Goal: Task Accomplishment & Management: Manage account settings

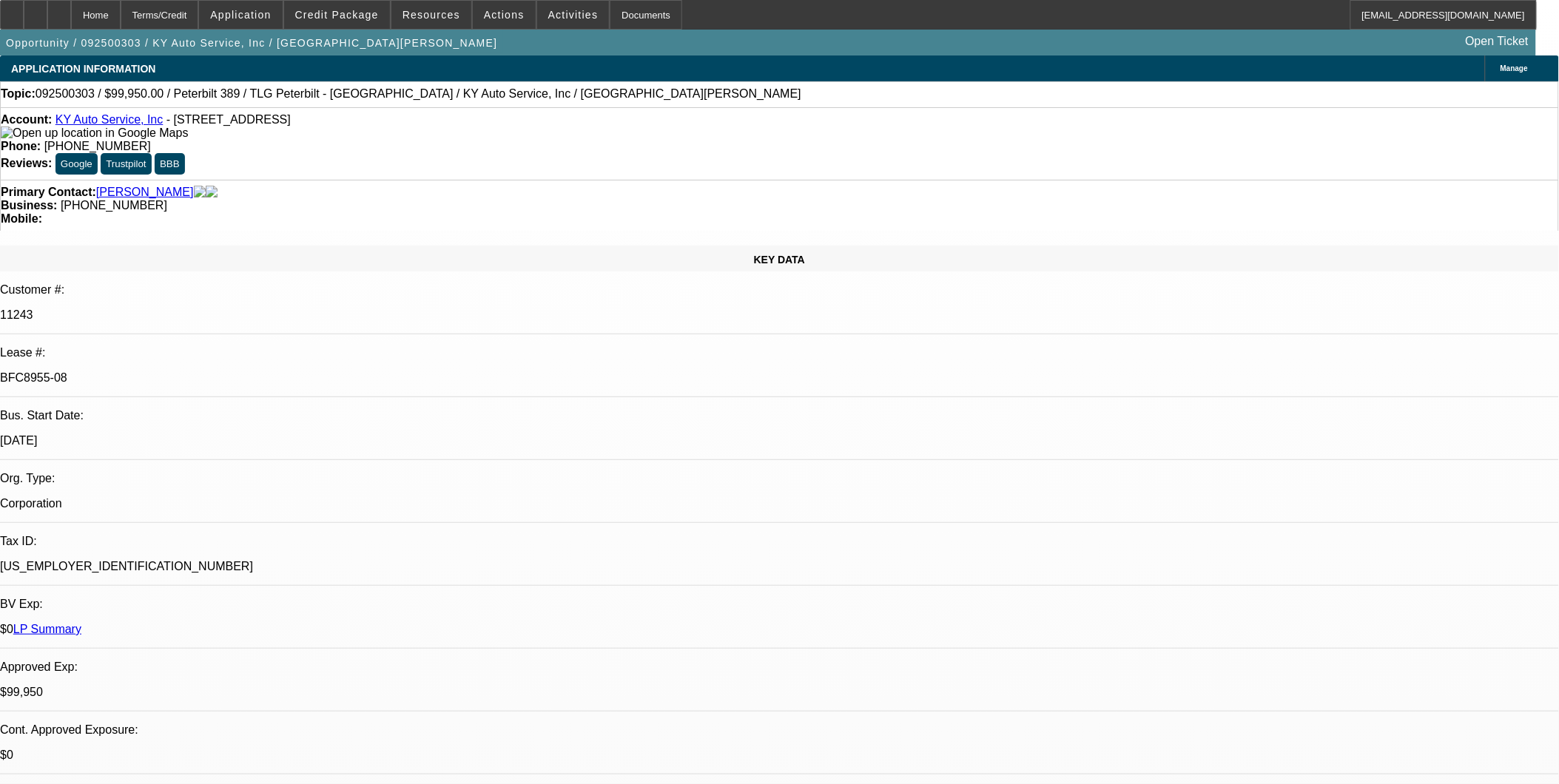
select select "0"
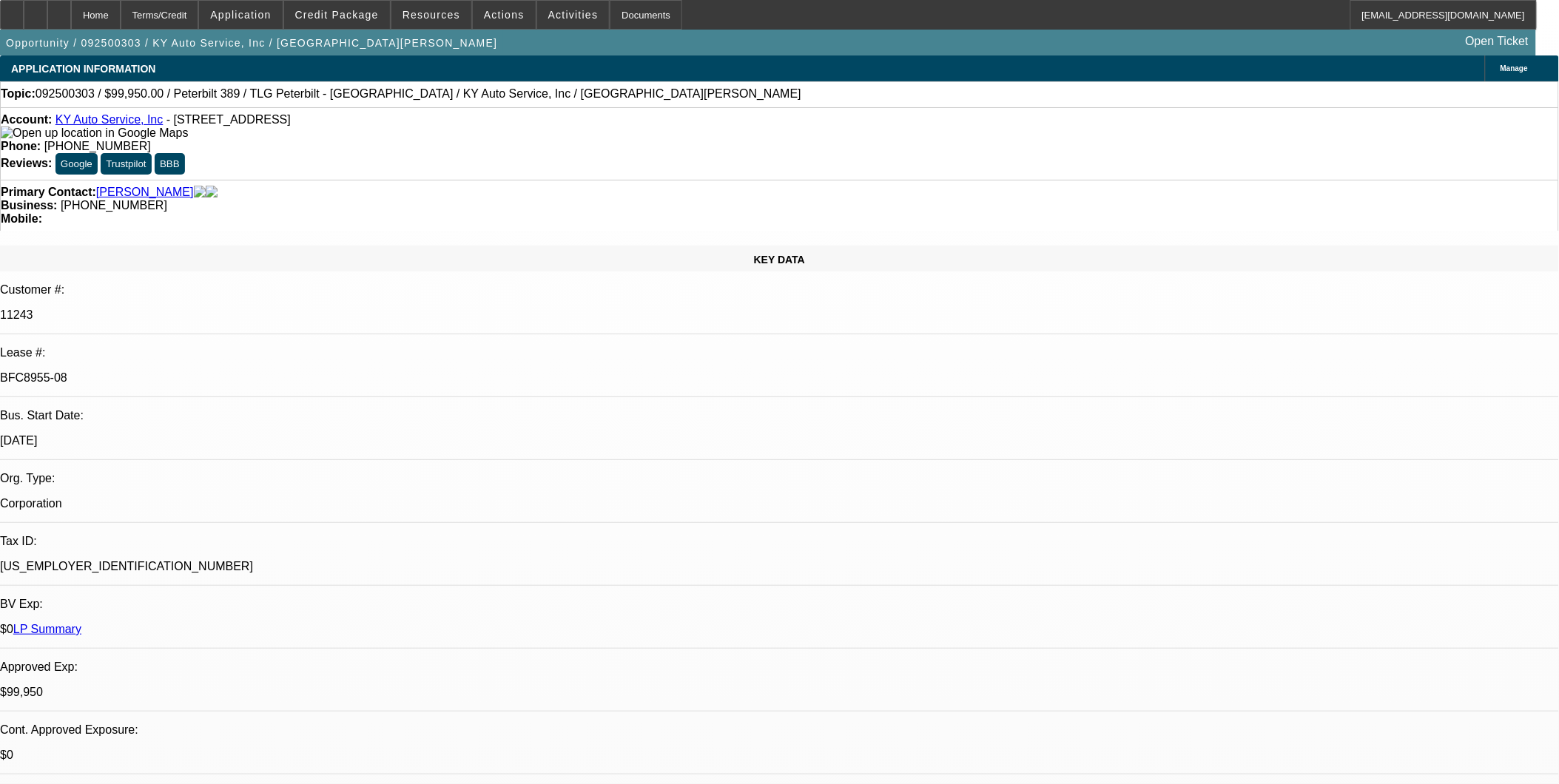
select select "0"
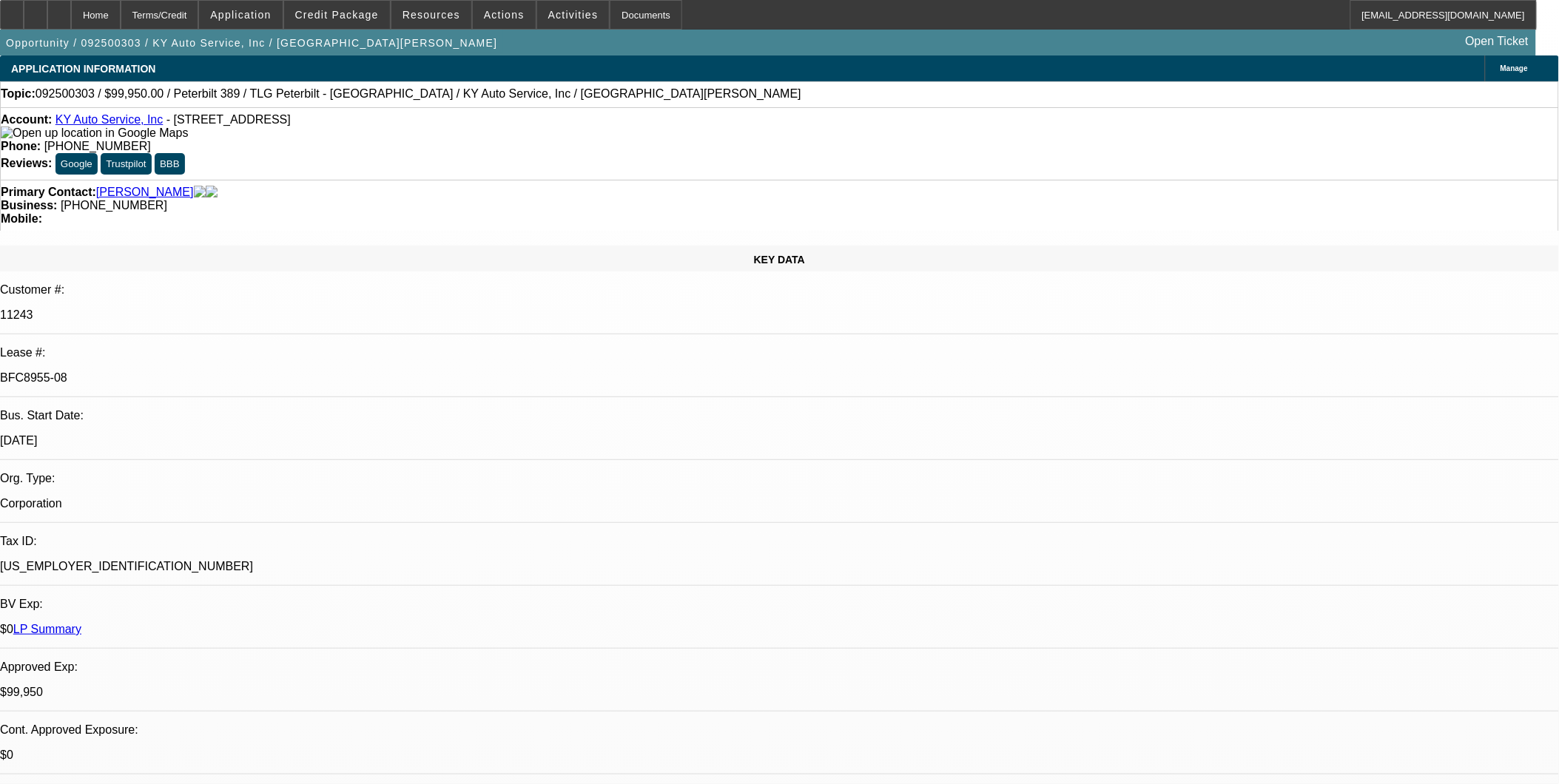
select select "0"
select select "1"
select select "6"
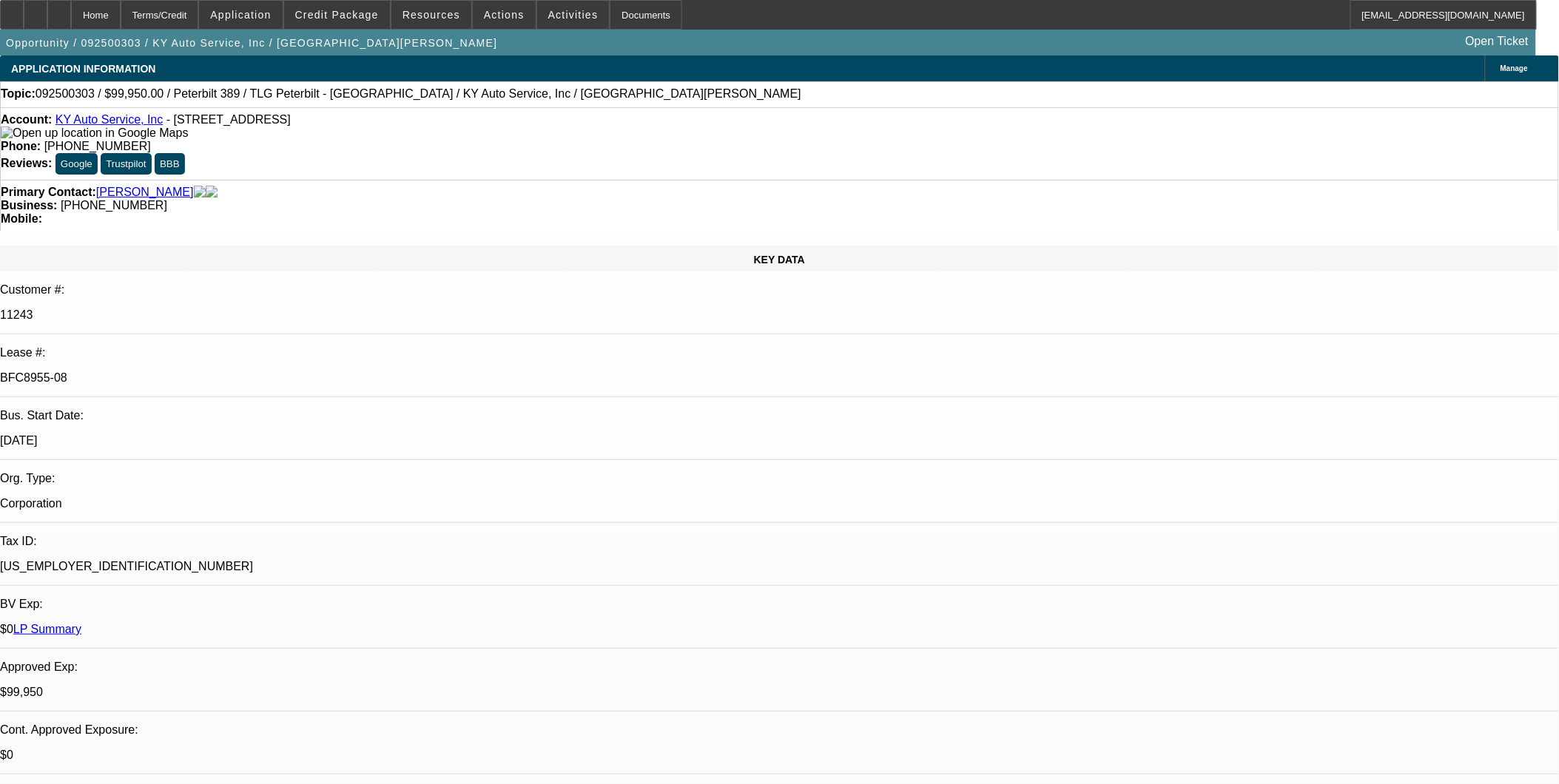
select select "1"
select select "2"
select select "6"
select select "1"
select select "2"
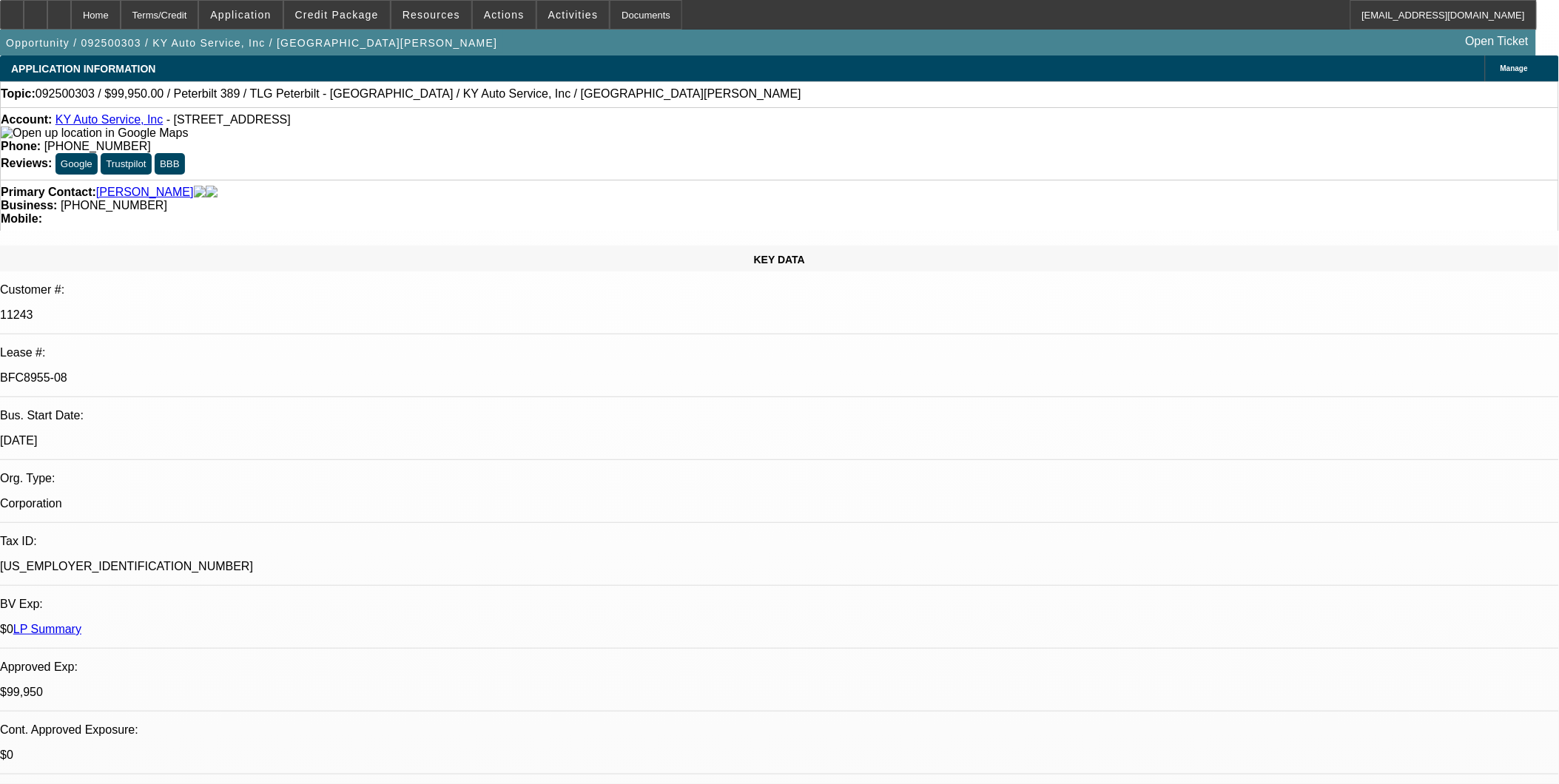
select select "6"
select select "1"
select select "2"
select select "6"
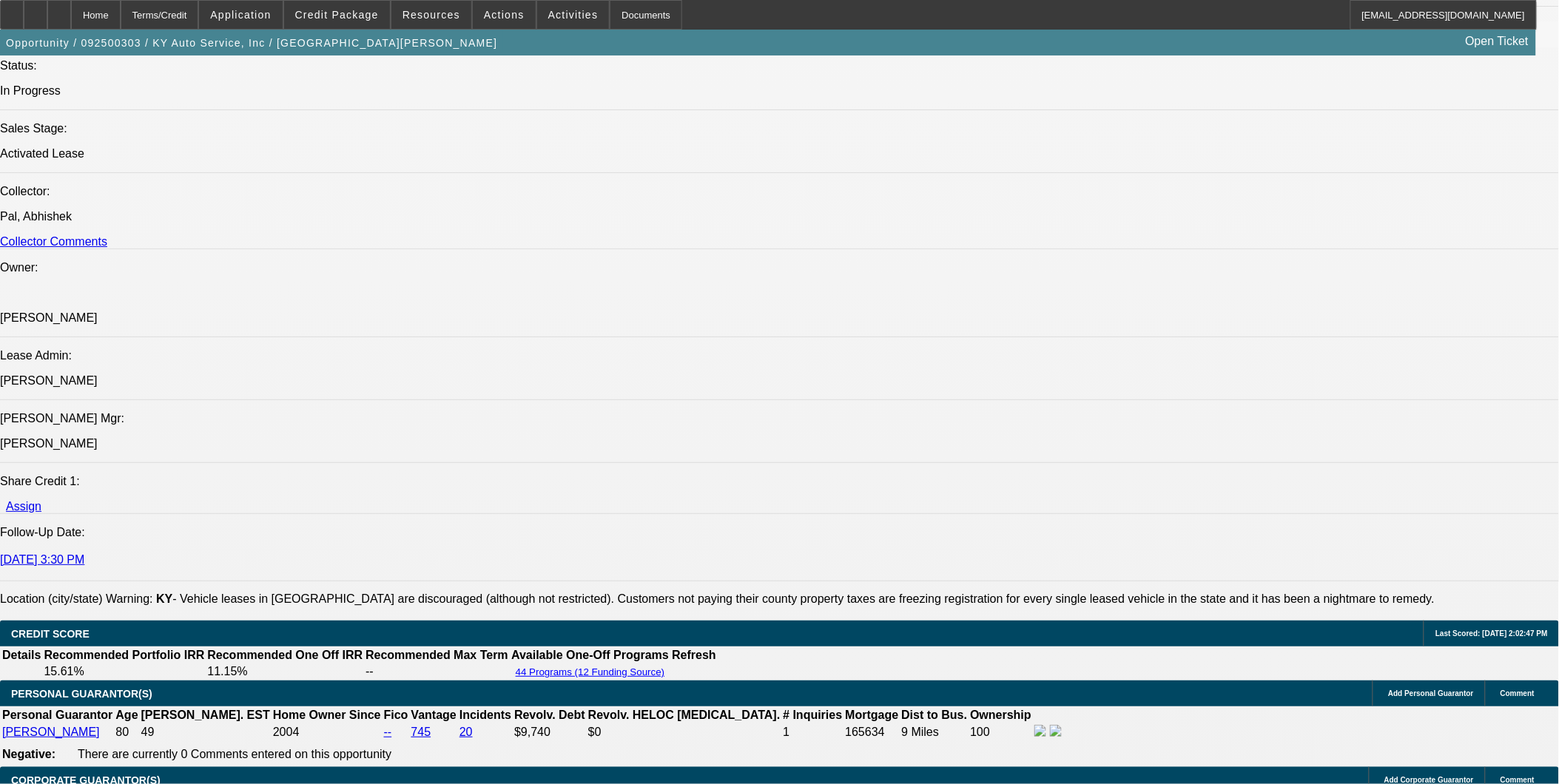
scroll to position [1808, 0]
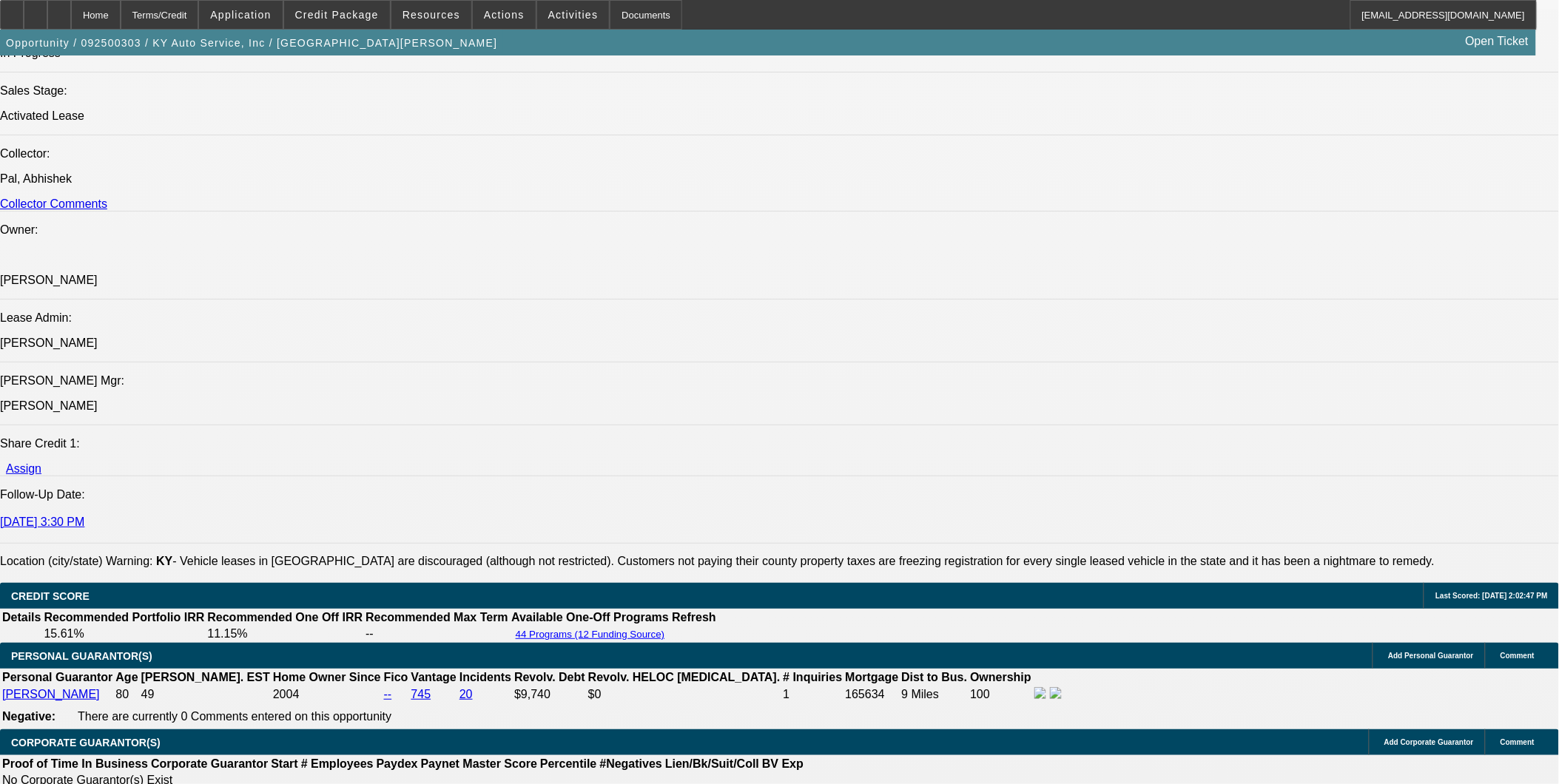
drag, startPoint x: 1443, startPoint y: 94, endPoint x: 1438, endPoint y: 104, distance: 11.2
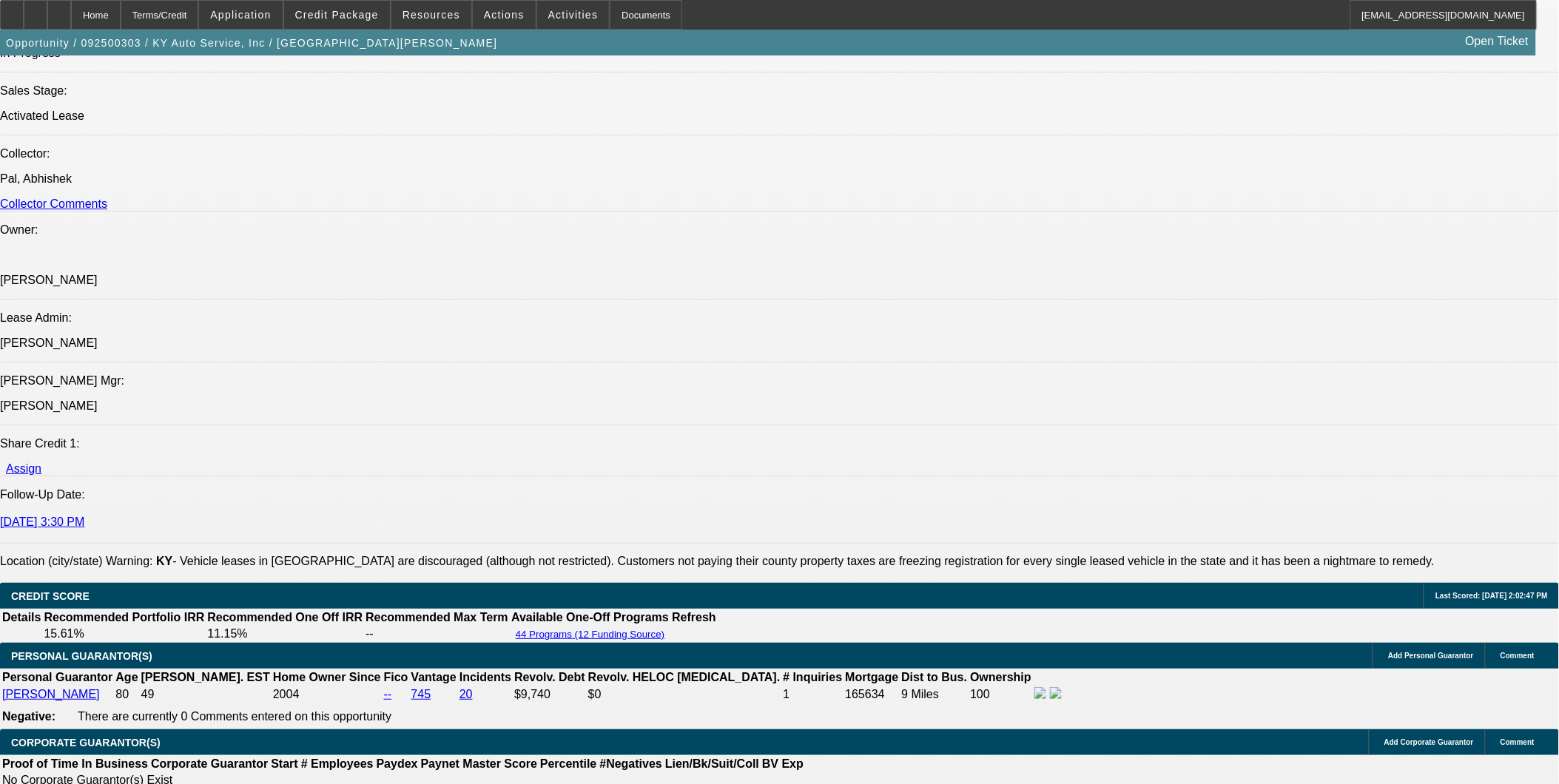
click at [355, 11] on span "Credit Package" at bounding box center [336, 15] width 84 height 12
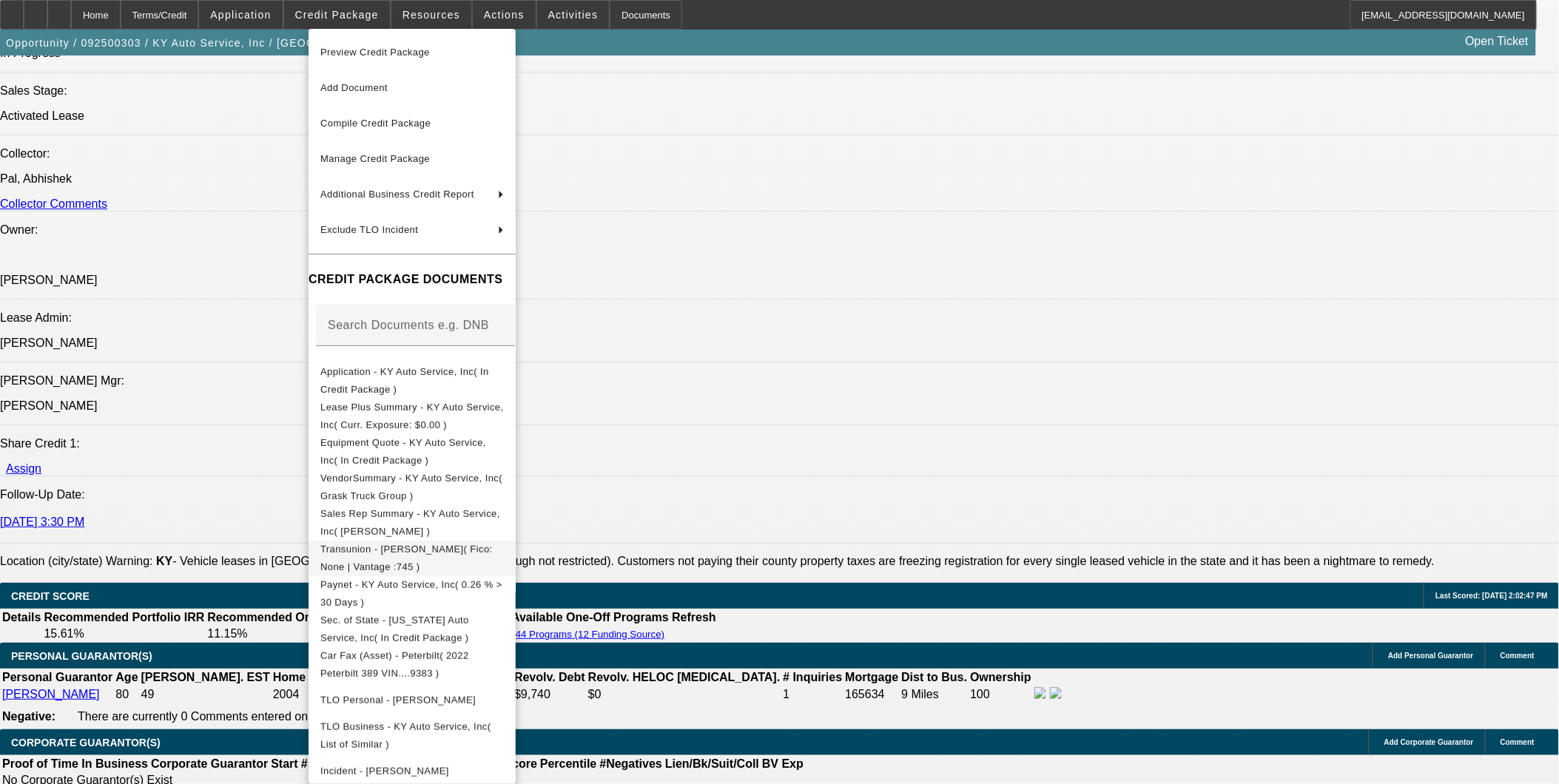
scroll to position [159, 0]
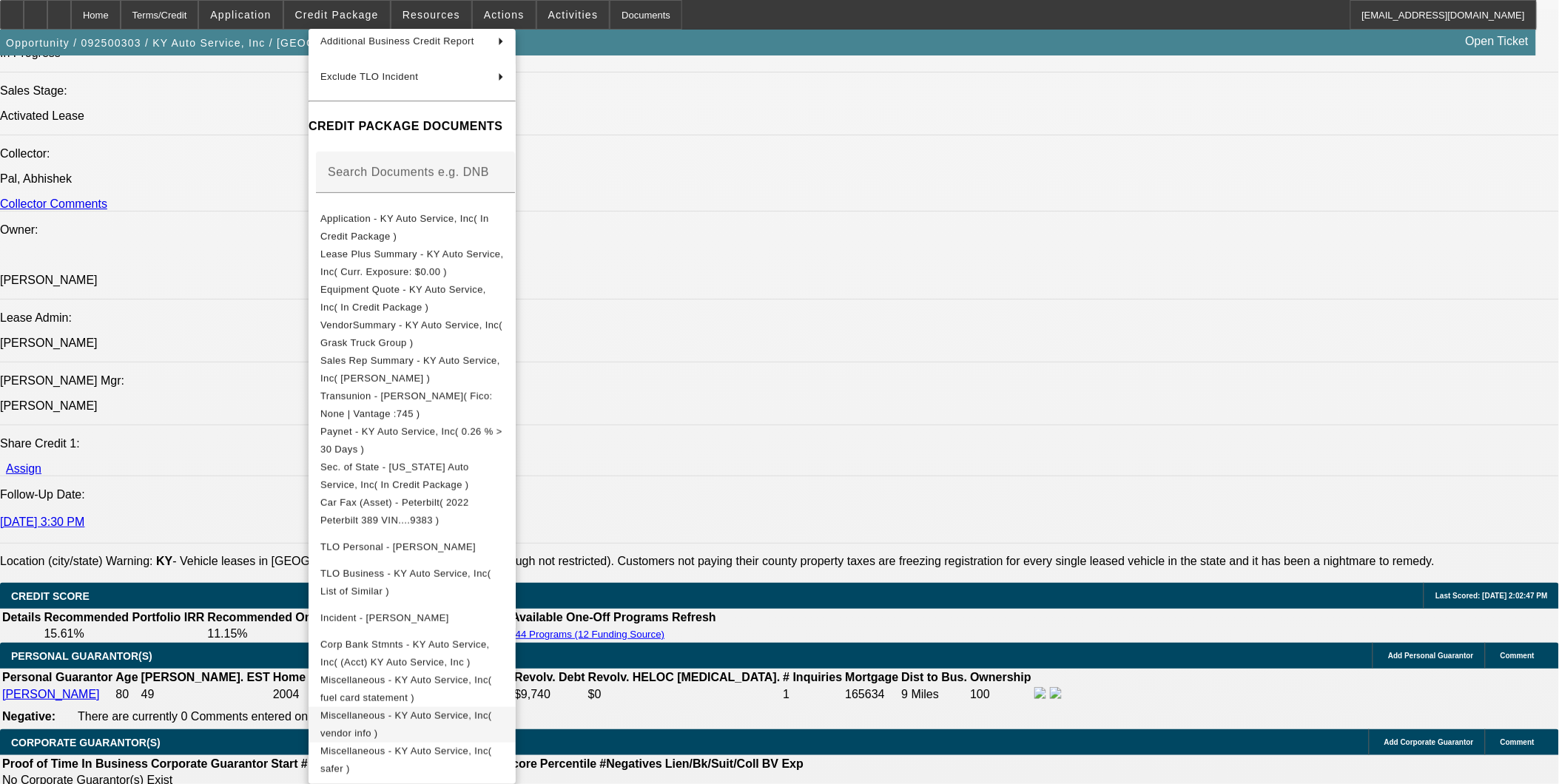
click at [503, 708] on span "Miscellaneous - KY Auto Service, Inc( vendor info )" at bounding box center [412, 724] width 184 height 36
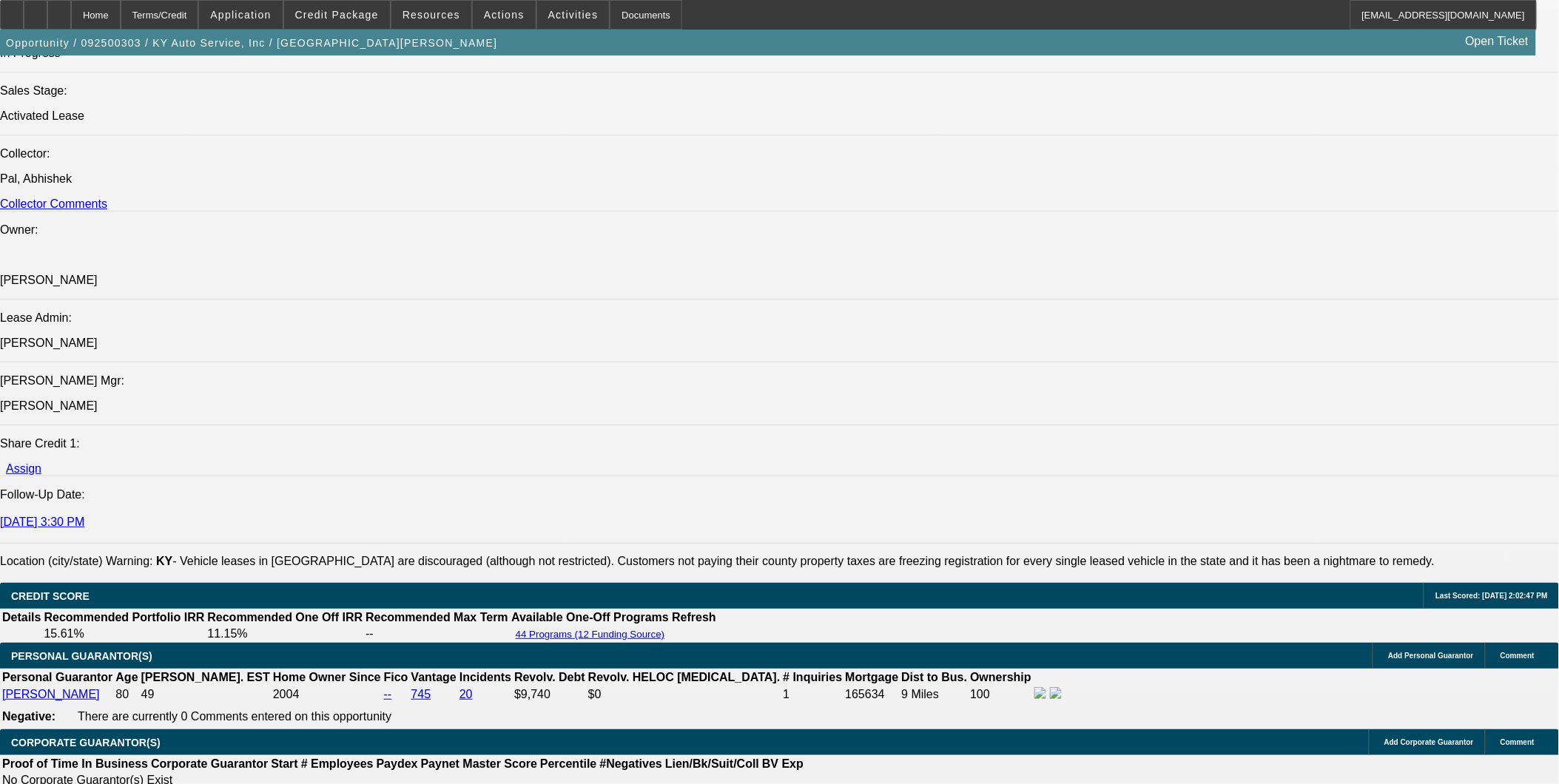
scroll to position [82, 0]
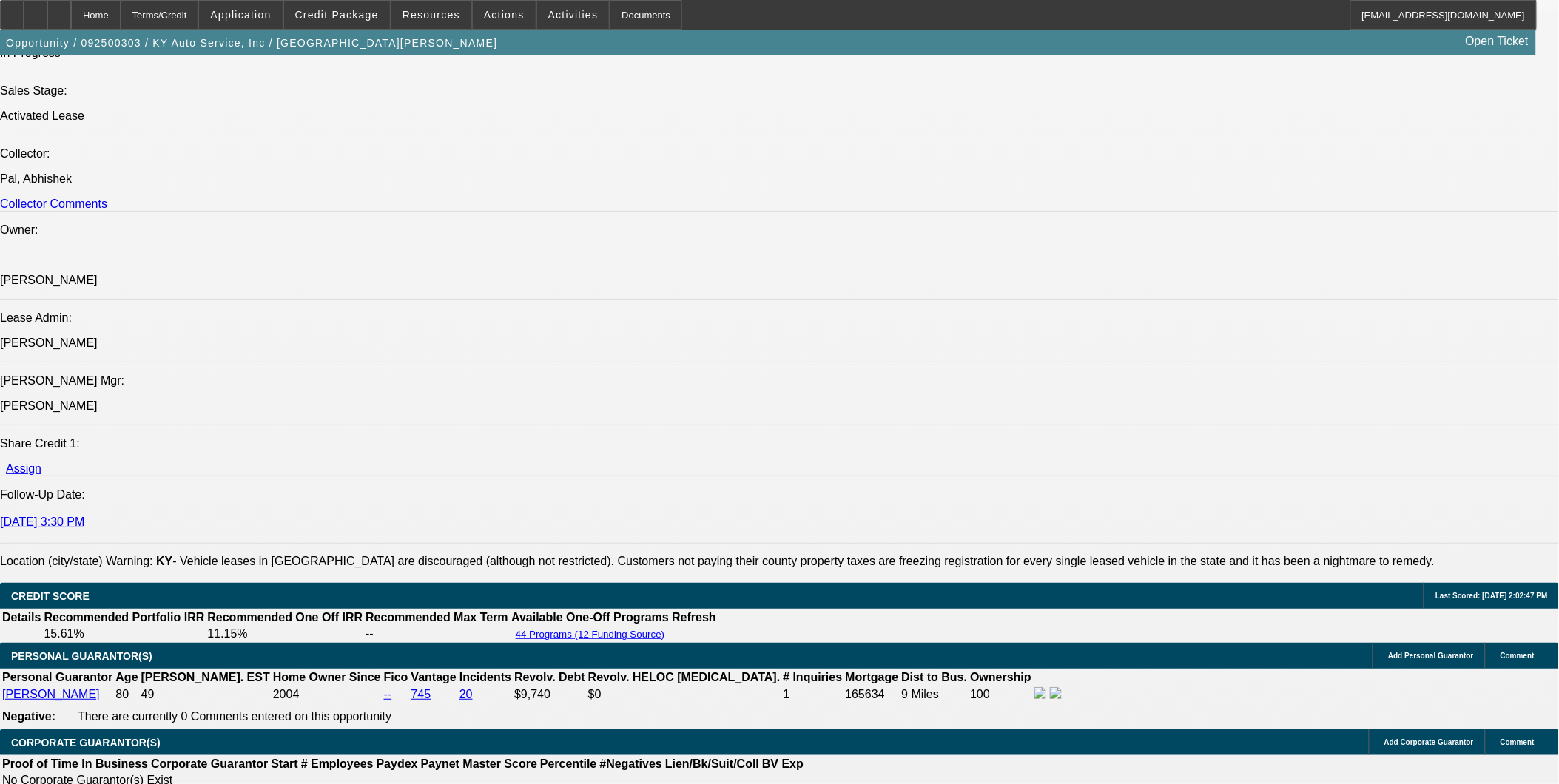
scroll to position [0, 0]
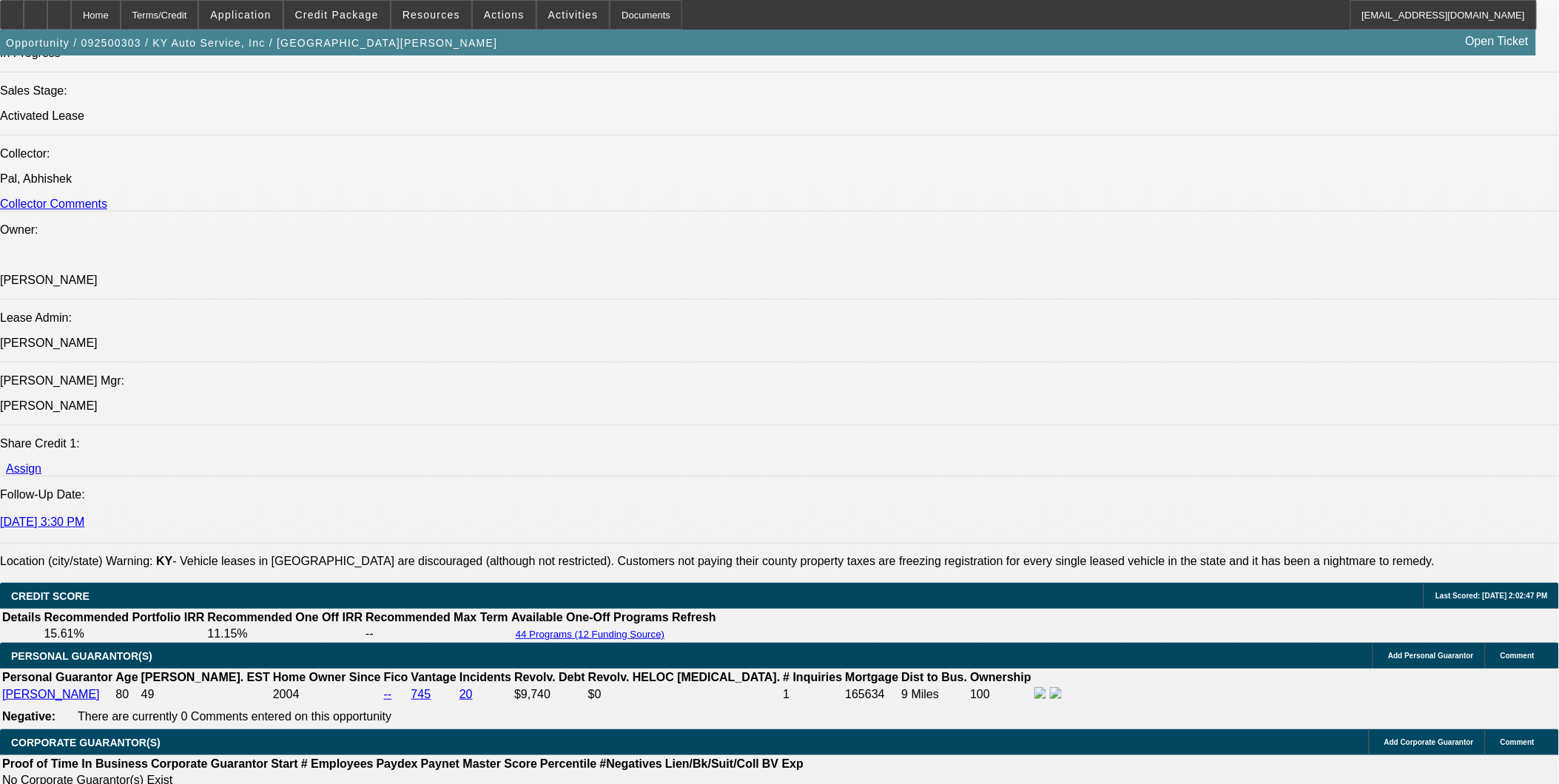
click at [348, 17] on span "Credit Package" at bounding box center [336, 15] width 84 height 12
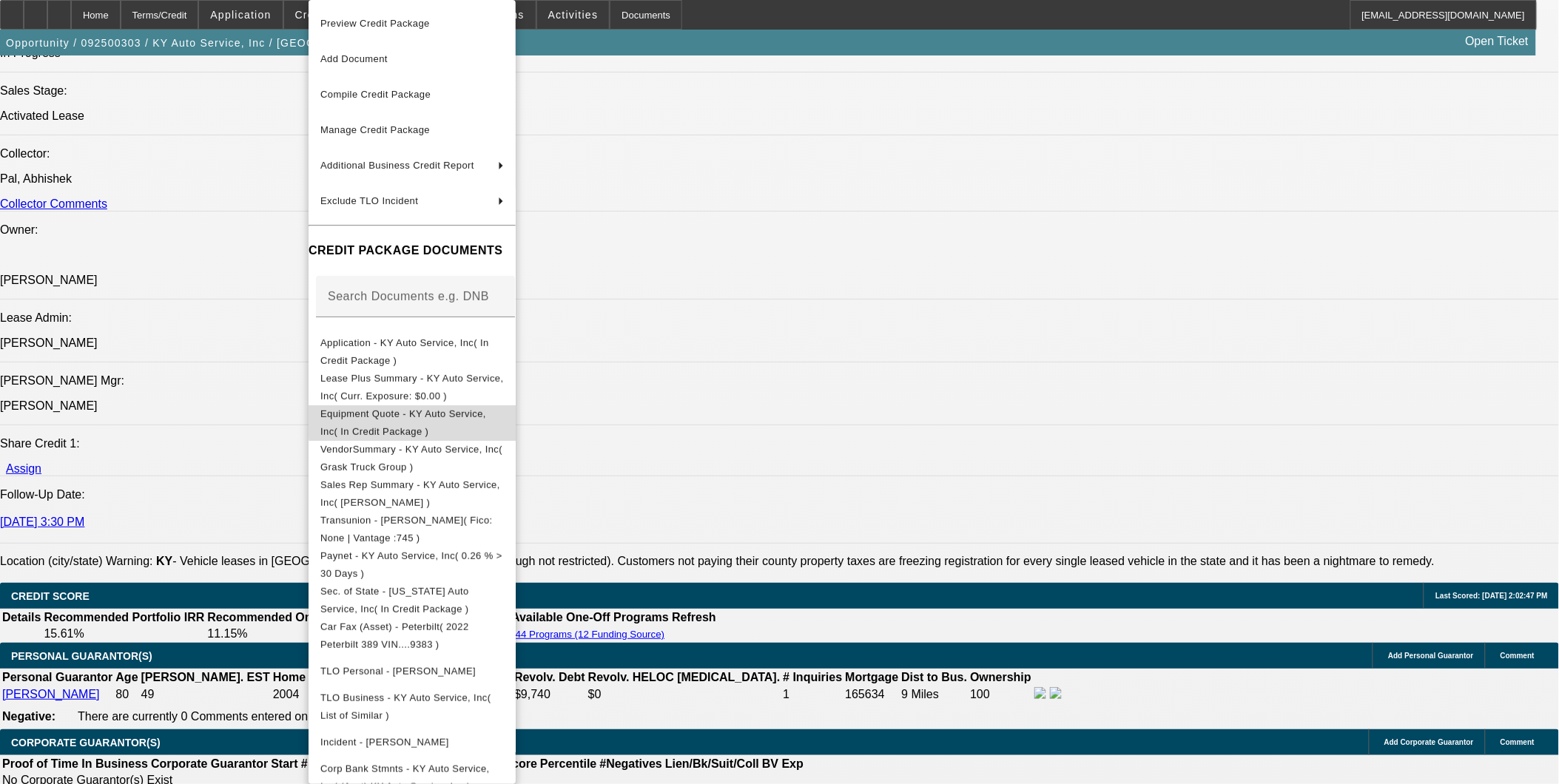
click at [486, 415] on span "Equipment Quote - KY Auto Service, Inc( In Credit Package )" at bounding box center [403, 422] width 166 height 29
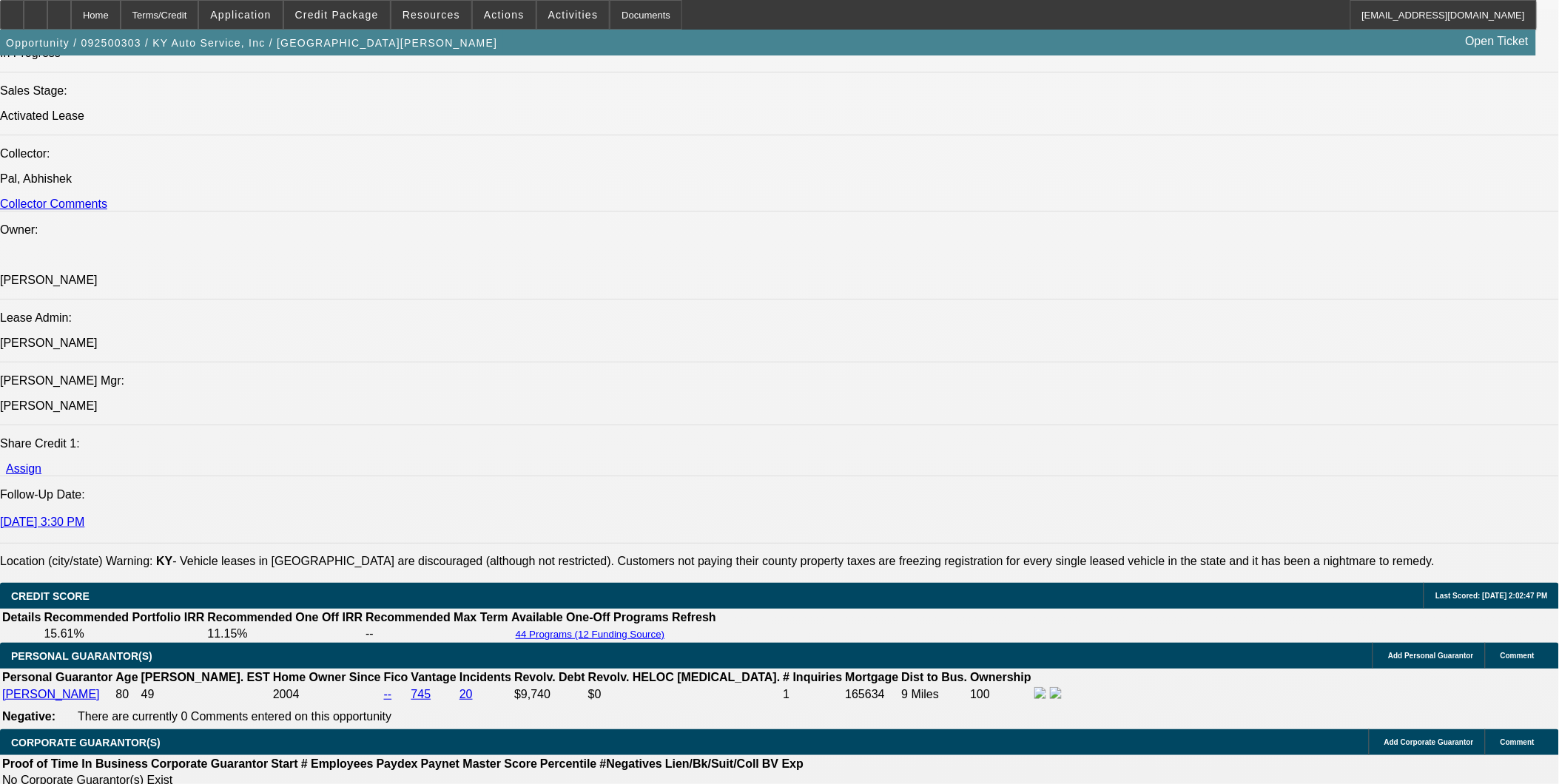
scroll to position [82, 0]
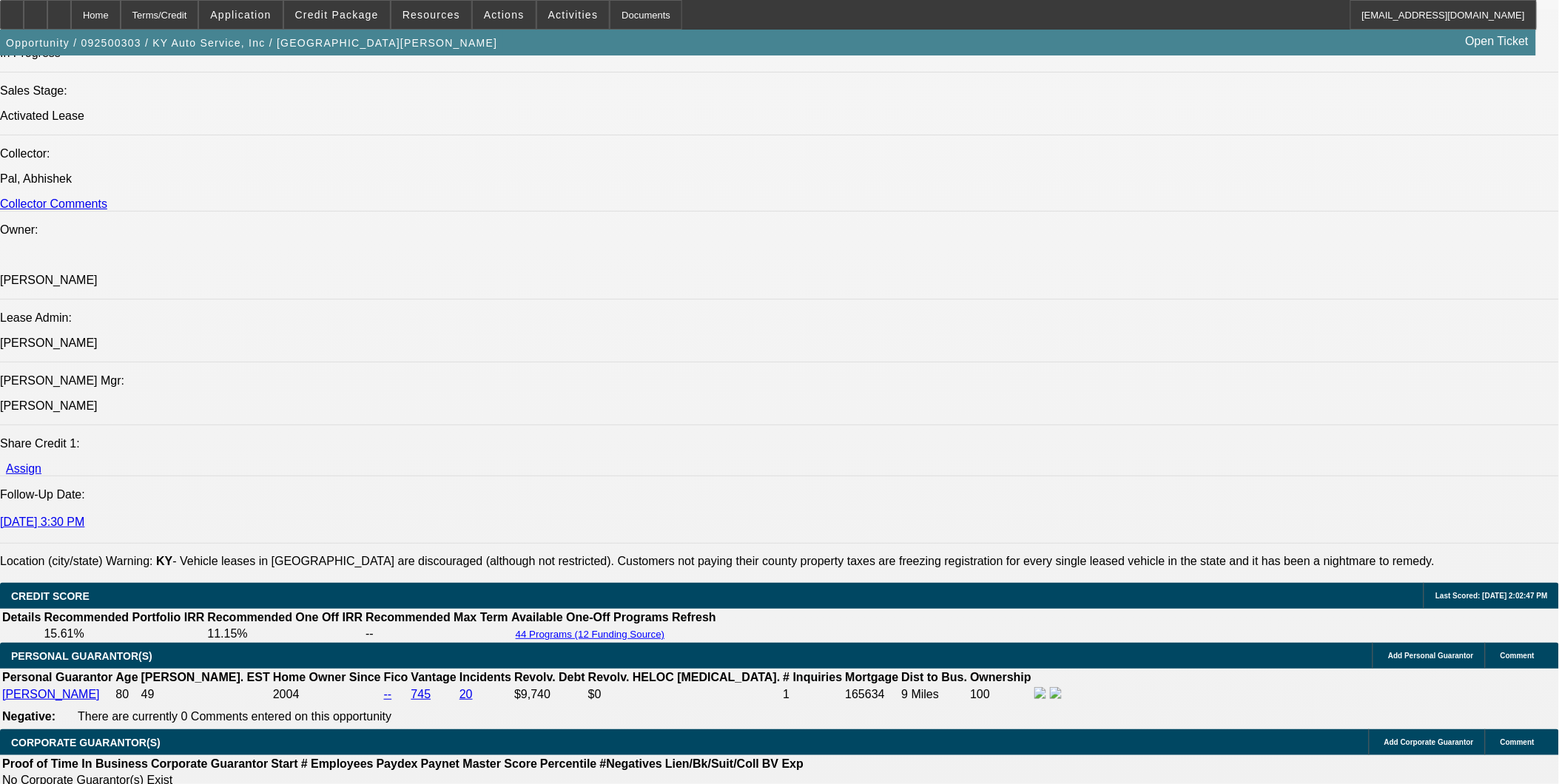
scroll to position [0, 0]
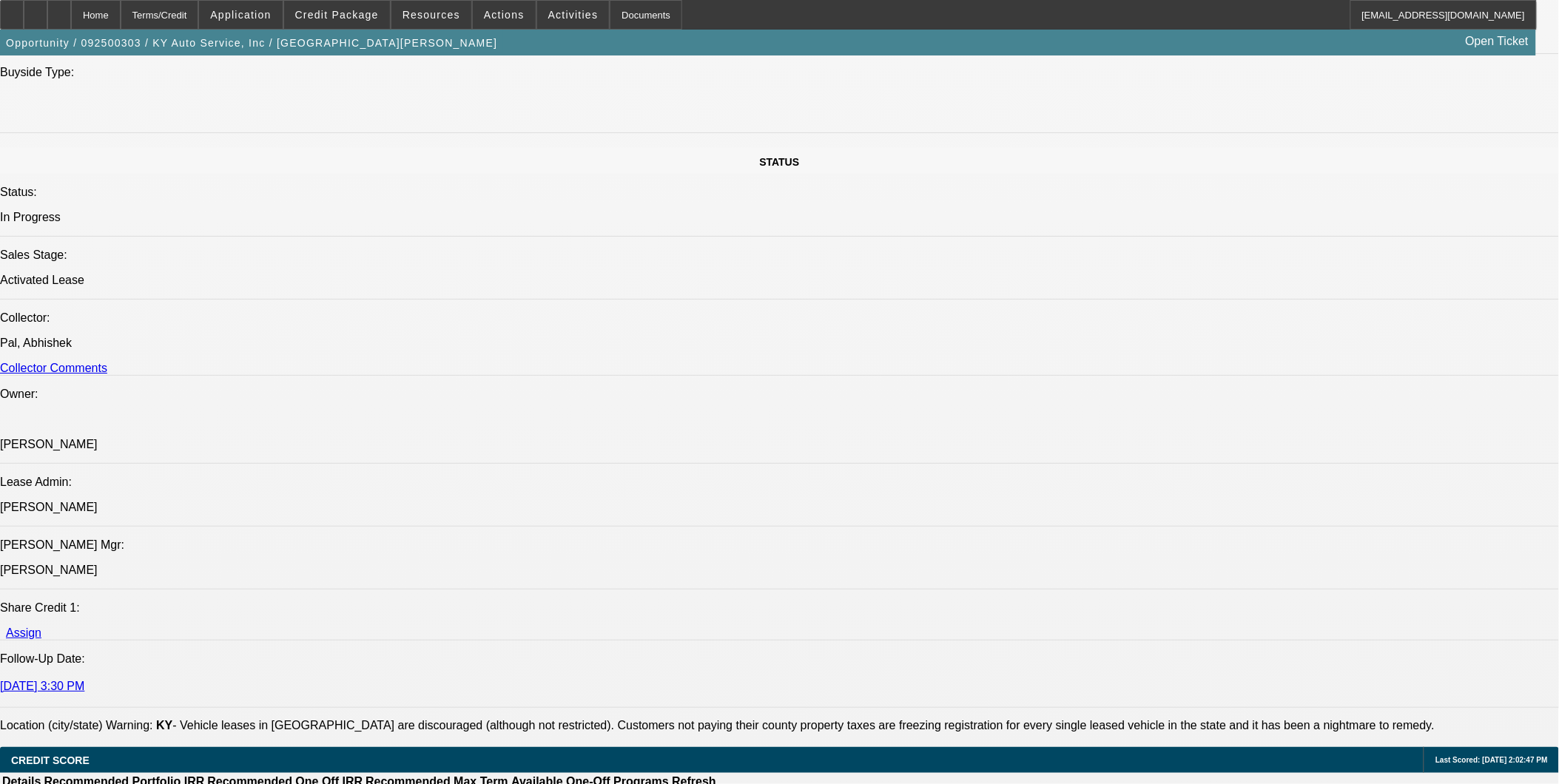
scroll to position [164, 0]
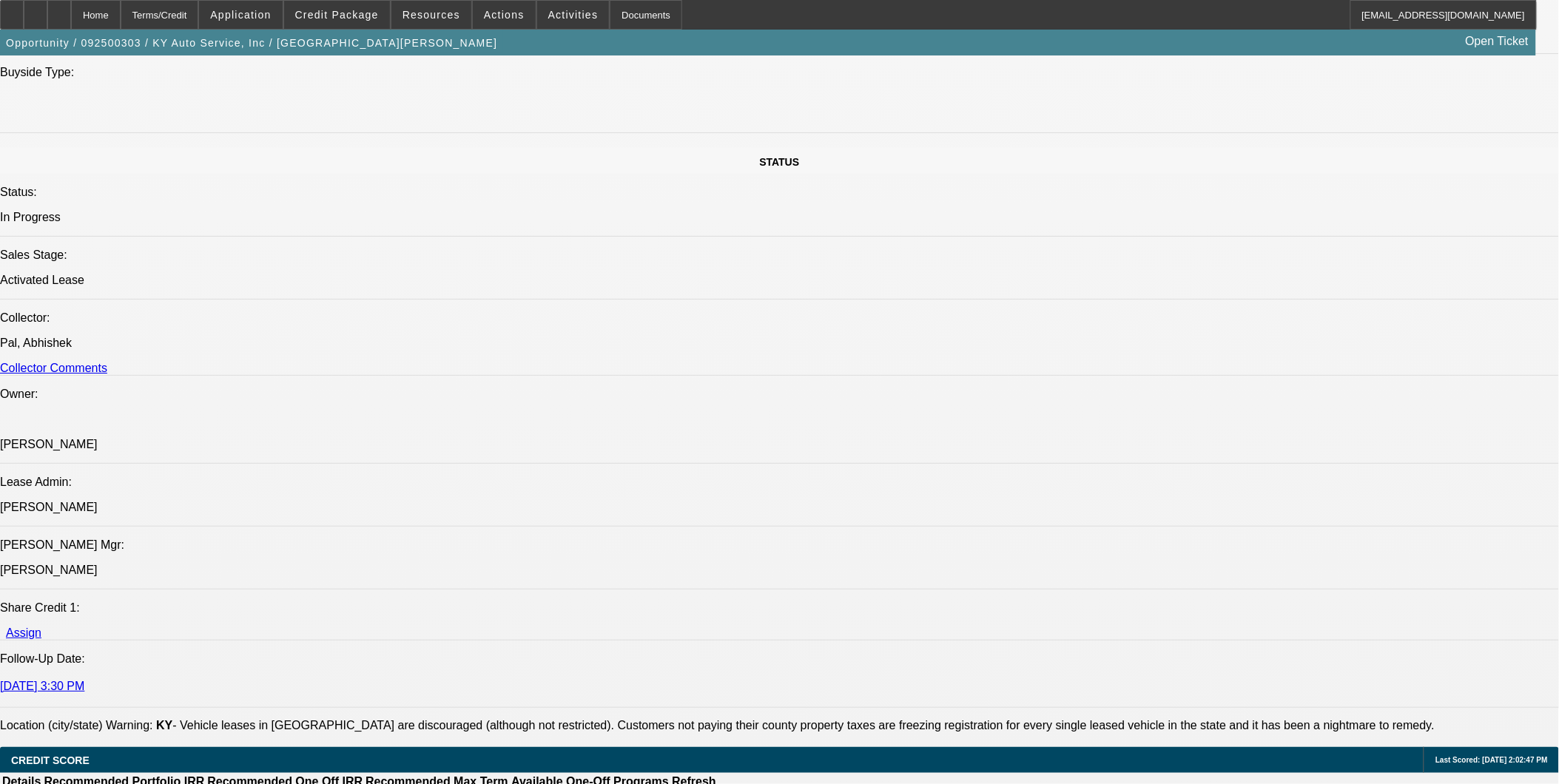
drag, startPoint x: 1169, startPoint y: 493, endPoint x: 1053, endPoint y: 498, distance: 116.1
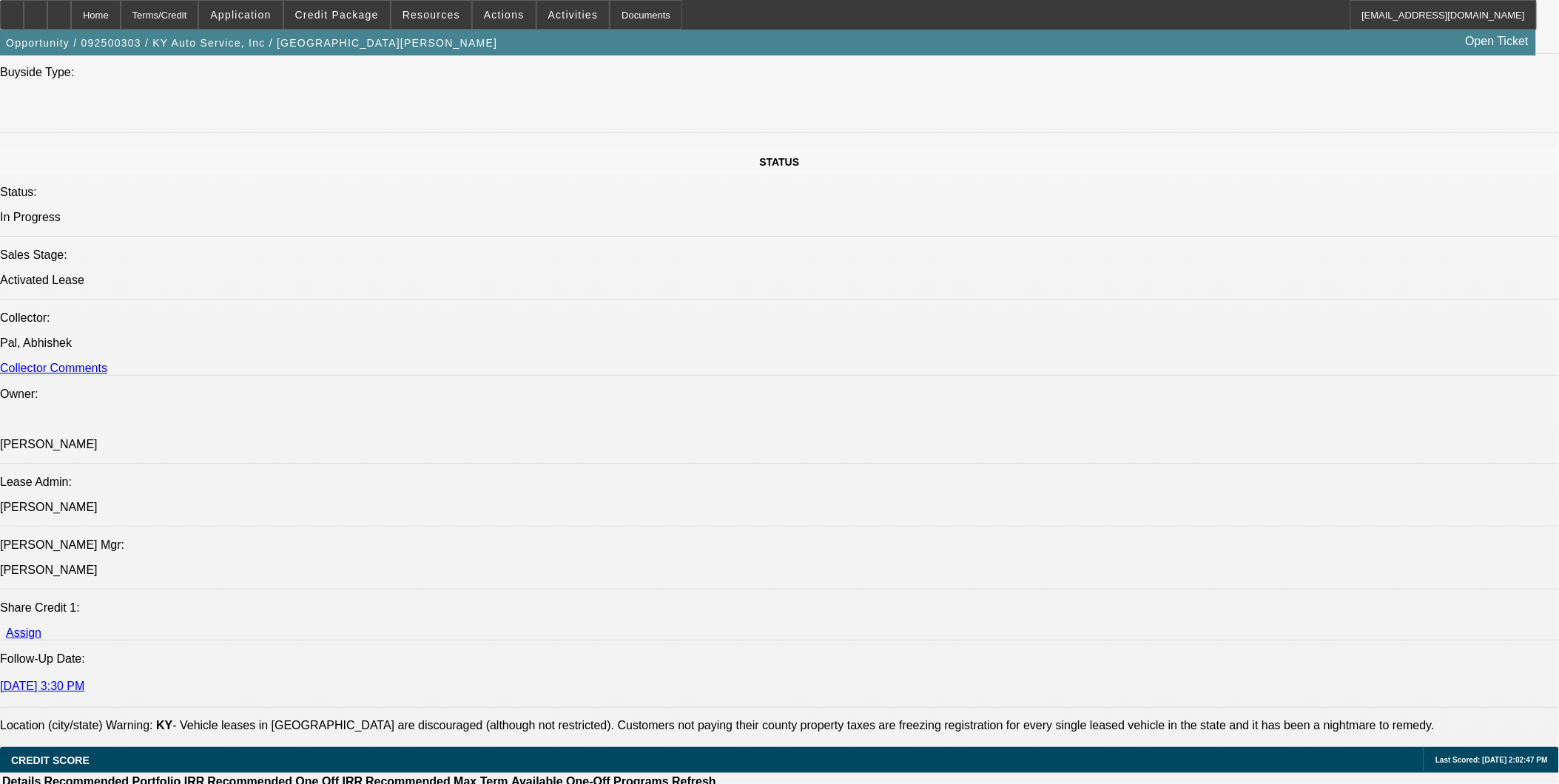
copy p "kgoodale@tlgtrucks.com"
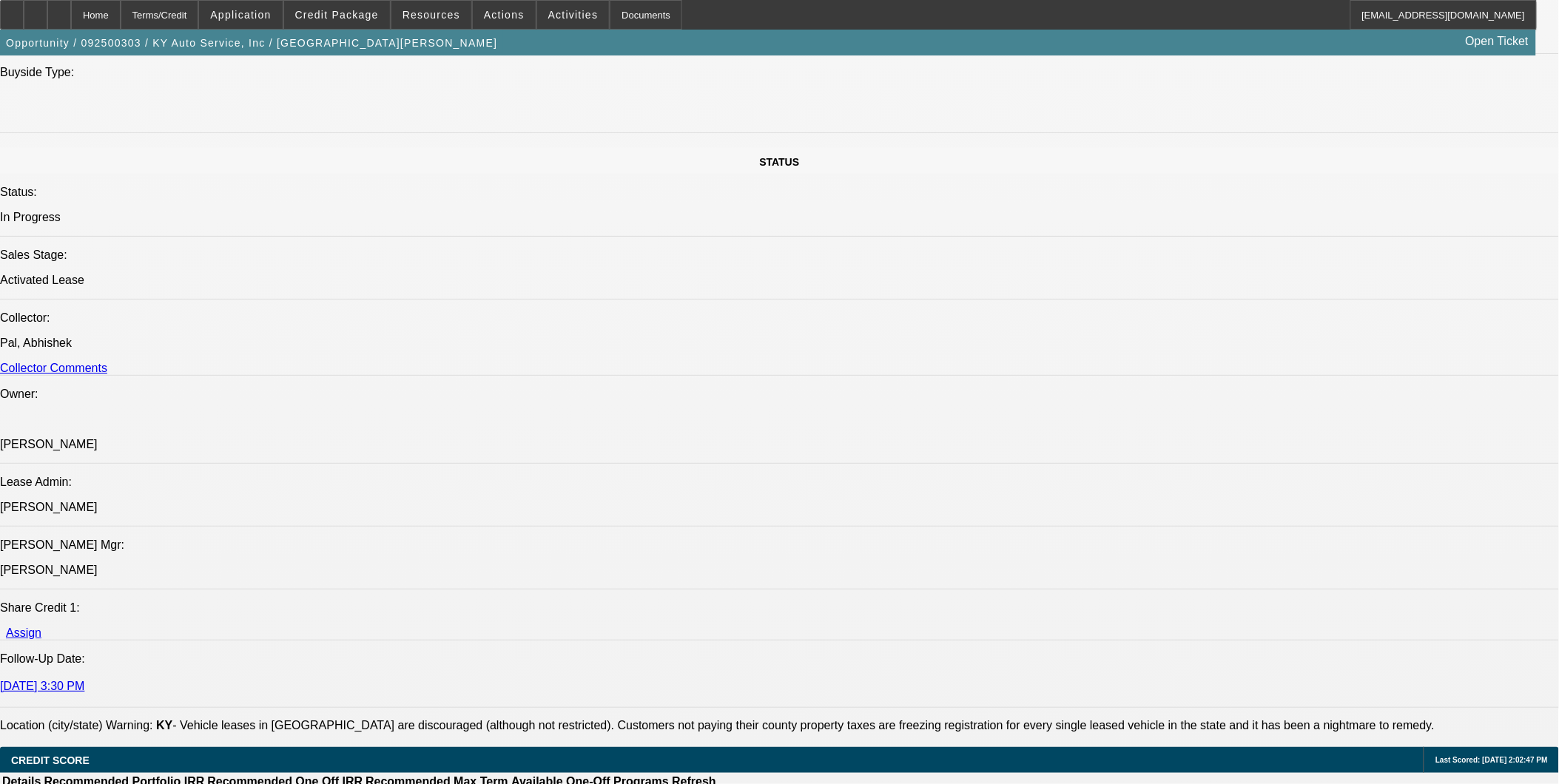
scroll to position [164, 0]
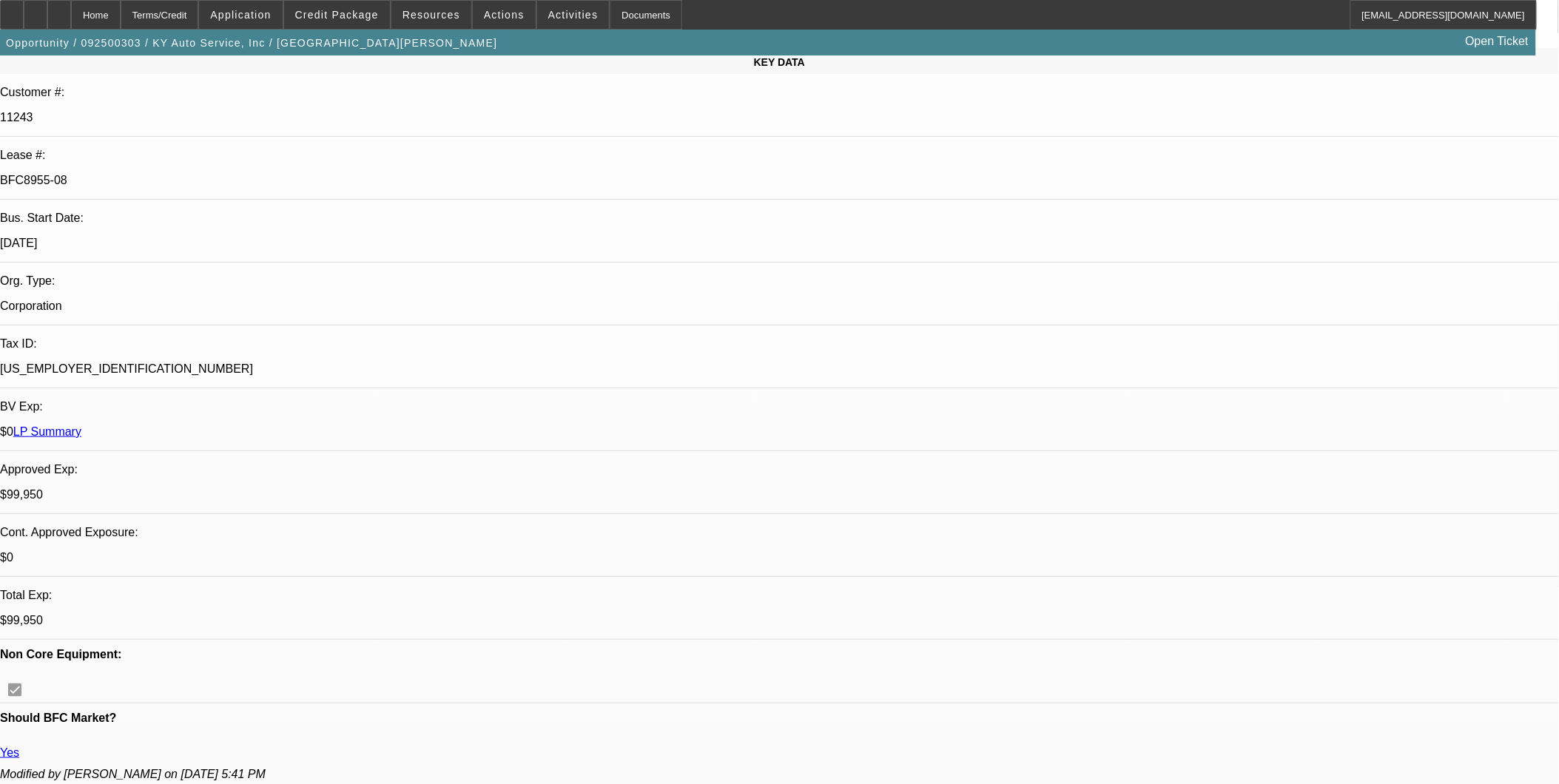
scroll to position [164, 0]
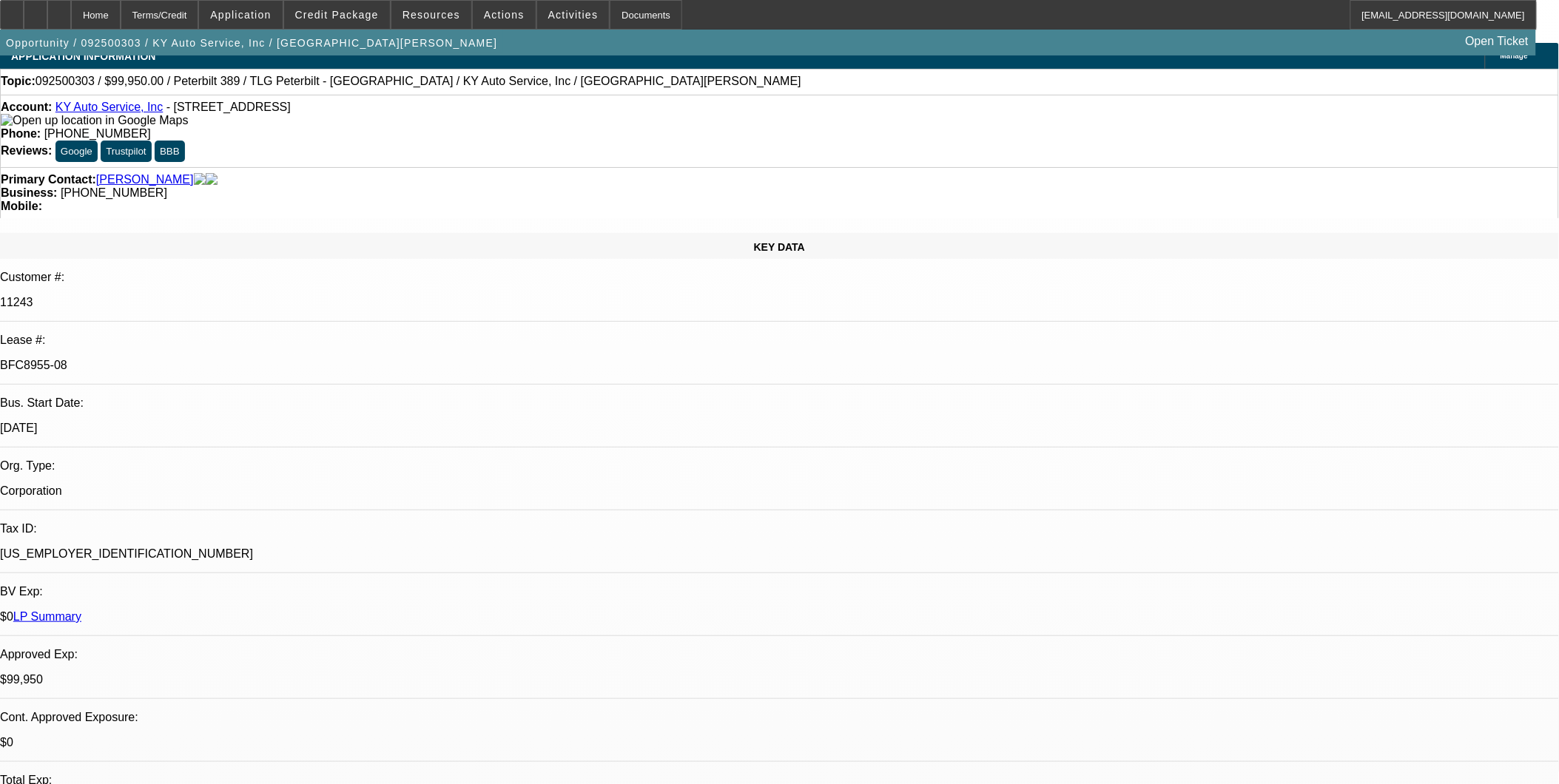
scroll to position [0, 0]
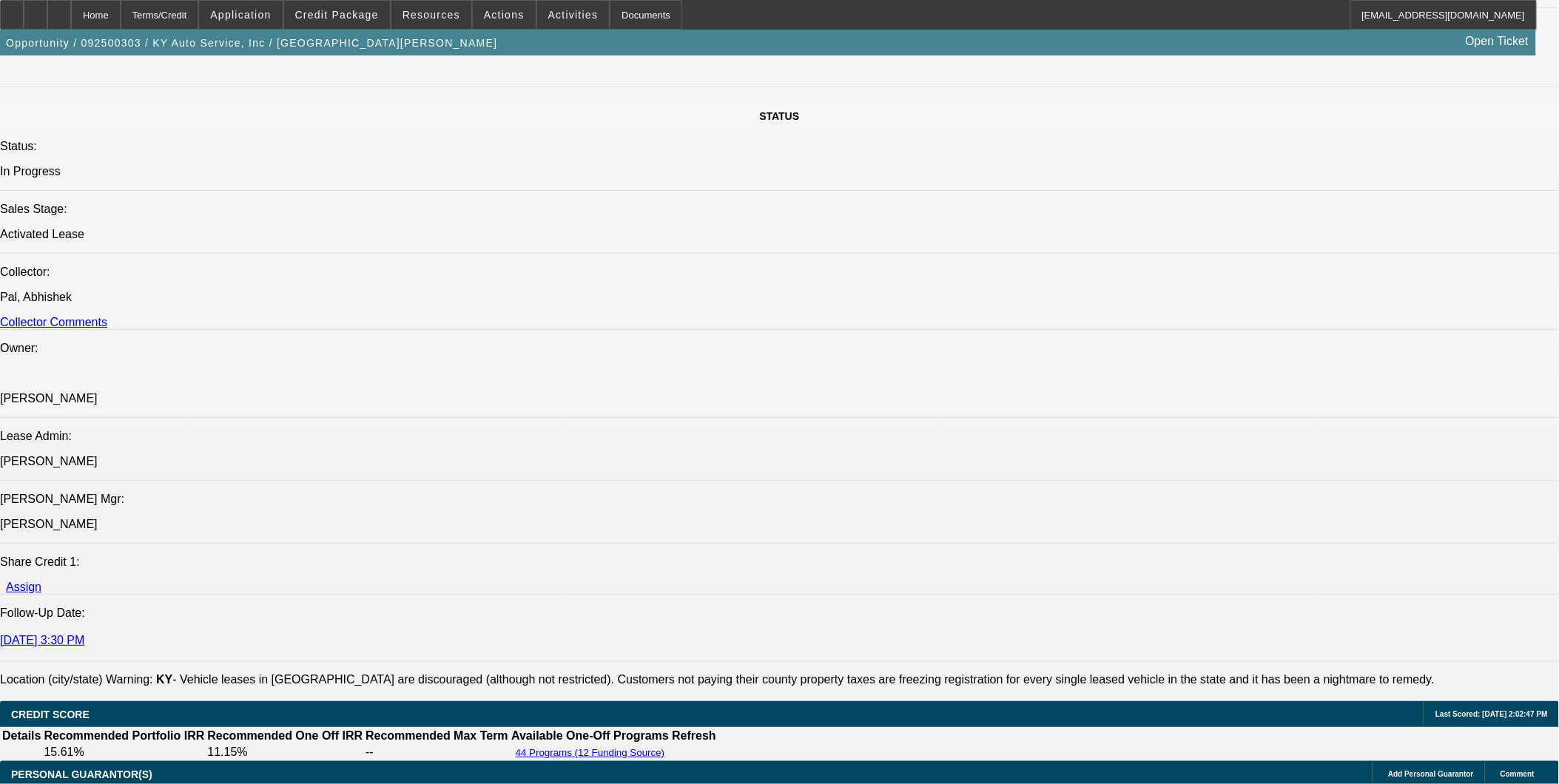
scroll to position [1725, 0]
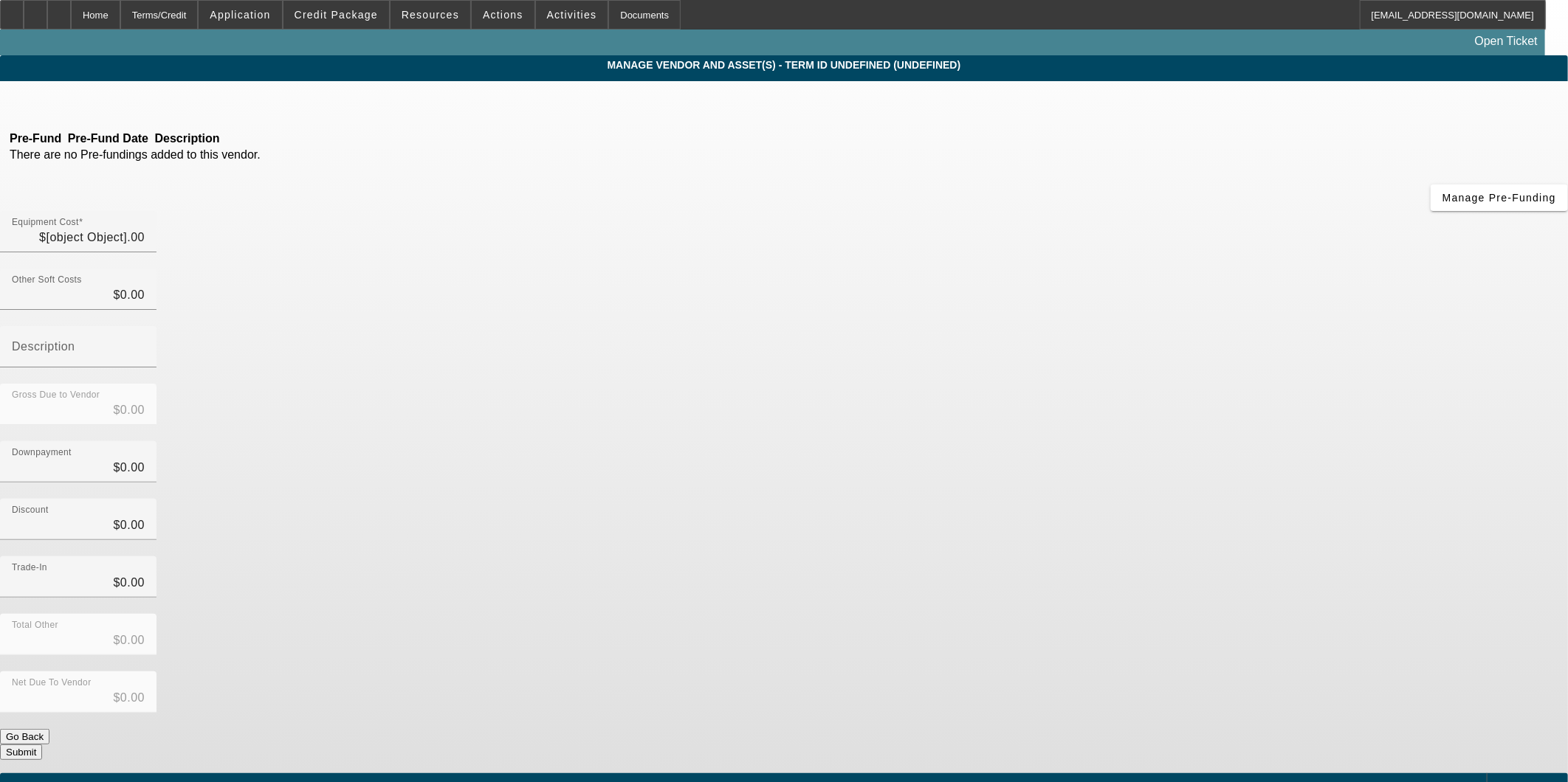
type input "$99,950.00"
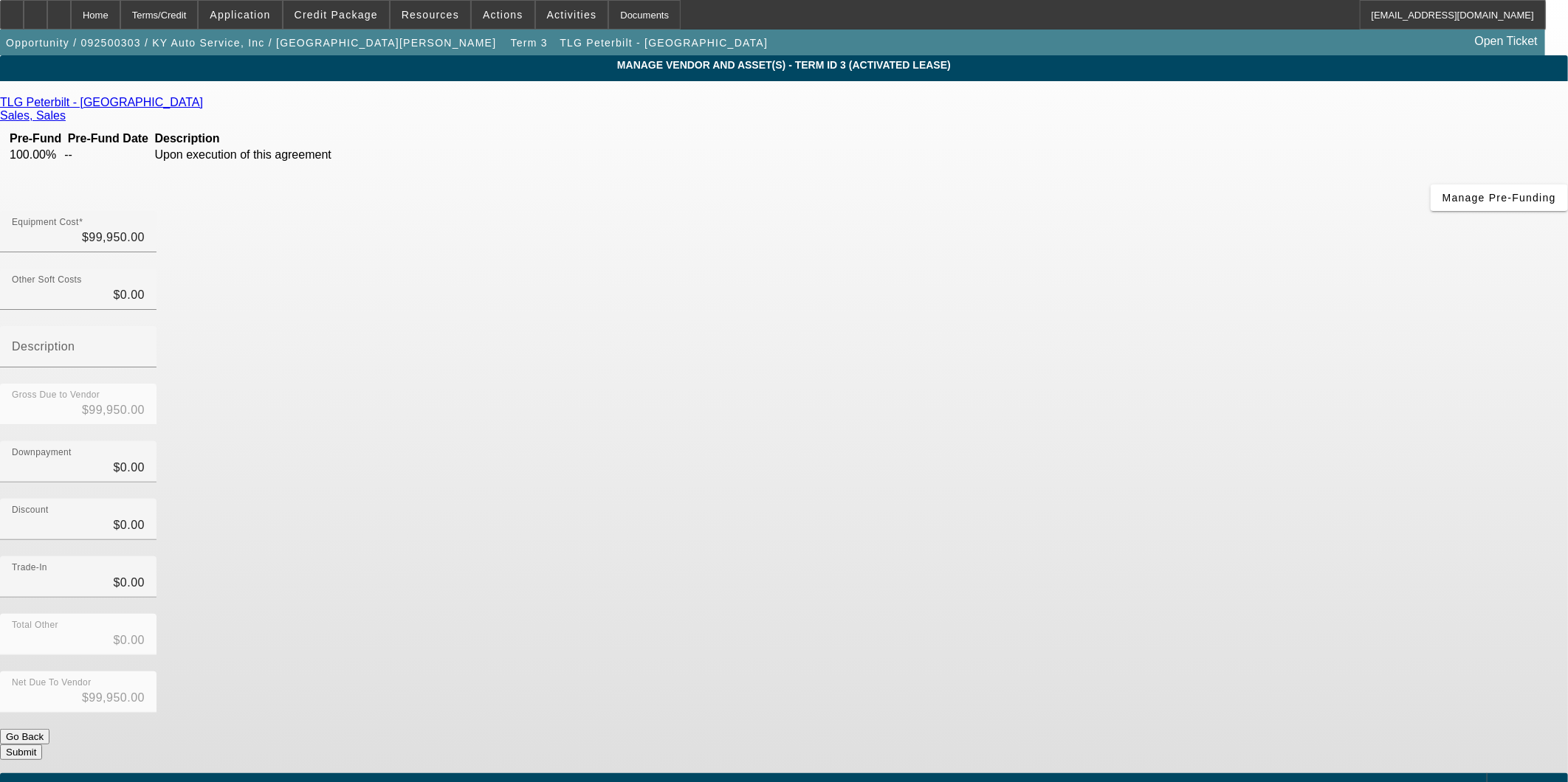
click at [69, 109] on icon at bounding box center [69, 115] width 0 height 12
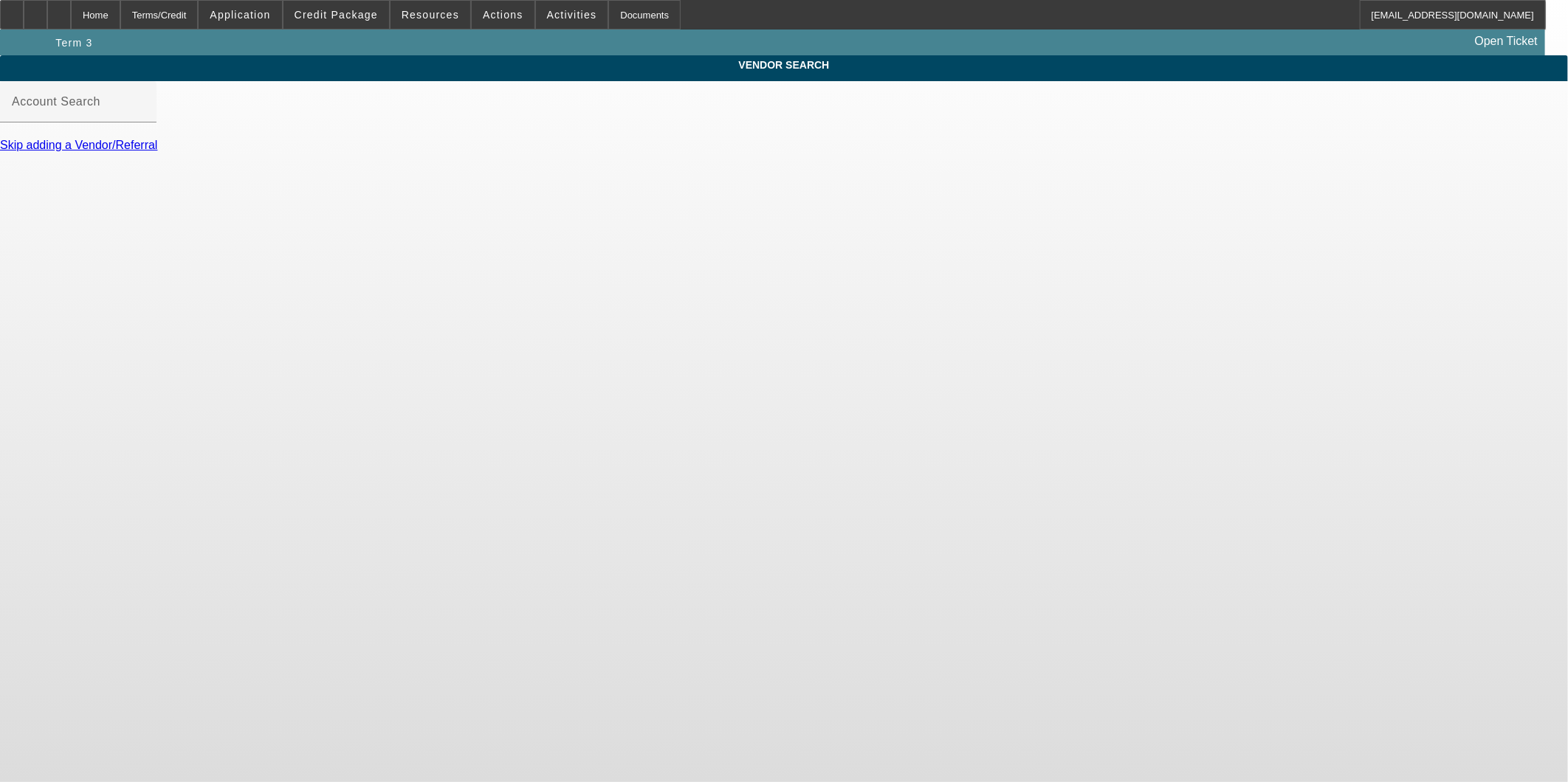
type input "TLG Peterbilt - Louisville (Jeffersonville, IN) - Cantley, Hunter"
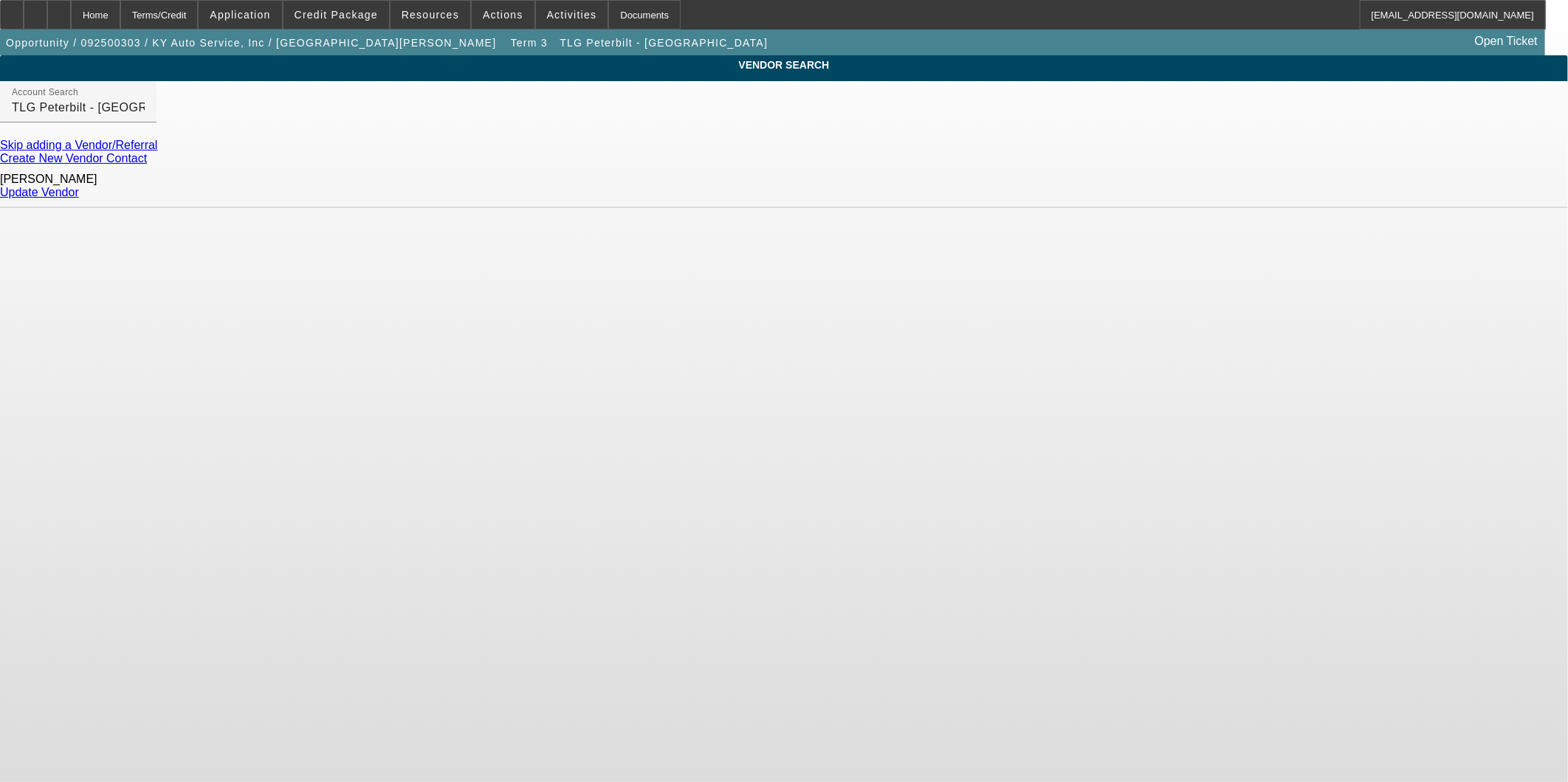
click at [79, 192] on link "Update Vendor" at bounding box center [40, 192] width 79 height 12
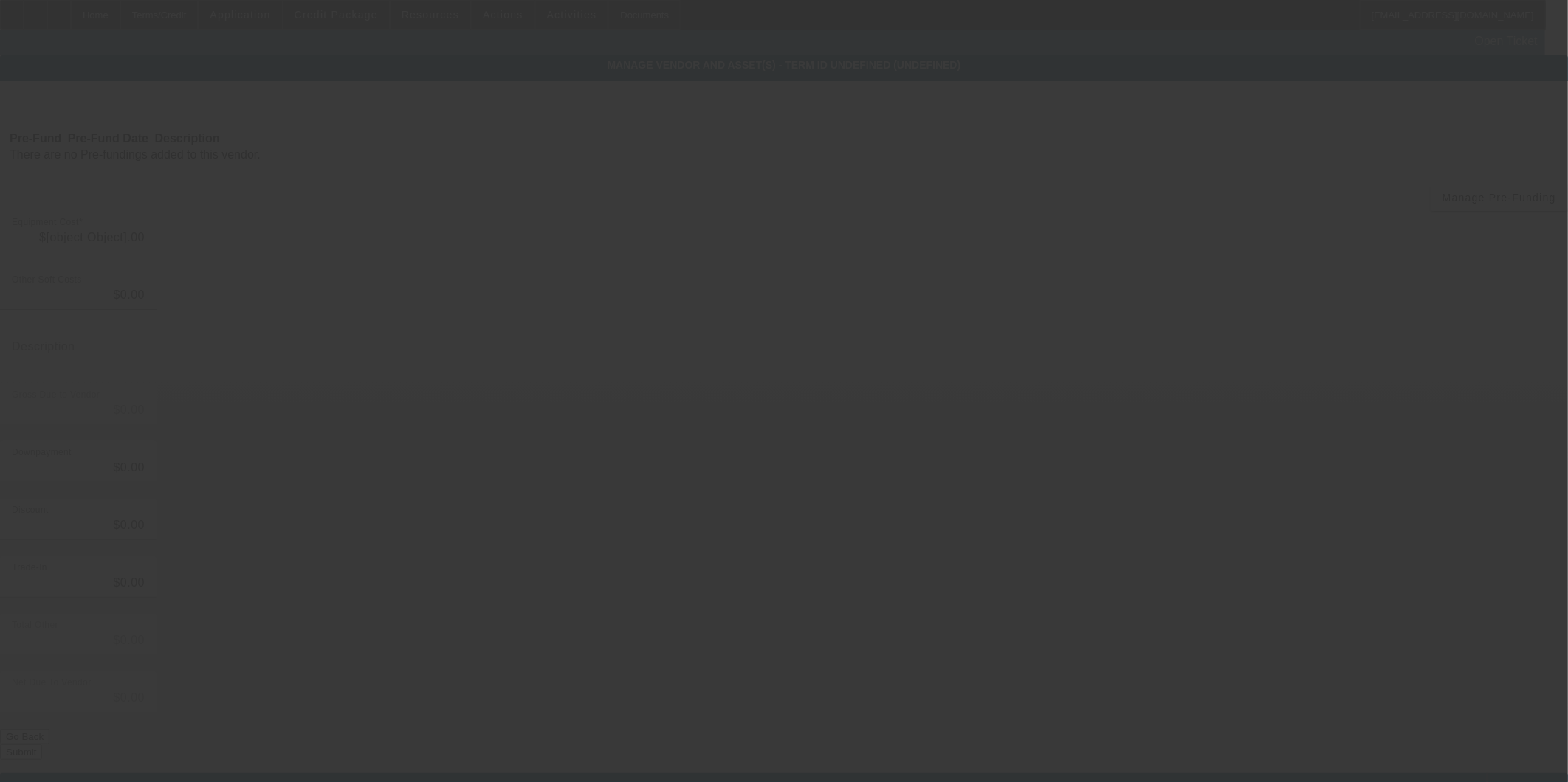
type input "$99,950.00"
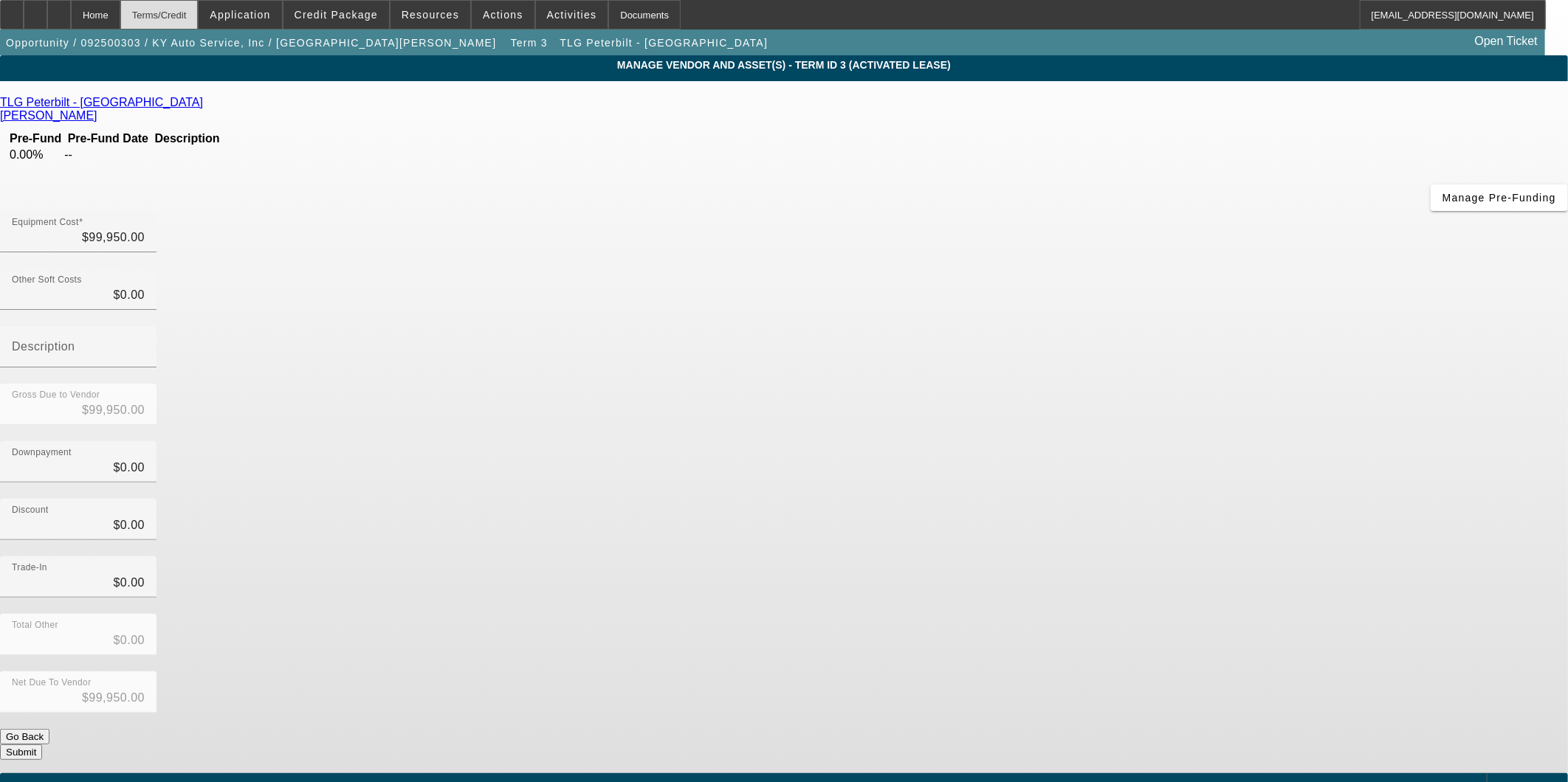
click at [192, 17] on div "Terms/Credit" at bounding box center [159, 15] width 78 height 30
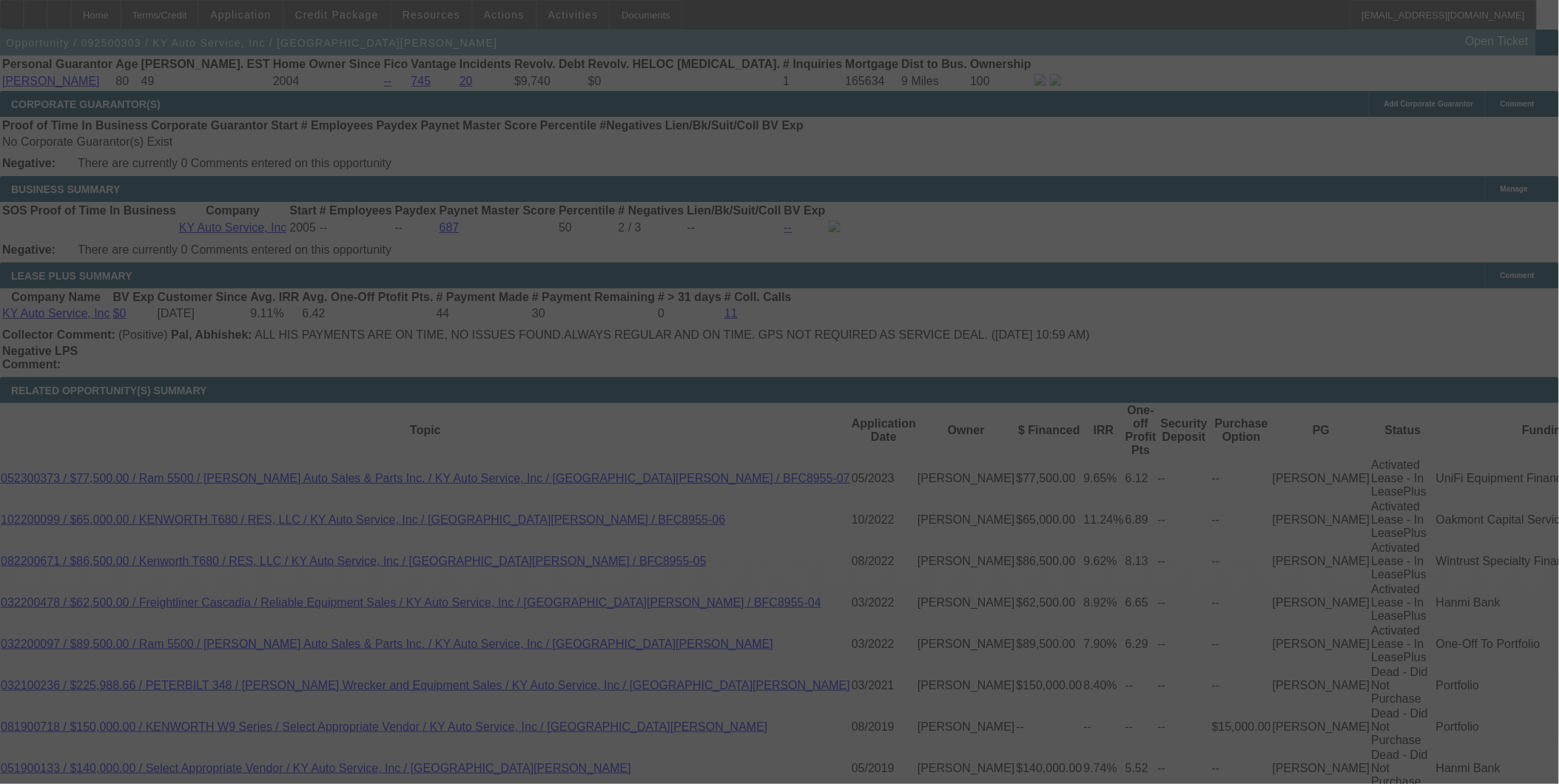
scroll to position [2415, 0]
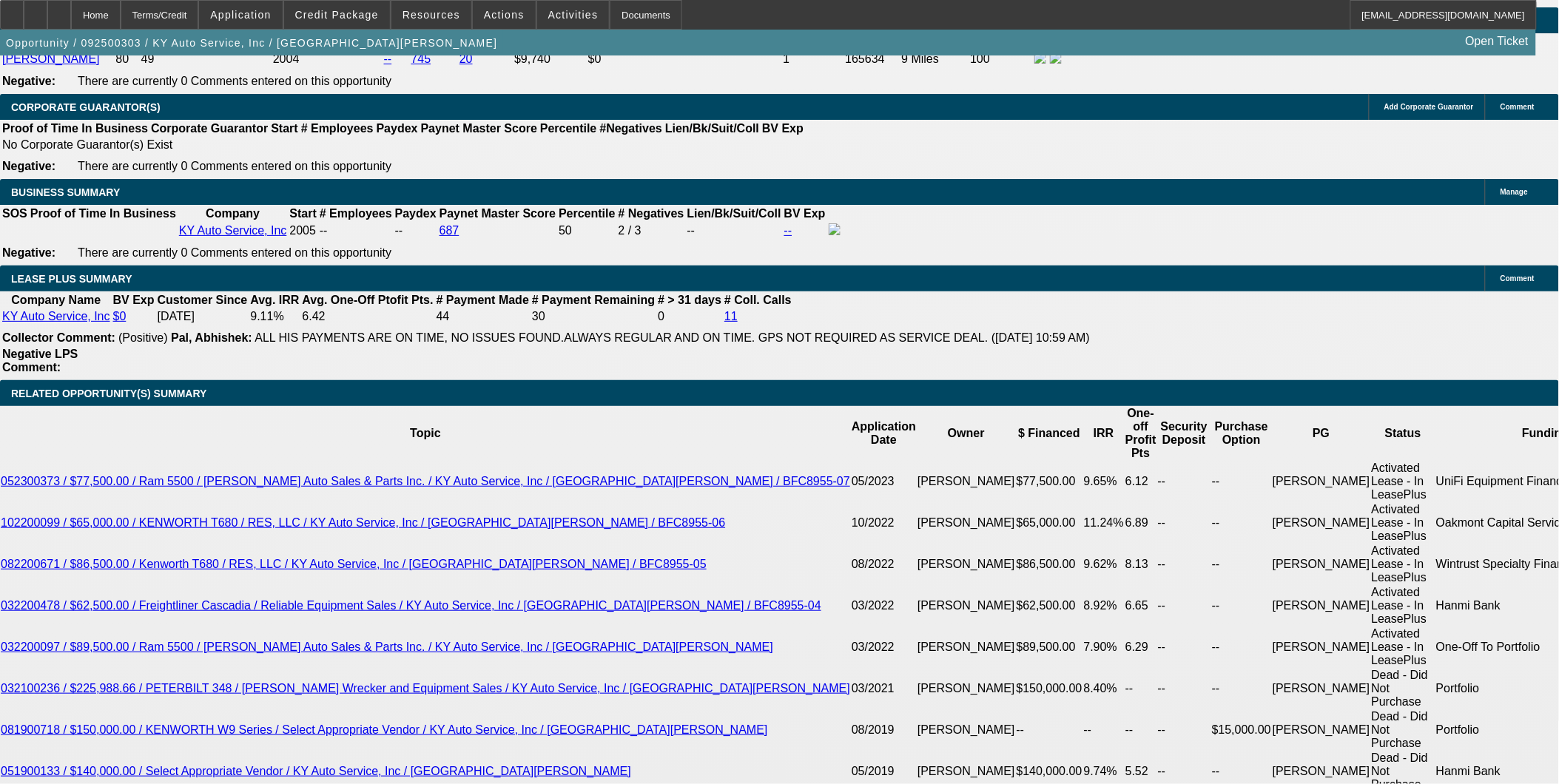
select select "0"
select select "6"
select select "0"
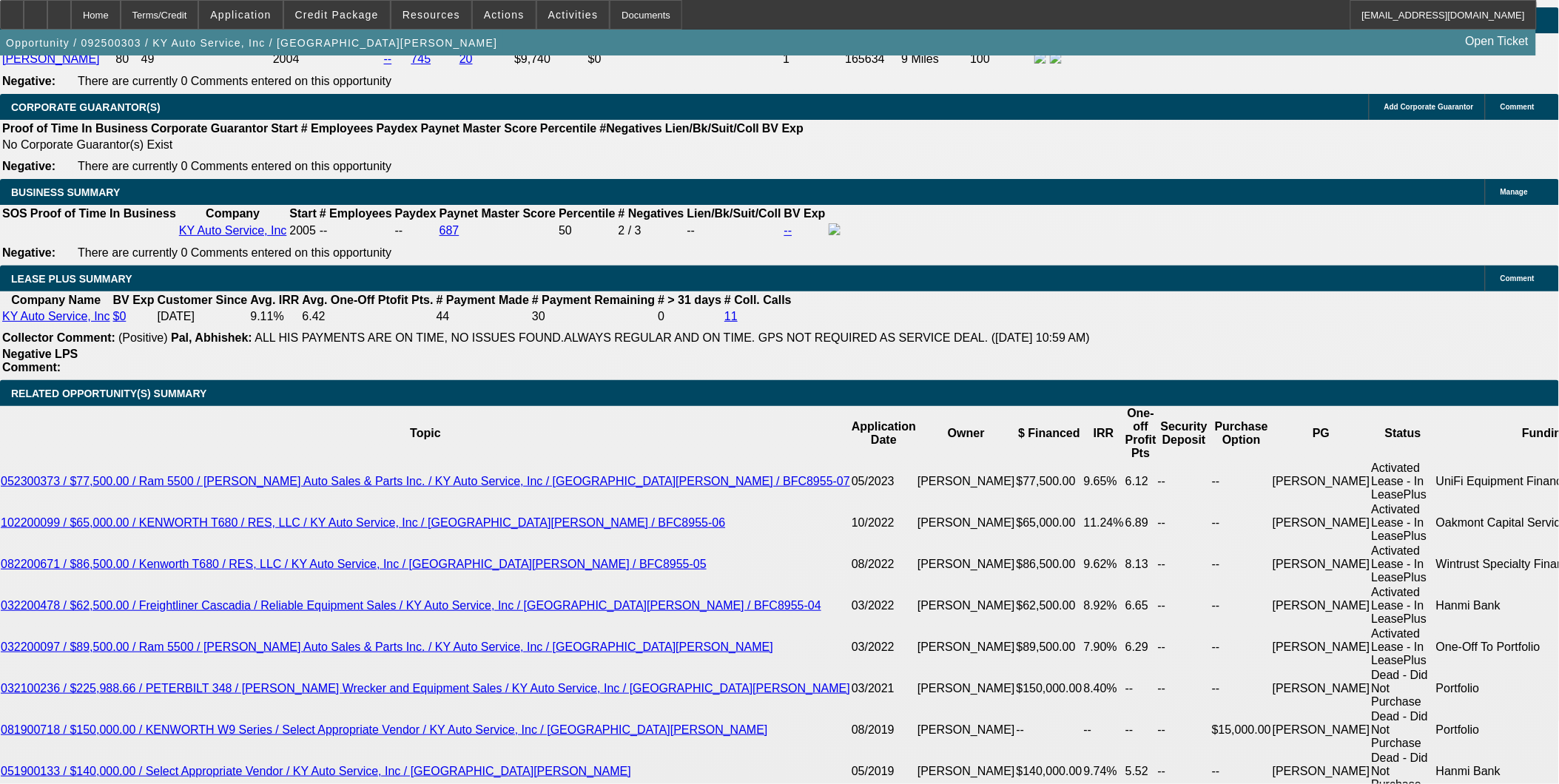
select select "0"
select select "2"
select select "0"
select select "6"
select select "0"
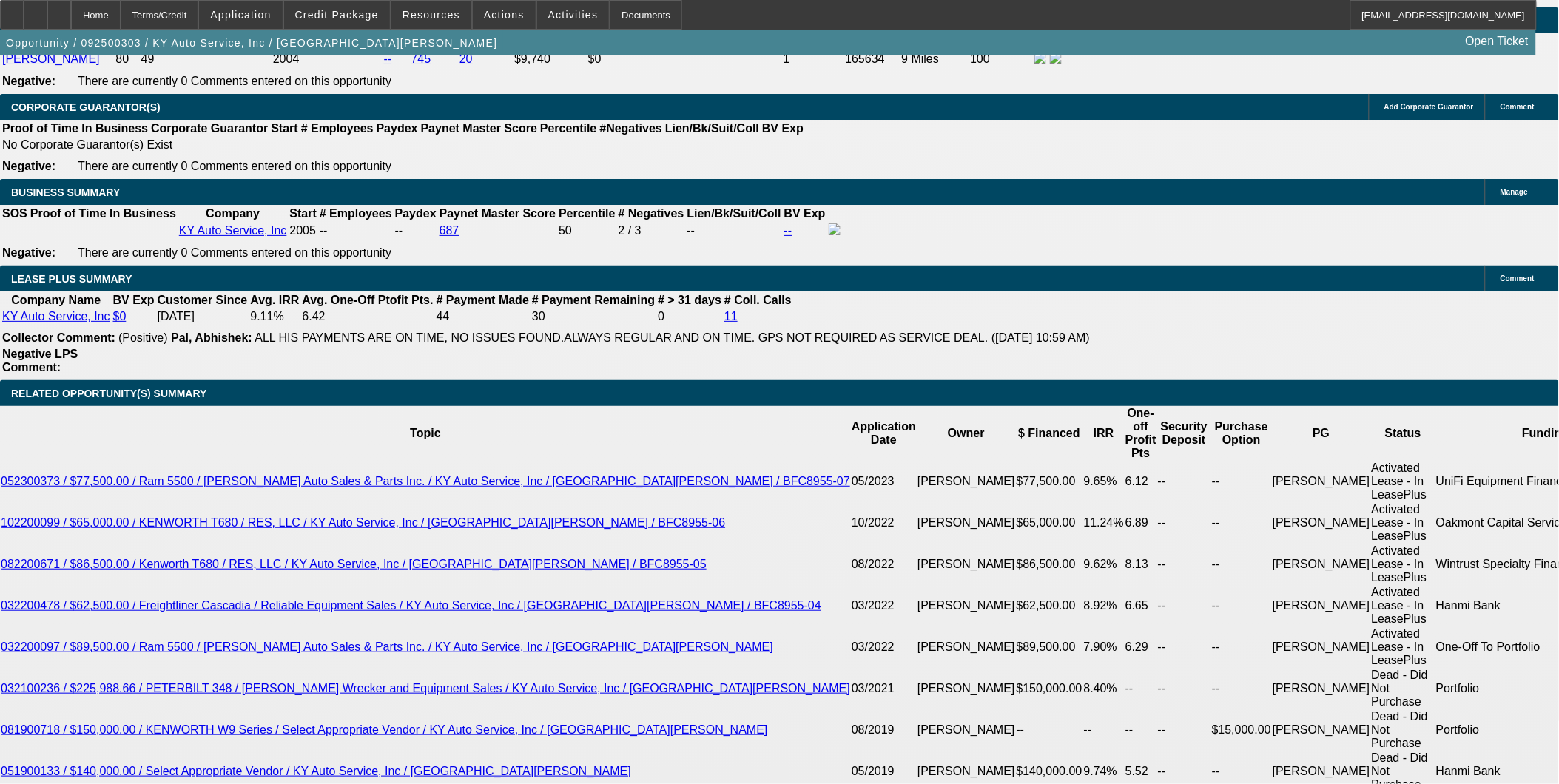
select select "0"
select select "2"
select select "0"
select select "6"
select select "0"
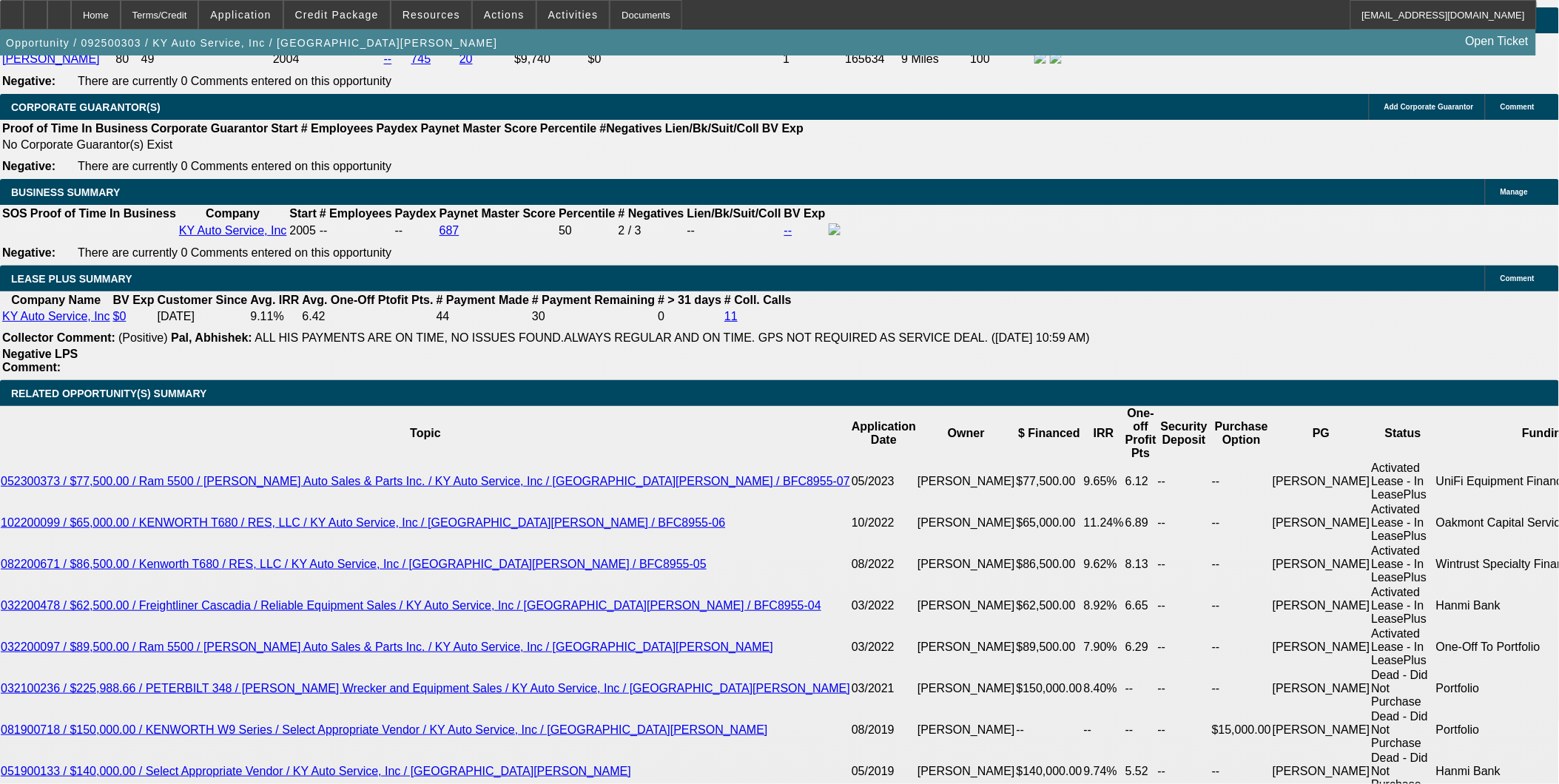
select select "0"
select select "2"
select select "0"
select select "6"
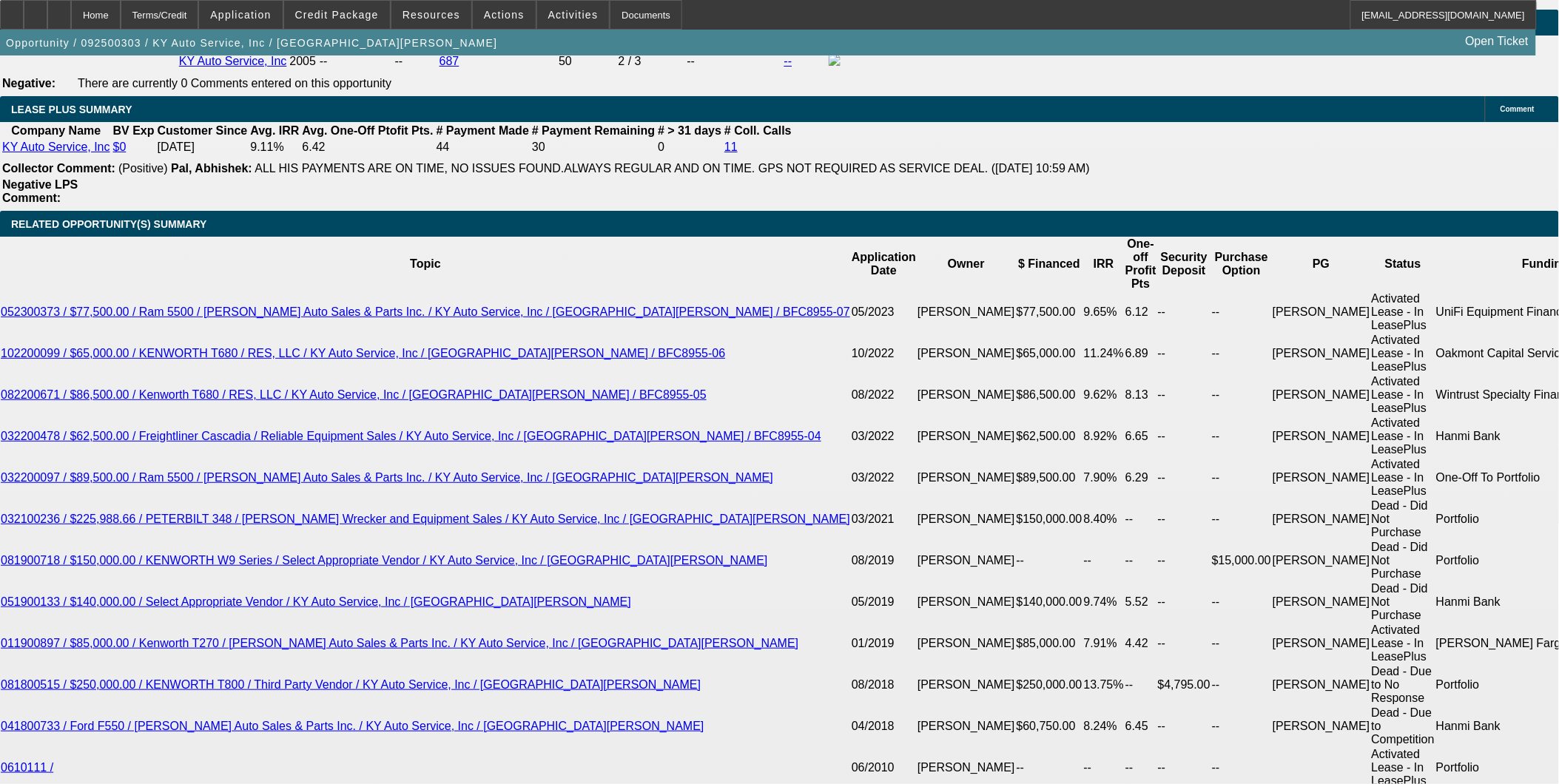
scroll to position [2642, 0]
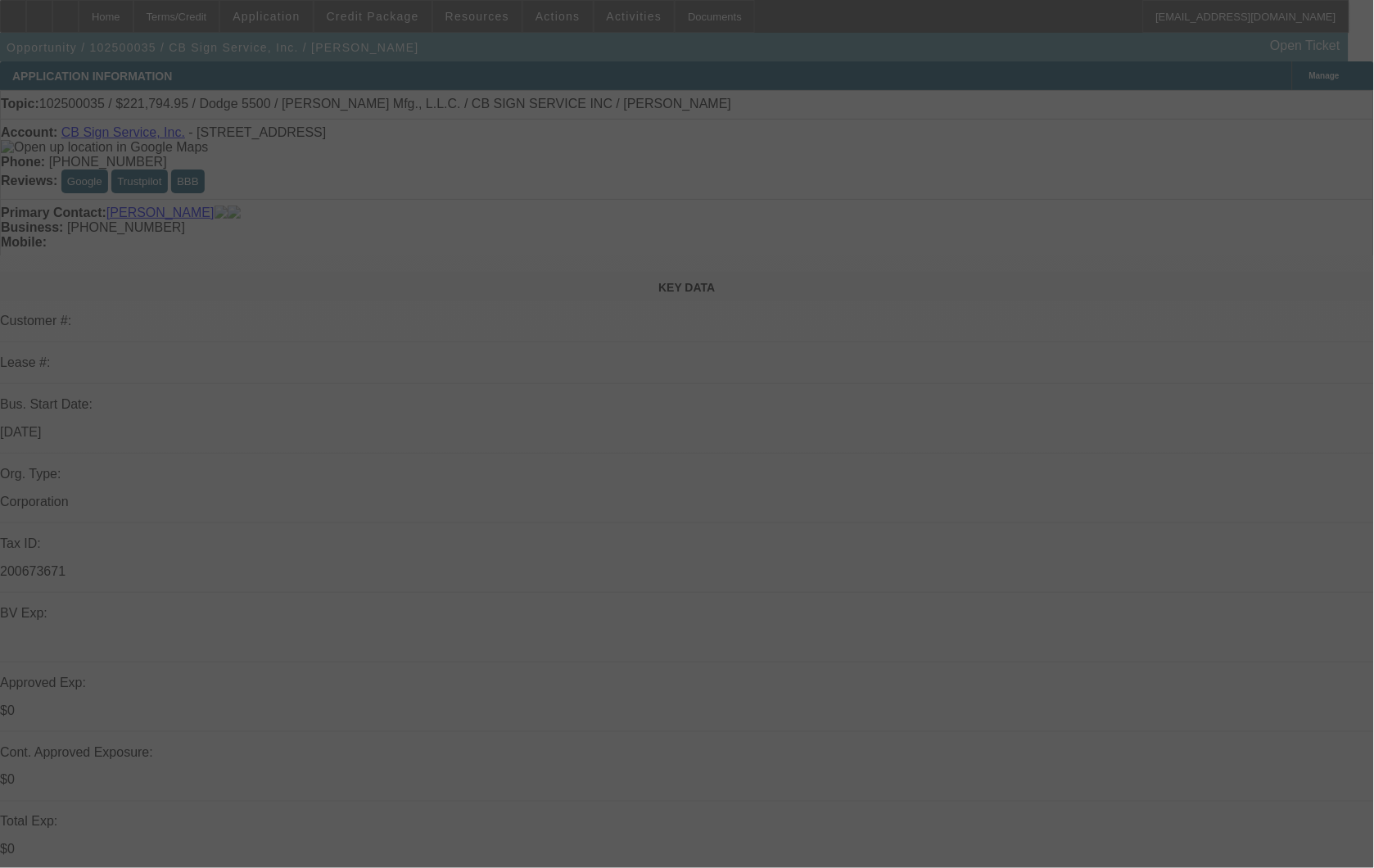
select select "0"
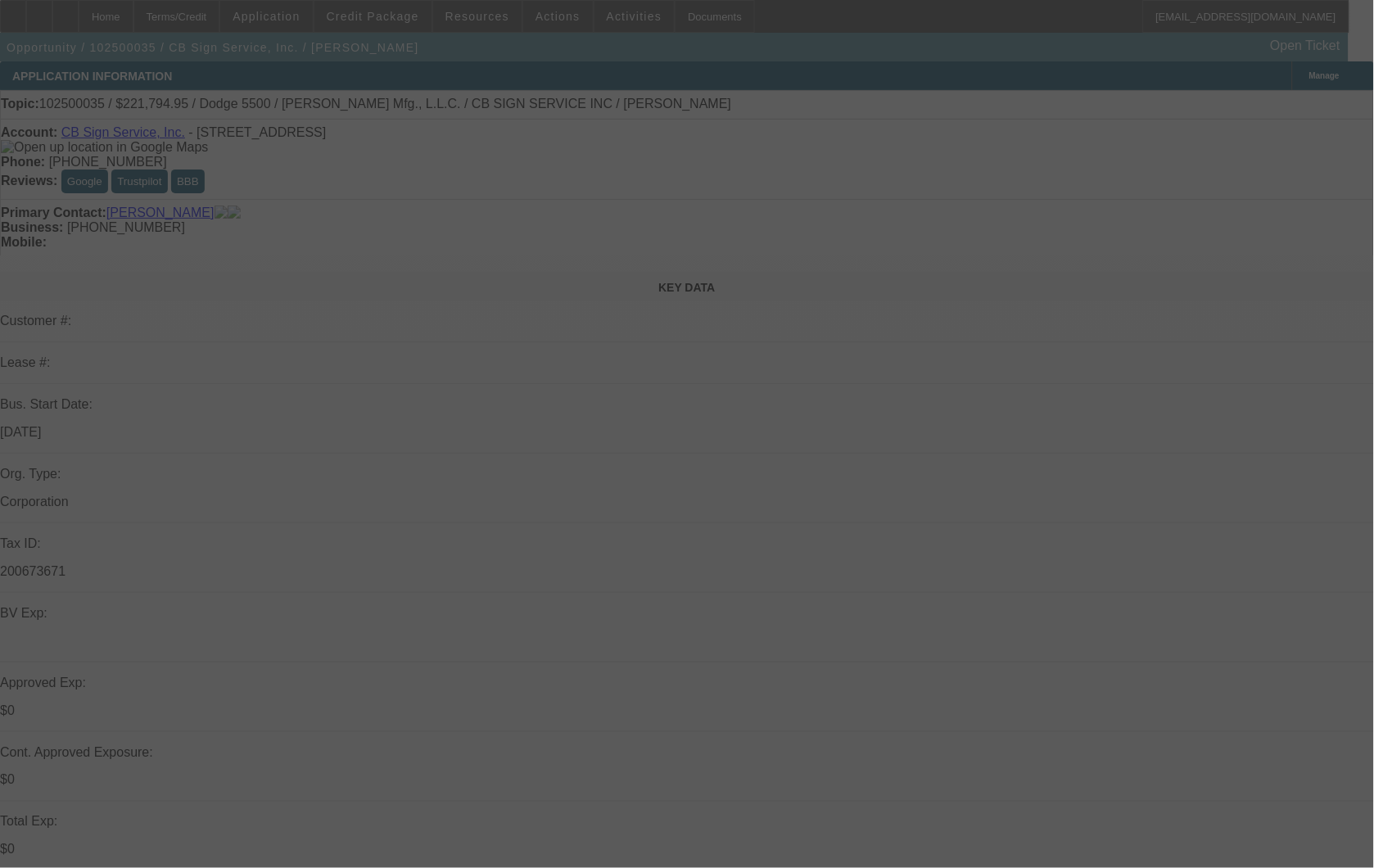
select select "0"
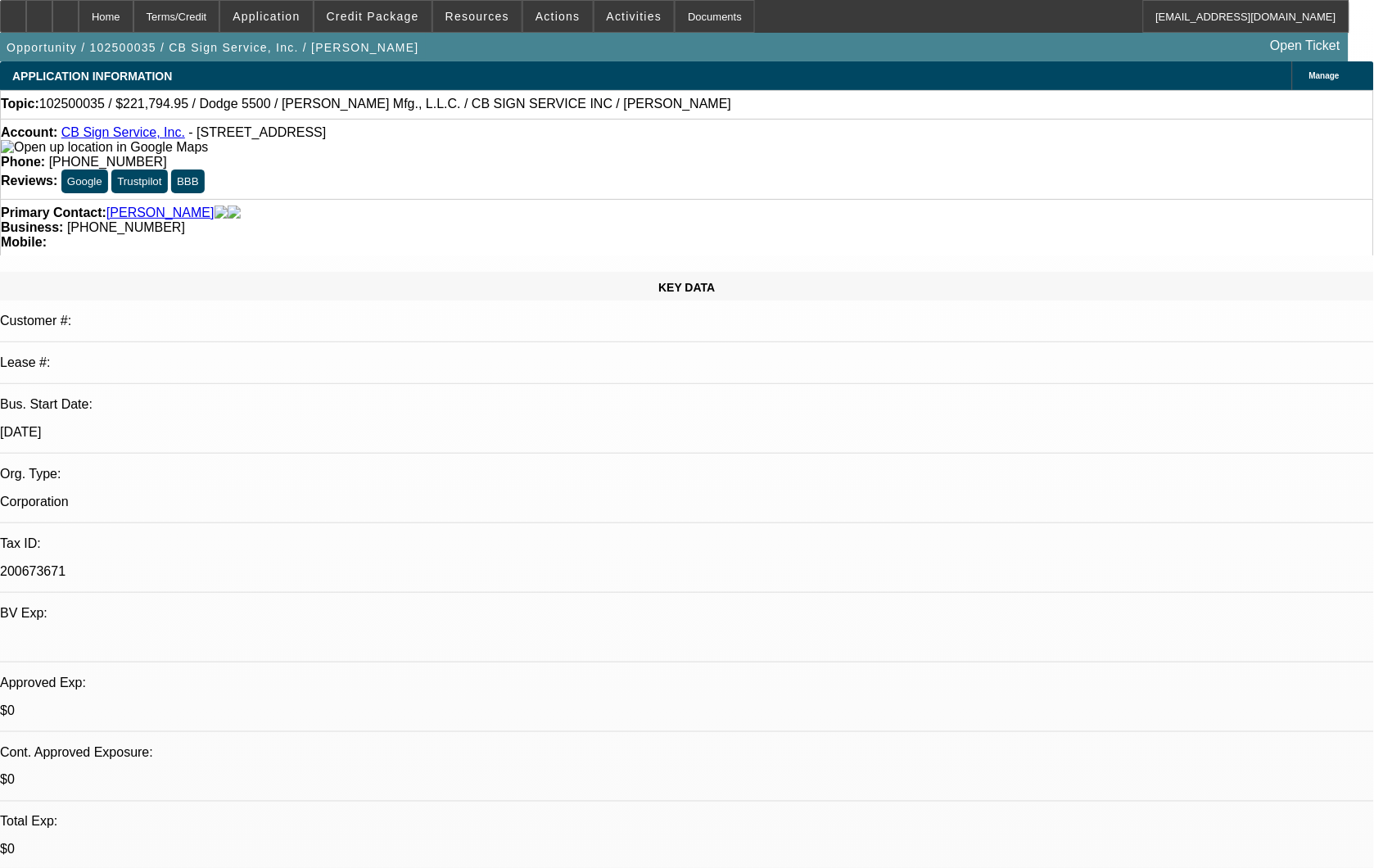
select select "1"
select select "3"
select select "6"
select select "1"
select select "3"
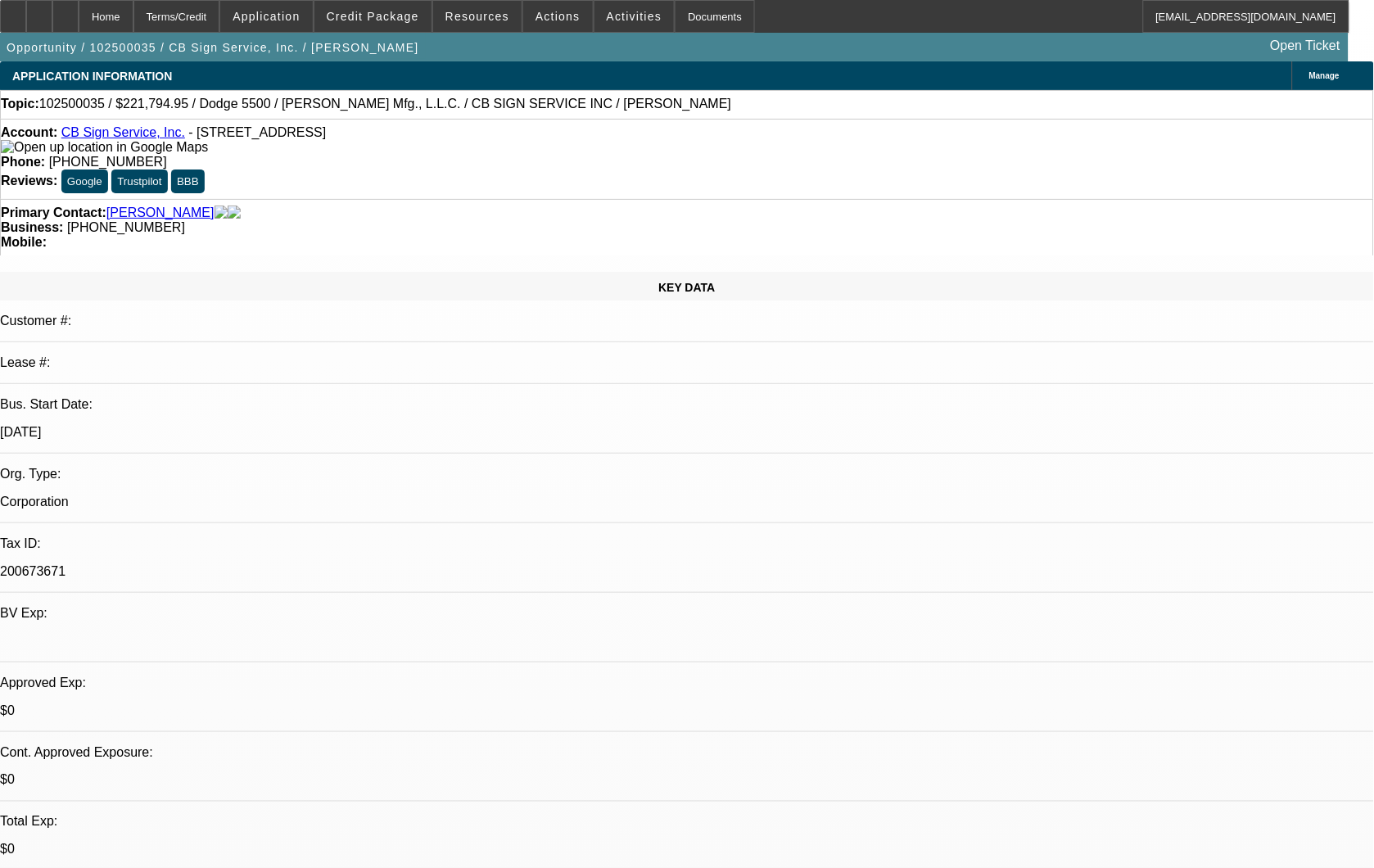
select select "6"
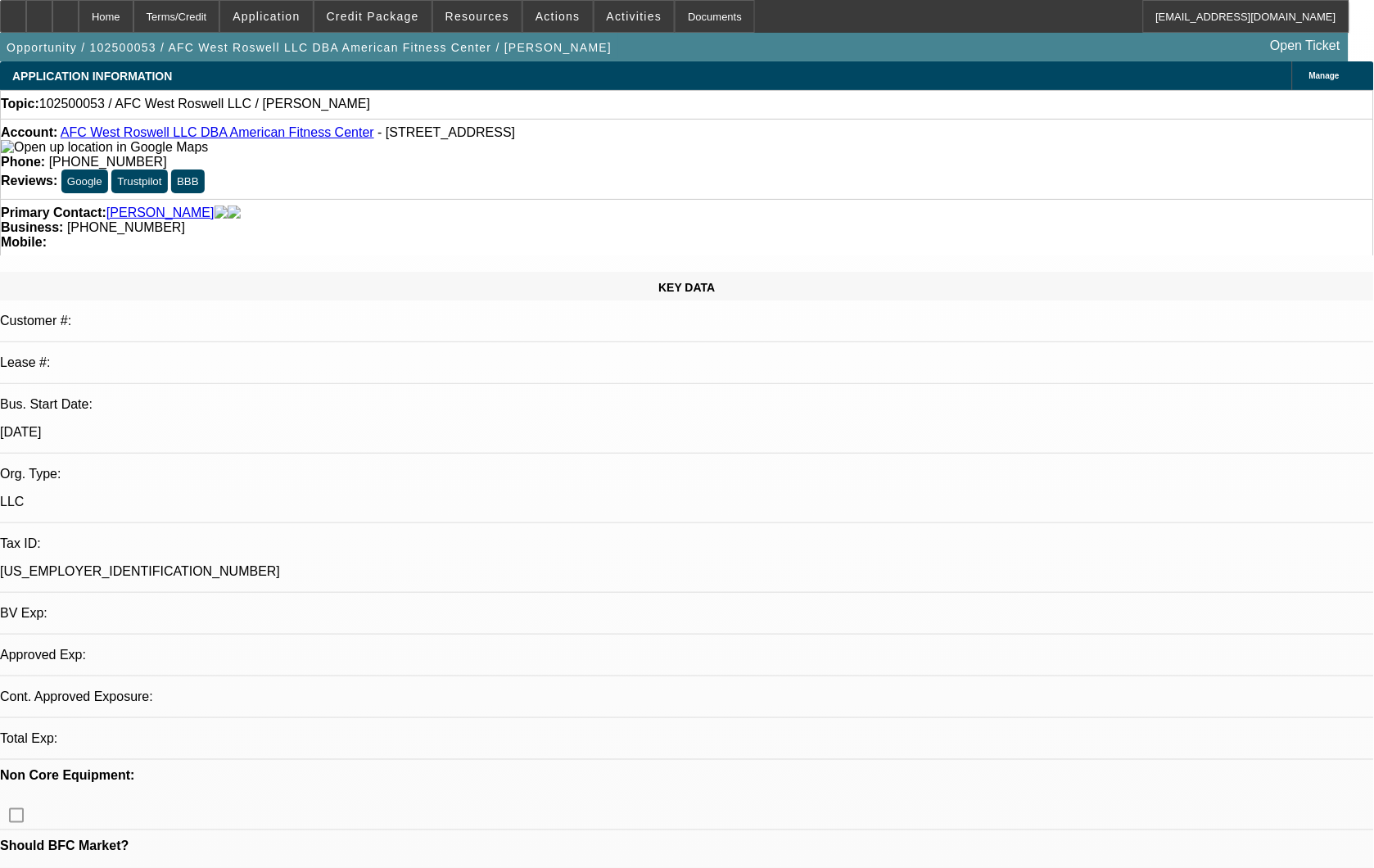
select select "0"
select select "2"
select select "0.1"
select select "1"
select select "2"
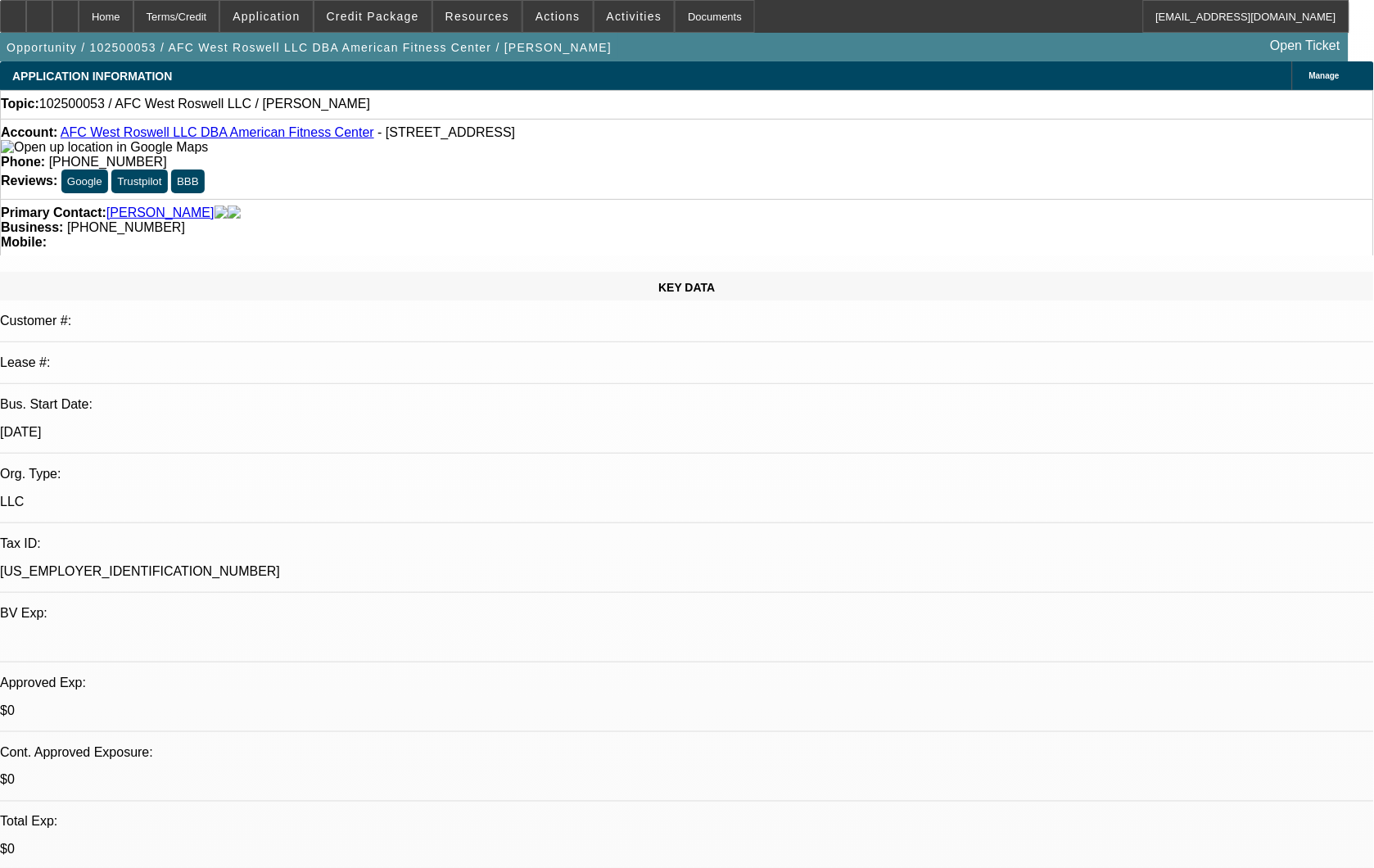
select select "4"
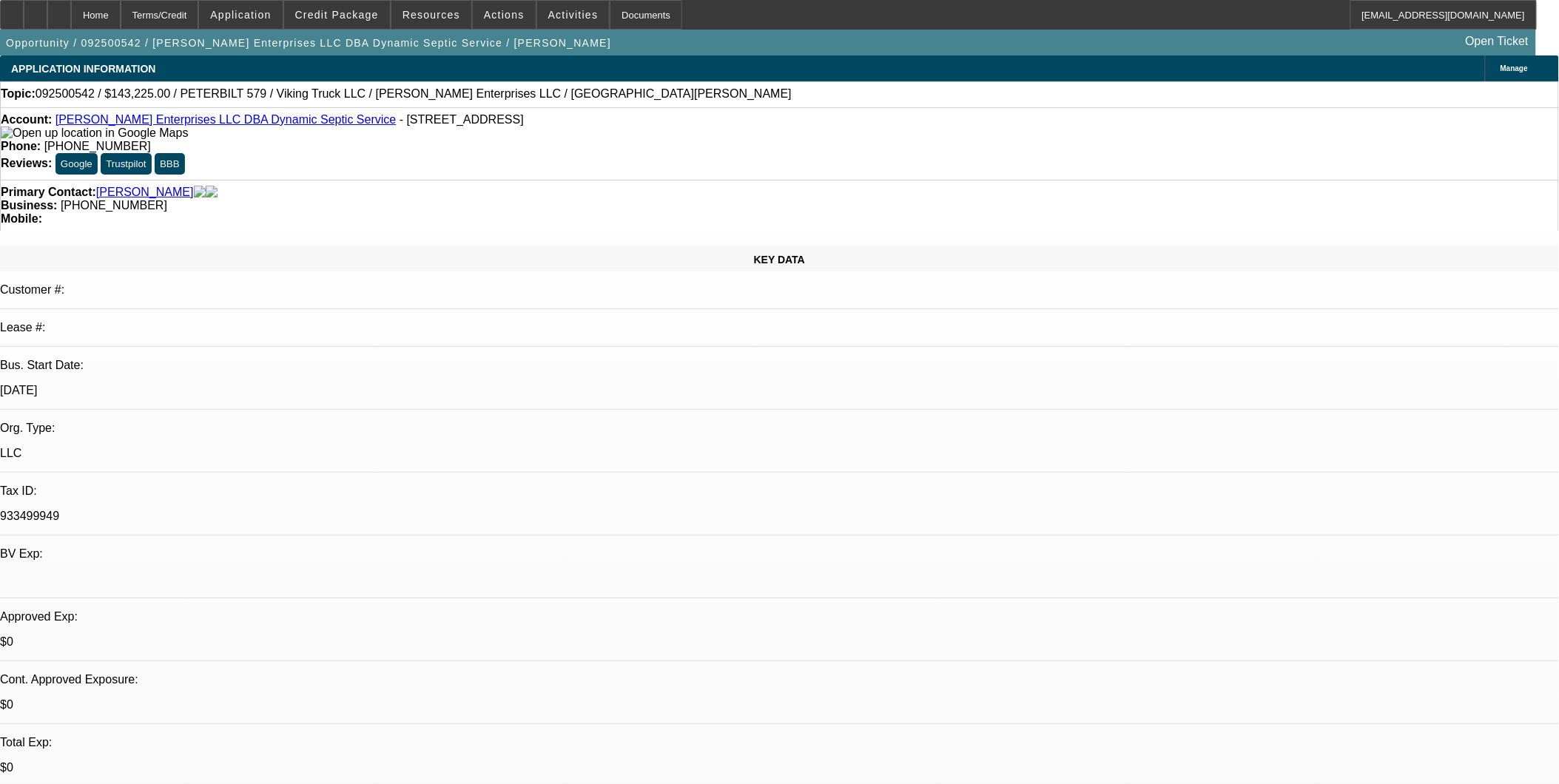
select select "0.15"
select select "2"
select select "0.1"
select select "0.15"
select select "2"
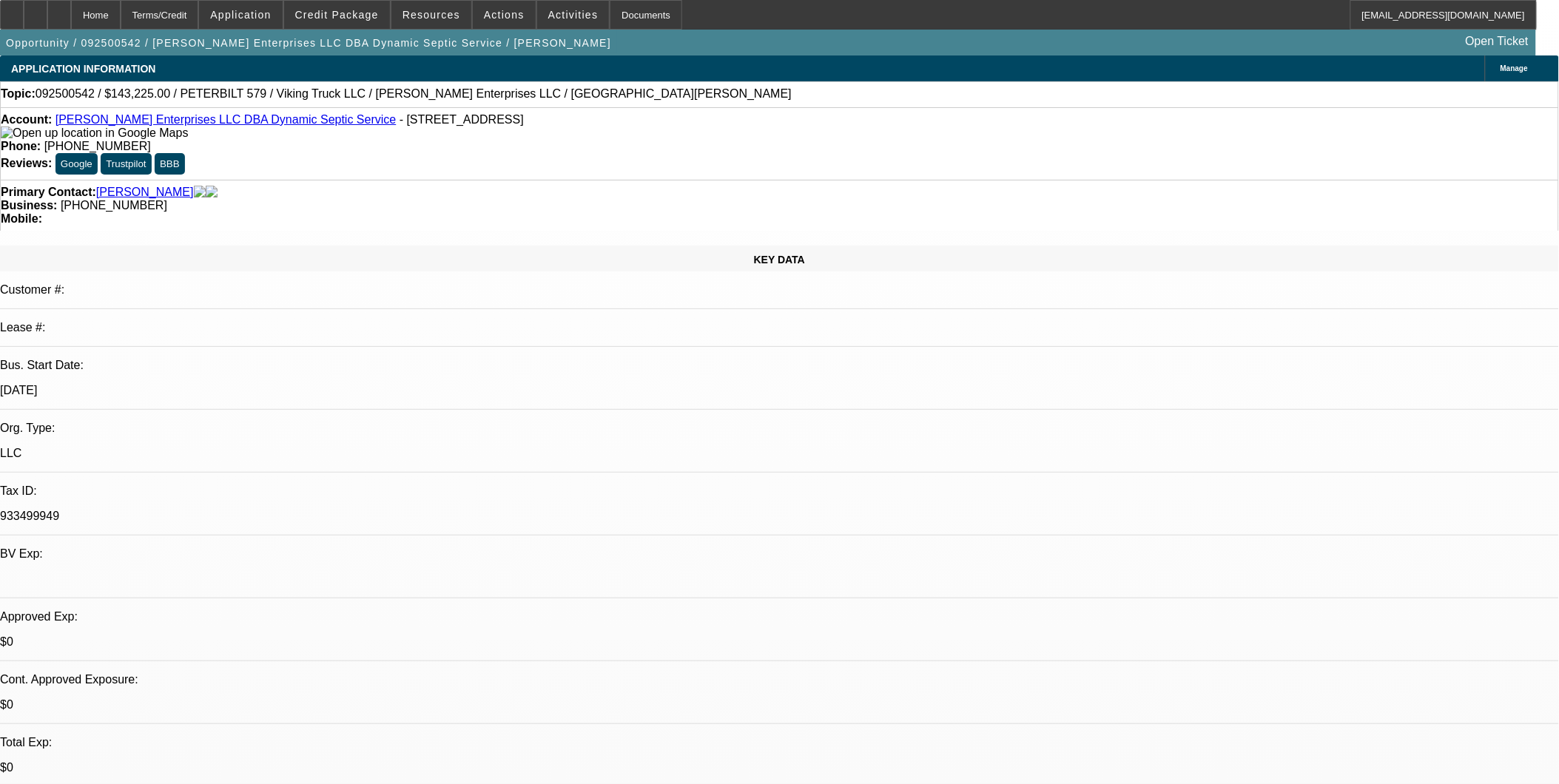
select select "0.1"
select select "0"
select select "2"
select select "0.1"
select select "0"
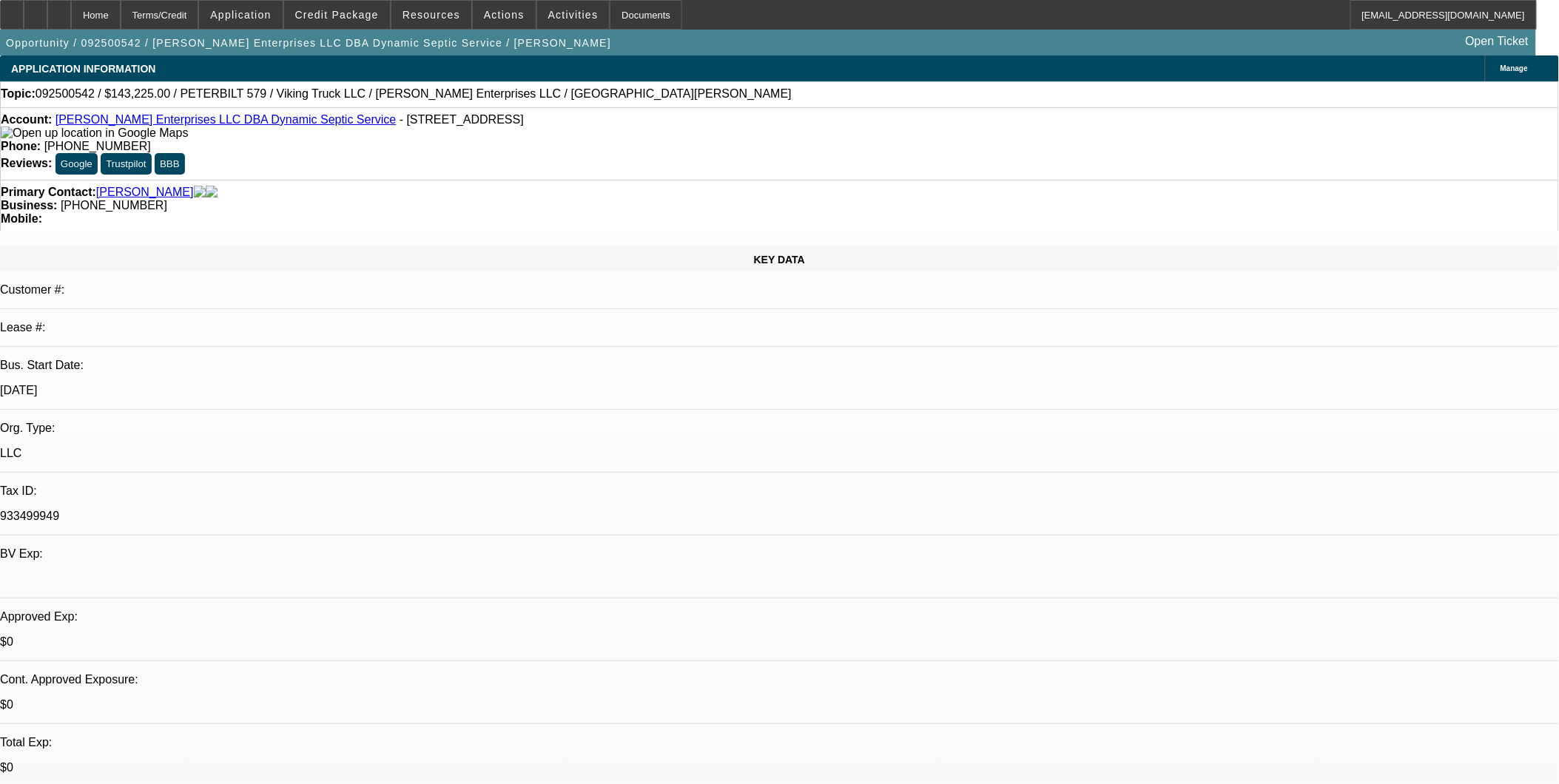
select select "2"
select select "0.1"
select select "1"
select select "2"
select select "4"
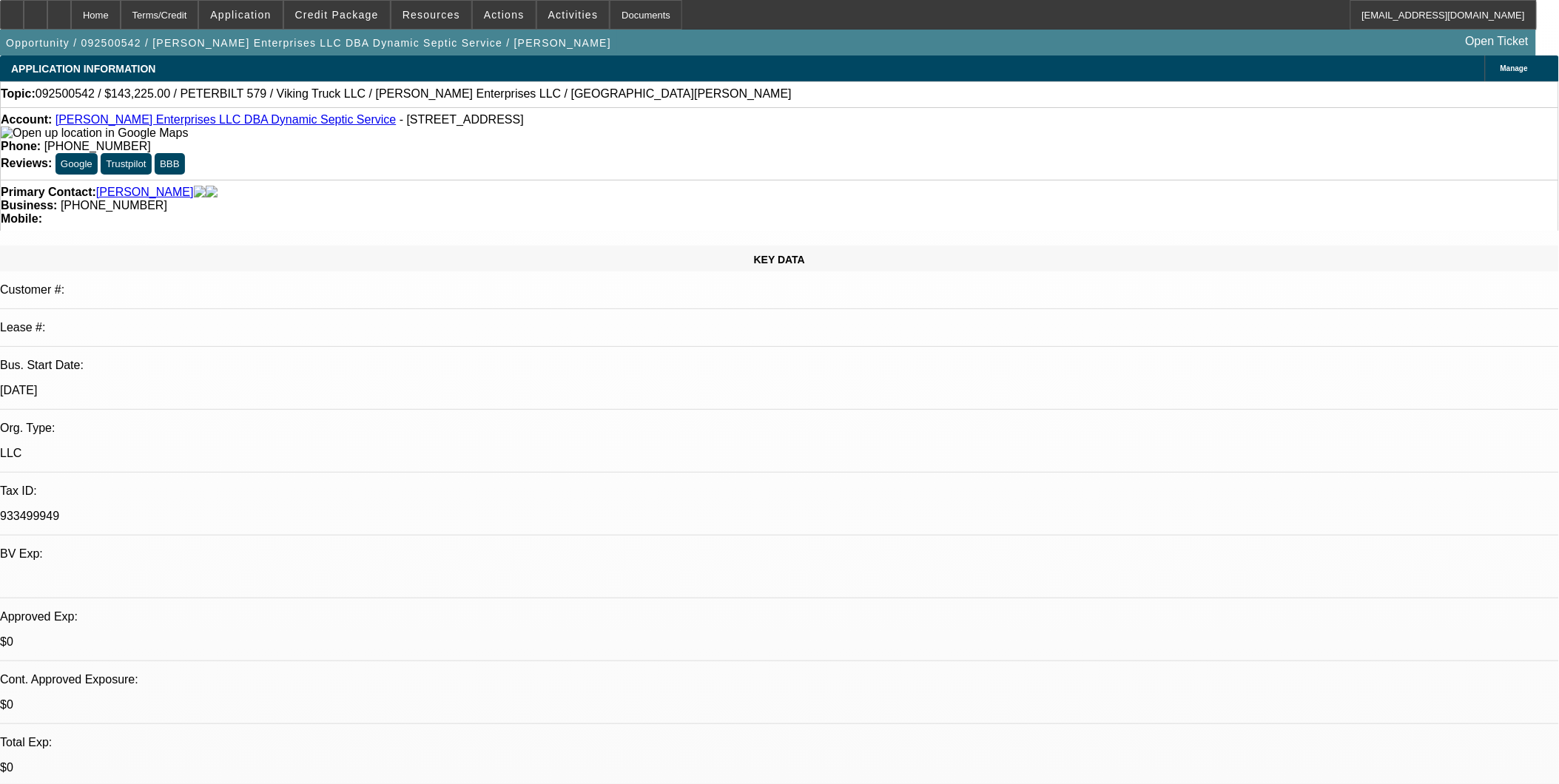
select select "1"
select select "2"
select select "4"
select select "1"
select select "2"
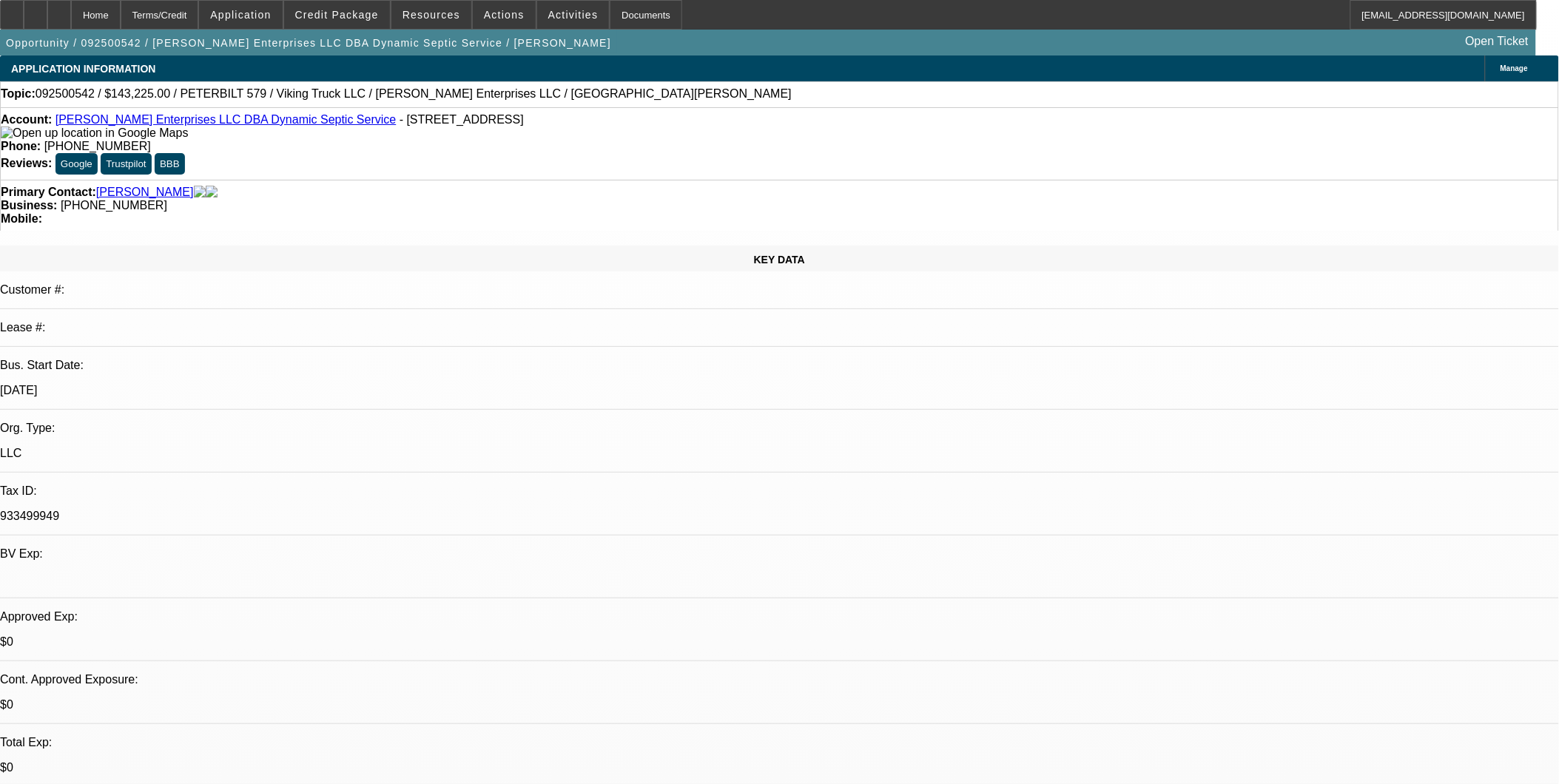
select select "4"
select select "1"
select select "2"
select select "4"
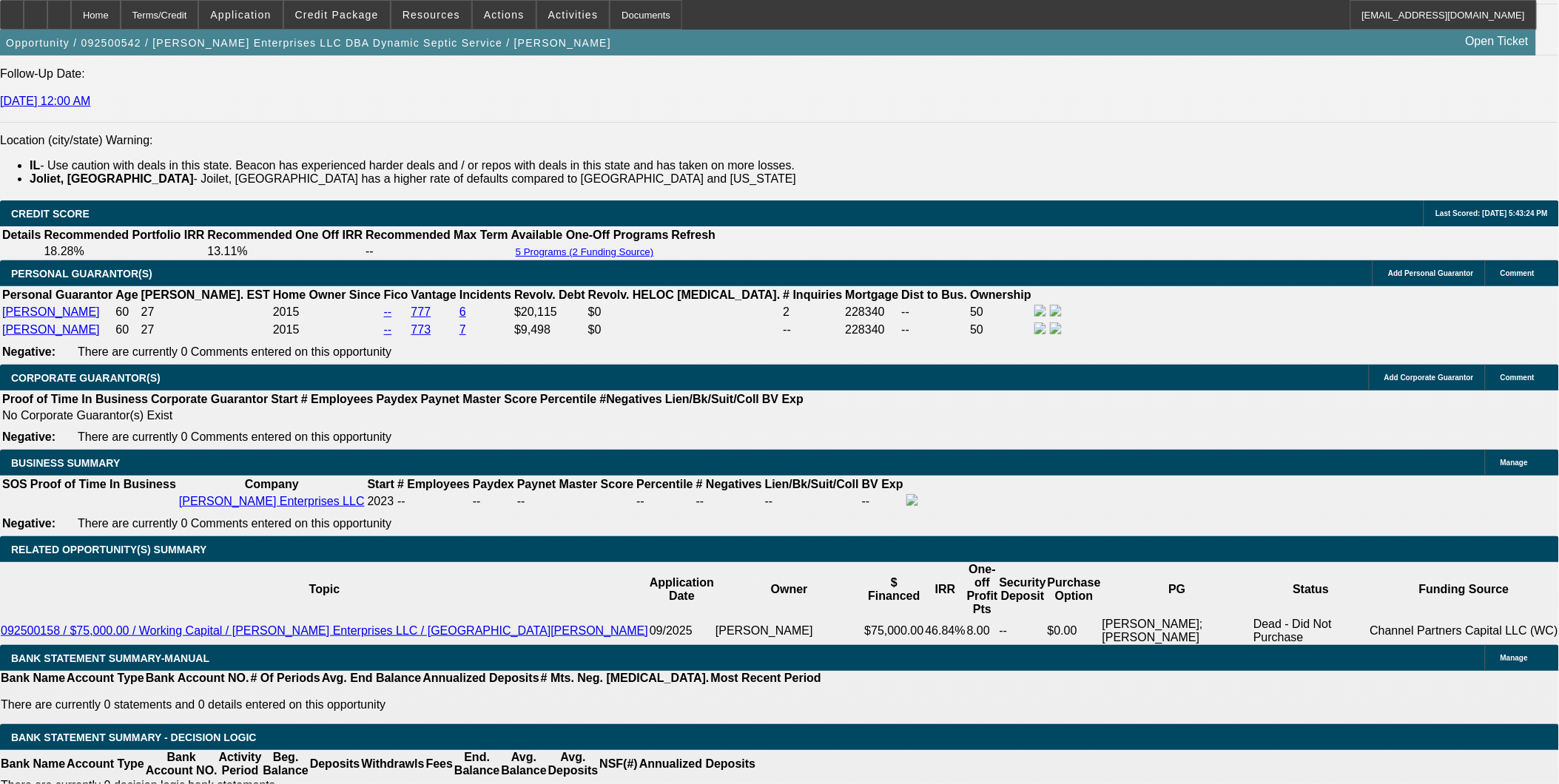
scroll to position [1972, 0]
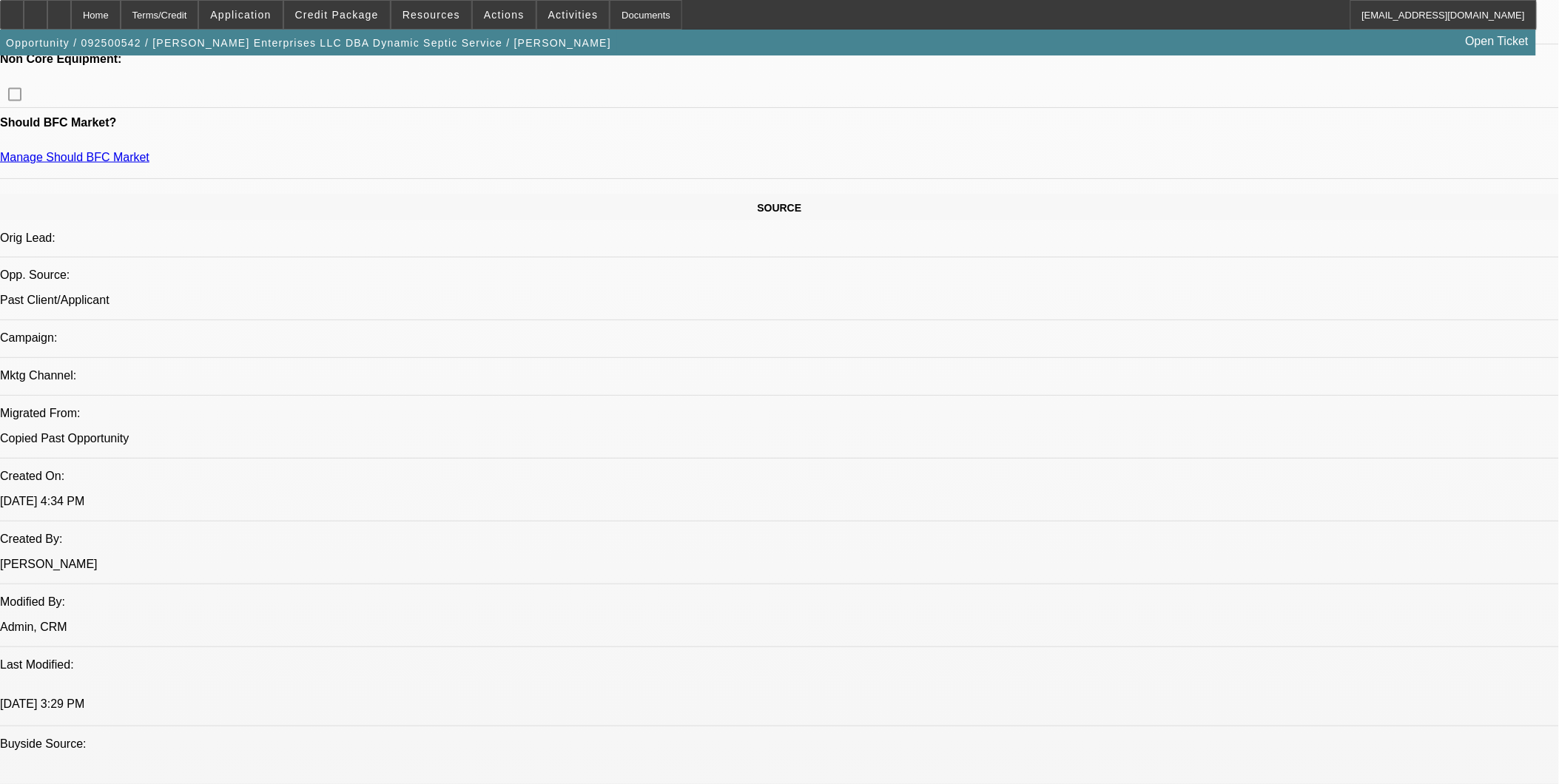
scroll to position [739, 0]
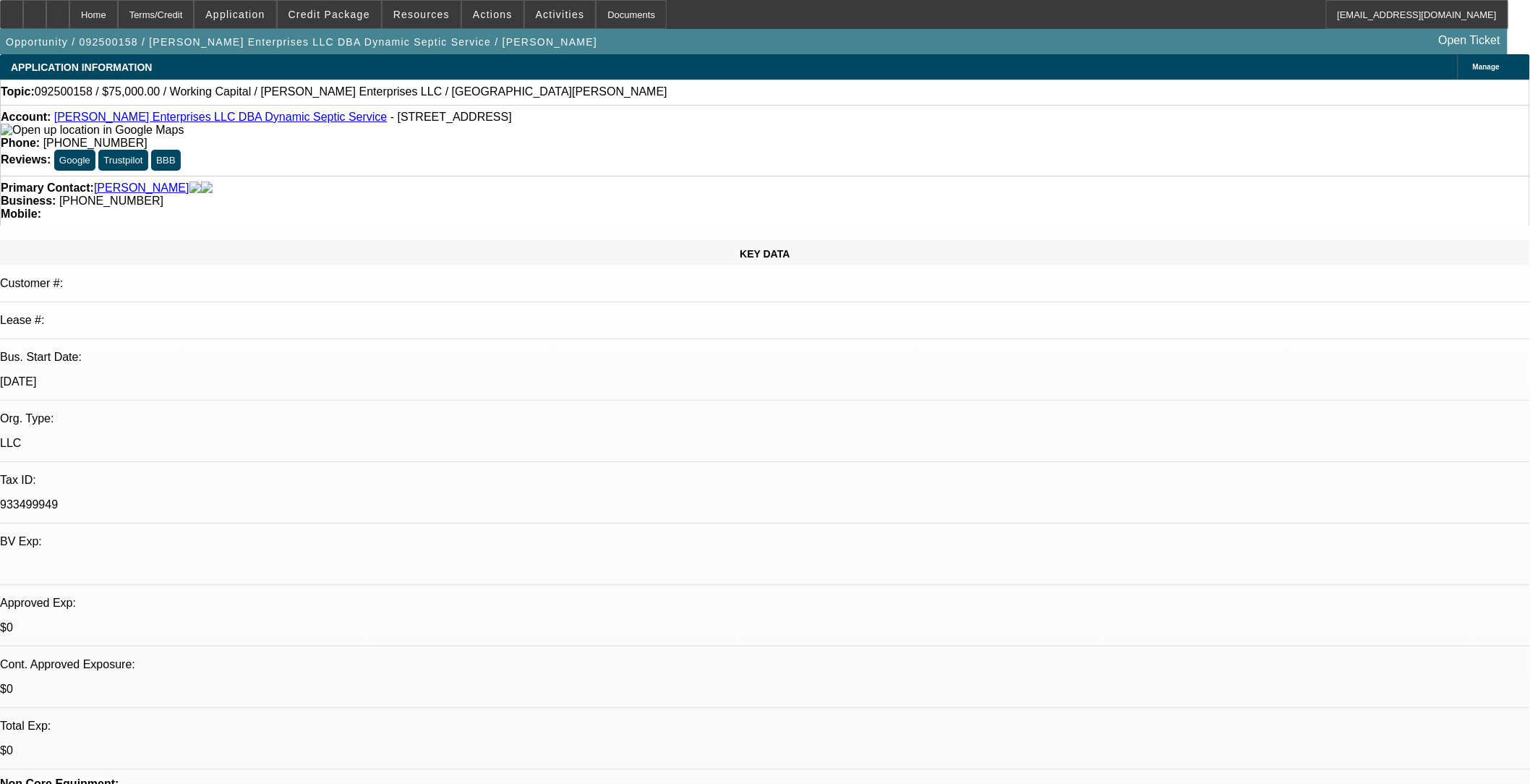
select select "0"
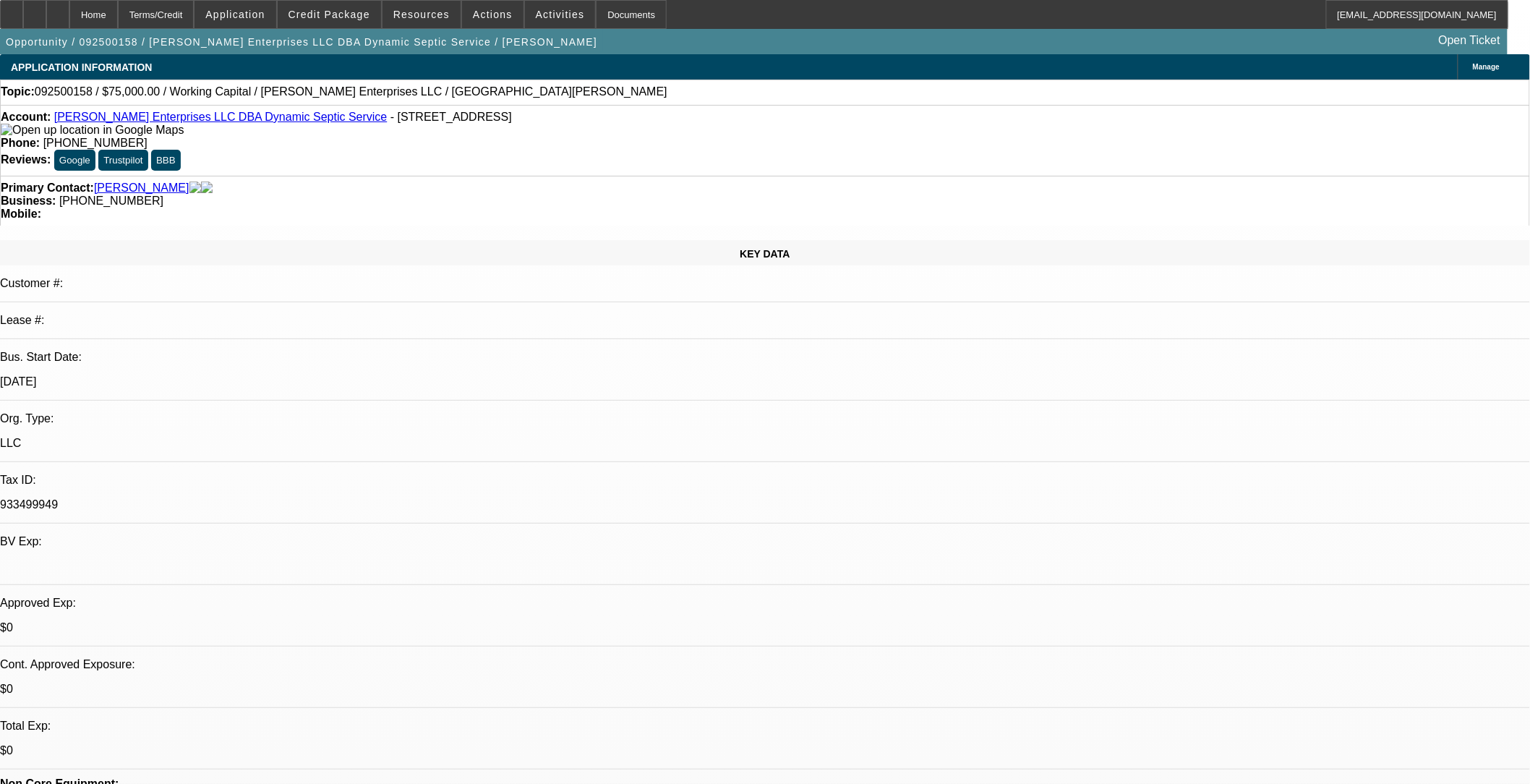
select select "0"
select select "1"
select select "2"
select select "6"
select select "1"
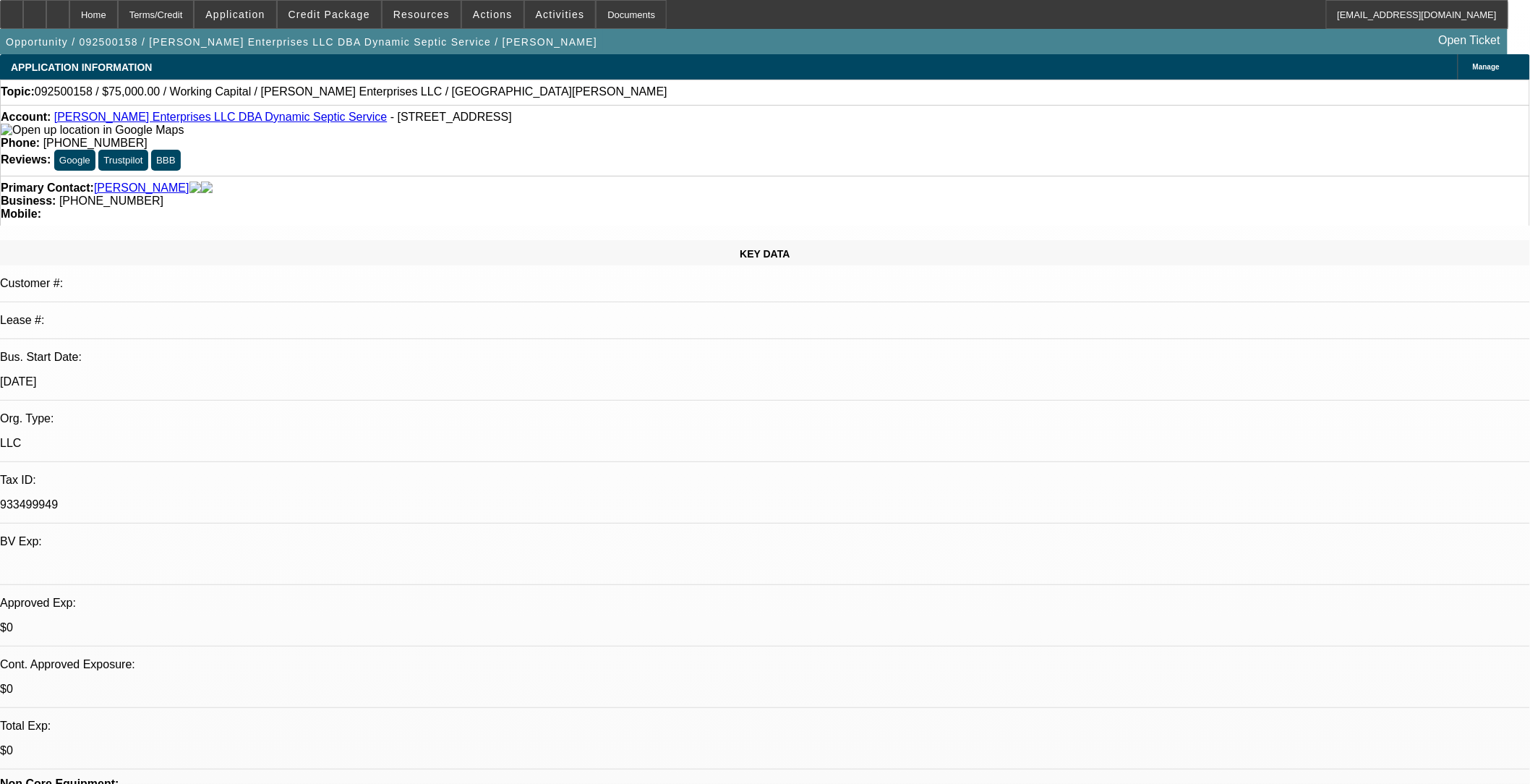
select select "2"
select select "6"
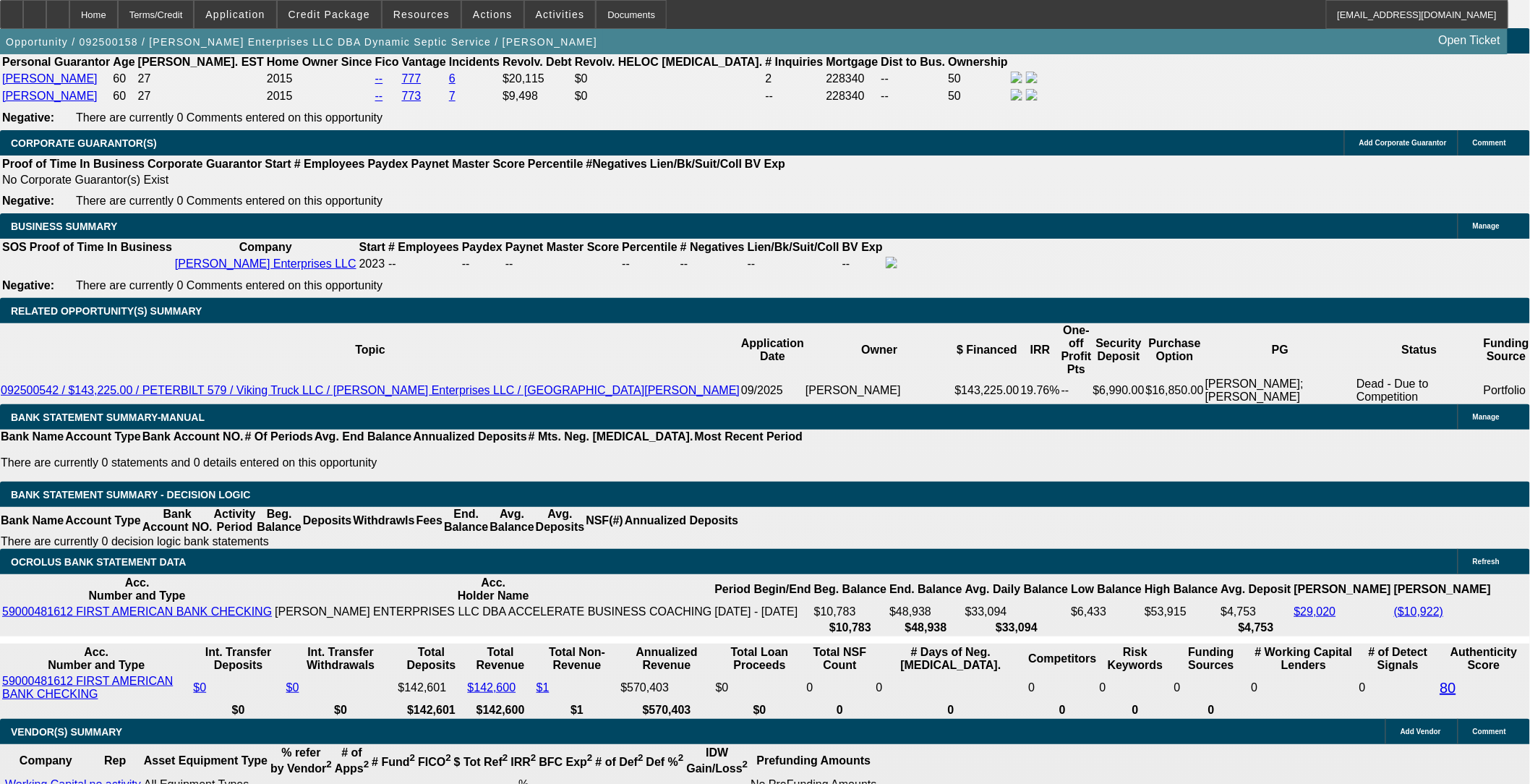
scroll to position [2249, 0]
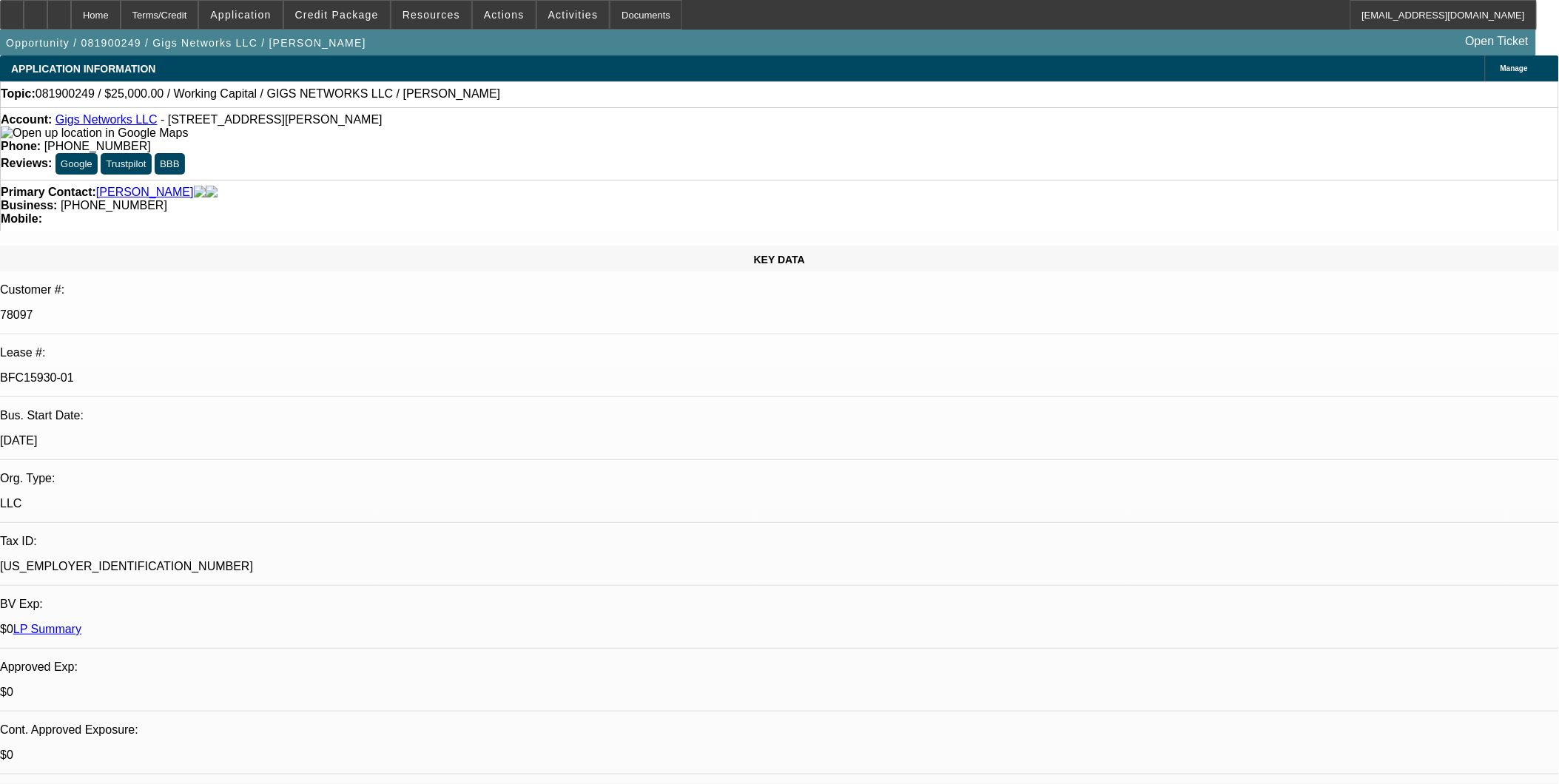
select select "0"
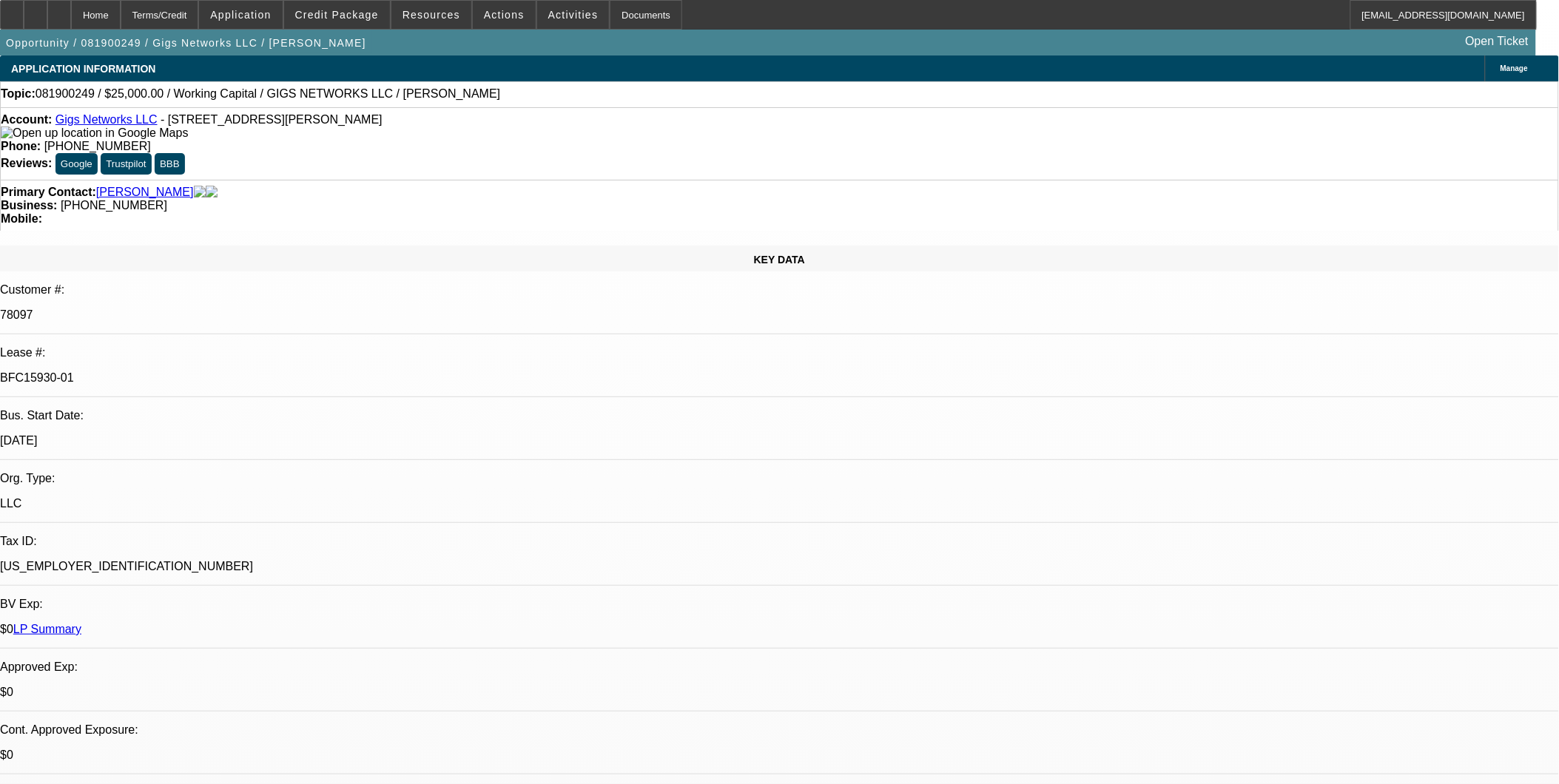
select select "0"
select select "1"
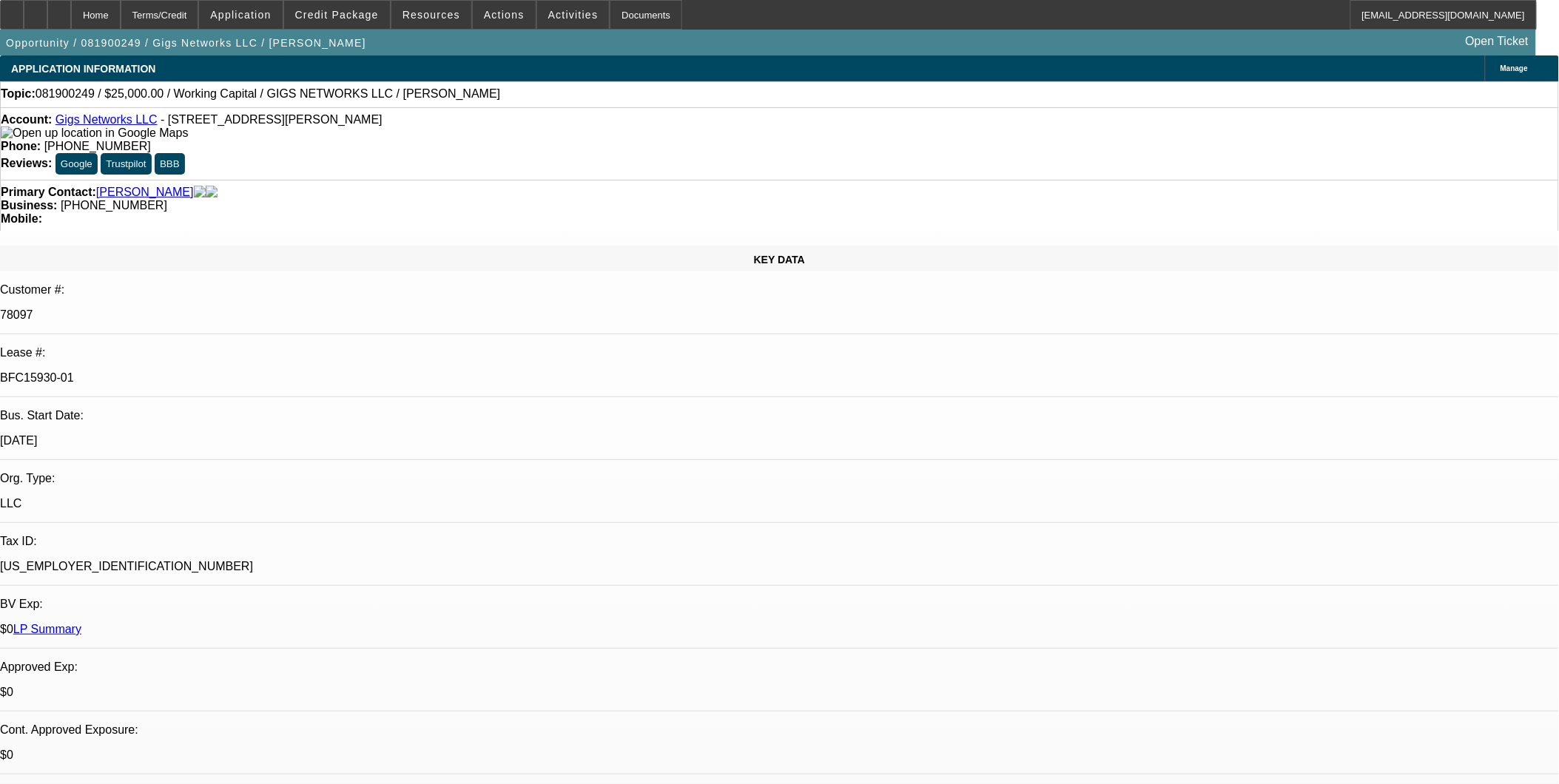
select select "2"
select select "6"
select select "1"
select select "2"
select select "6"
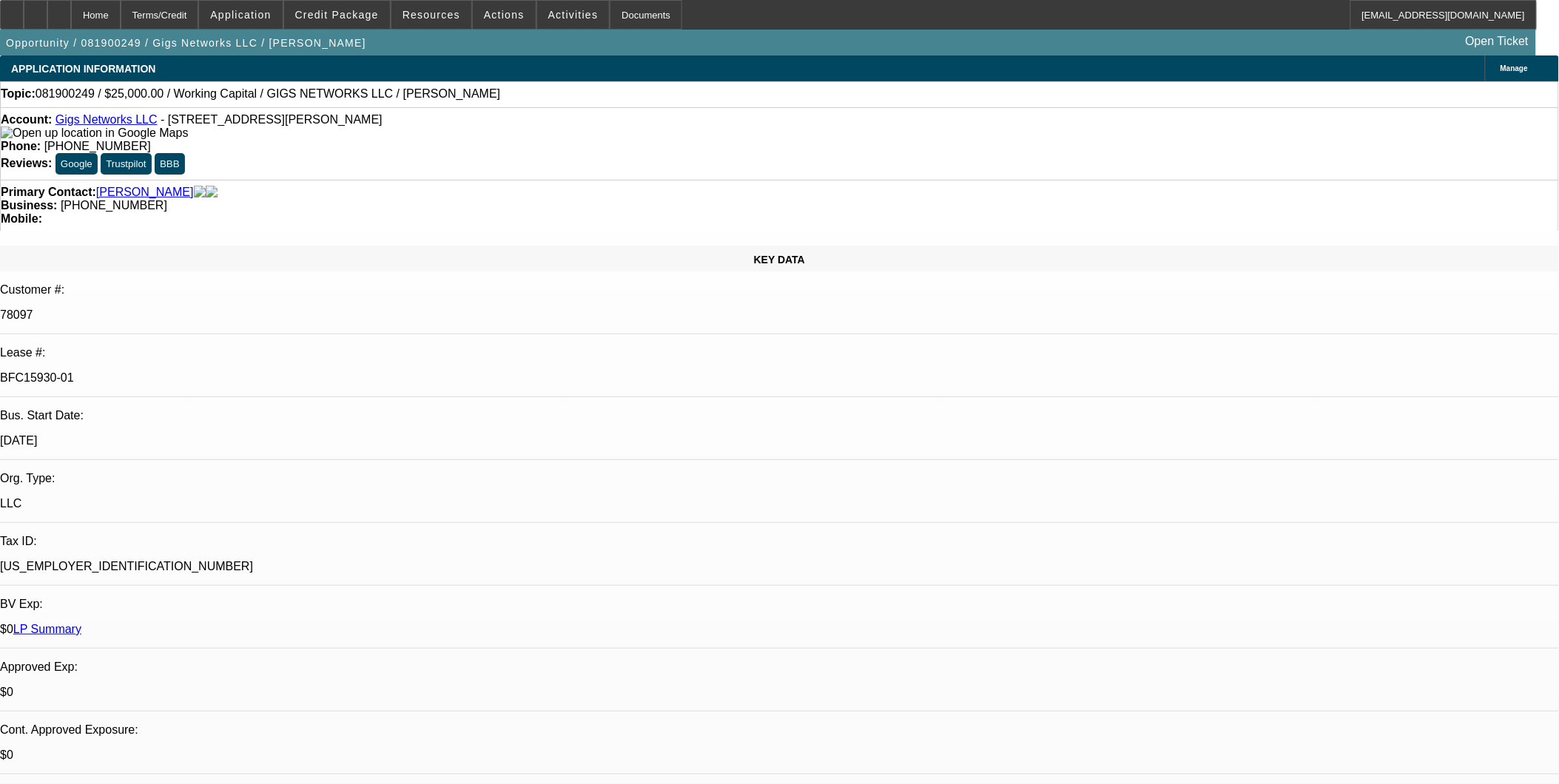
select select "1"
select select "2"
select select "6"
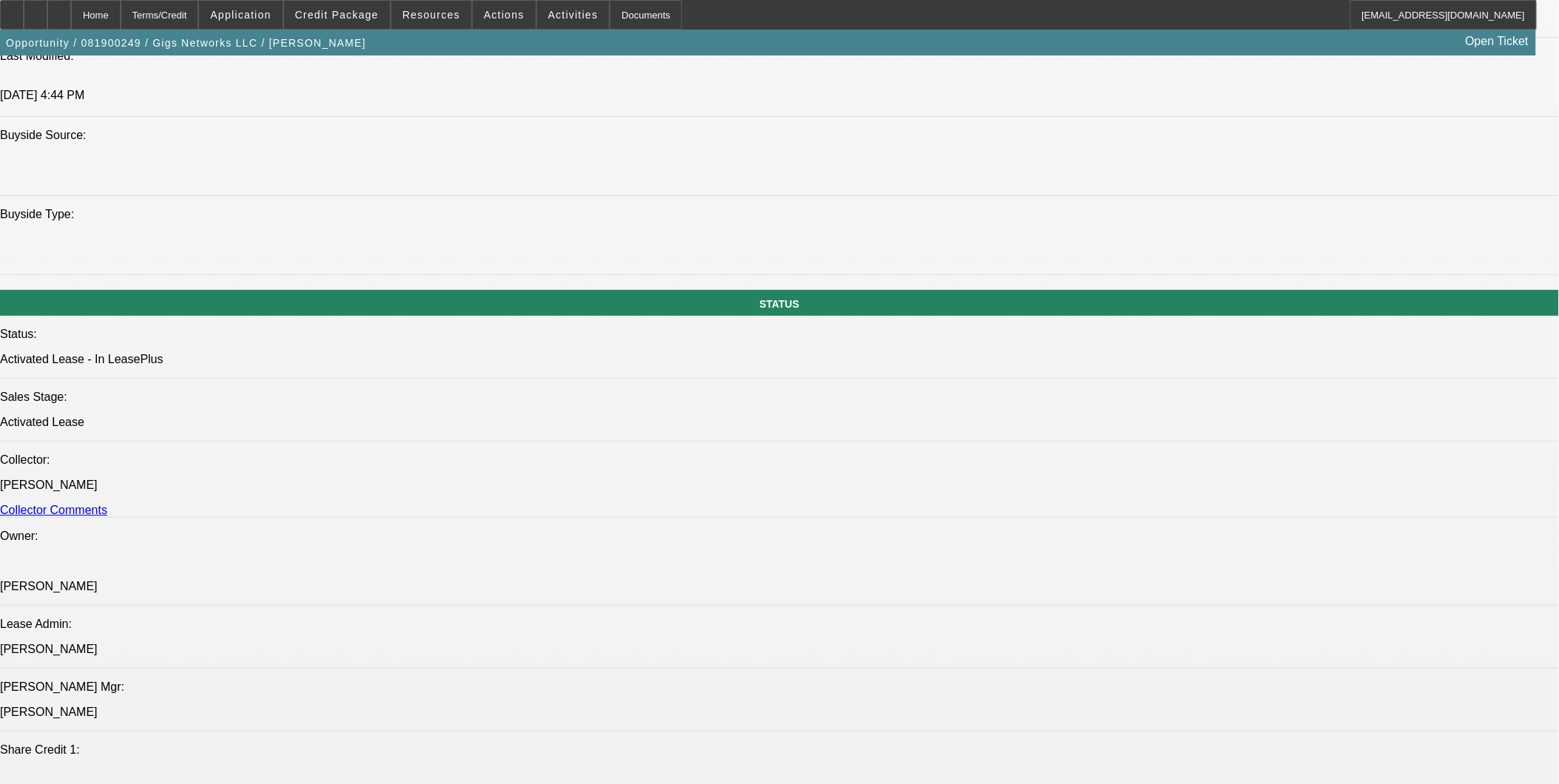
scroll to position [1479, 0]
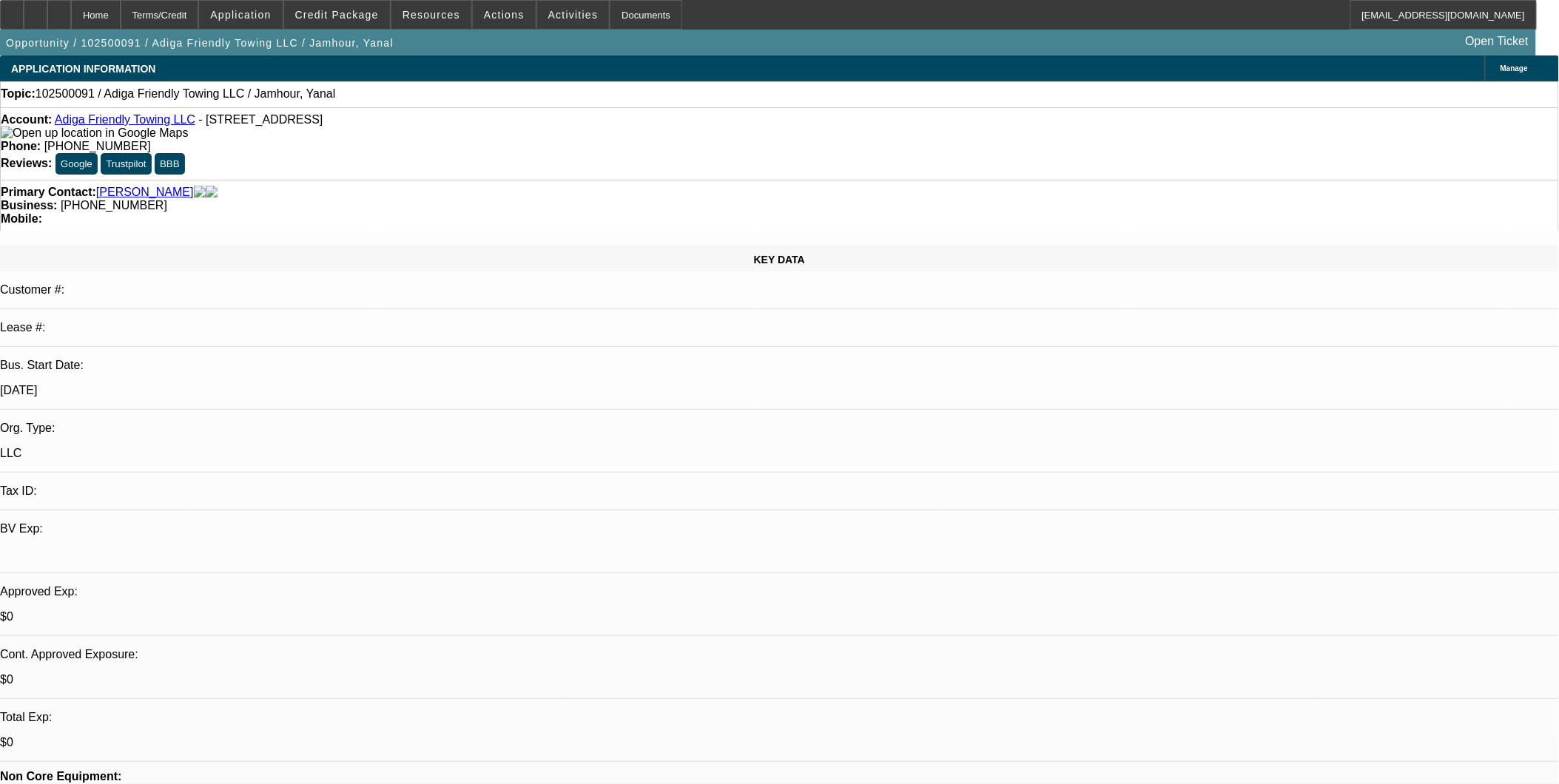
select select "0"
select select "2"
select select "0.1"
select select "1"
select select "2"
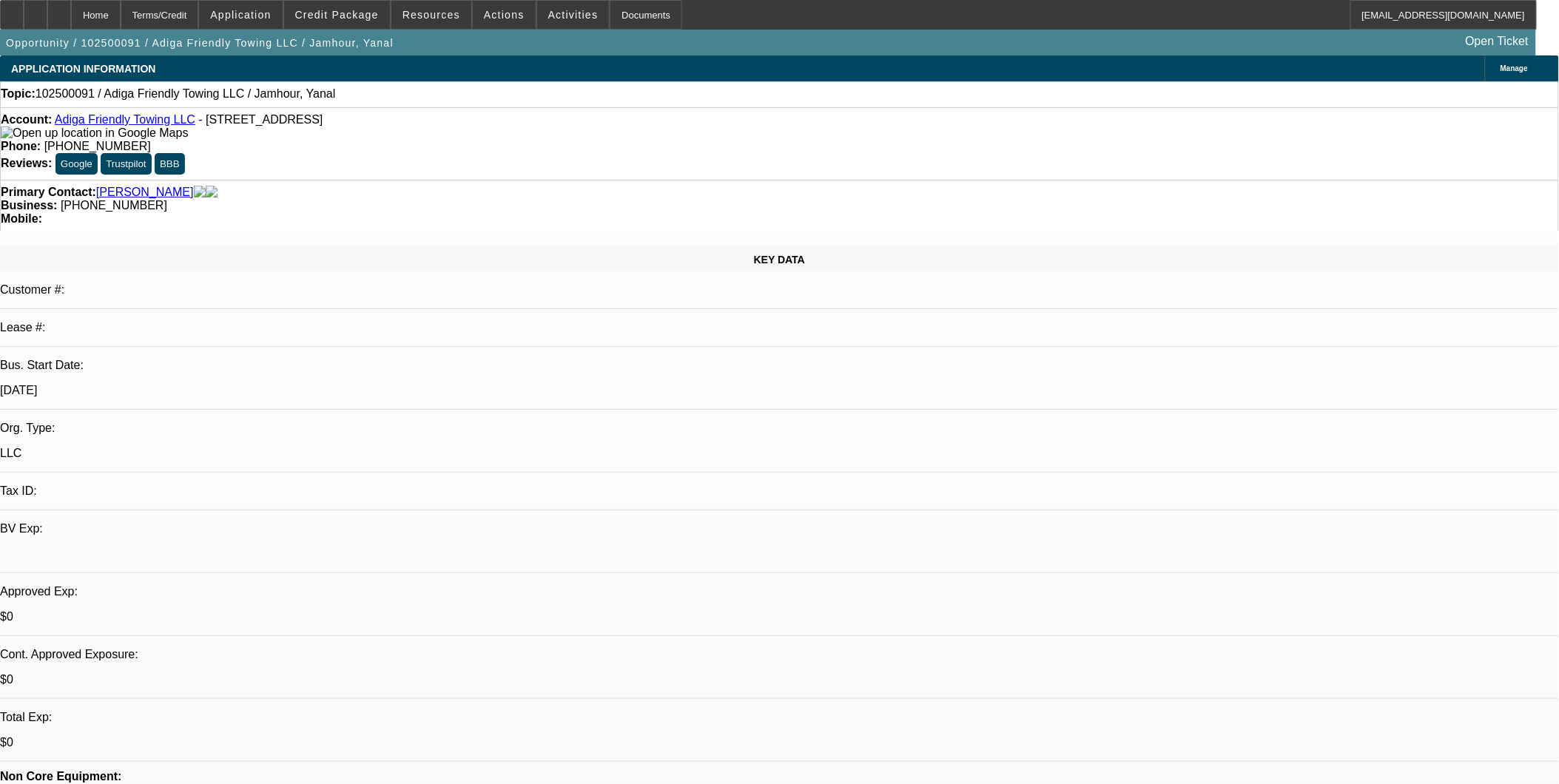
select select "4"
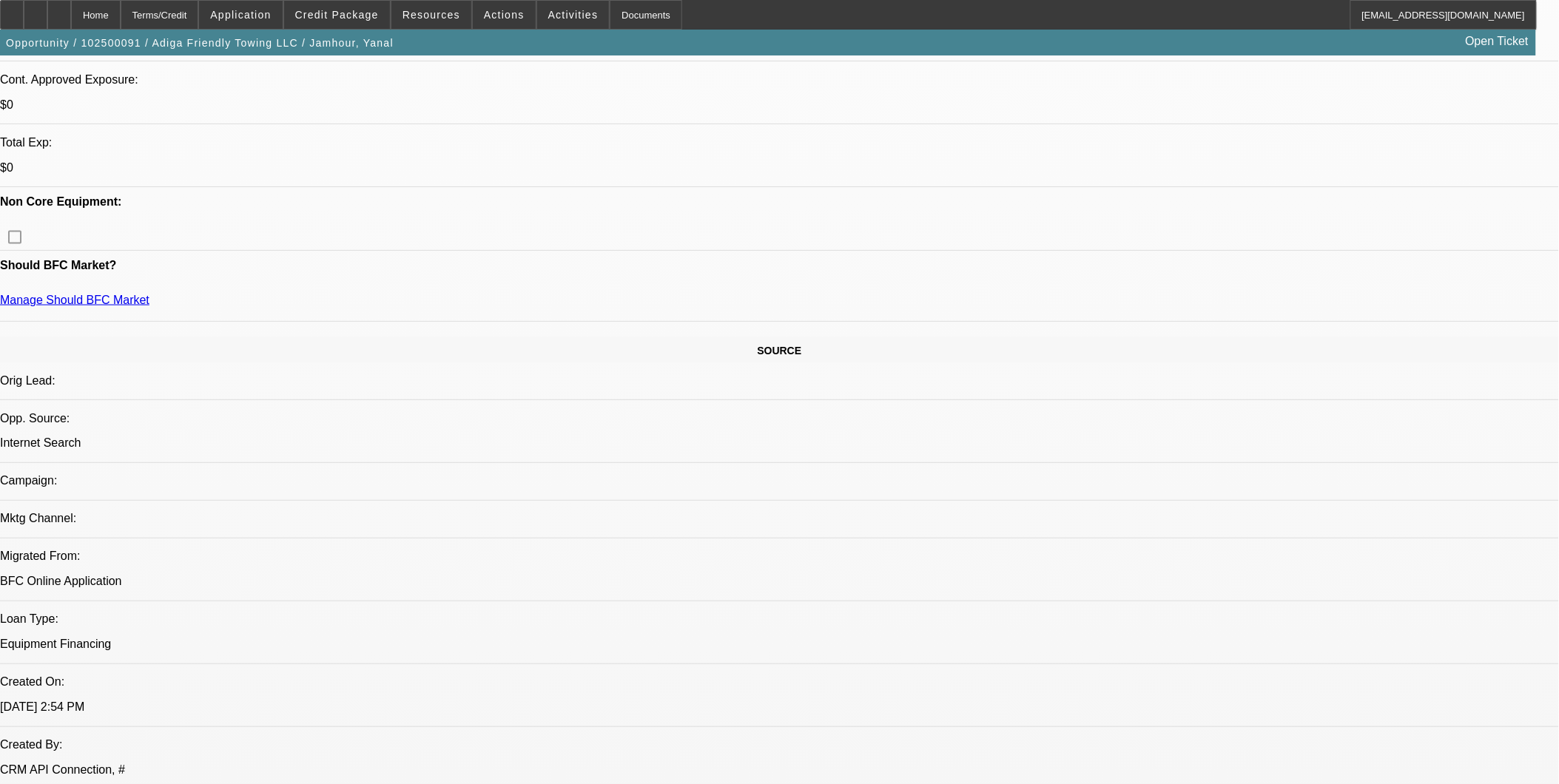
scroll to position [411, 0]
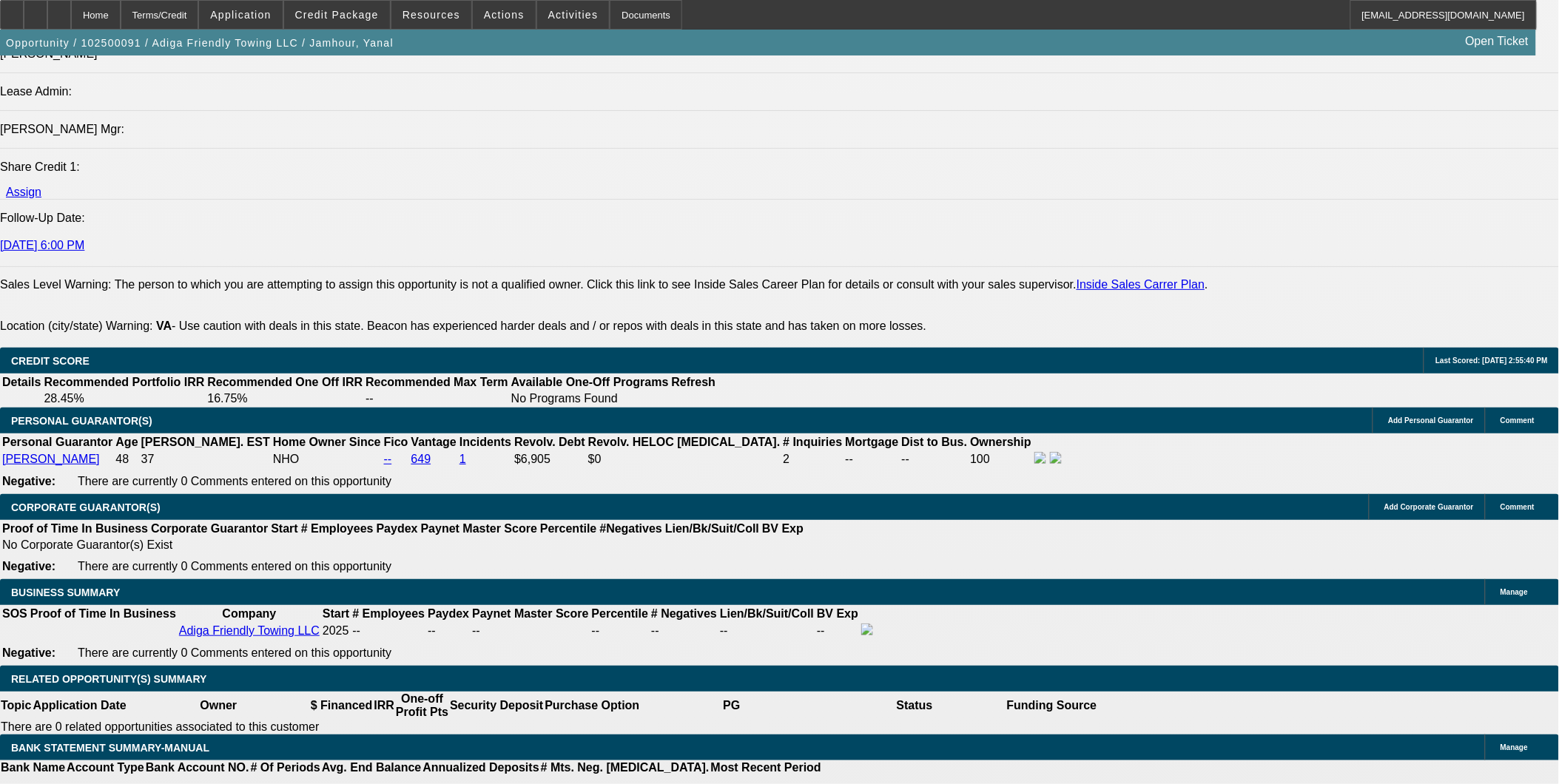
scroll to position [1890, 0]
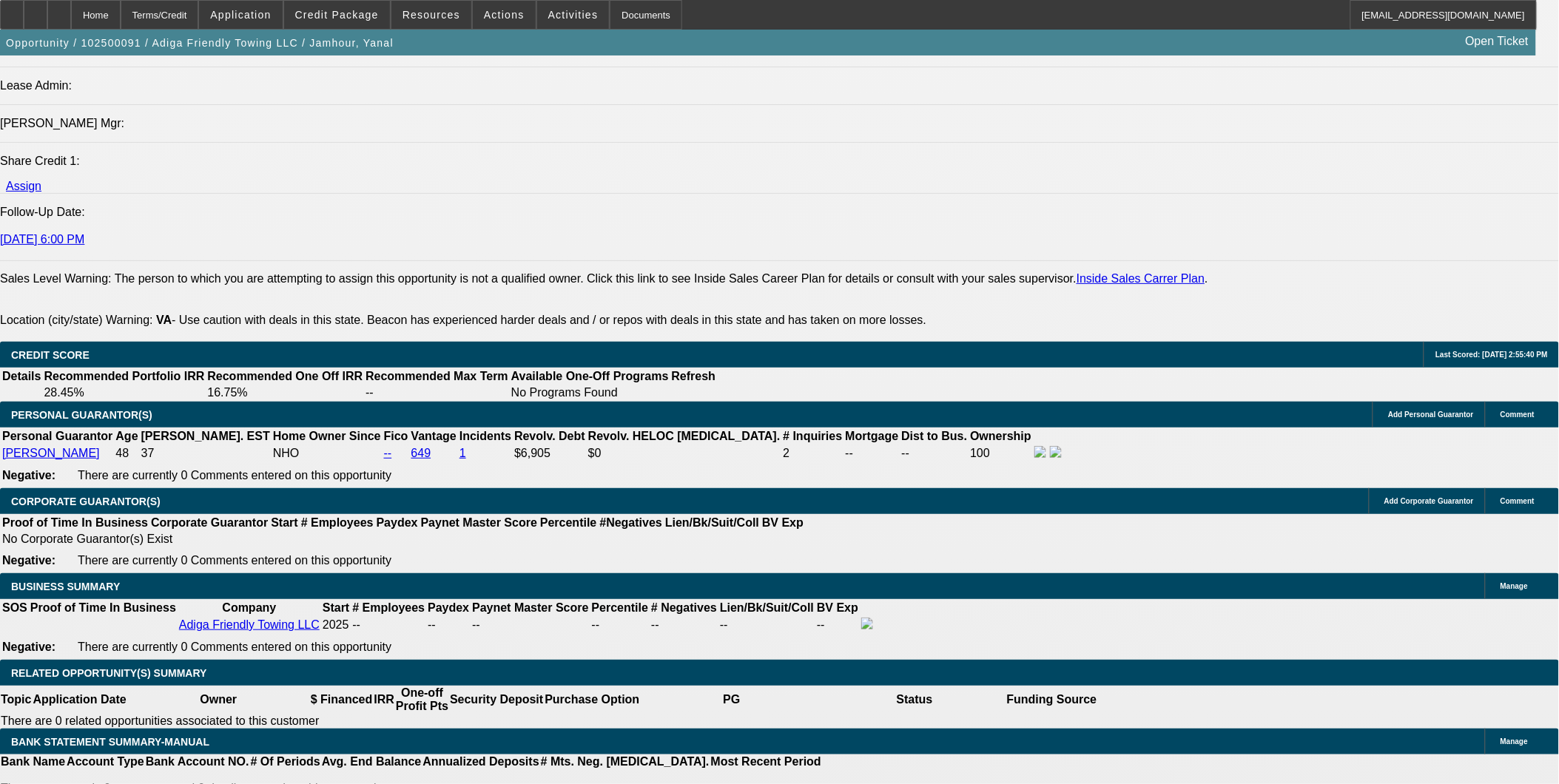
drag, startPoint x: 327, startPoint y: 496, endPoint x: 350, endPoint y: 497, distance: 23.0
type input "$0.00"
type input "UNKNOWN"
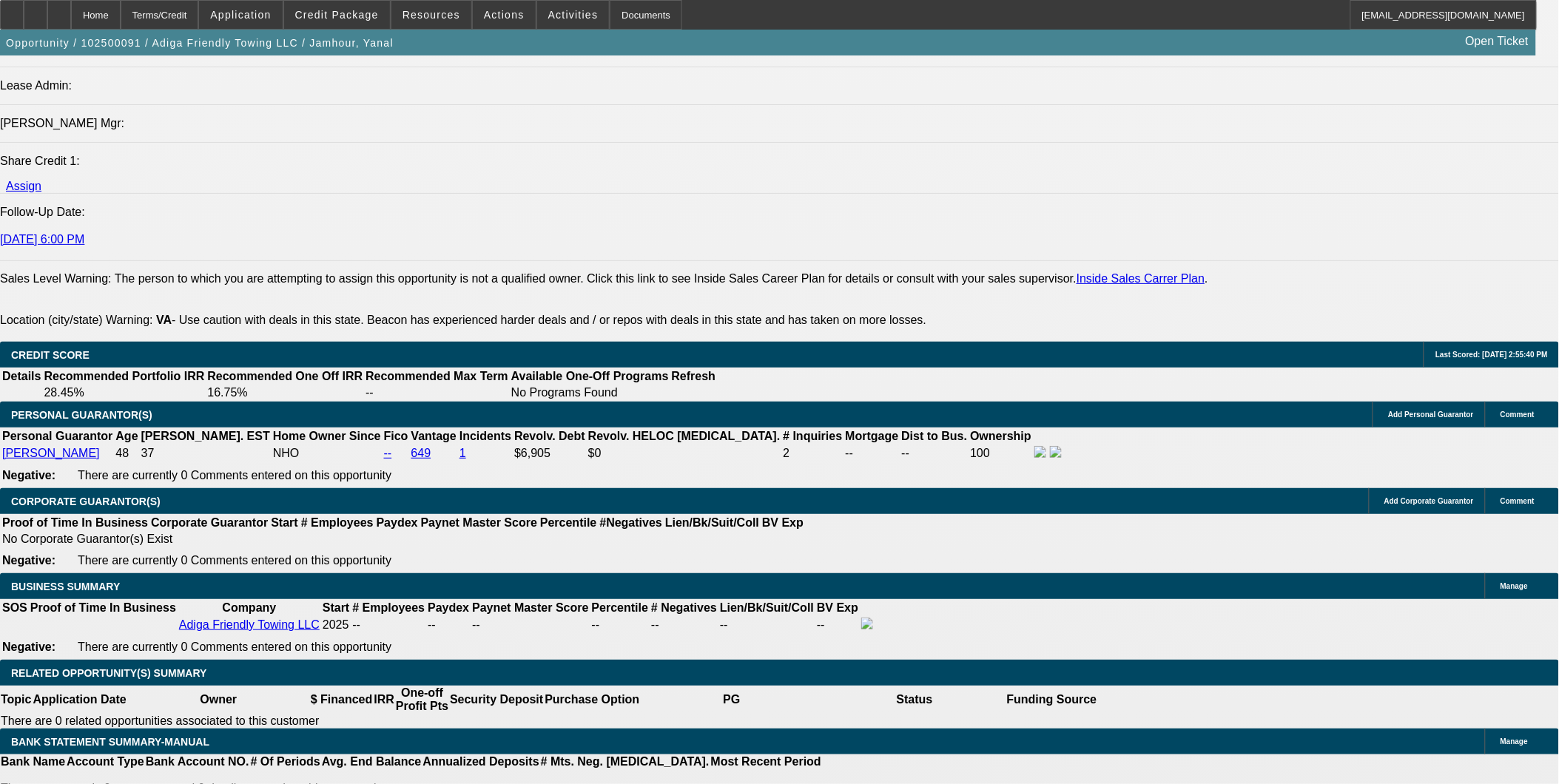
type input "36"
type input "1858"
type input "$3,716.00"
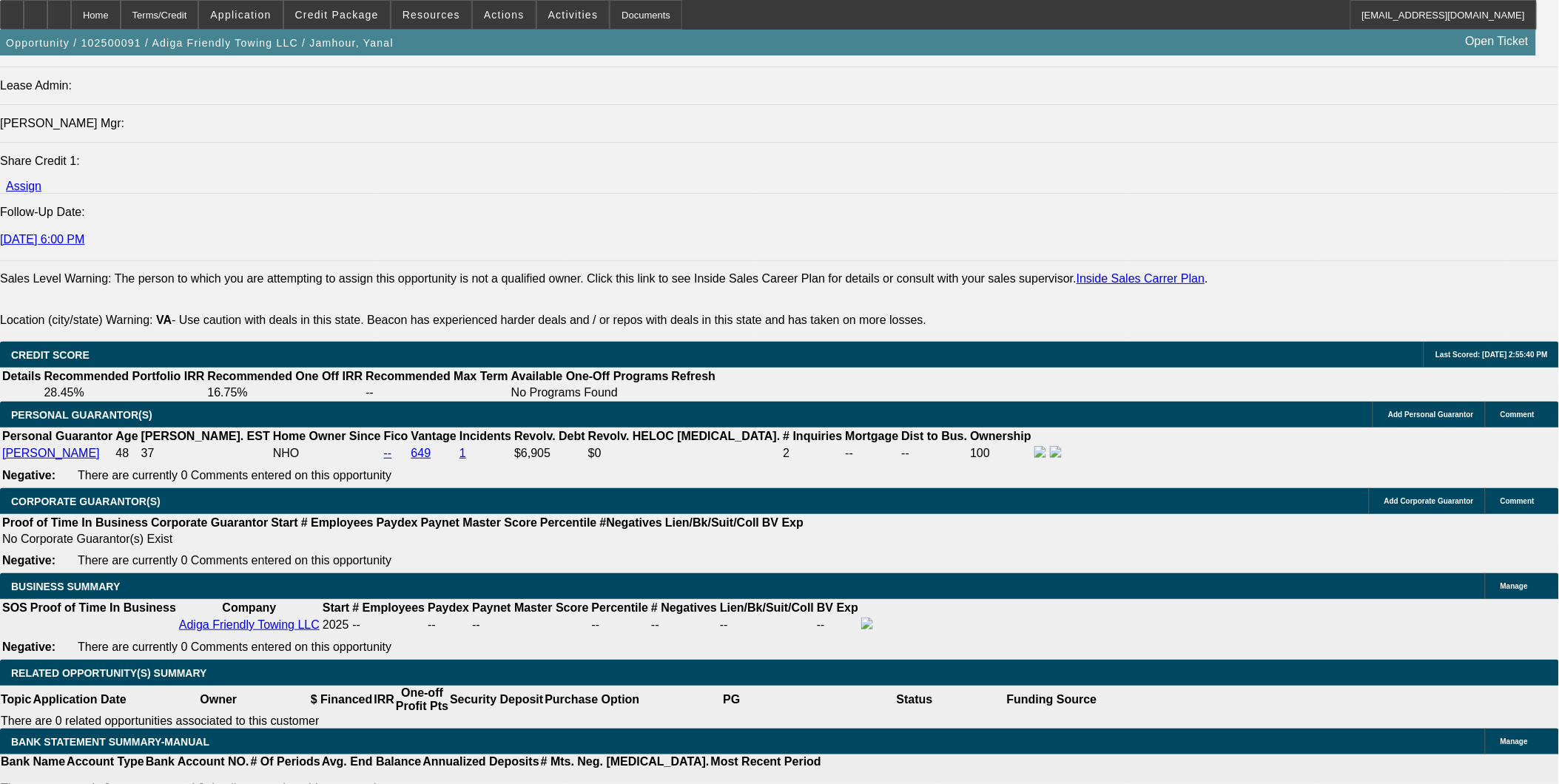
type input "20"
type input "$1,858.00"
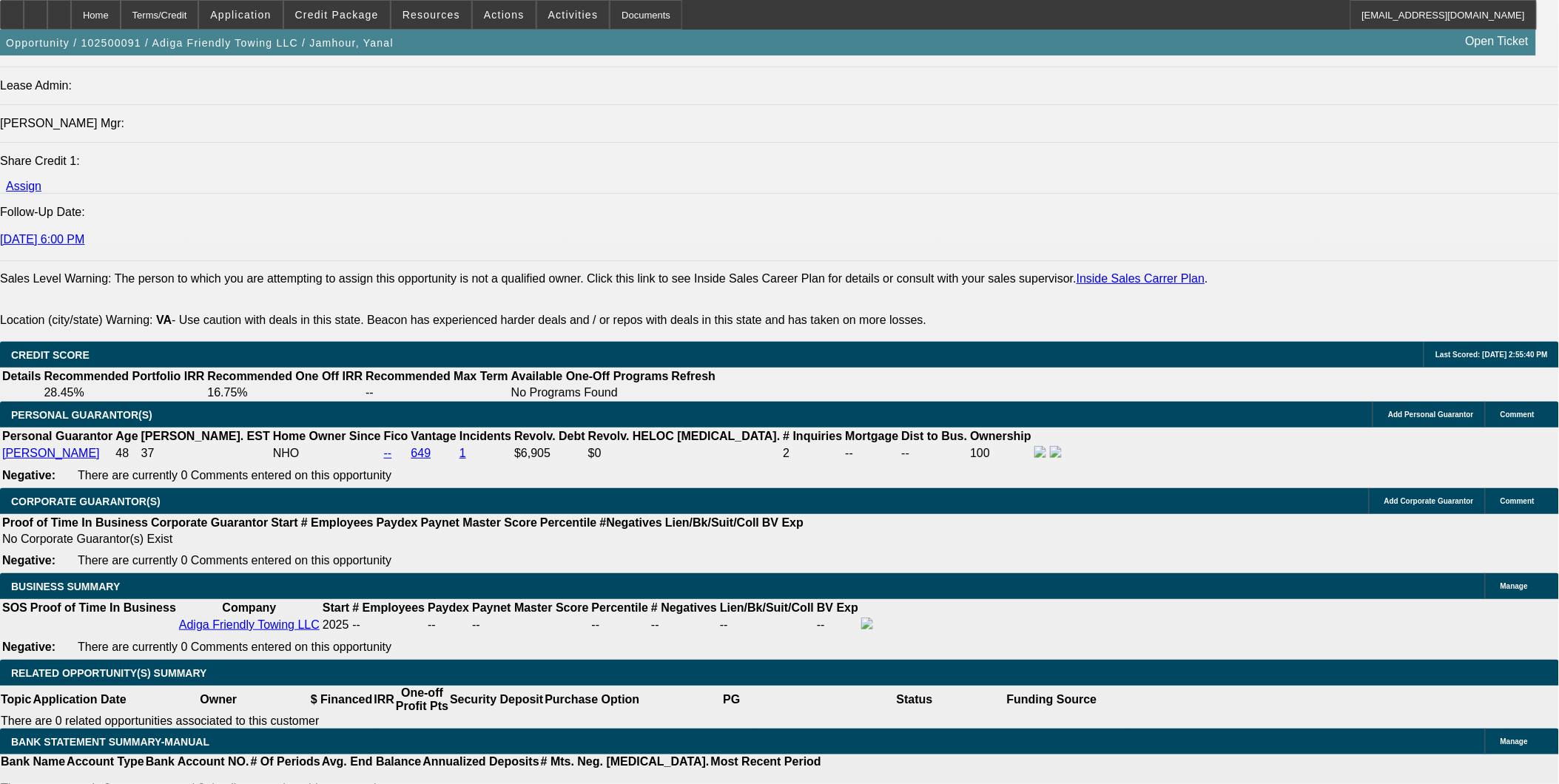
type input "$10,000.00"
type input "$2,972.80"
type input "$1,486.40"
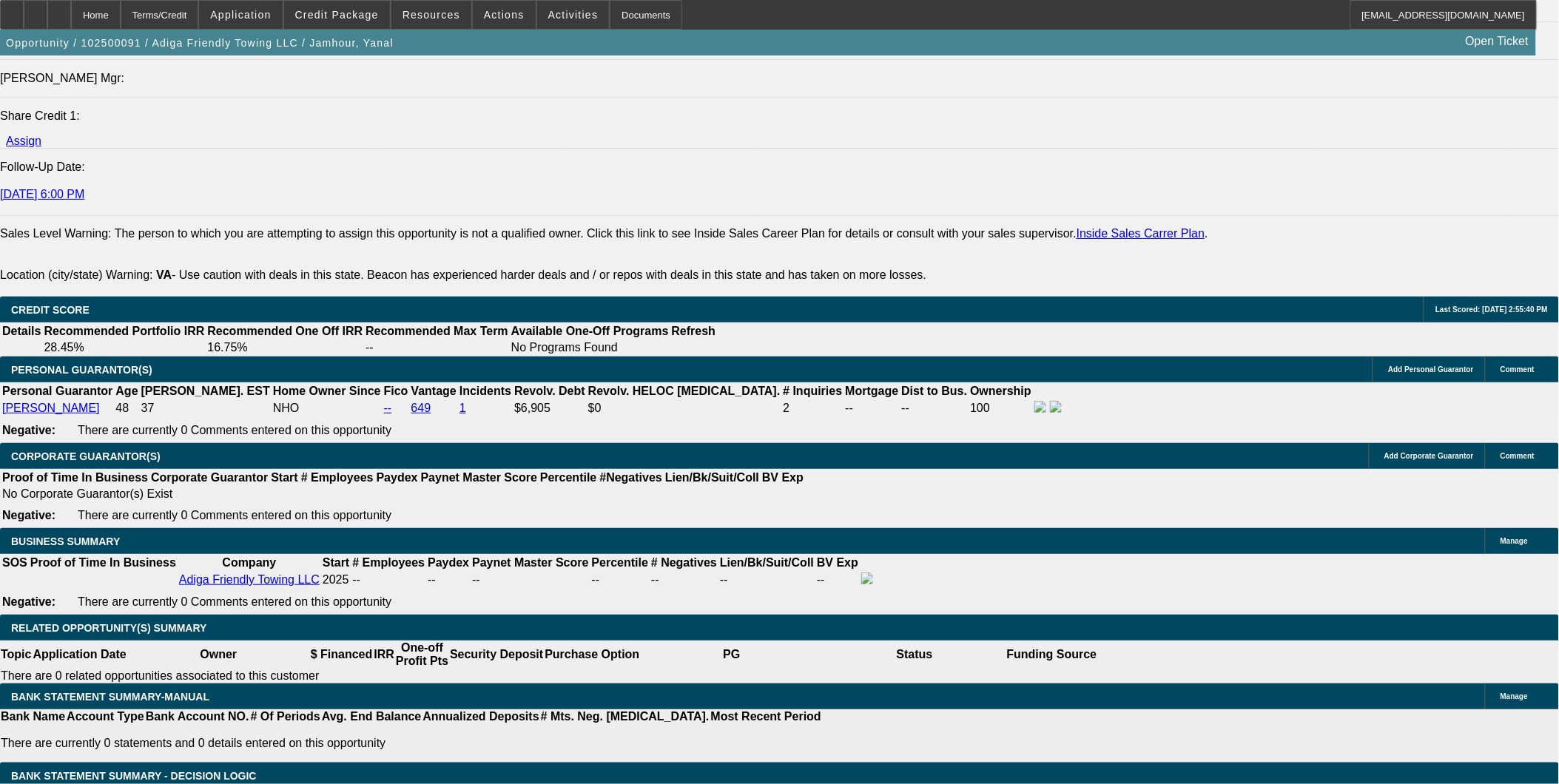
scroll to position [1972, 0]
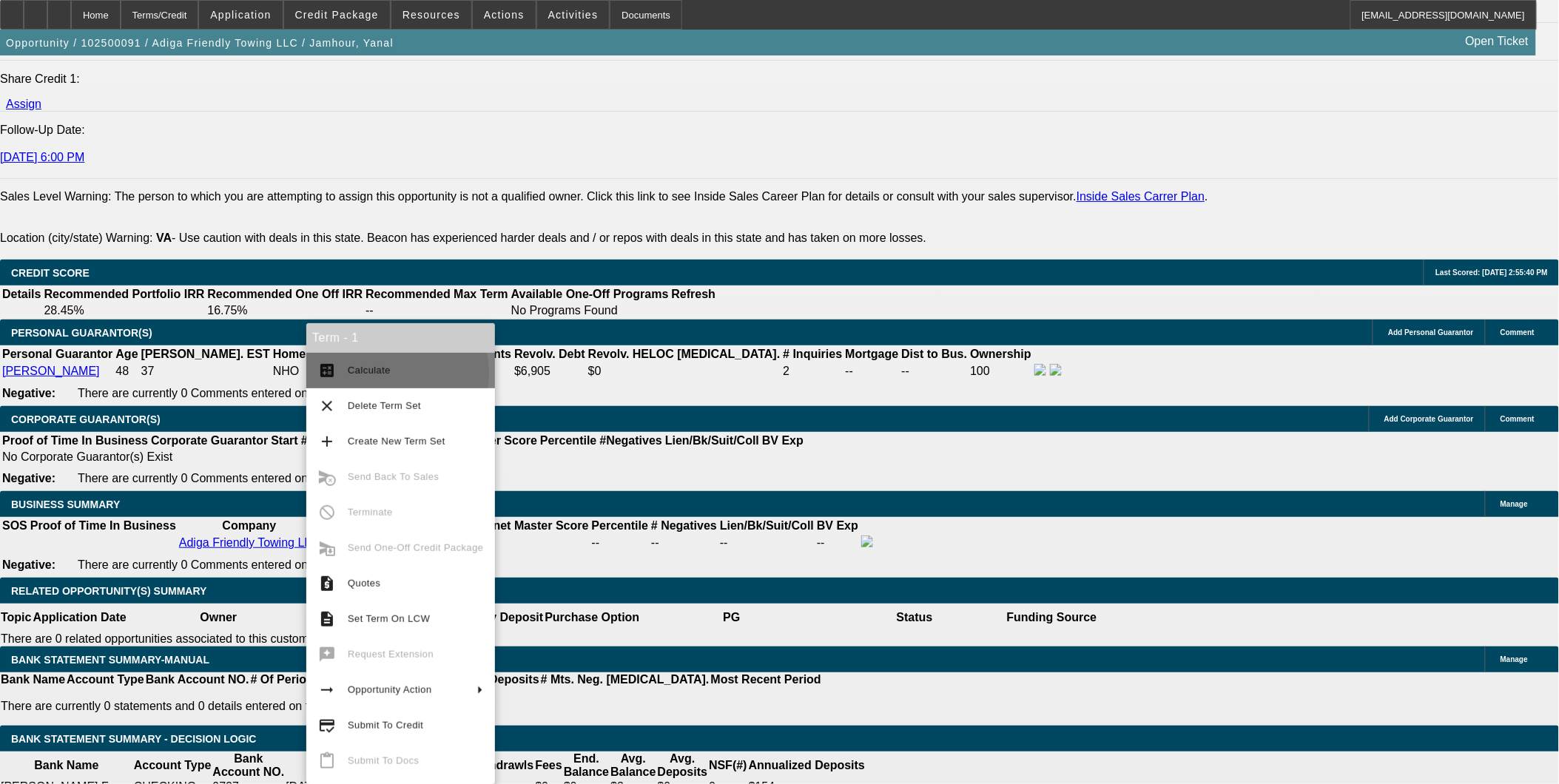
click at [378, 373] on span "Calculate" at bounding box center [369, 369] width 43 height 11
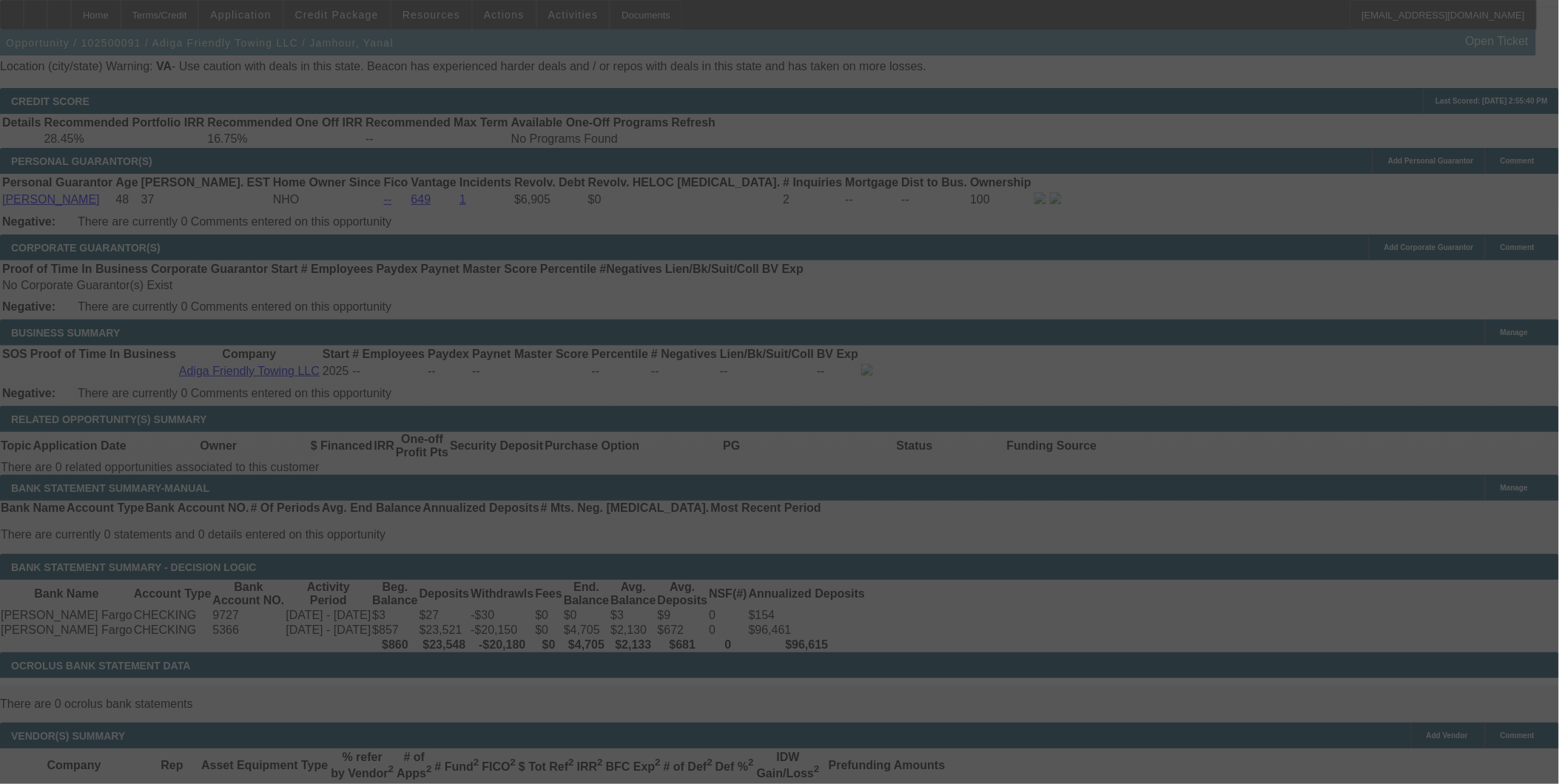
scroll to position [2107, 0]
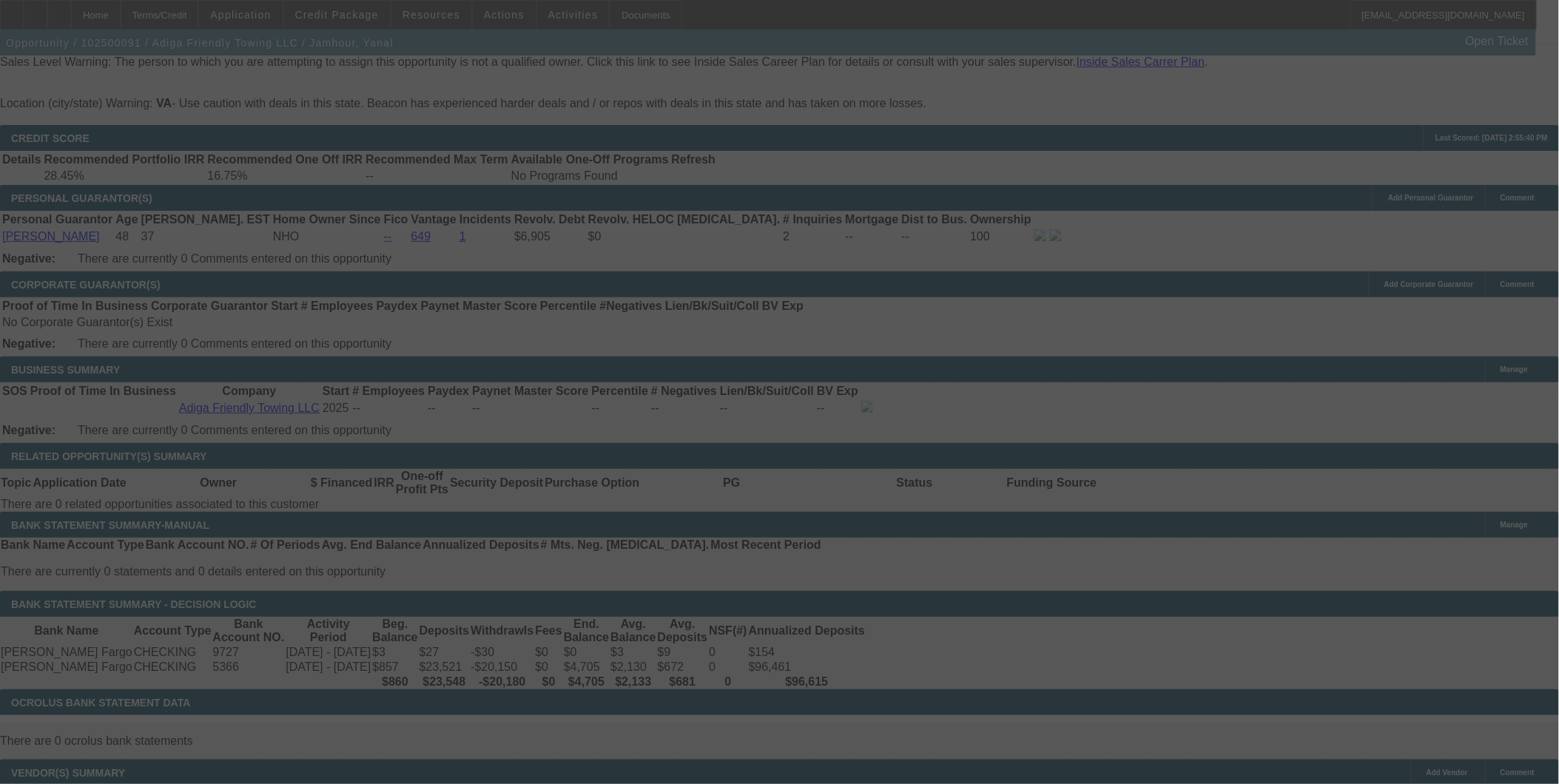
select select "0"
select select "2"
select select "0.1"
select select "4"
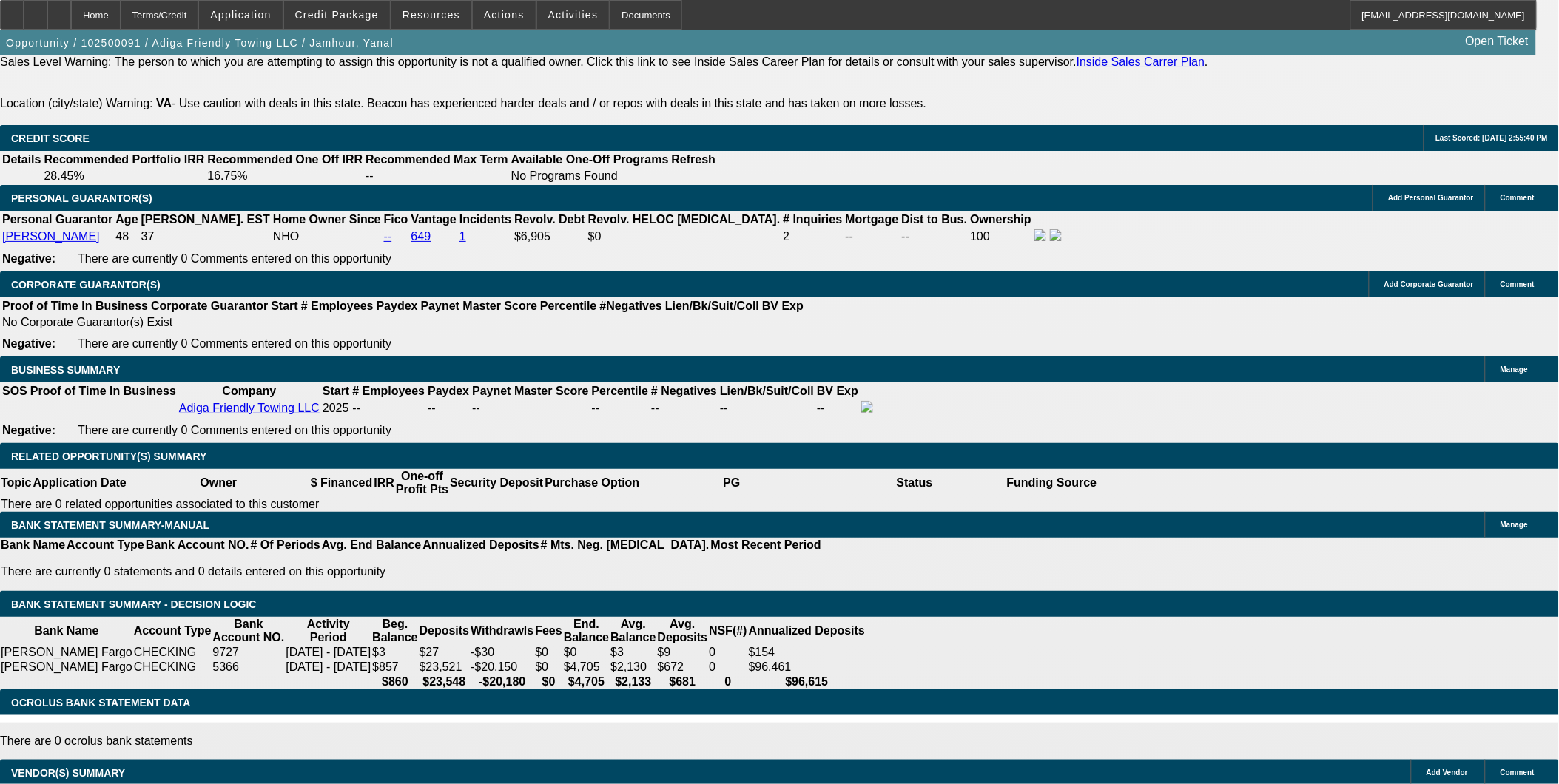
type input "UNKNOWN"
type input "22"
type input "$2,291.40"
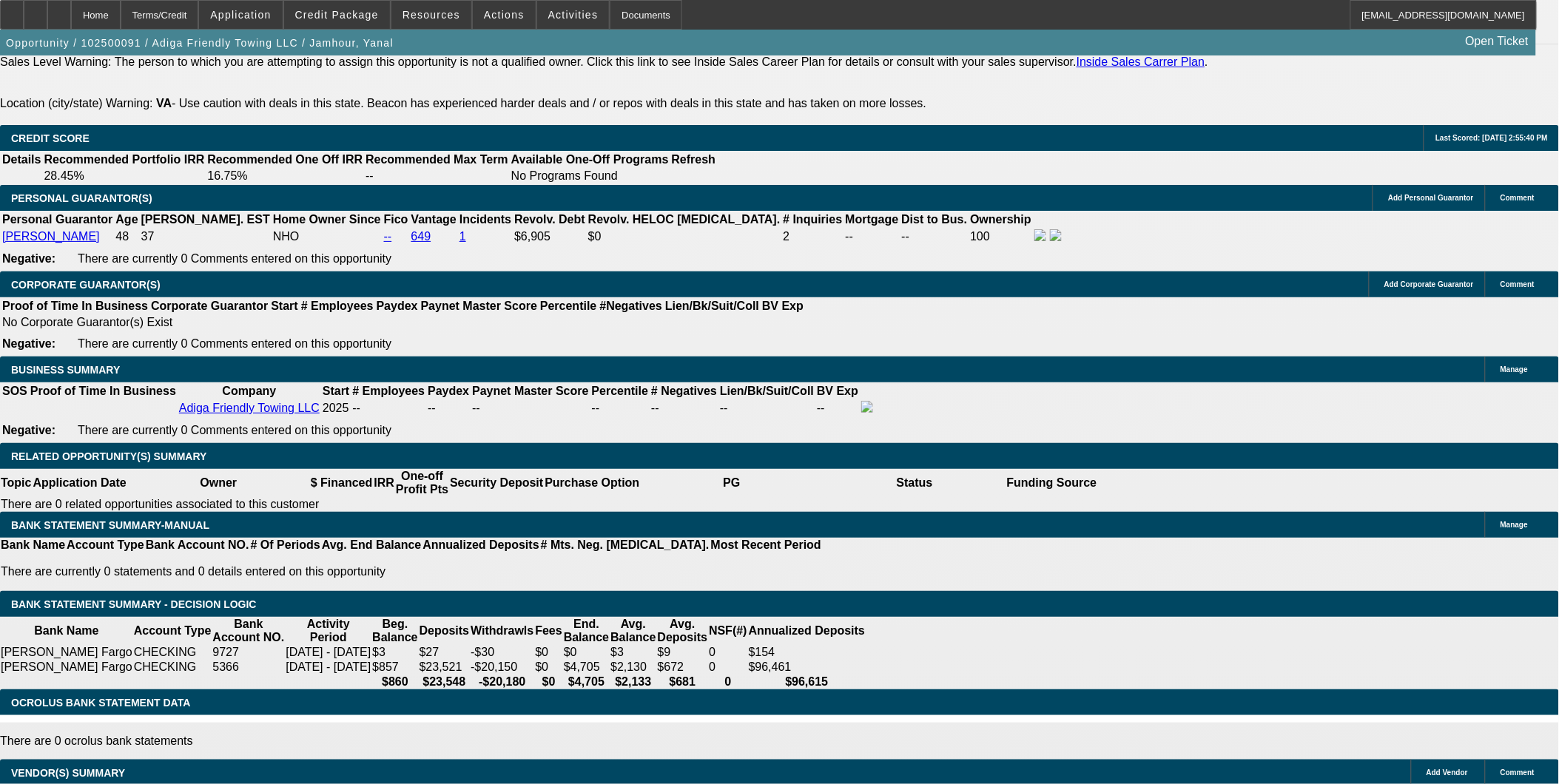
type input "$1,145.70"
type input "$3,055.24"
type input "$1,527.62"
type input "22"
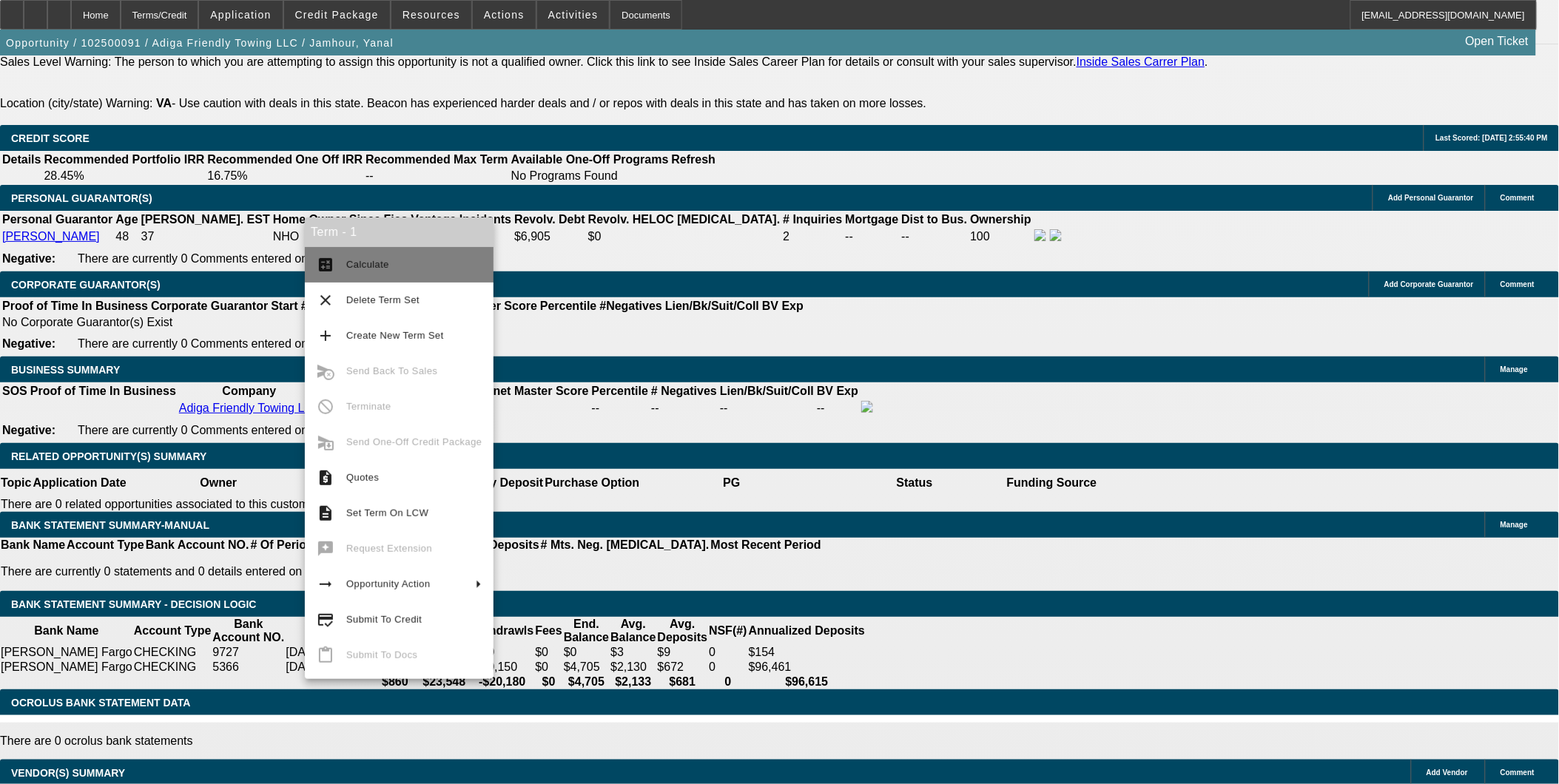
click at [378, 257] on span "Calculate" at bounding box center [414, 264] width 136 height 17
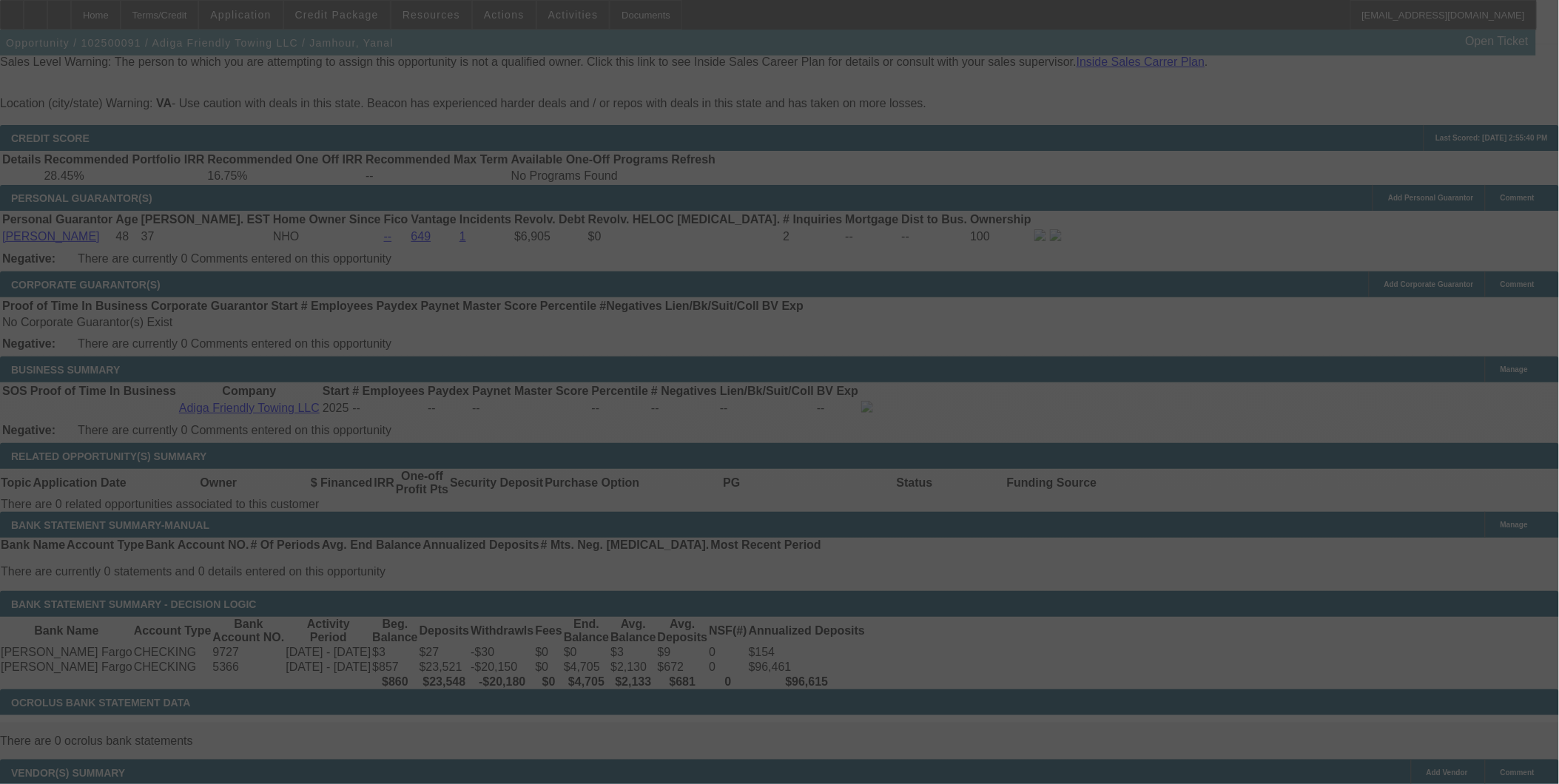
select select "0"
select select "2"
select select "0.1"
select select "4"
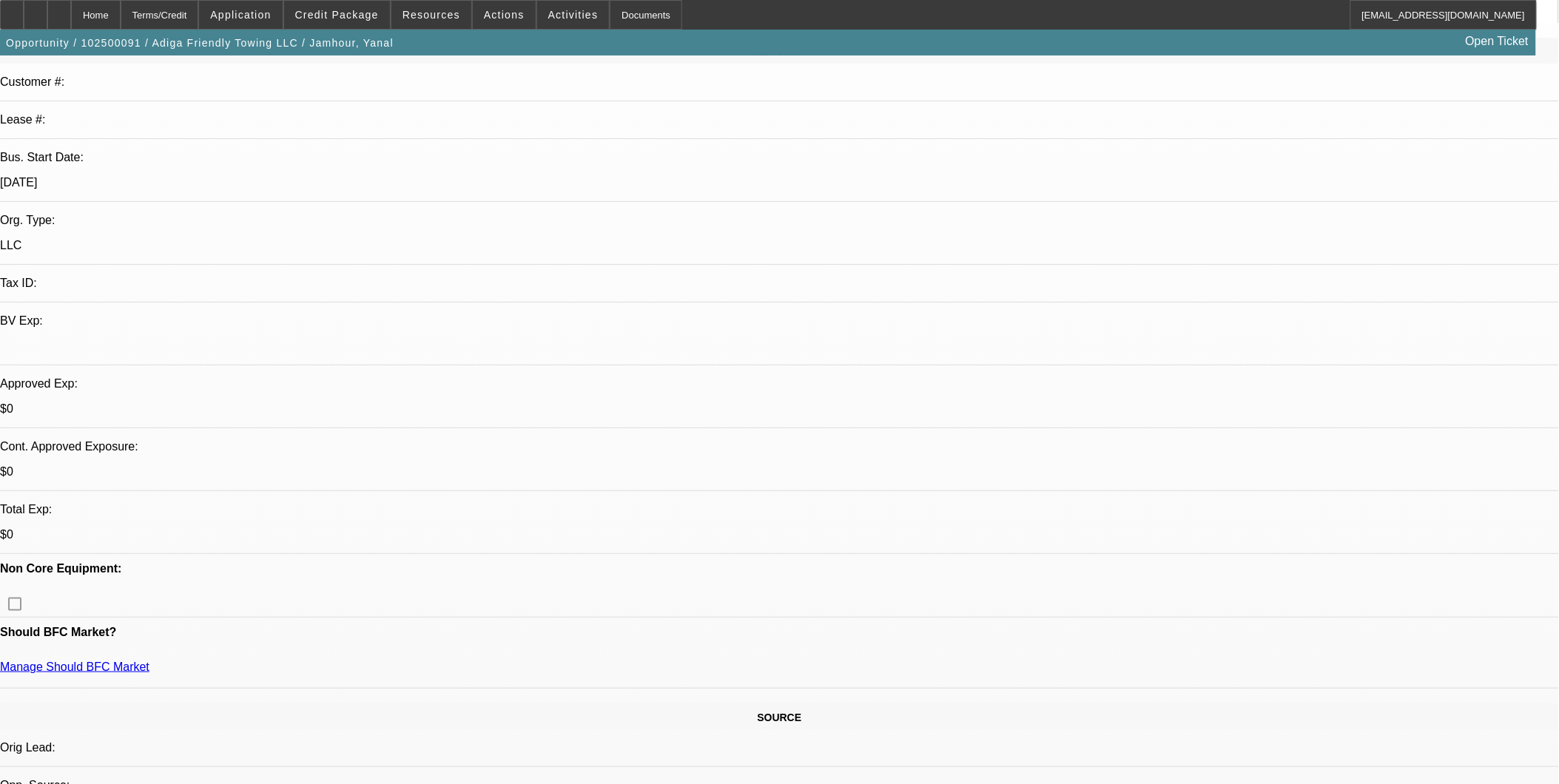
scroll to position [217, 0]
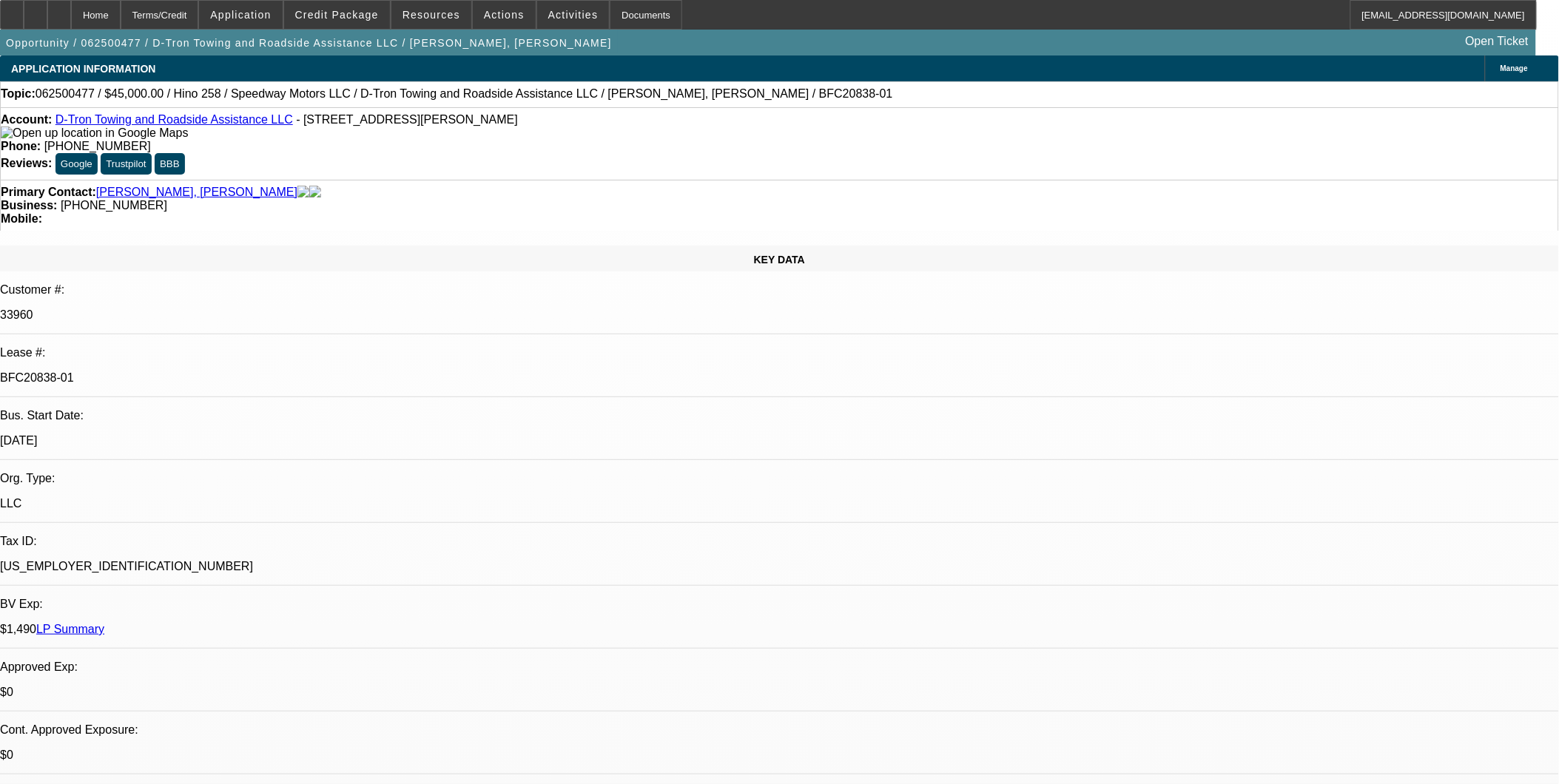
select select "0"
select select "0.1"
select select "0"
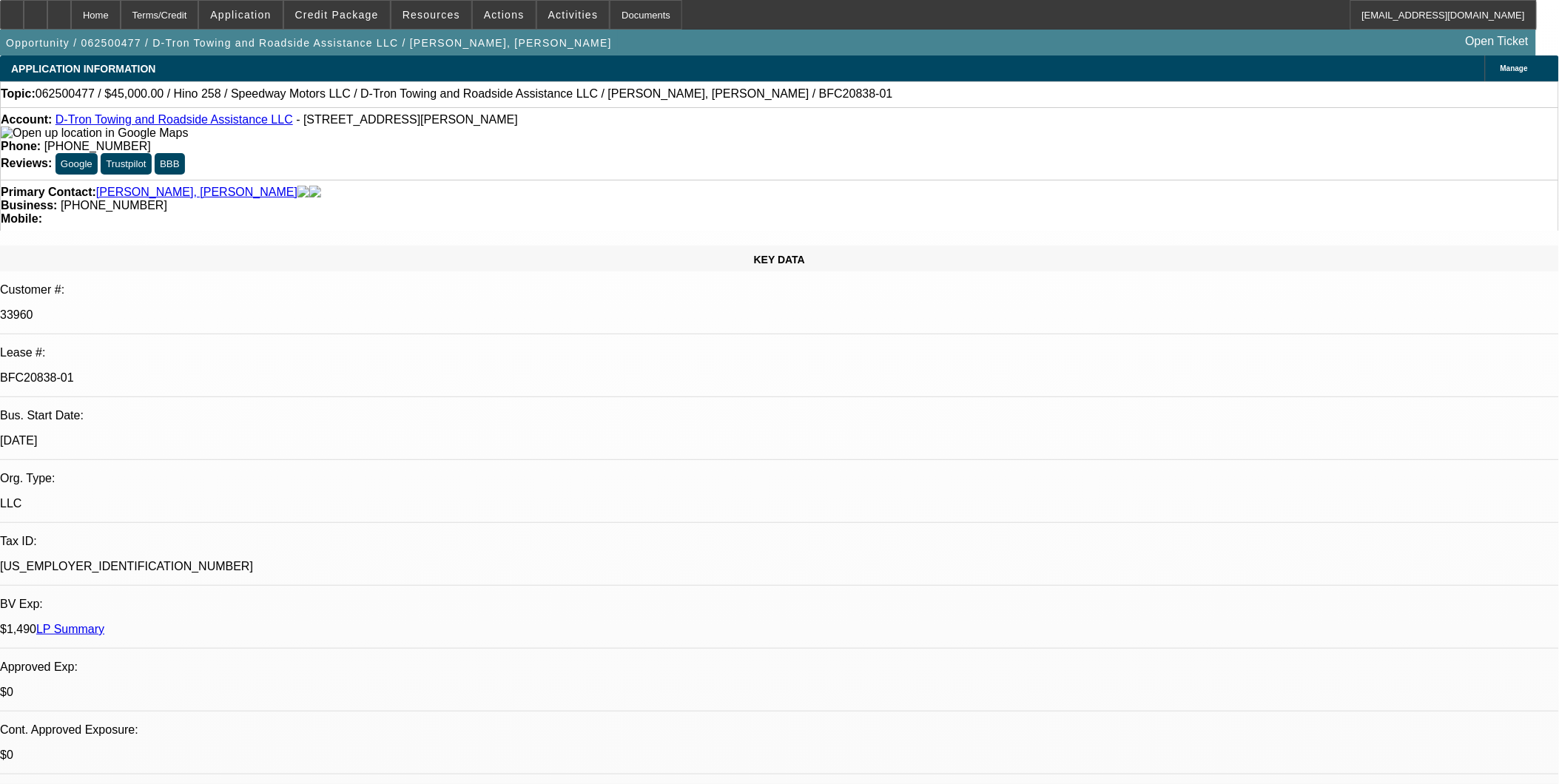
select select "0.1"
select select "0"
select select "0.1"
select select "0"
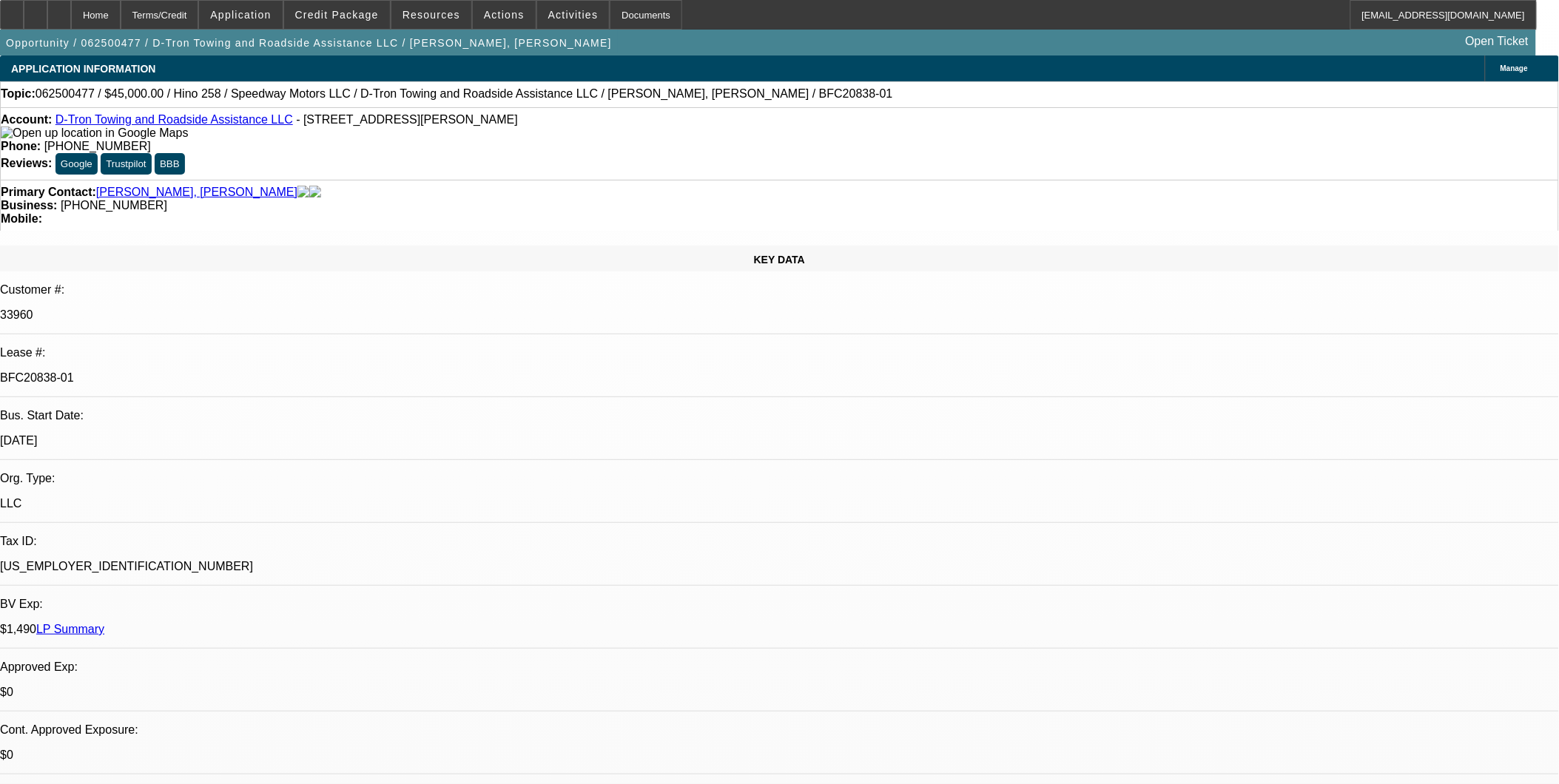
select select "0"
select select "0.1"
select select "1"
select select "4"
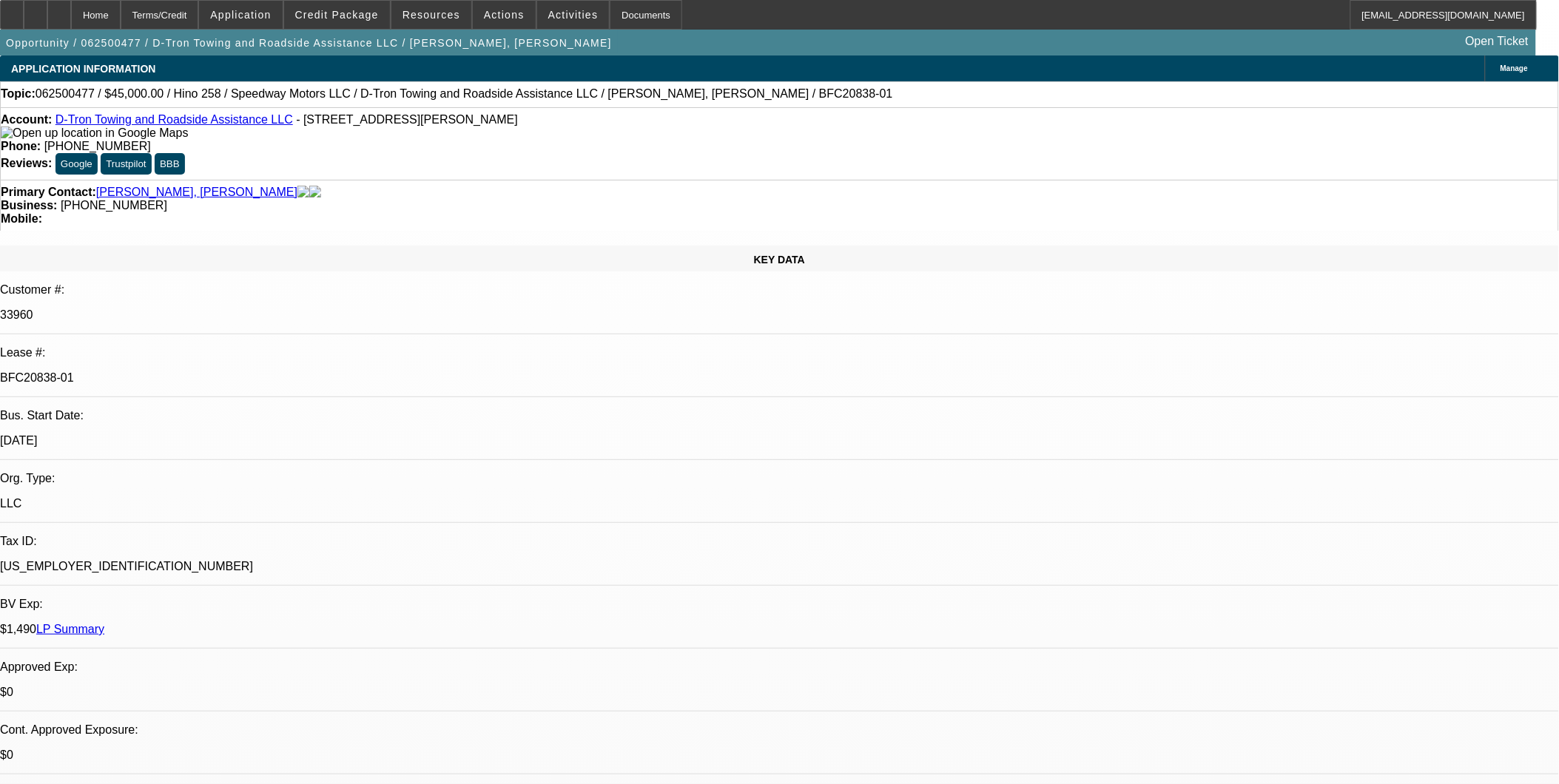
select select "1"
select select "4"
select select "1"
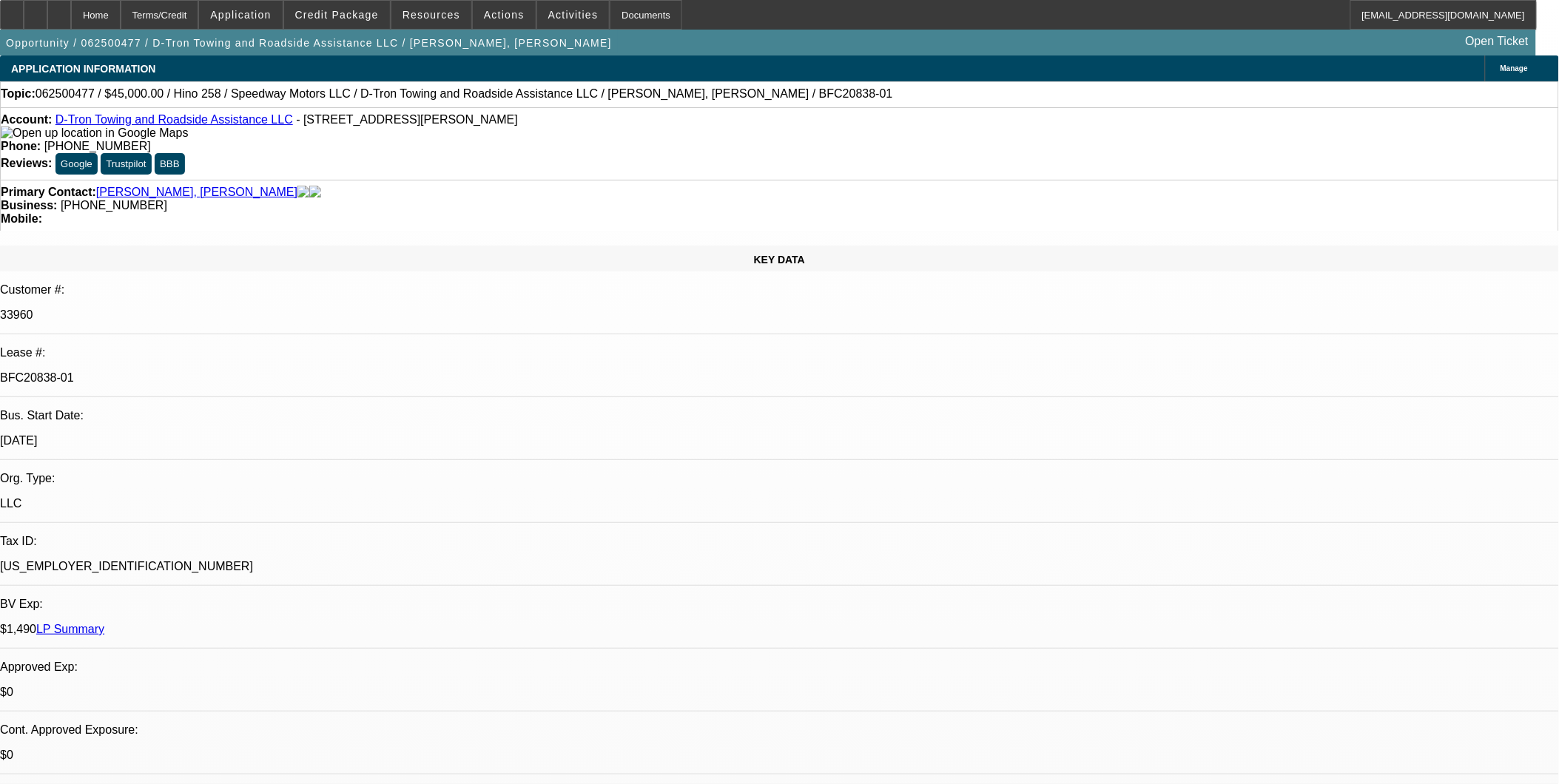
select select "4"
select select "1"
select select "4"
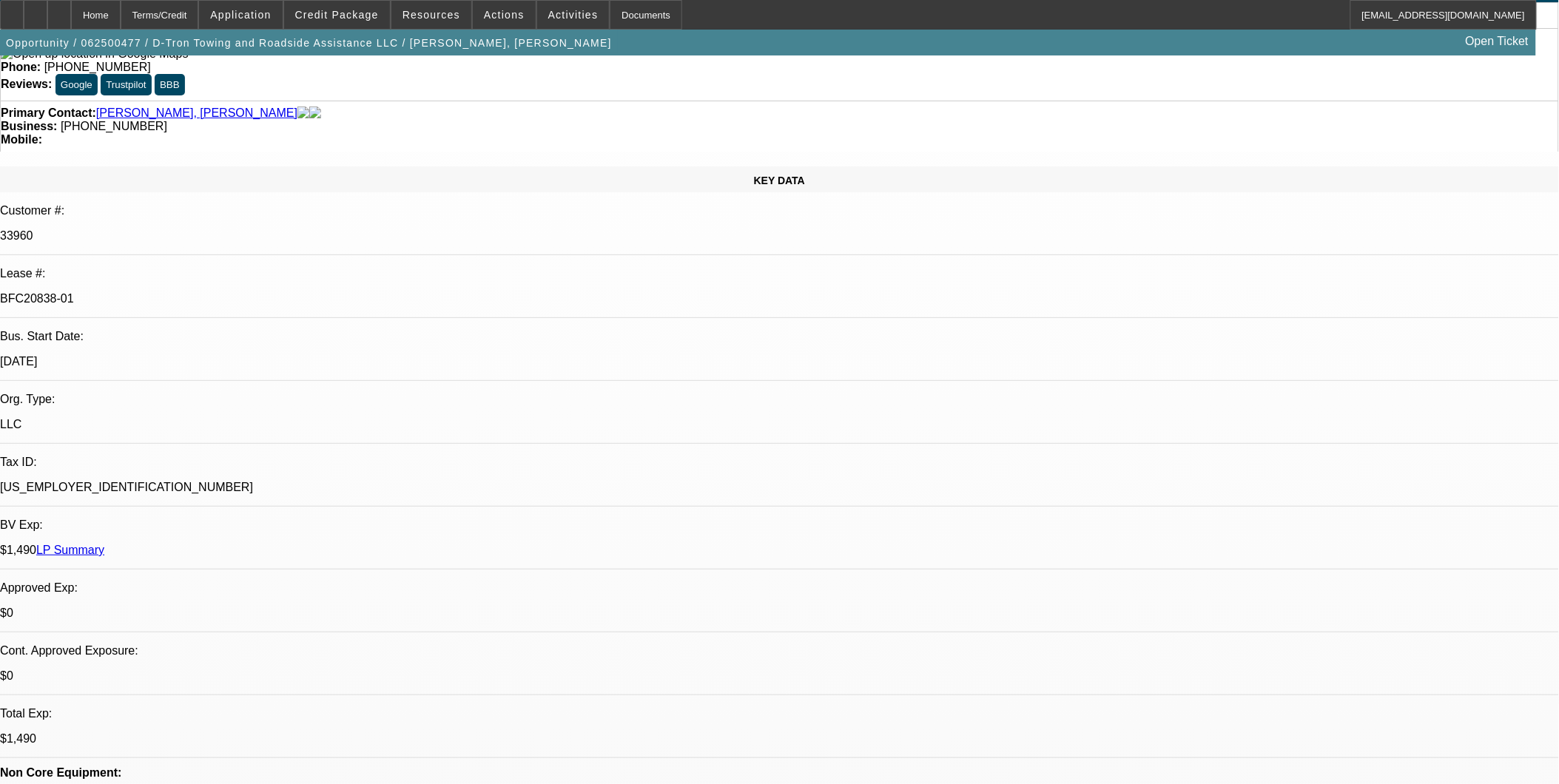
scroll to position [247, 0]
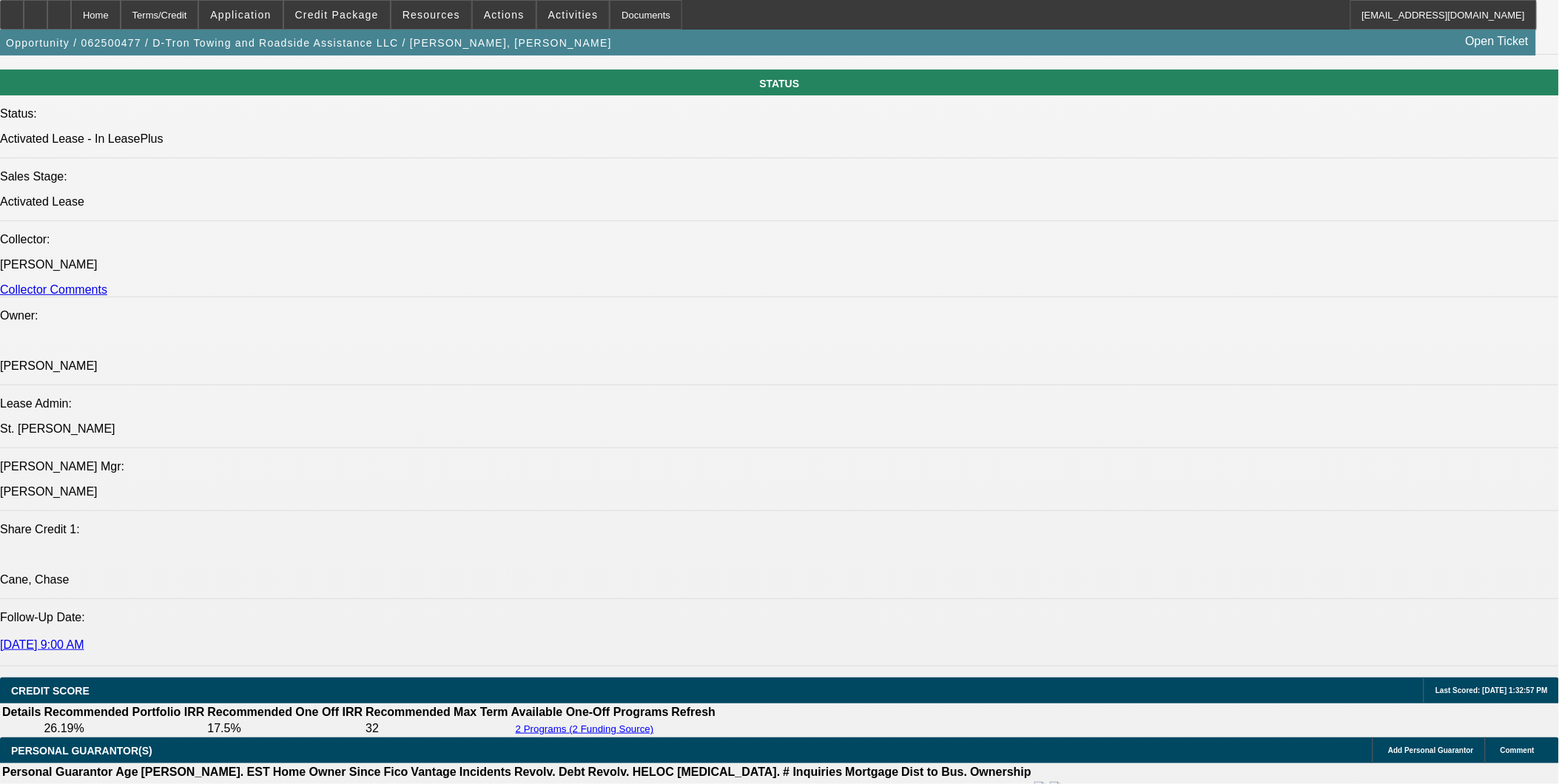
scroll to position [1890, 0]
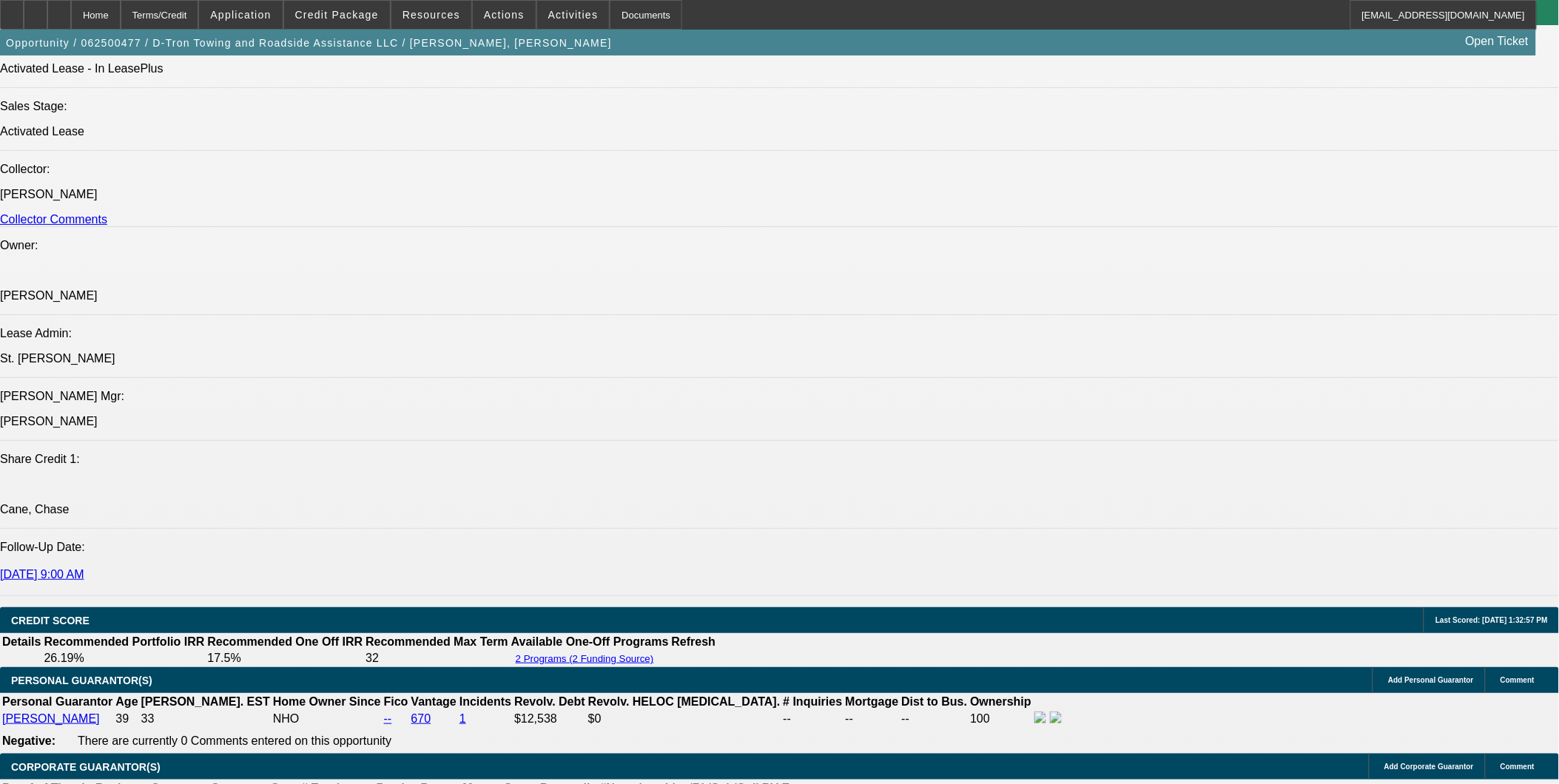
scroll to position [1643, 0]
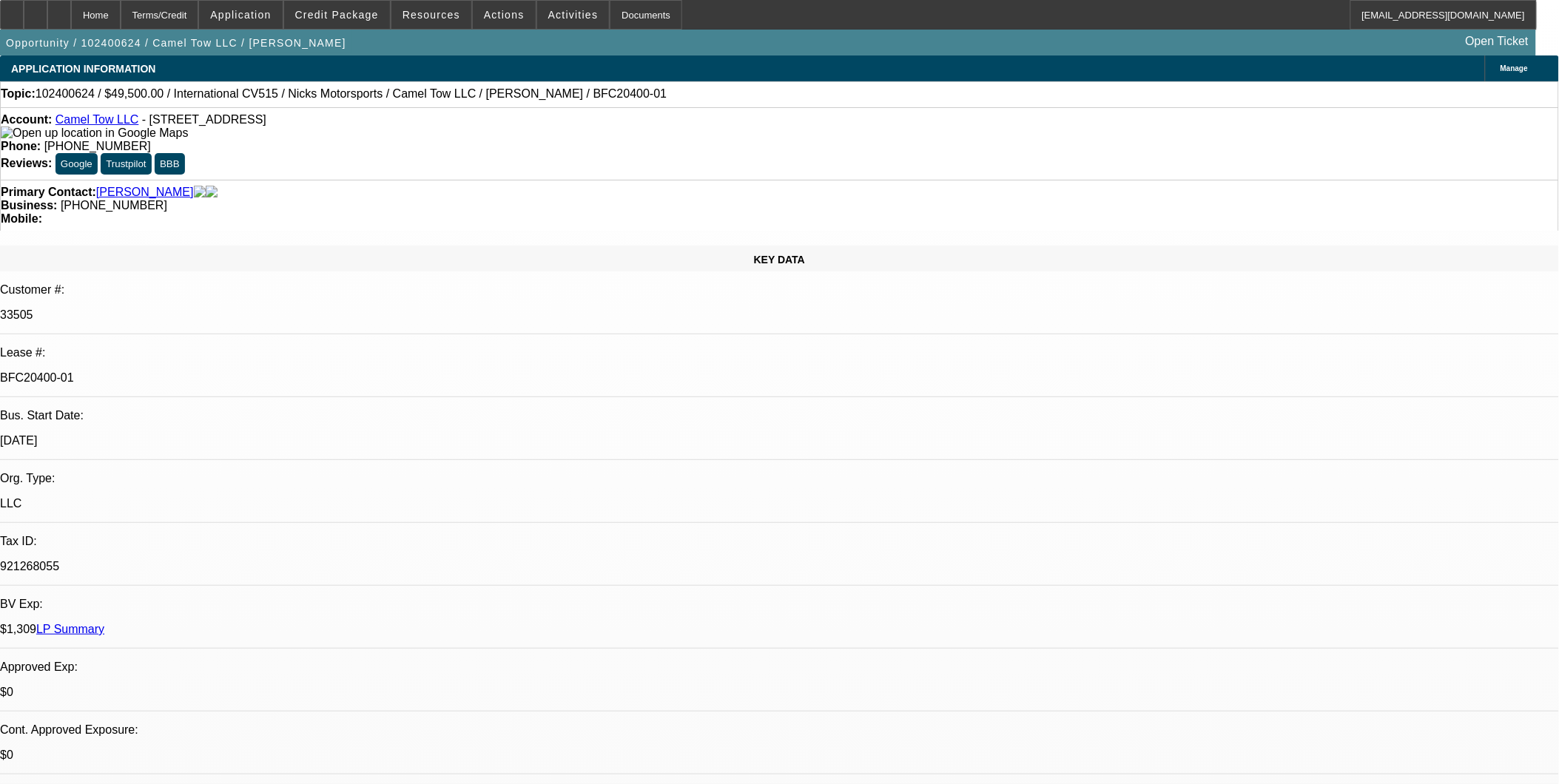
select select "0"
select select "0.1"
select select "0"
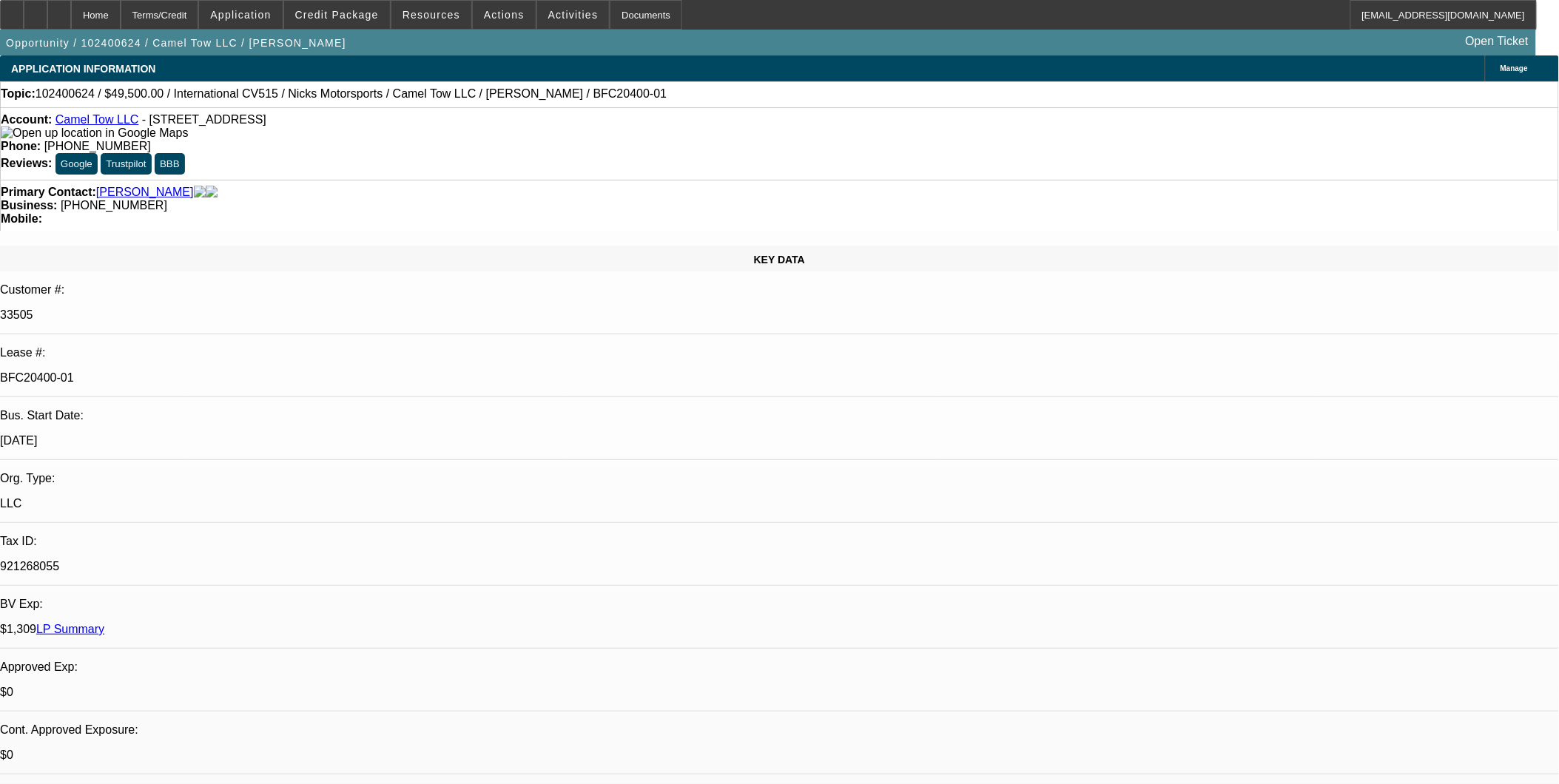
select select "0.1"
select select "0"
select select "0.1"
select select "0"
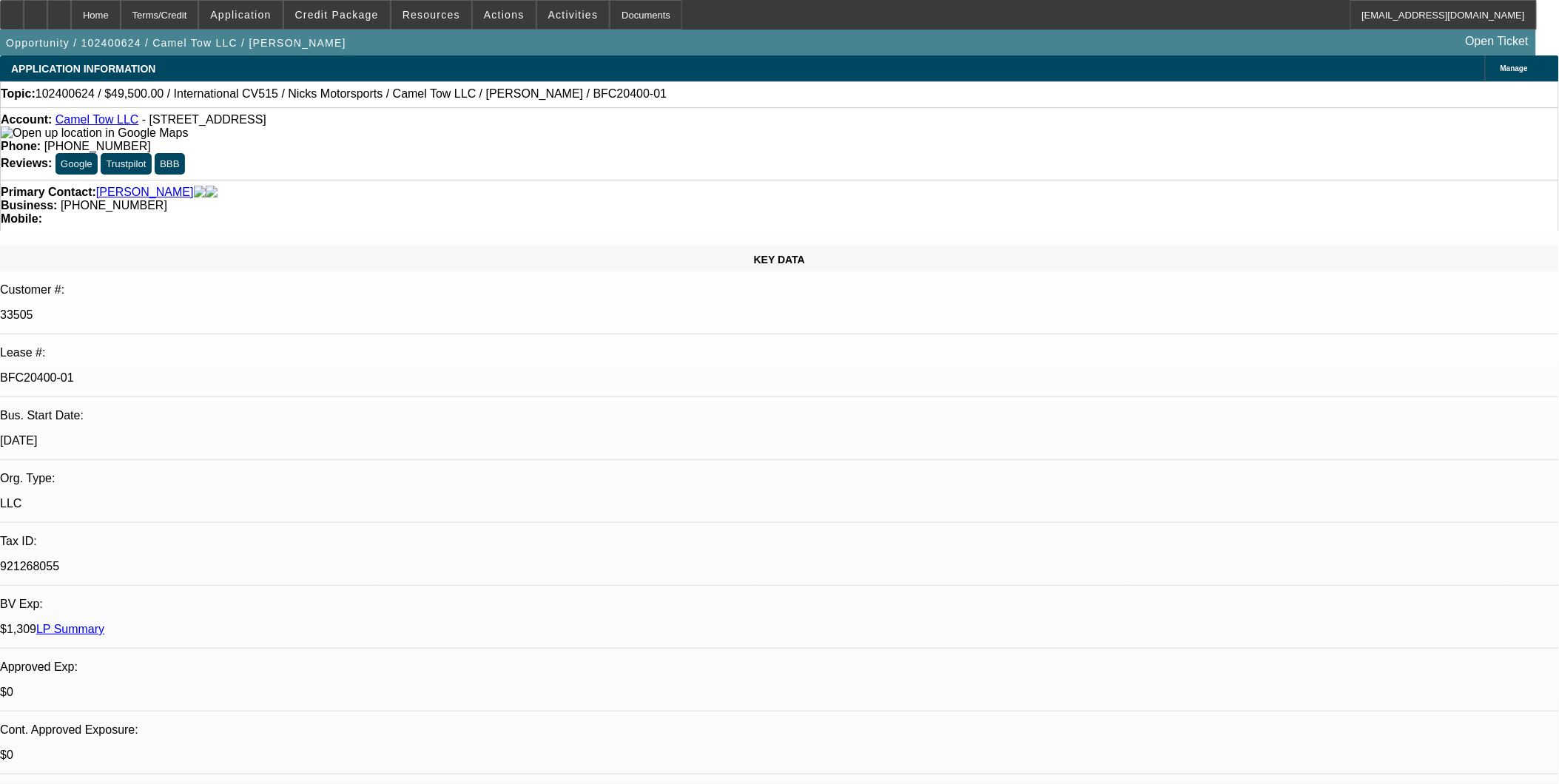
select select "0"
select select "0.1"
select select "1"
select select "4"
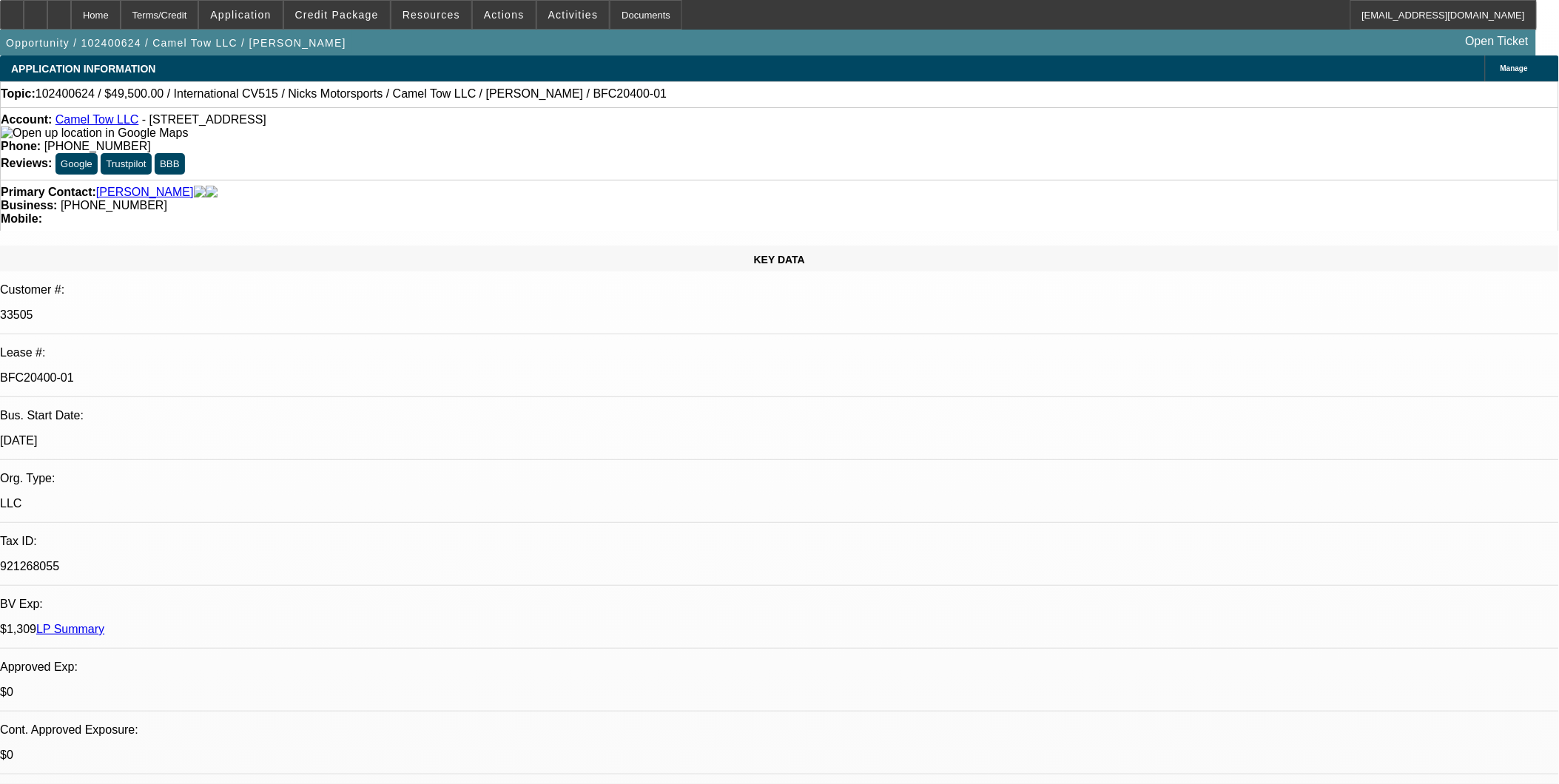
select select "1"
select select "4"
select select "1"
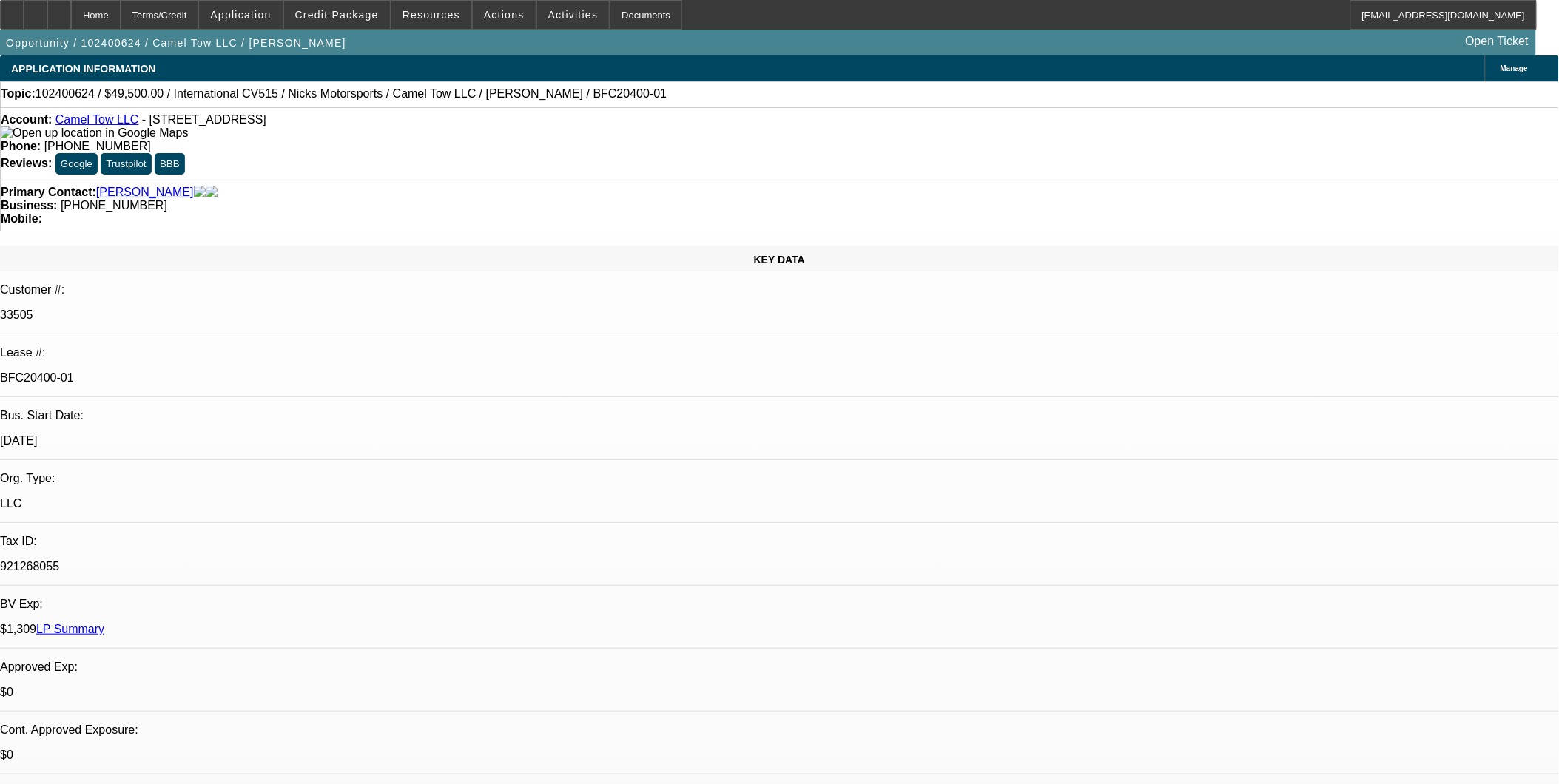
select select "4"
select select "1"
select select "4"
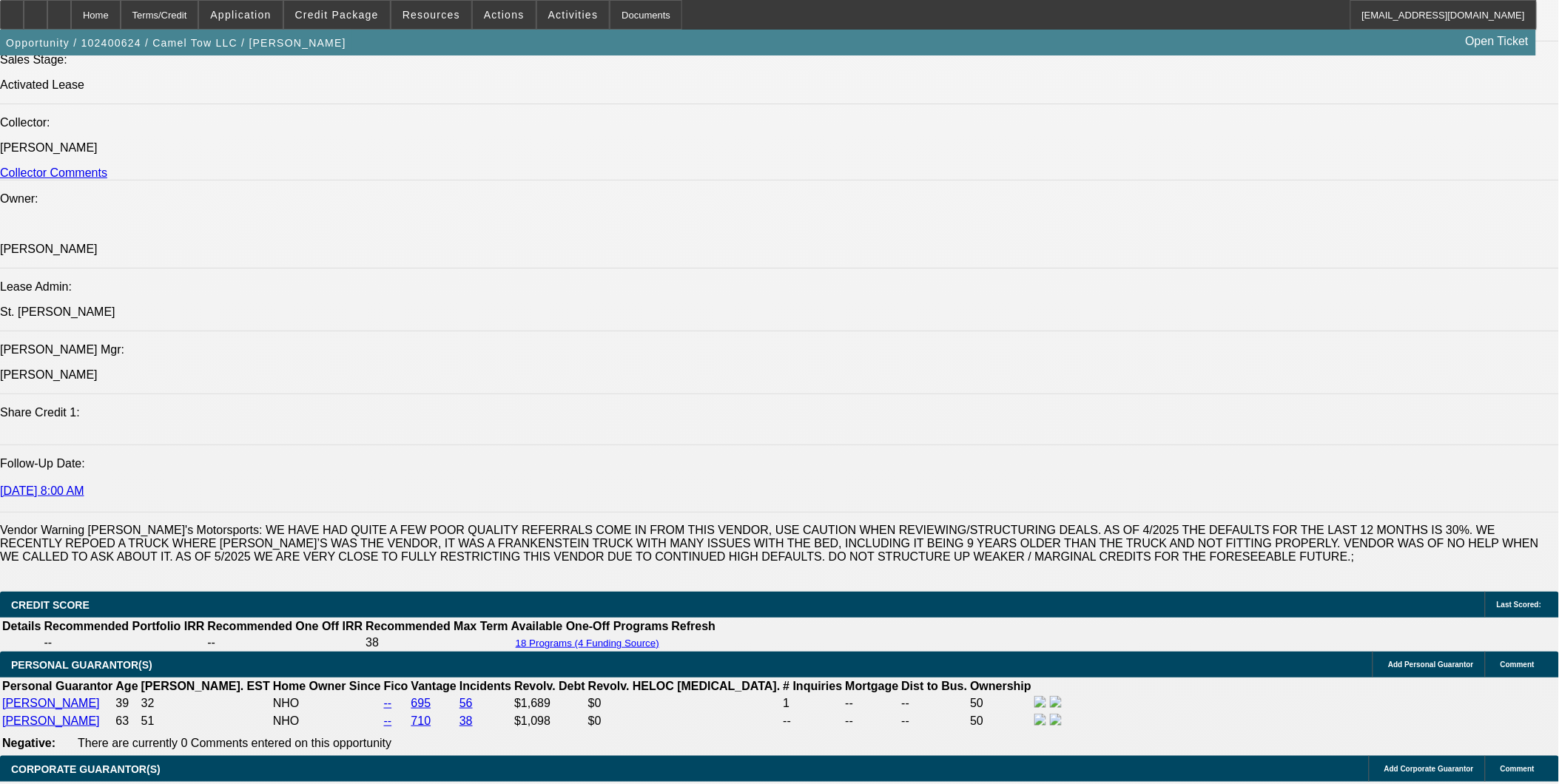
scroll to position [4538, 0]
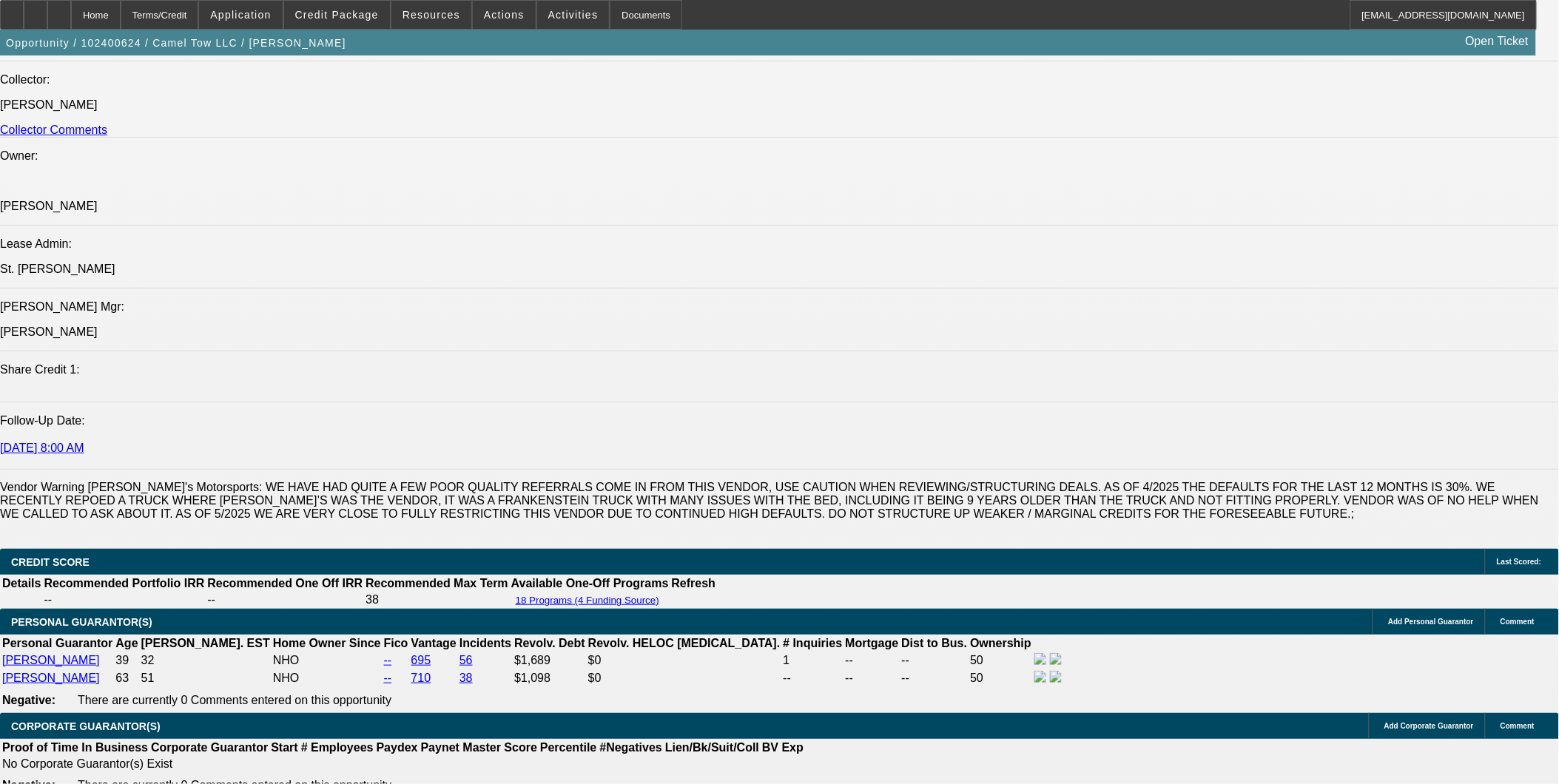
scroll to position [1808, 0]
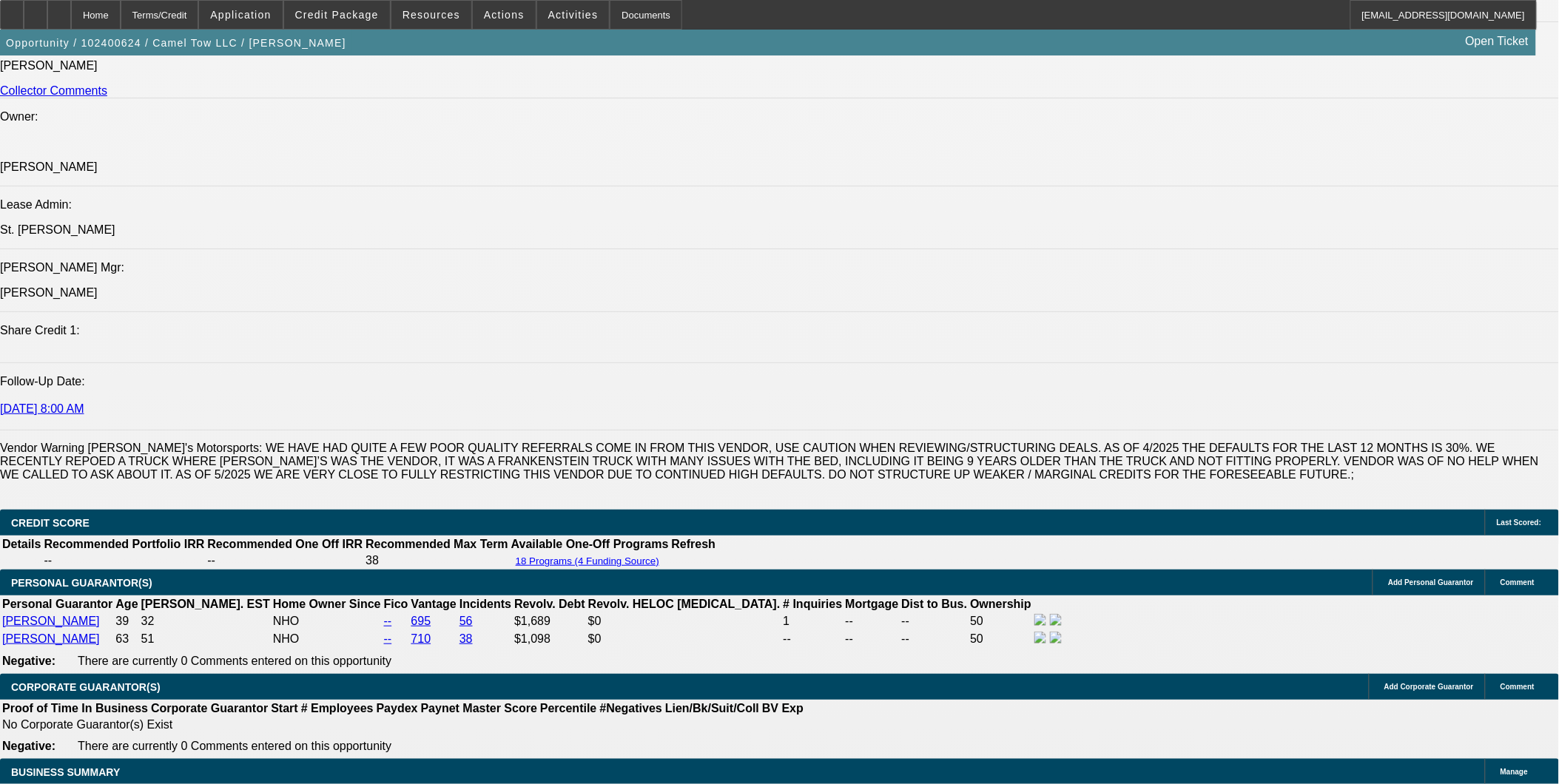
scroll to position [4373, 0]
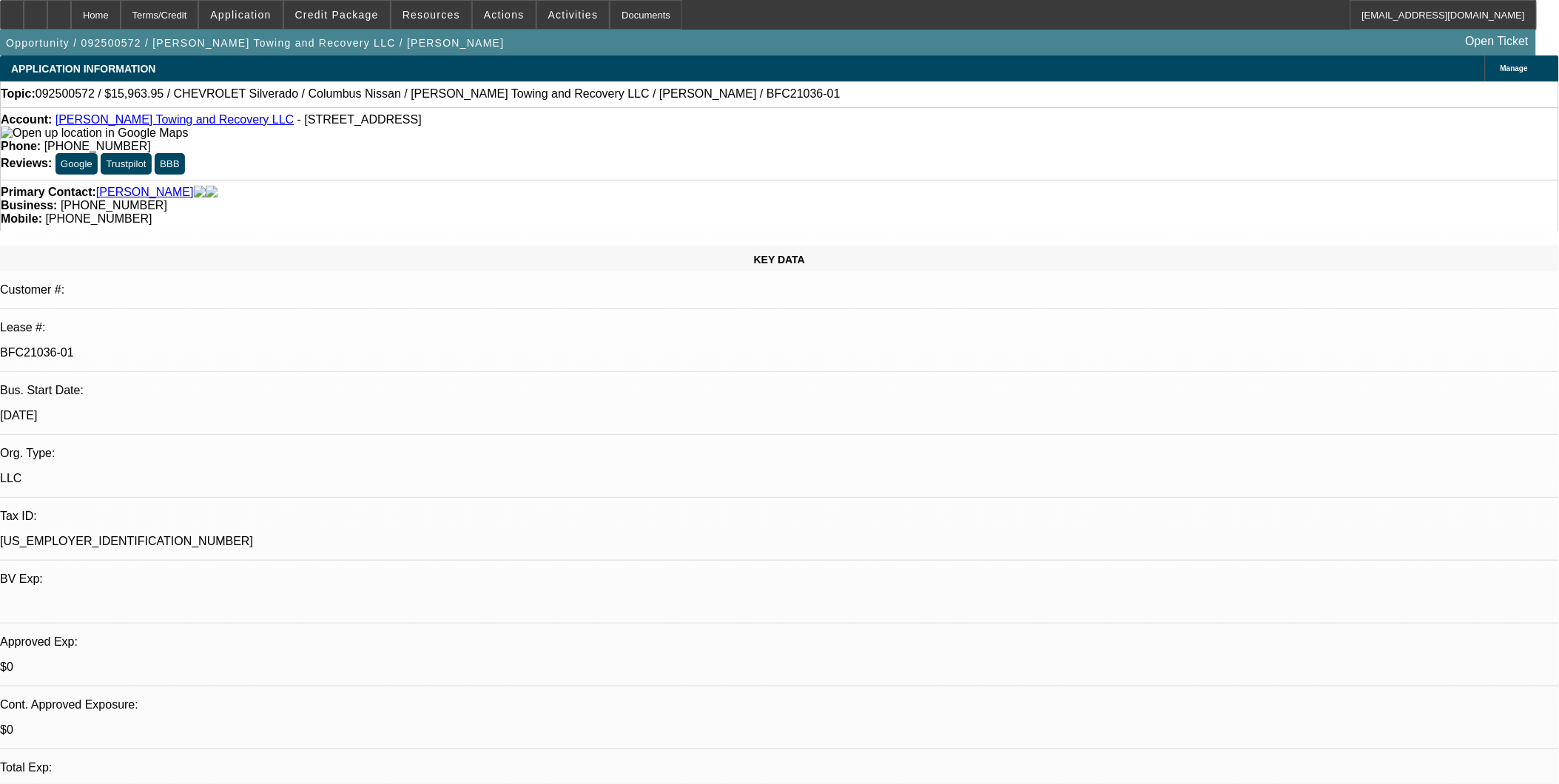
select select "0"
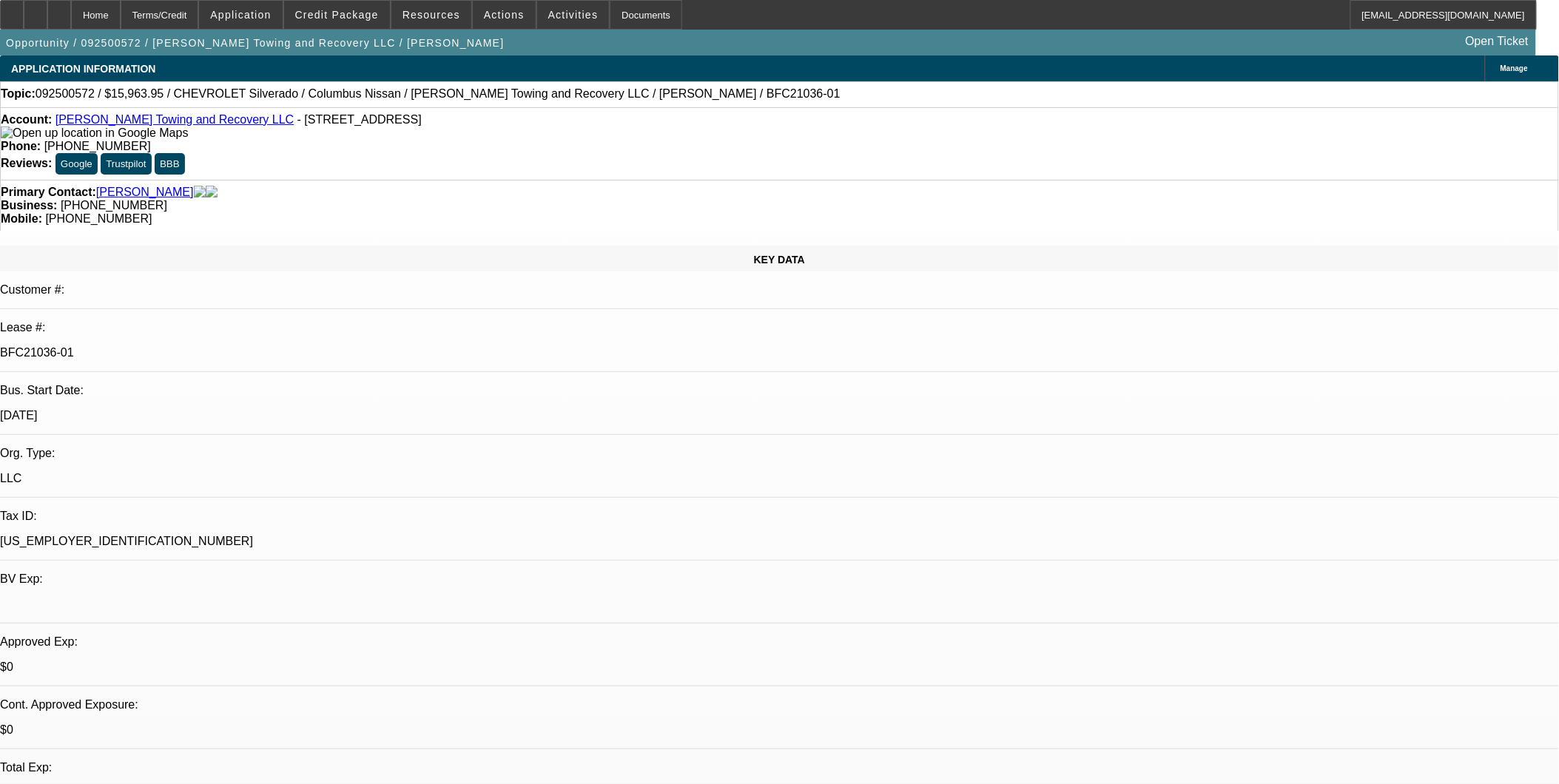
select select "0"
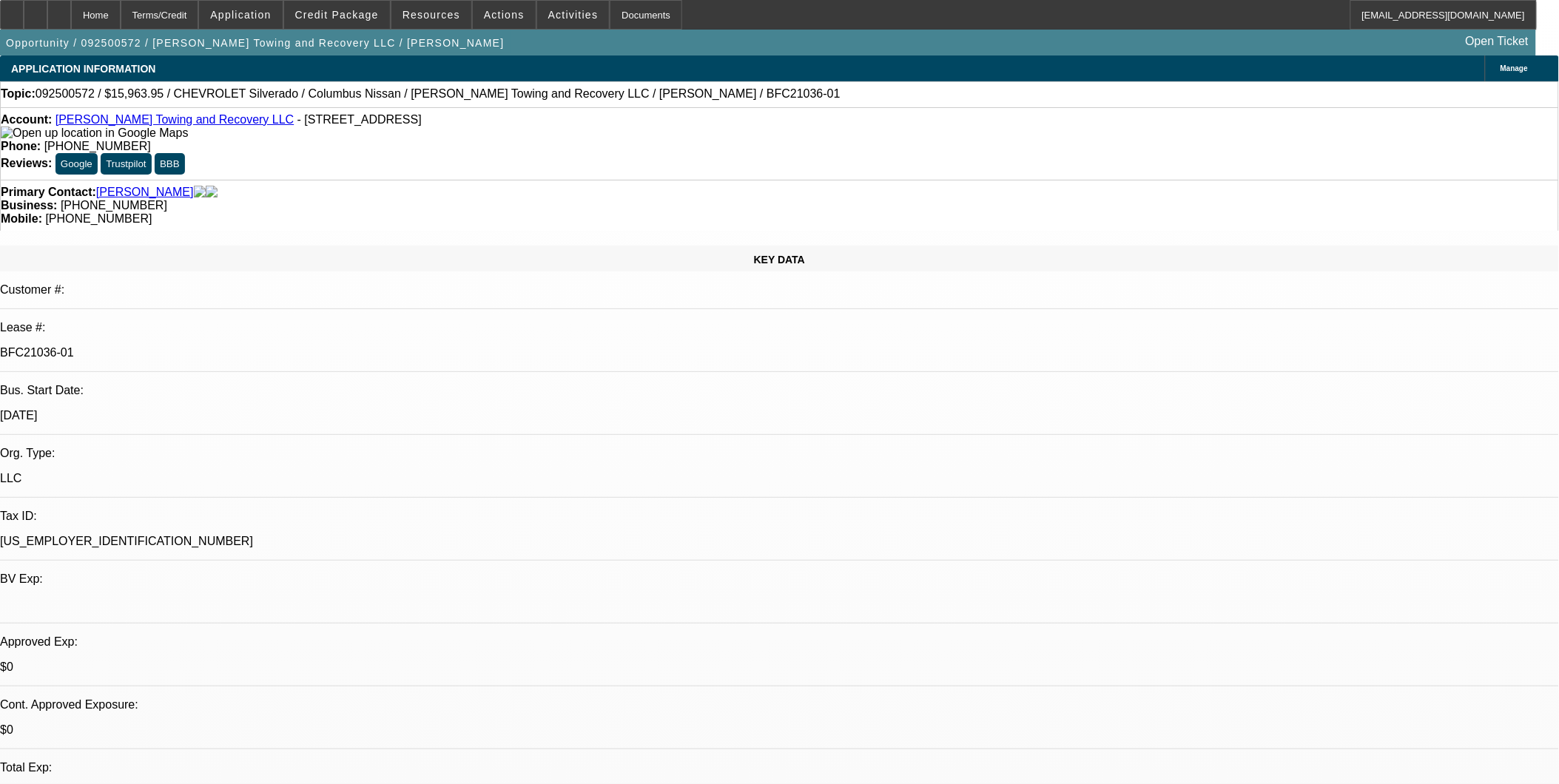
select select "0"
select select "1"
select select "2"
select select "1"
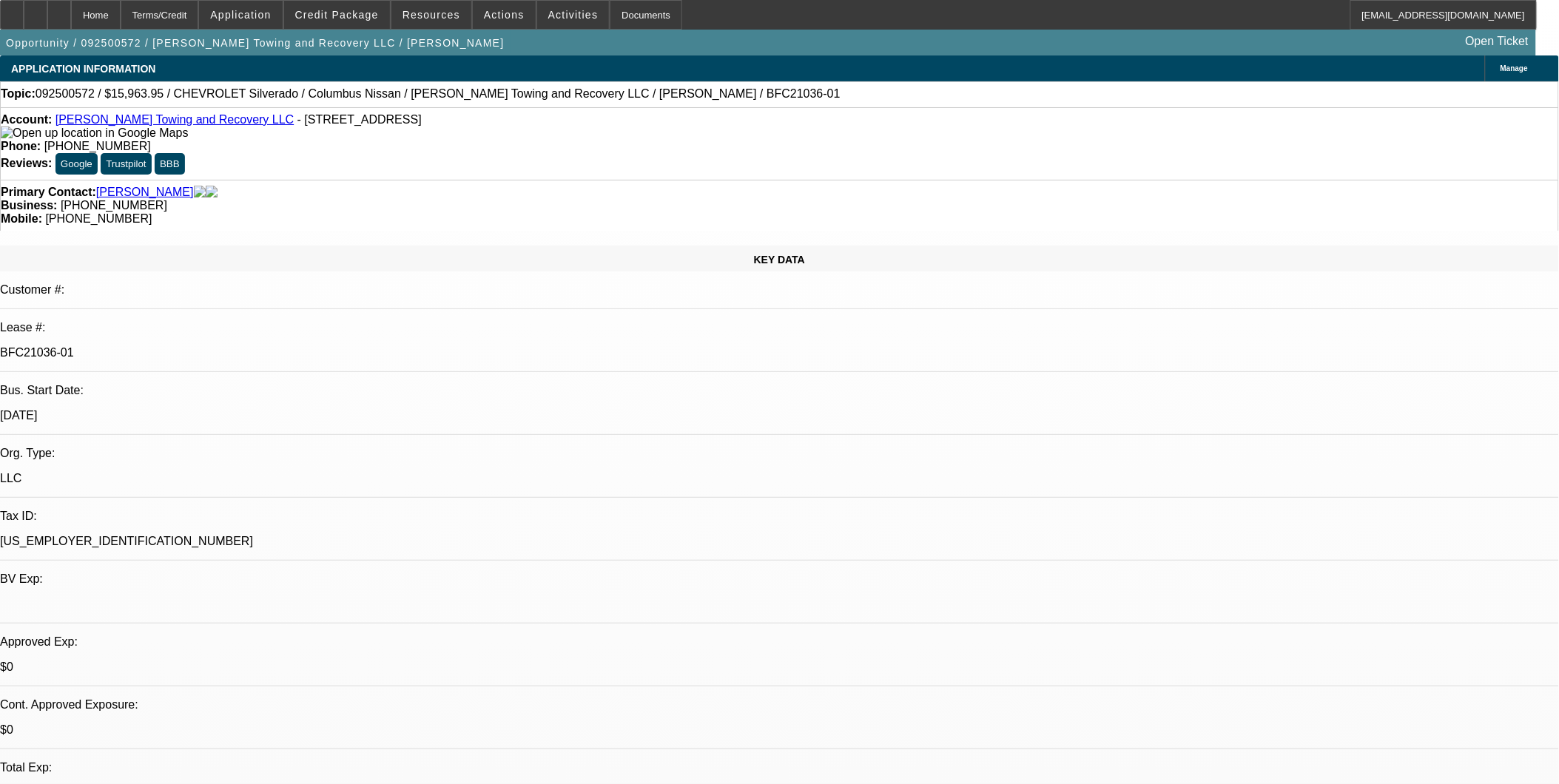
select select "1"
select select "2"
select select "1"
select select "2"
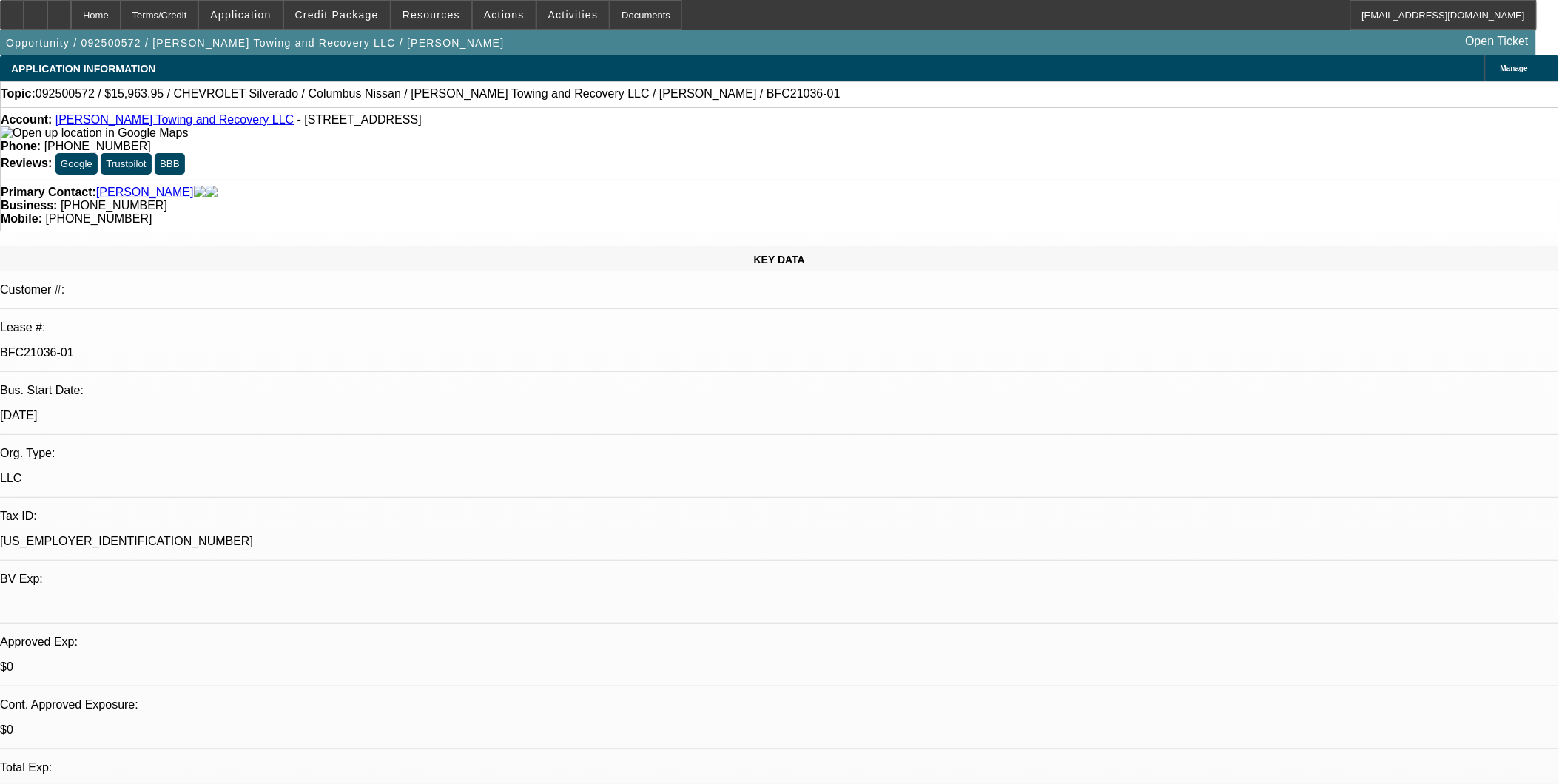
select select "1"
select select "2"
select select "21"
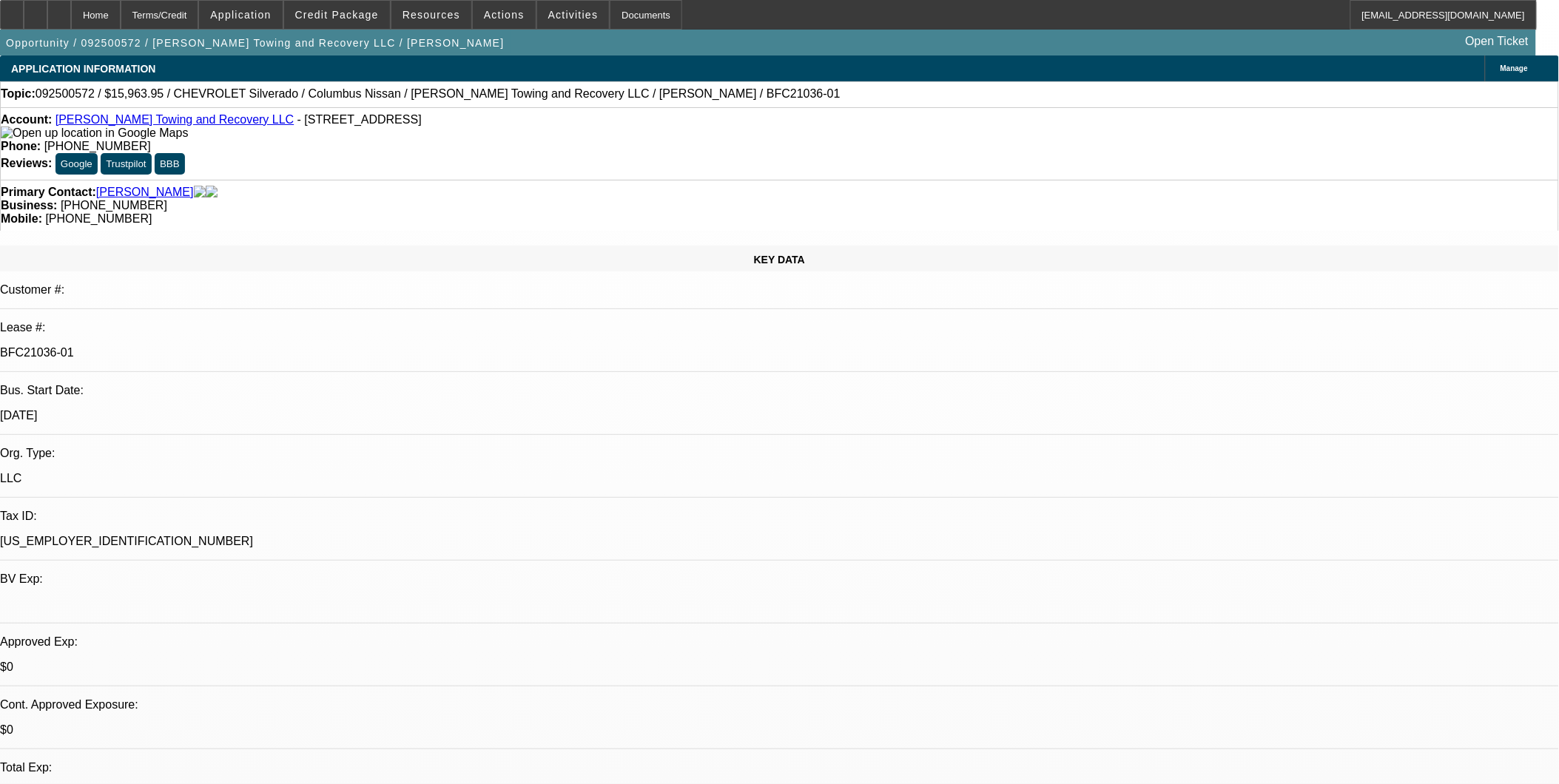
scroll to position [1228, 0]
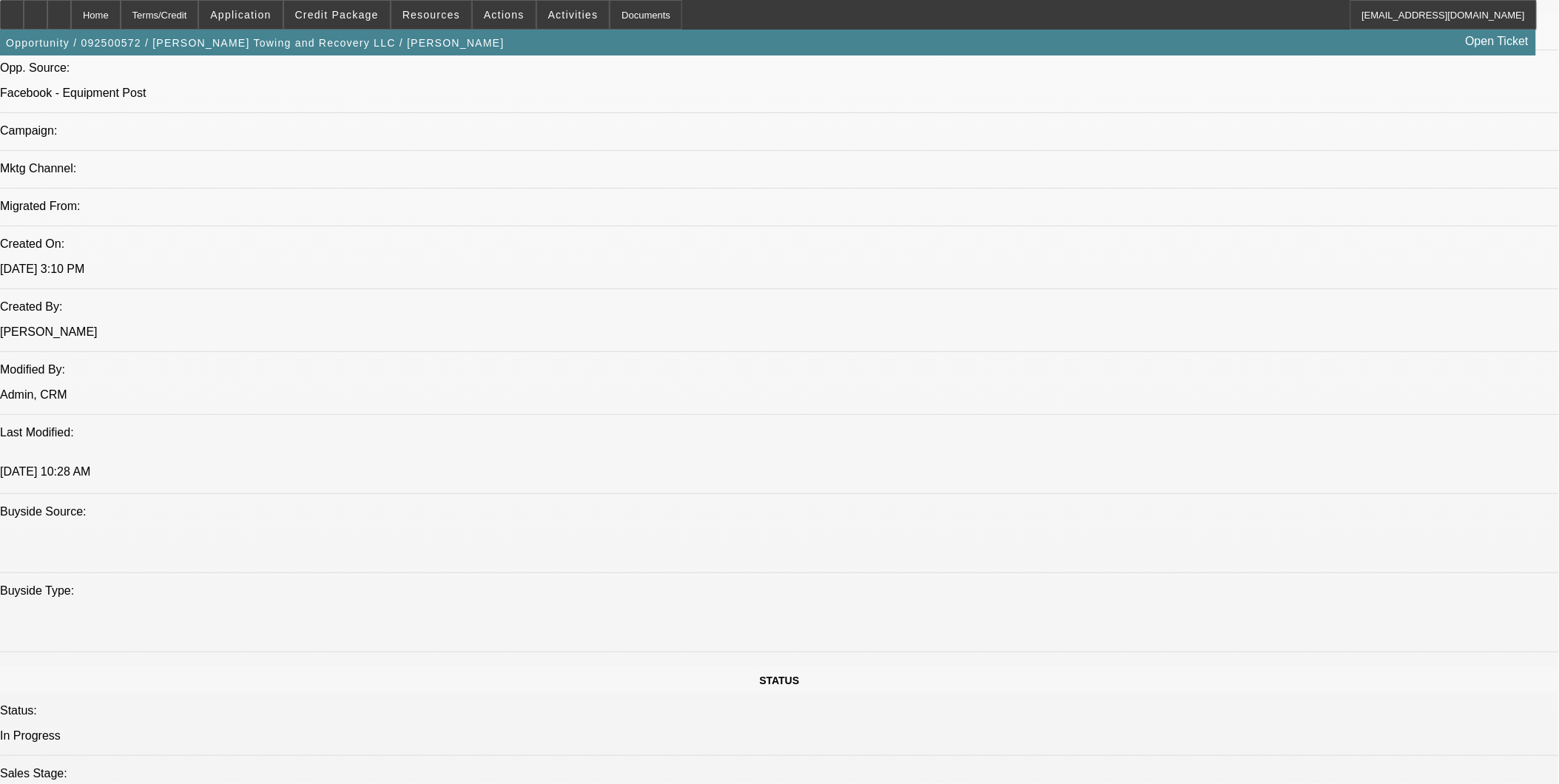
scroll to position [1063, 0]
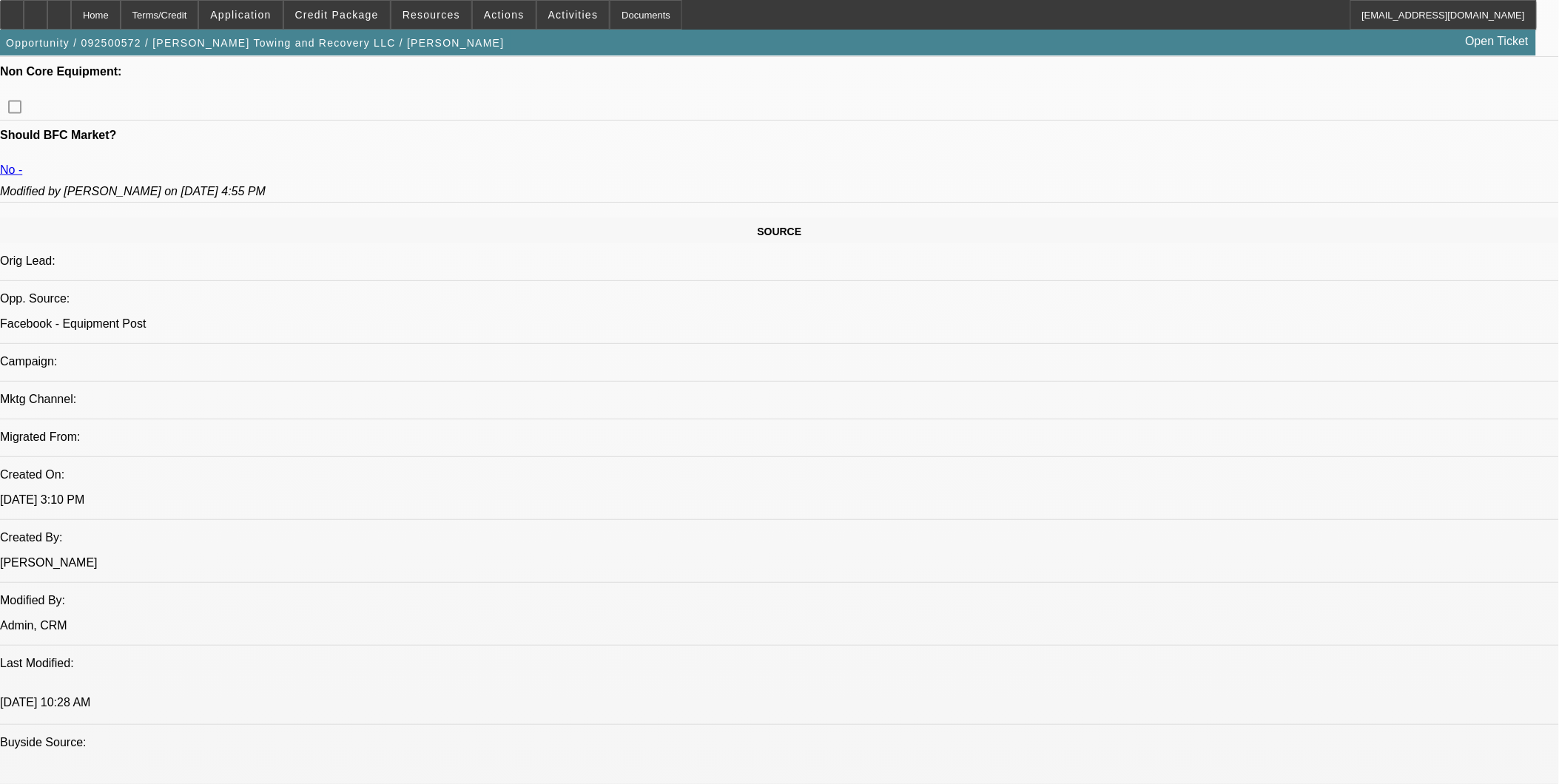
scroll to position [739, 0]
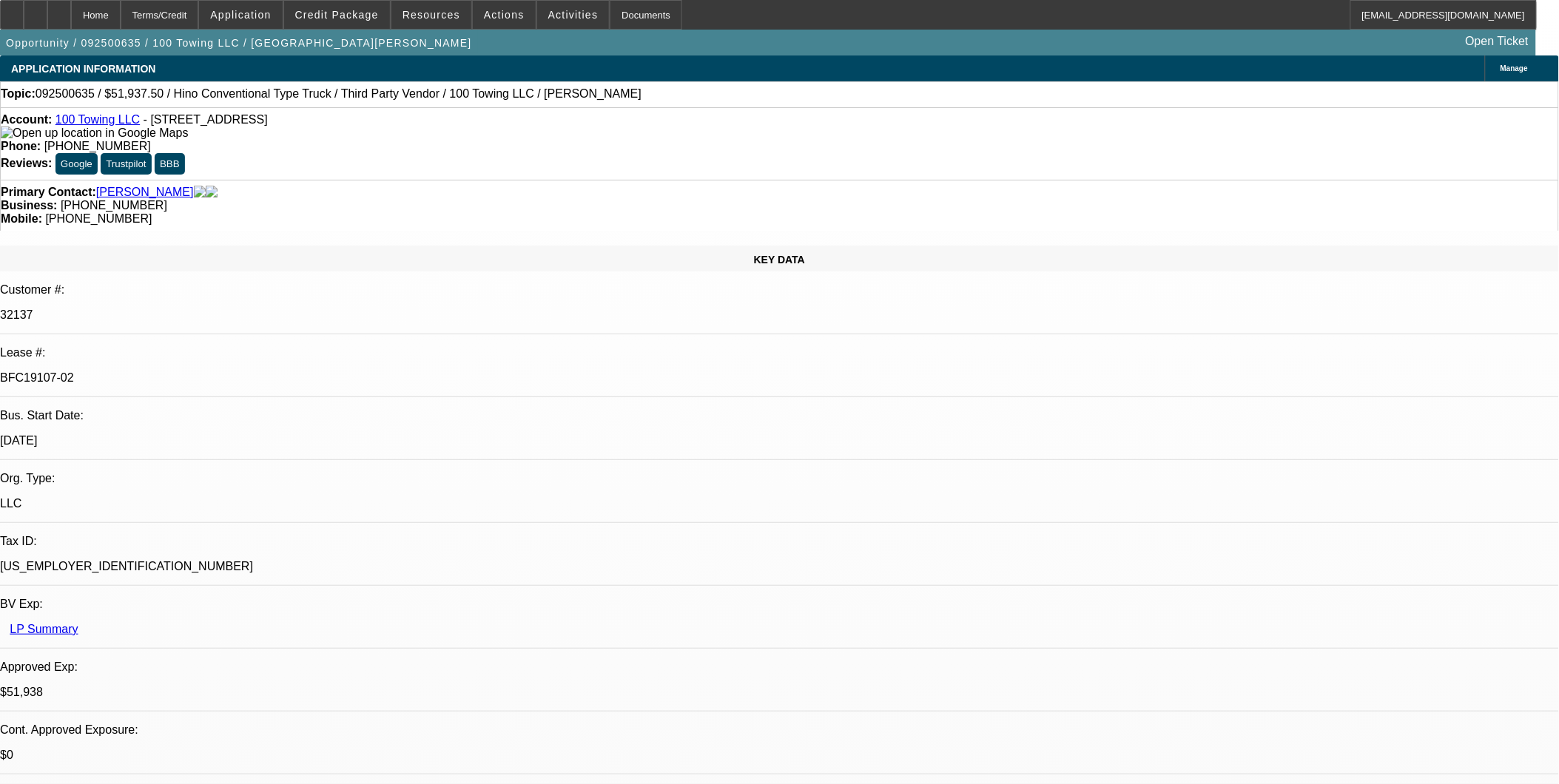
select select "0"
select select "2"
select select "0"
select select "2"
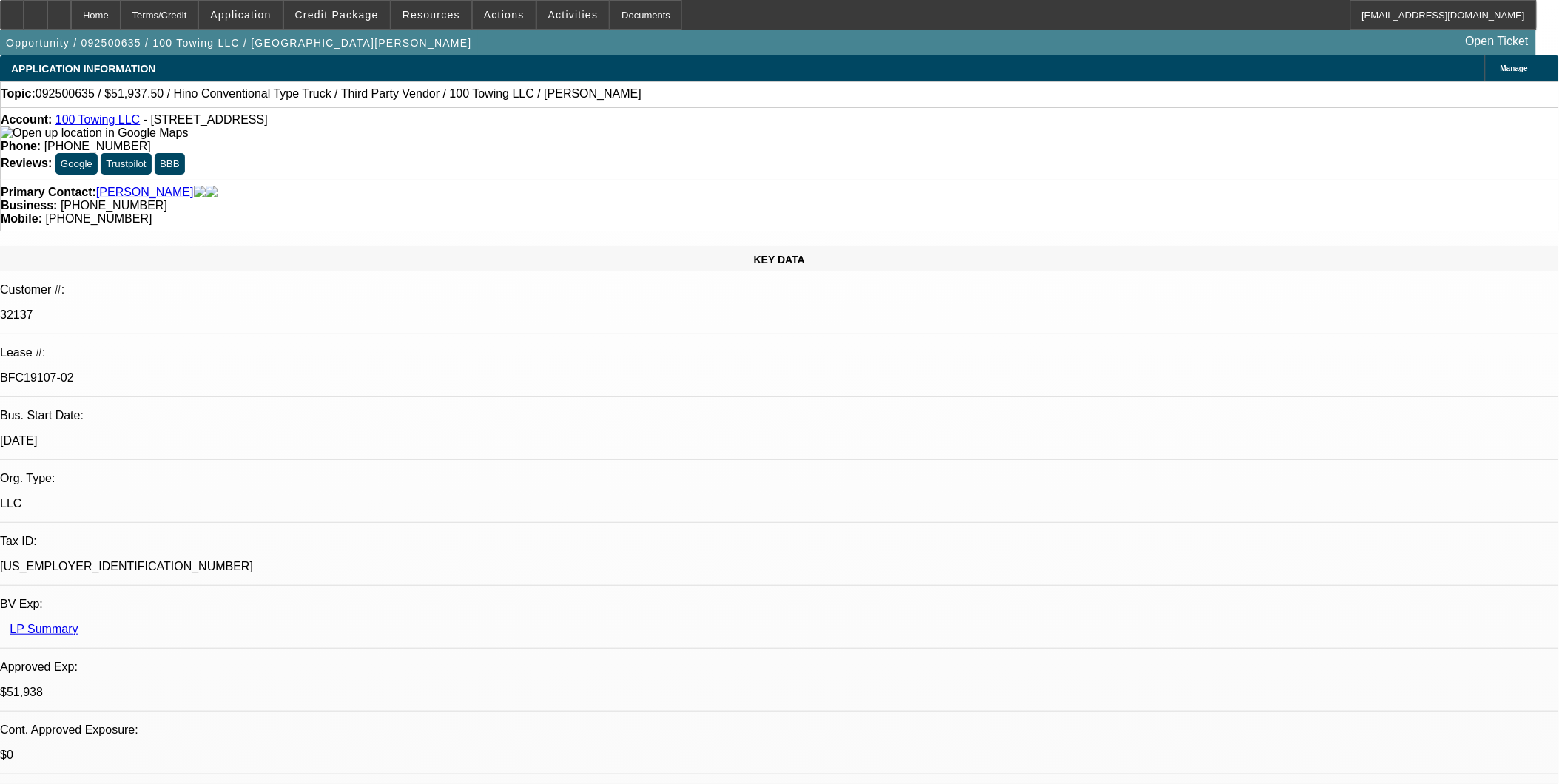
select select "0"
select select "2"
select select "0"
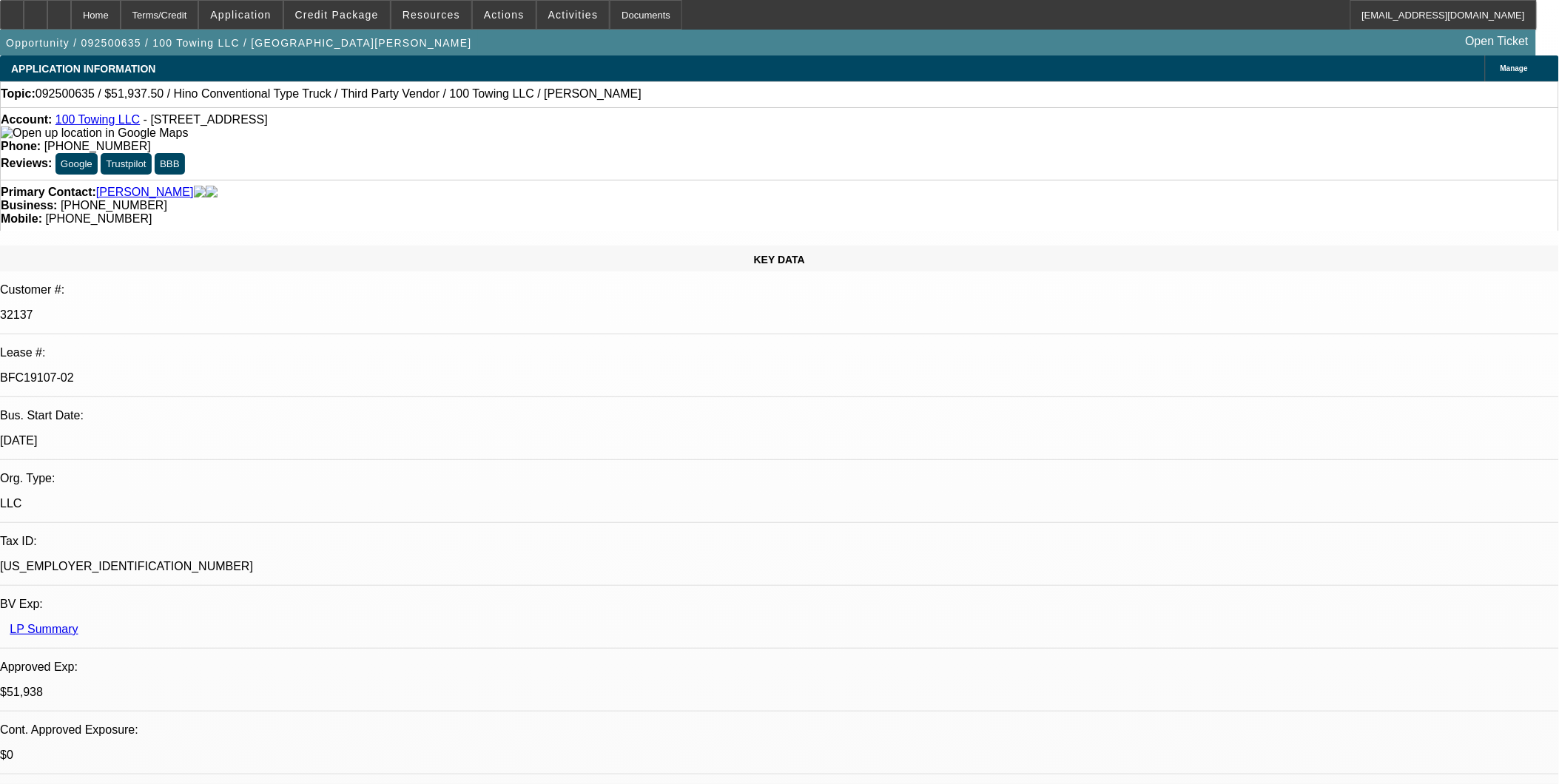
select select "0"
select select "1"
select select "2"
select select "6"
select select "1"
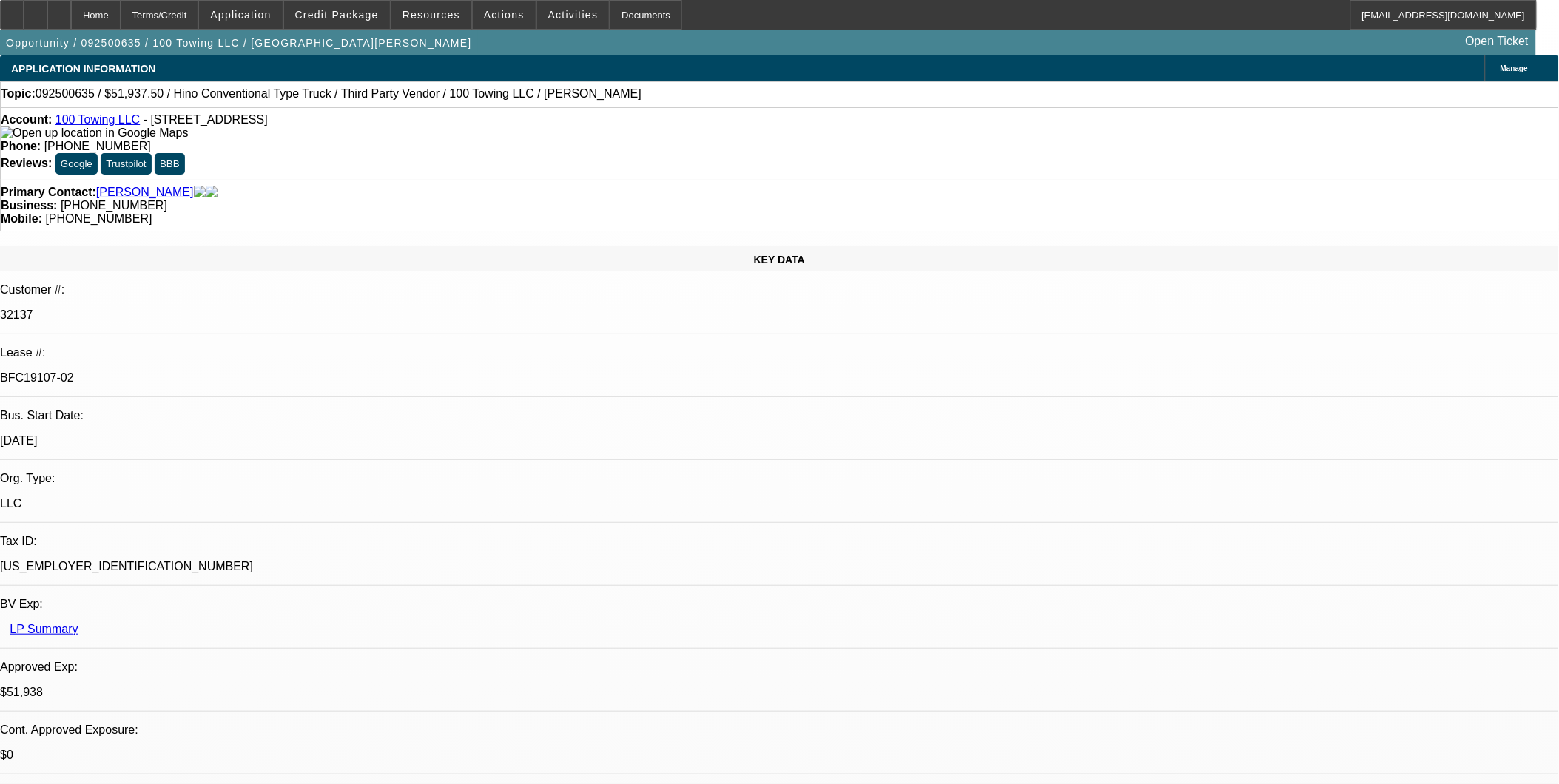
select select "2"
select select "6"
select select "1"
select select "2"
select select "6"
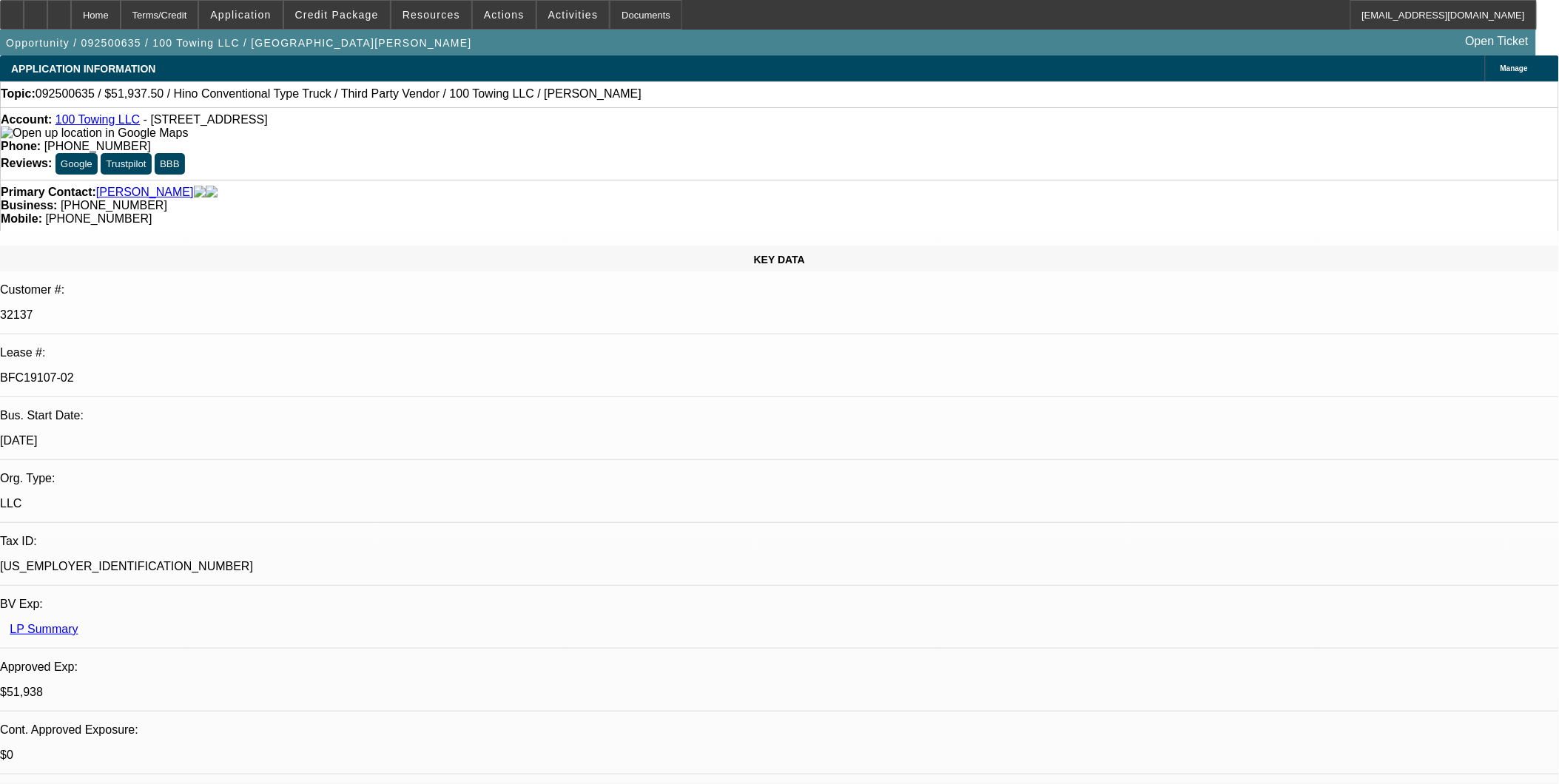
select select "1"
select select "3"
select select "6"
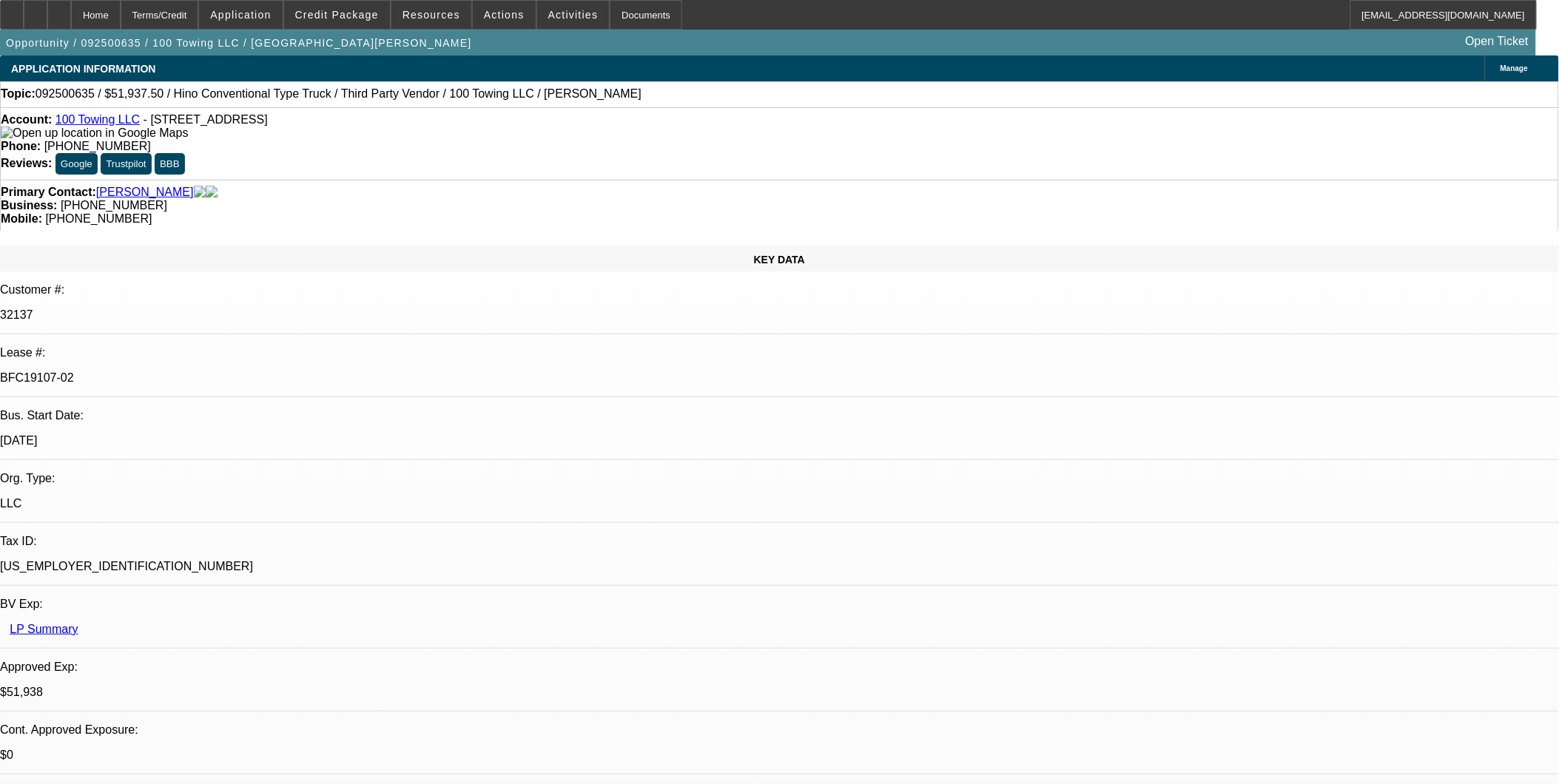
scroll to position [2501, 0]
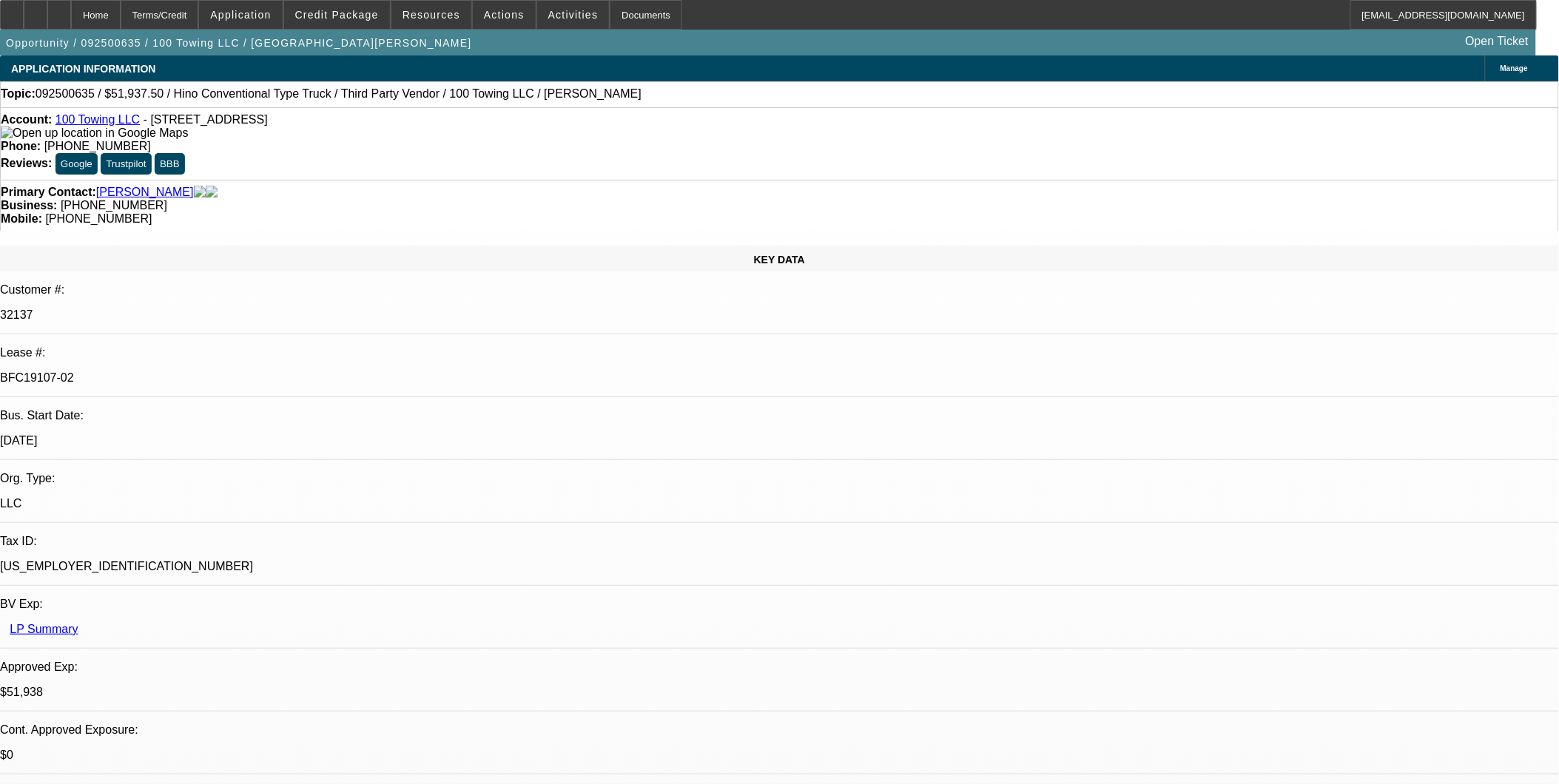
scroll to position [2008, 0]
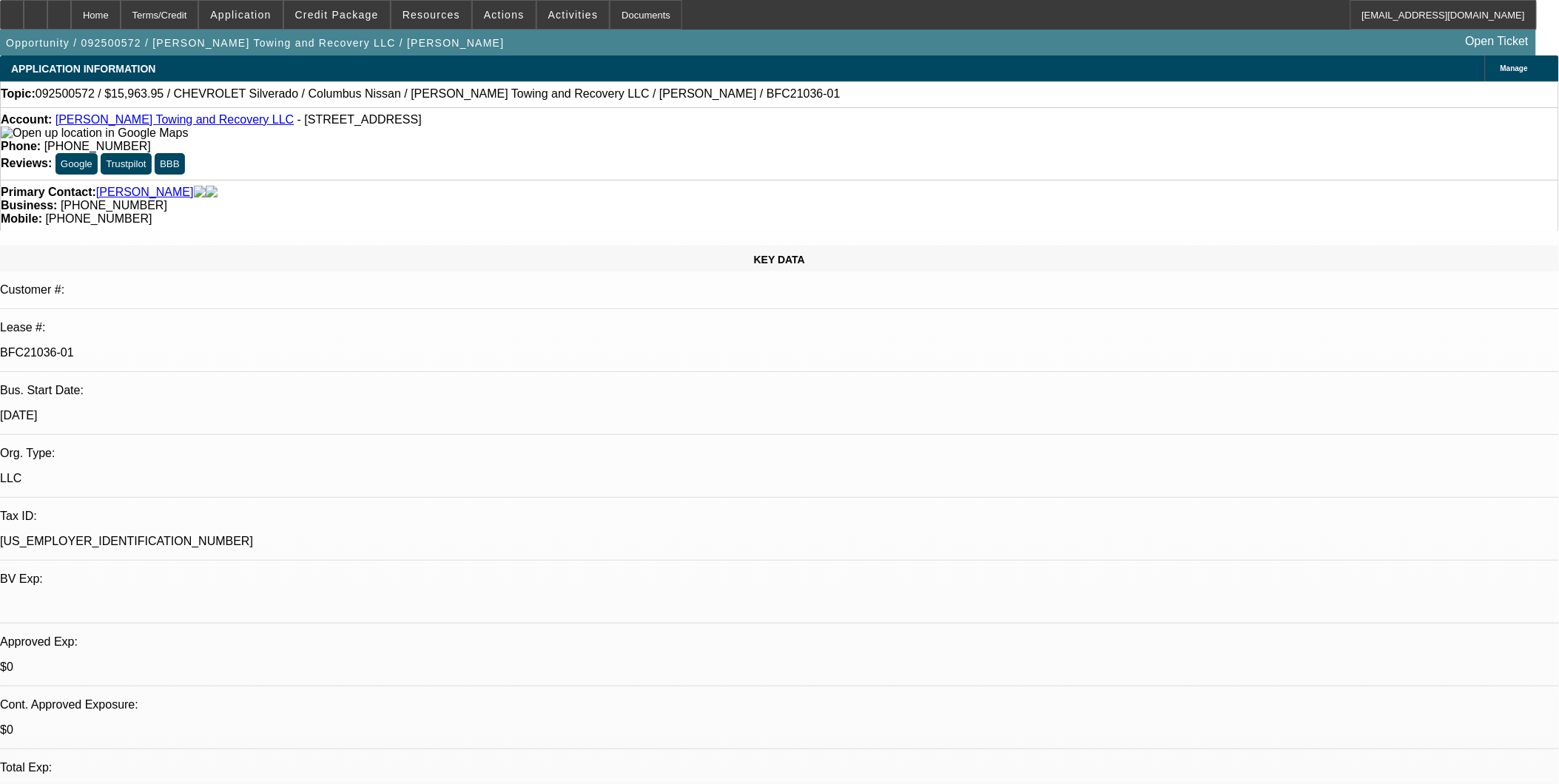
select select "0"
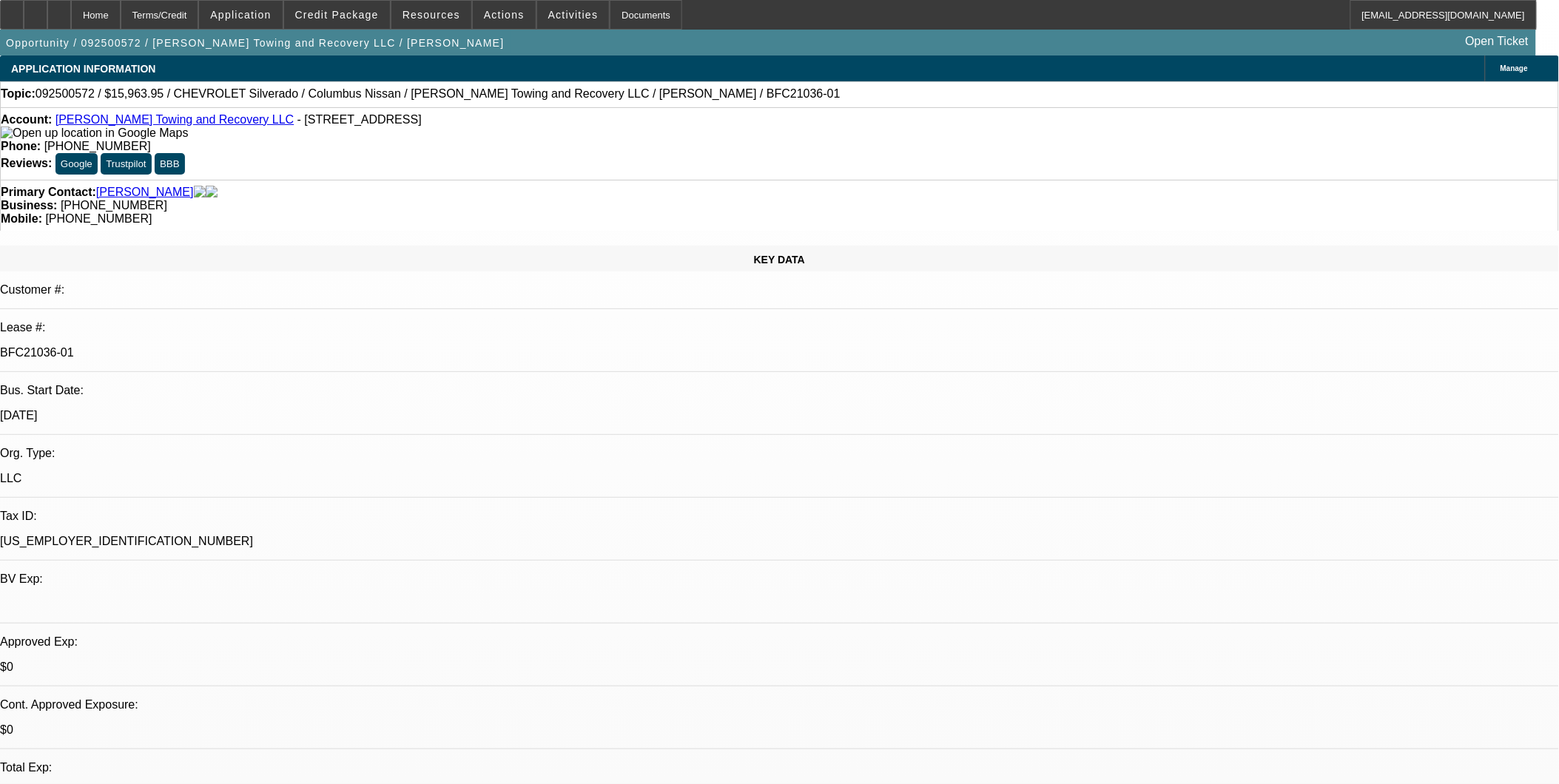
select select "0"
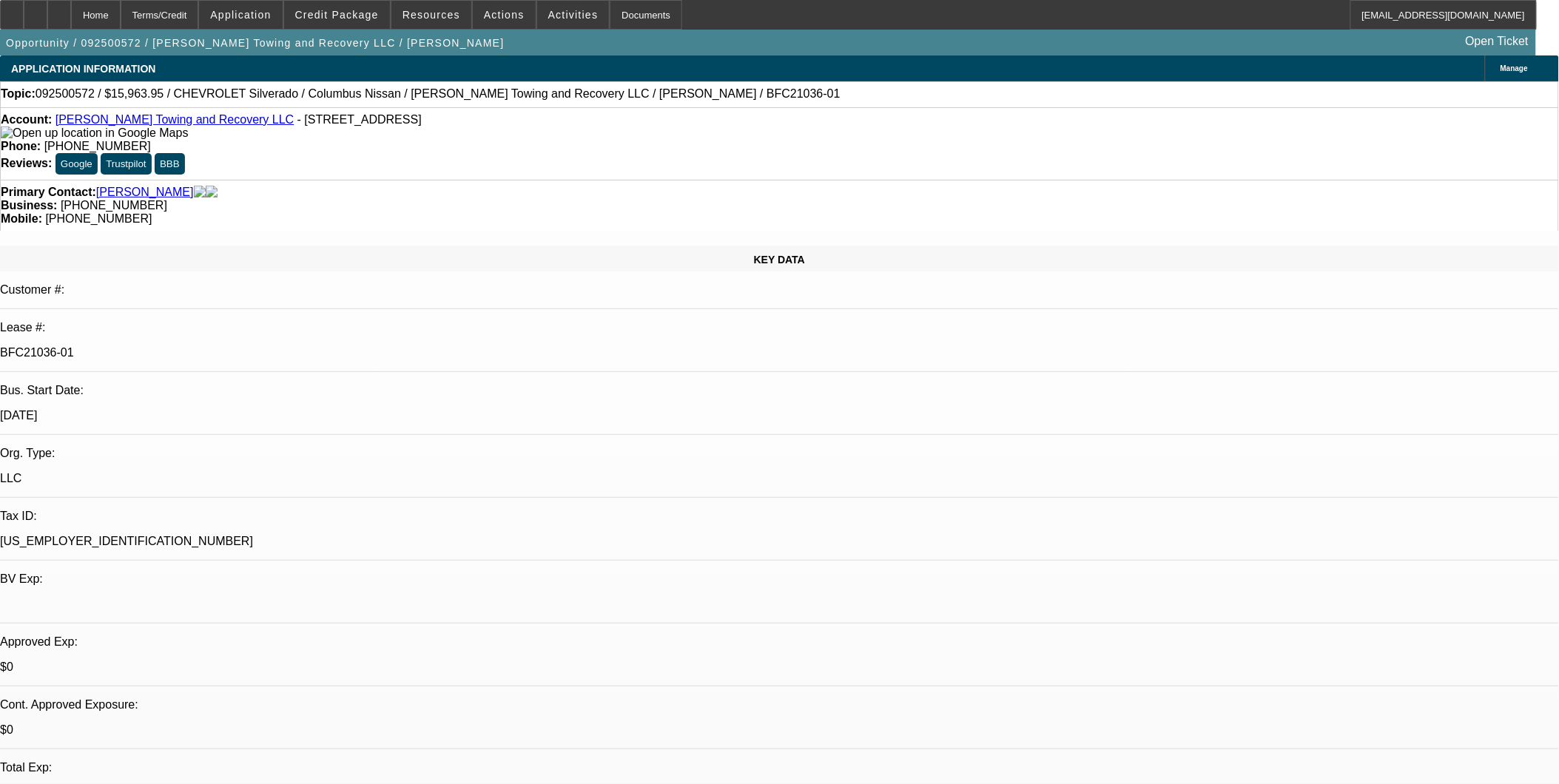
select select "0"
select select "1"
select select "2"
select select "1"
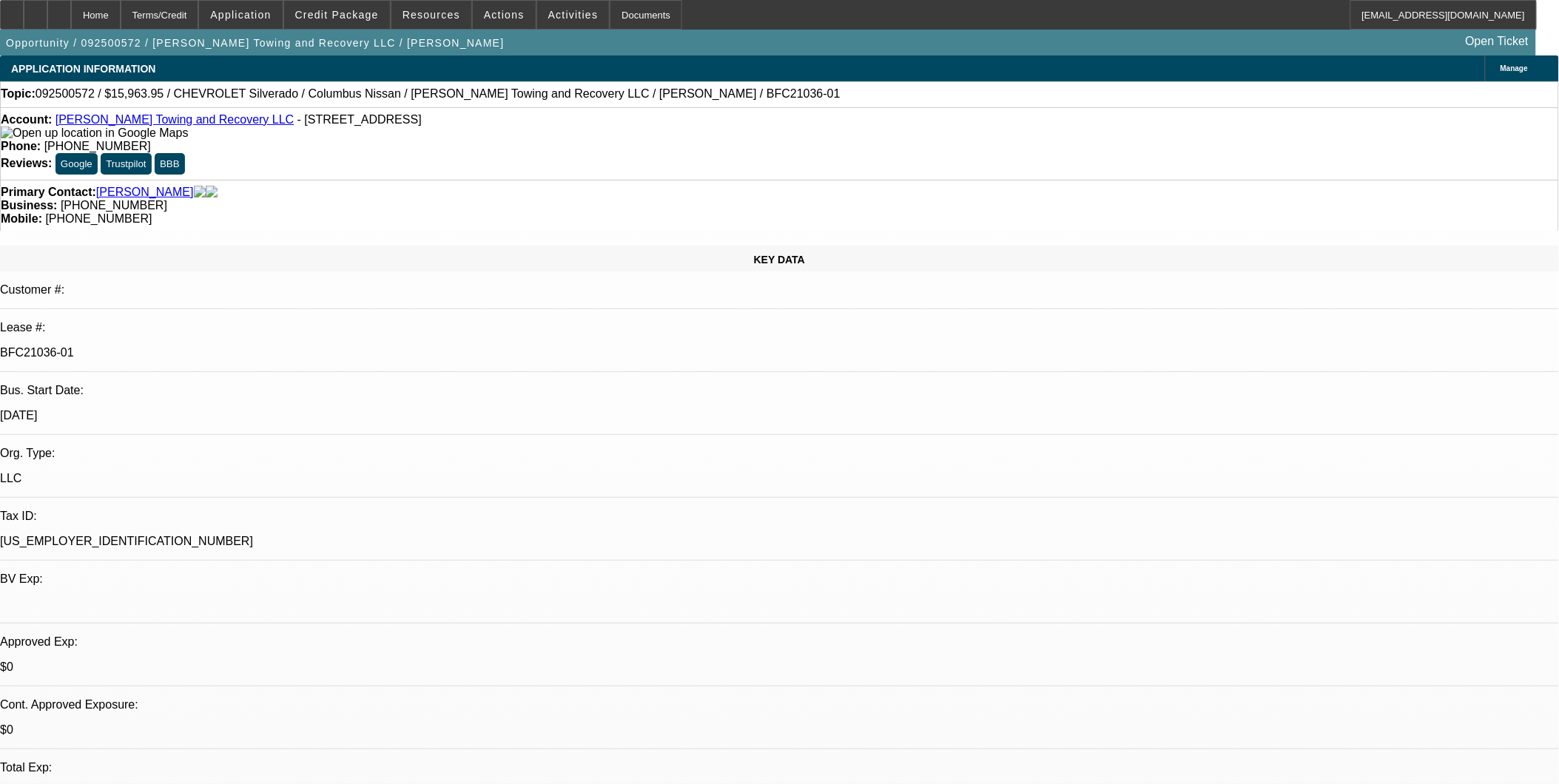
select select "1"
select select "2"
select select "1"
select select "2"
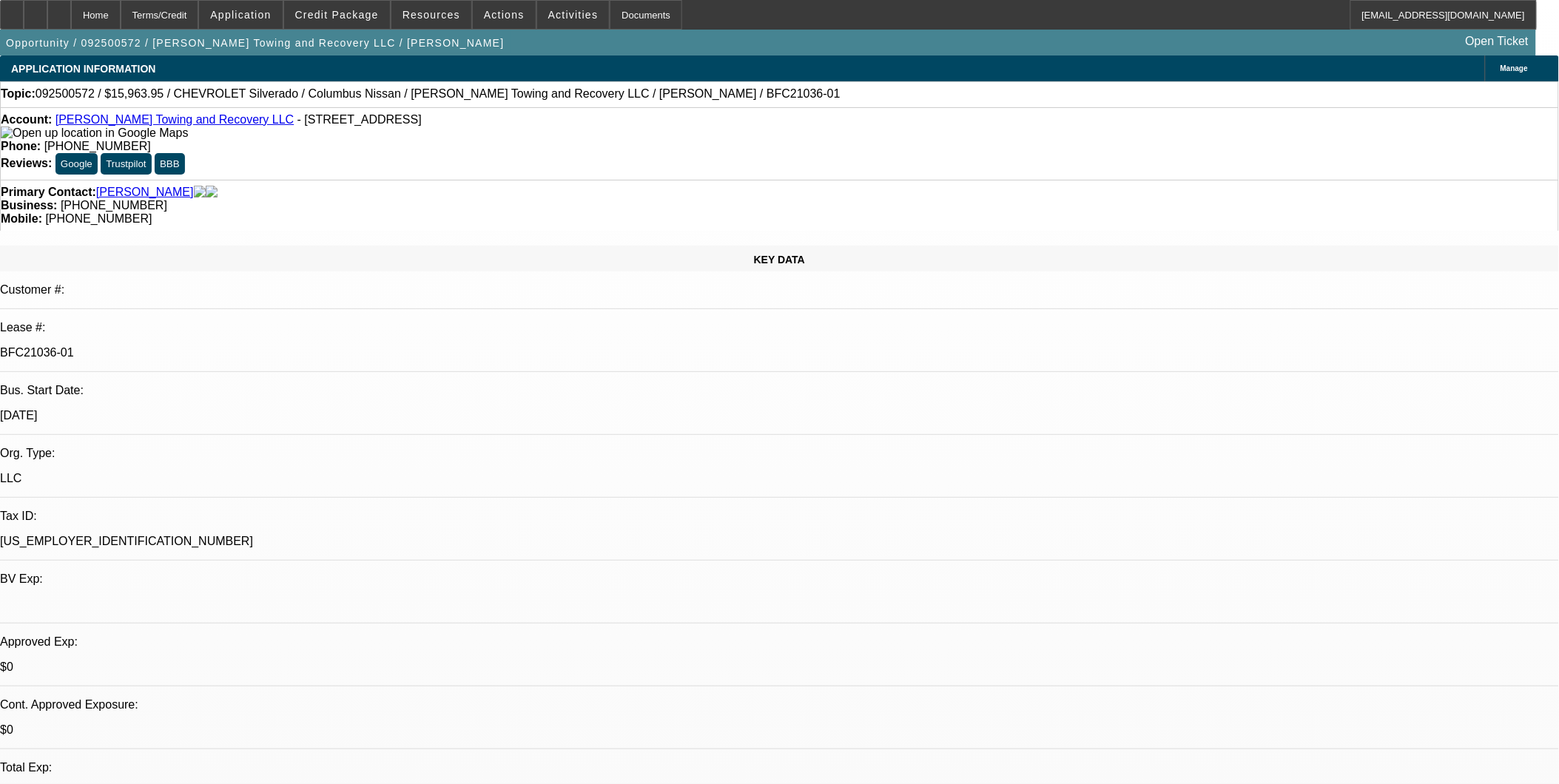
select select "1"
select select "2"
select select "21"
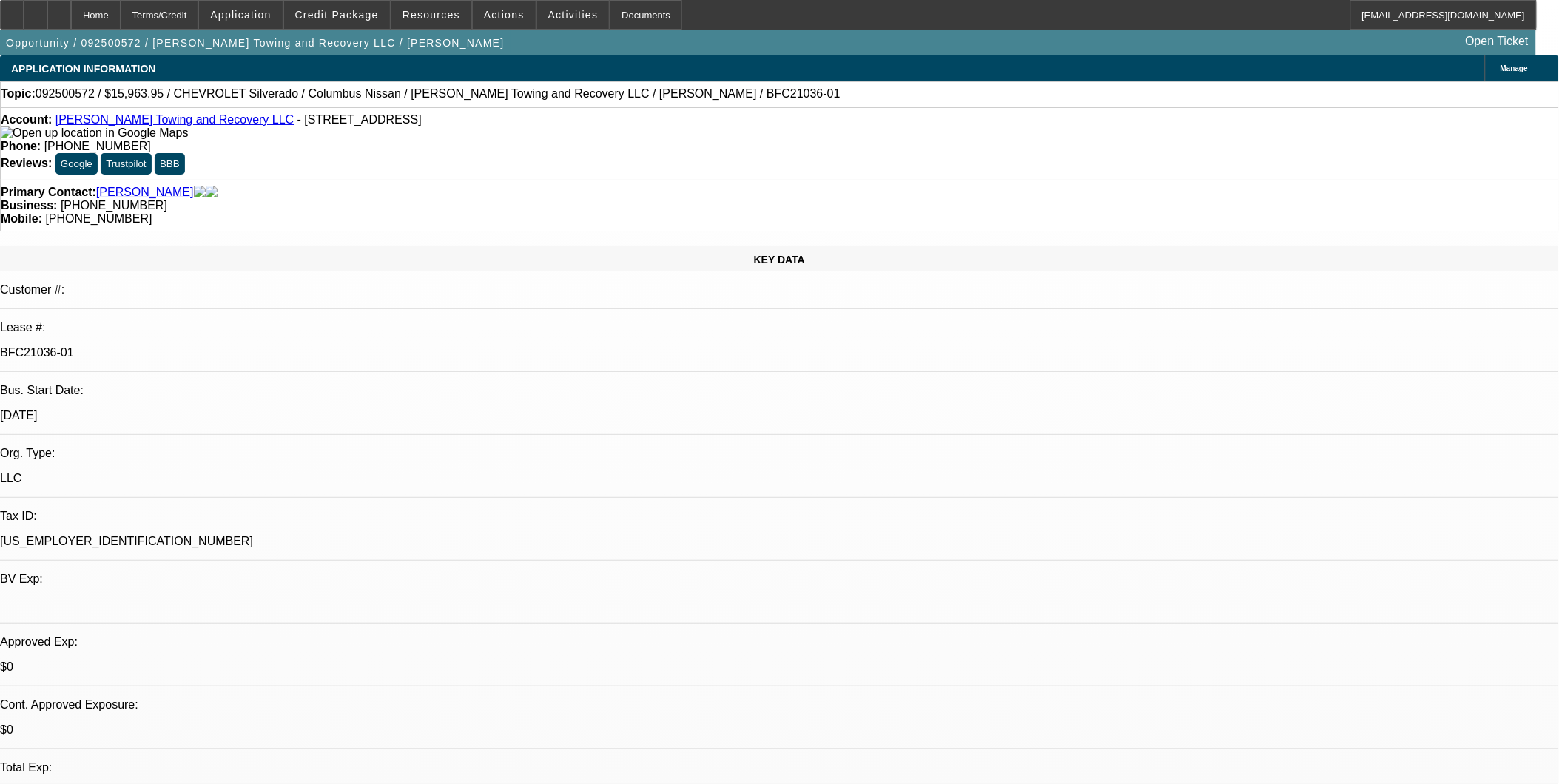
select select "0"
select select "2"
select select "0"
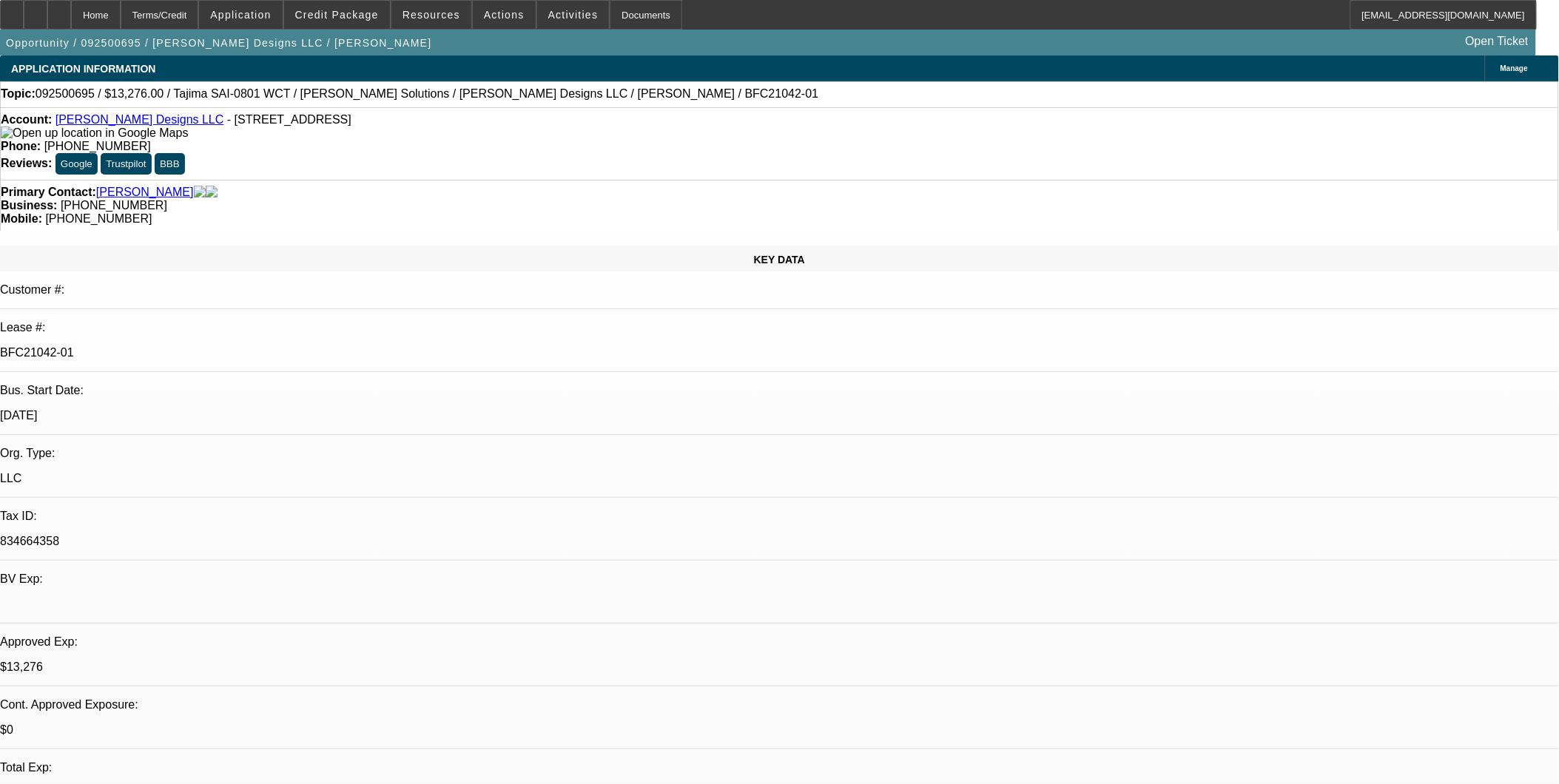
select select "2"
select select "0"
select select "2"
select select "0"
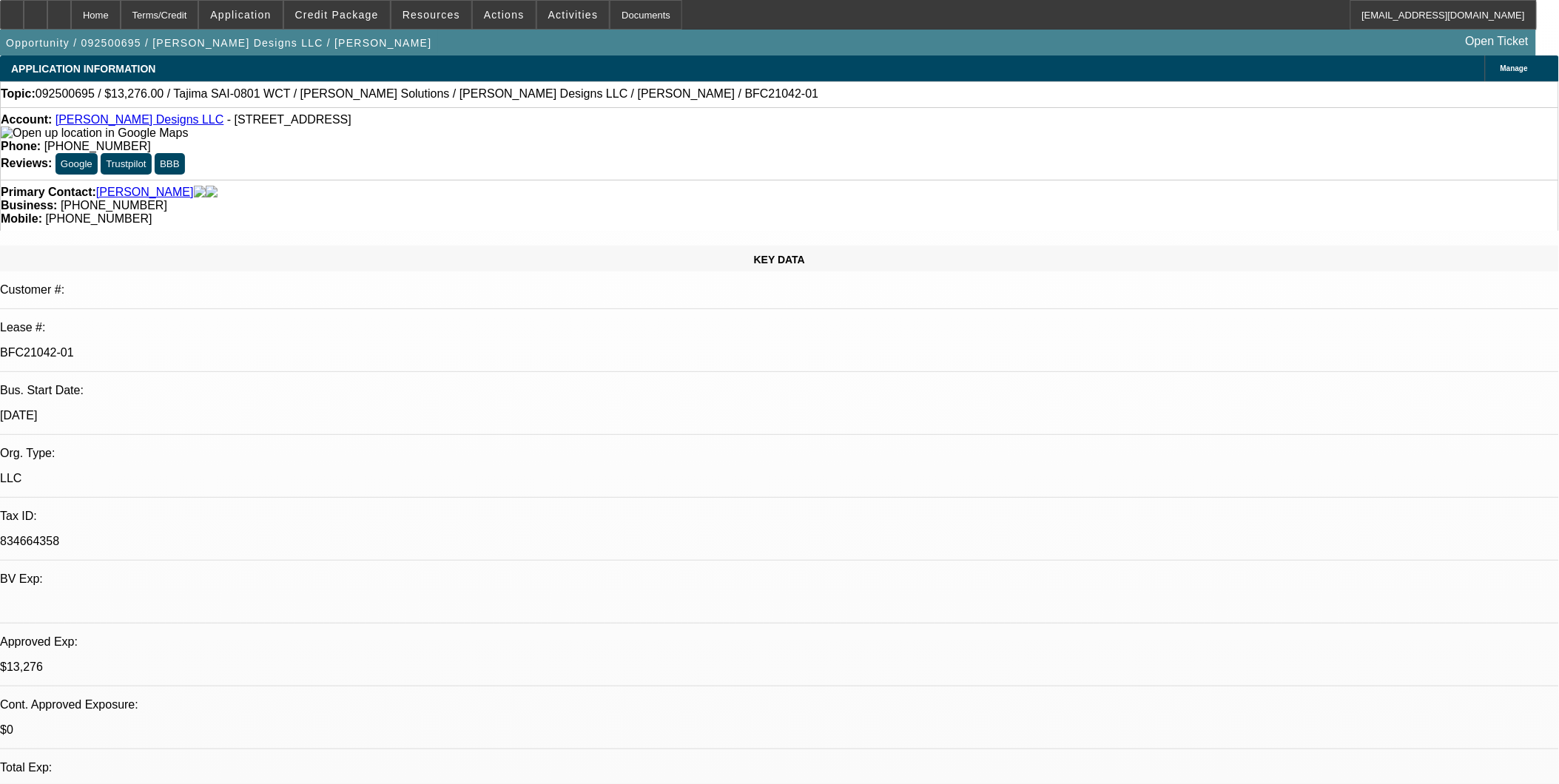
select select "0"
select select "2"
select select "0"
select select "1"
select select "2"
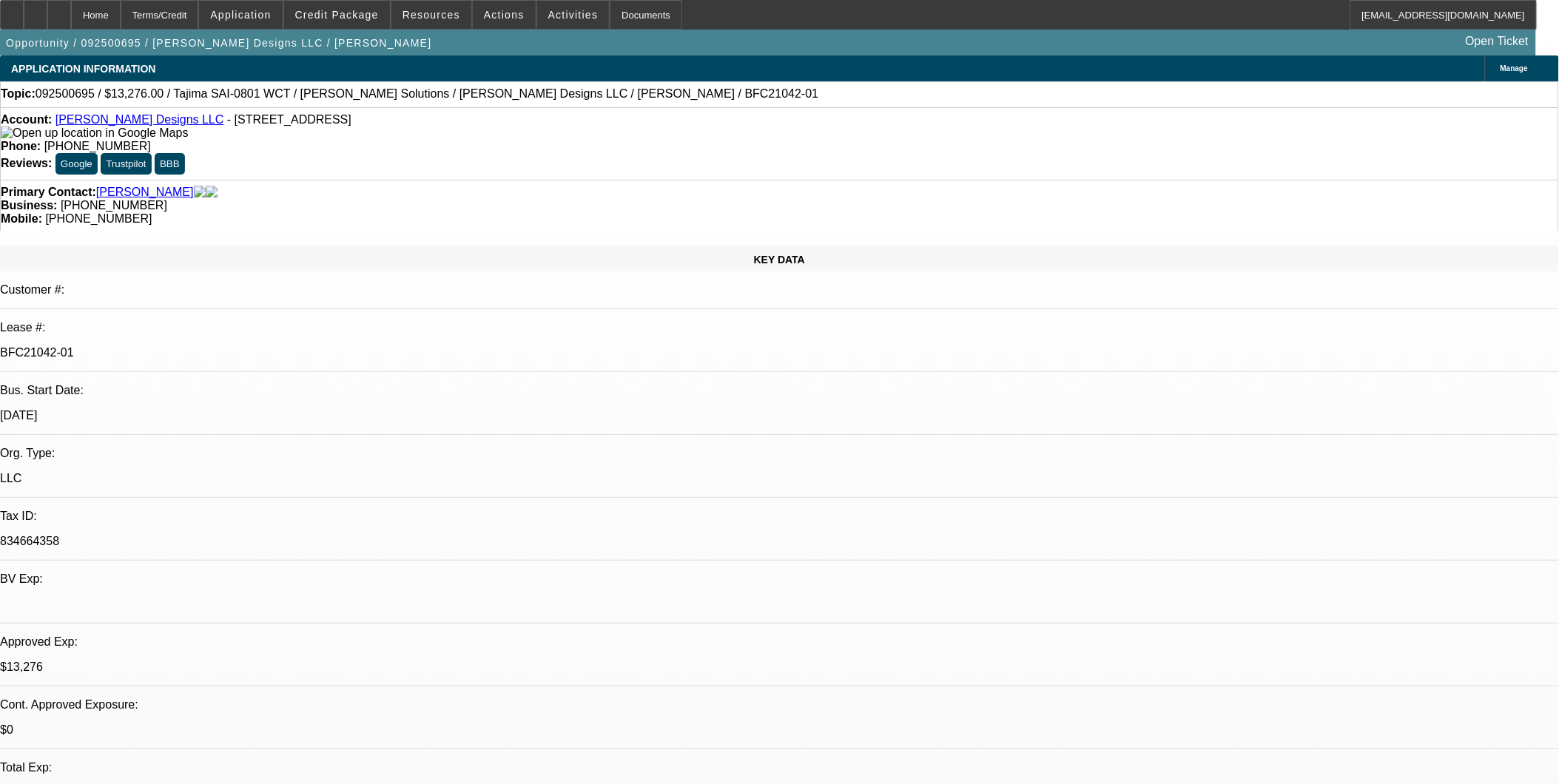
select select "6"
select select "1"
select select "2"
select select "6"
select select "1"
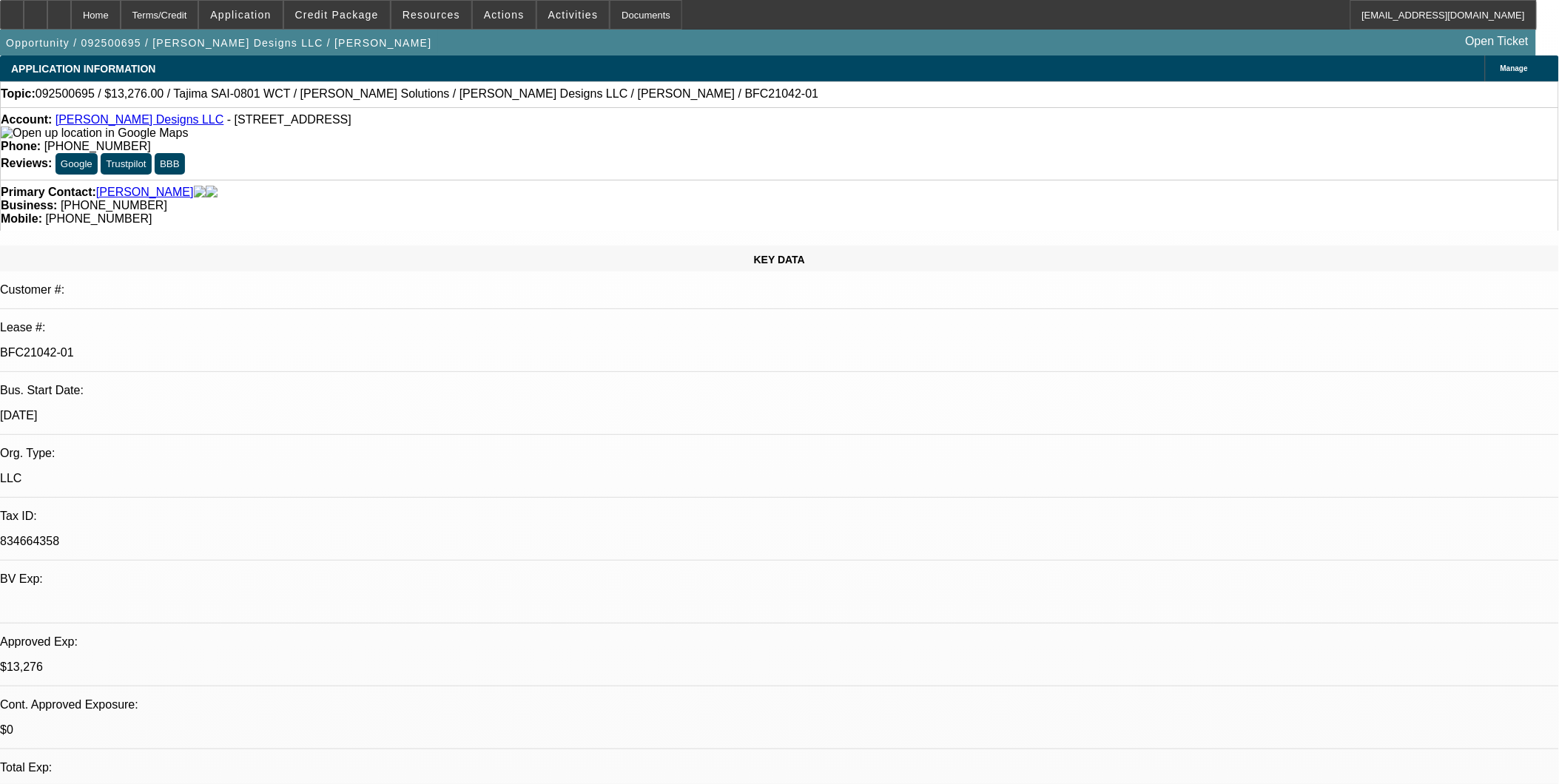
select select "2"
select select "6"
select select "1"
select select "2"
select select "6"
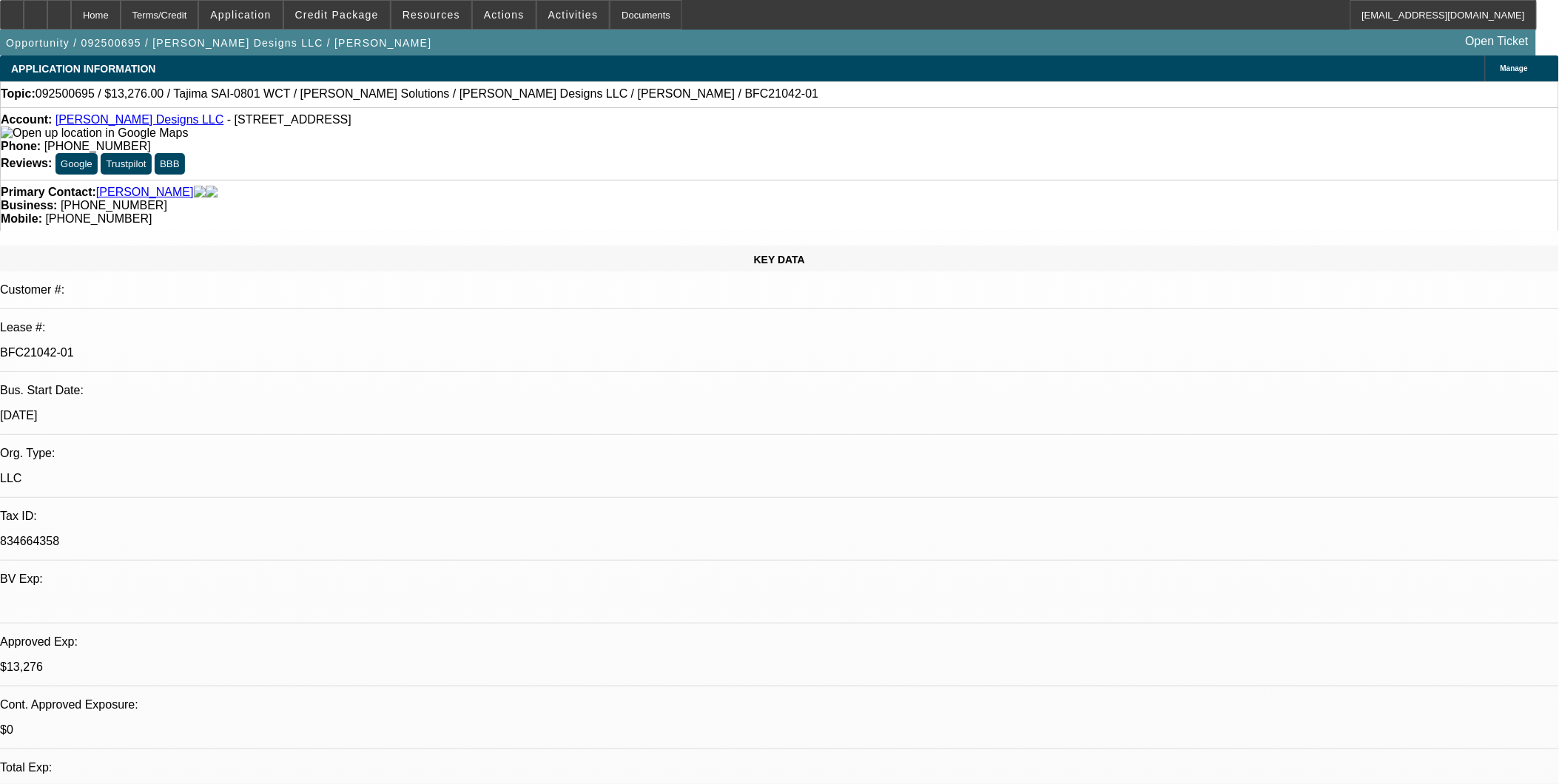
scroll to position [546, 0]
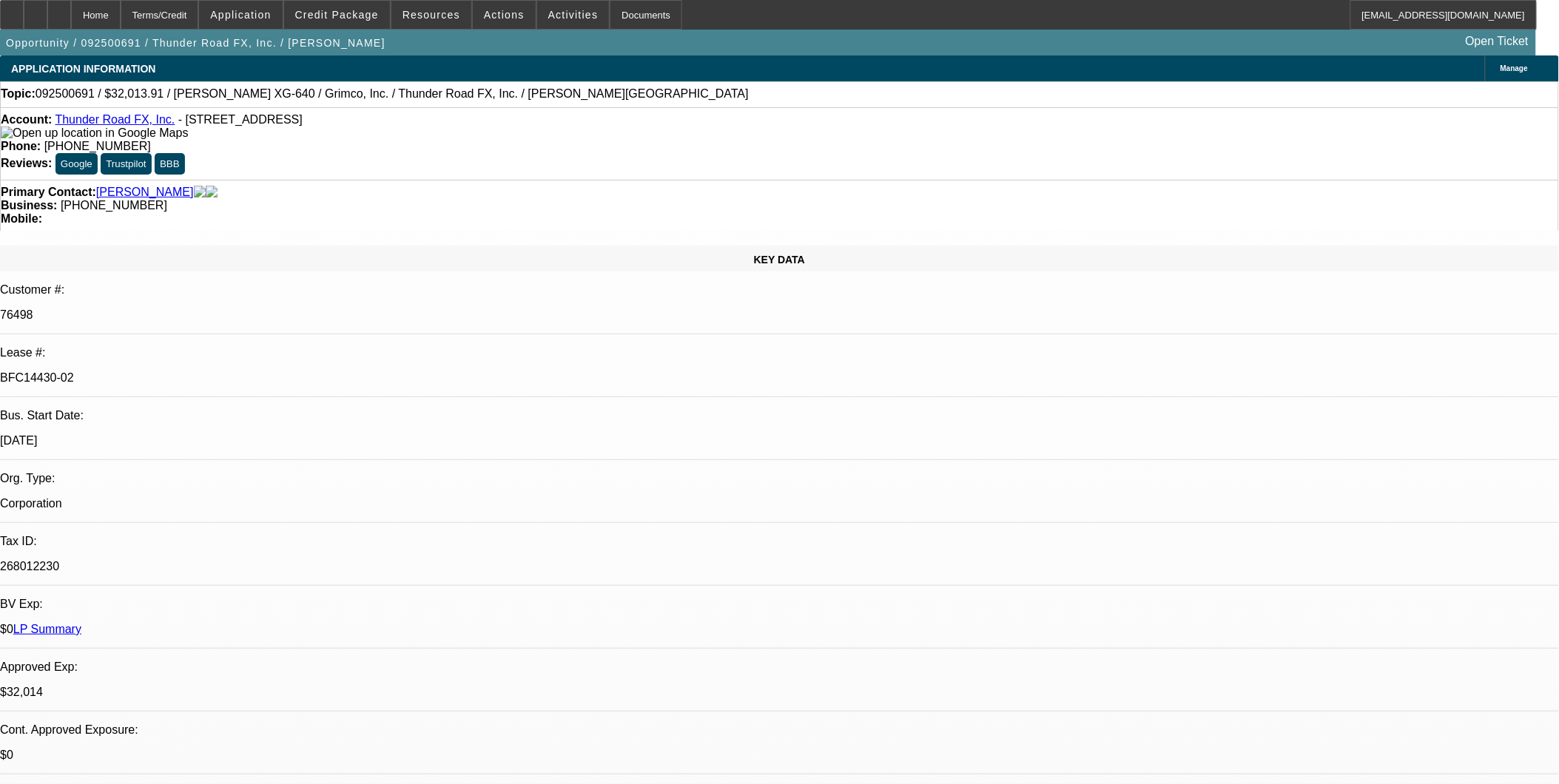
select select "0"
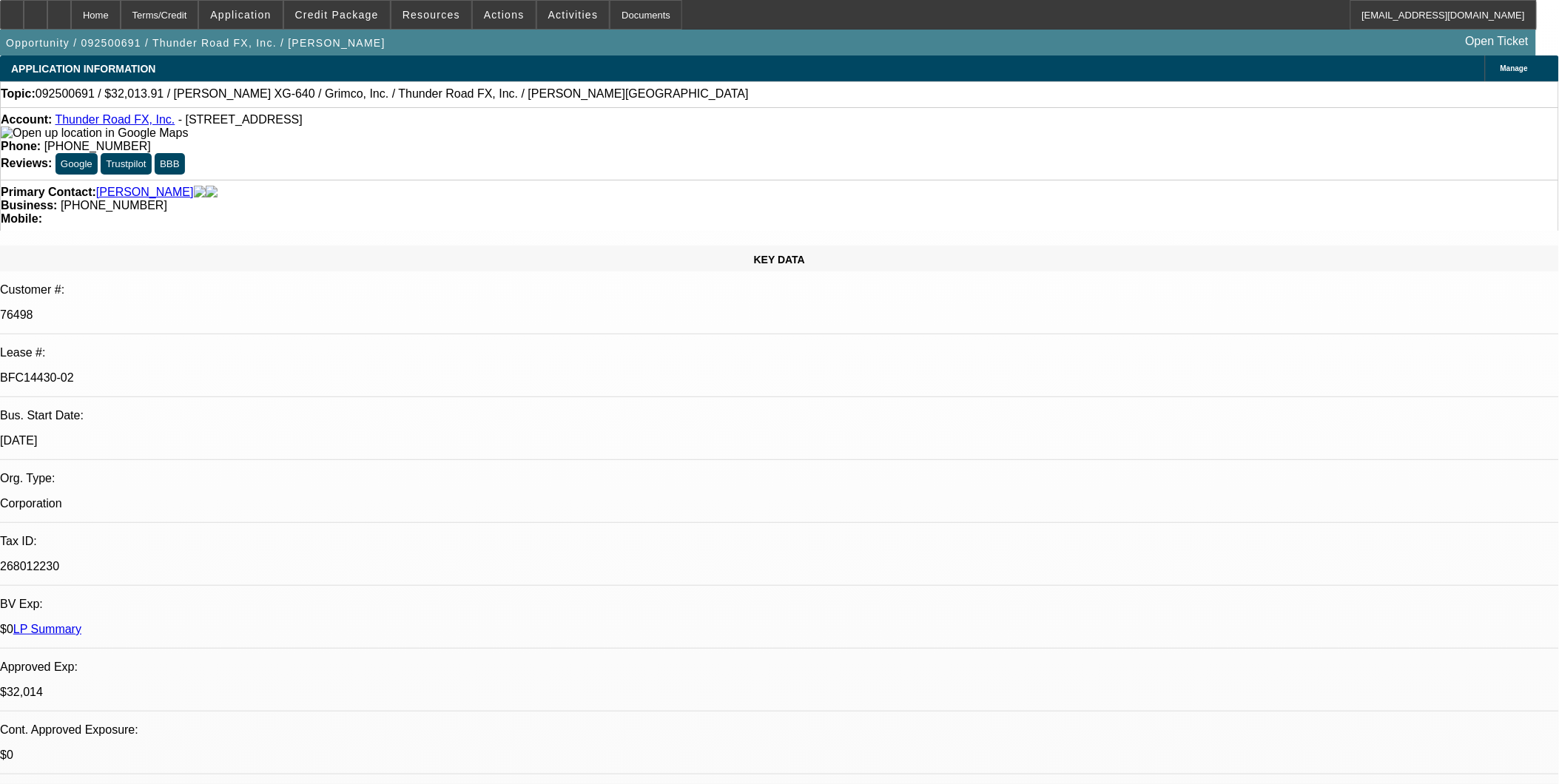
select select "0"
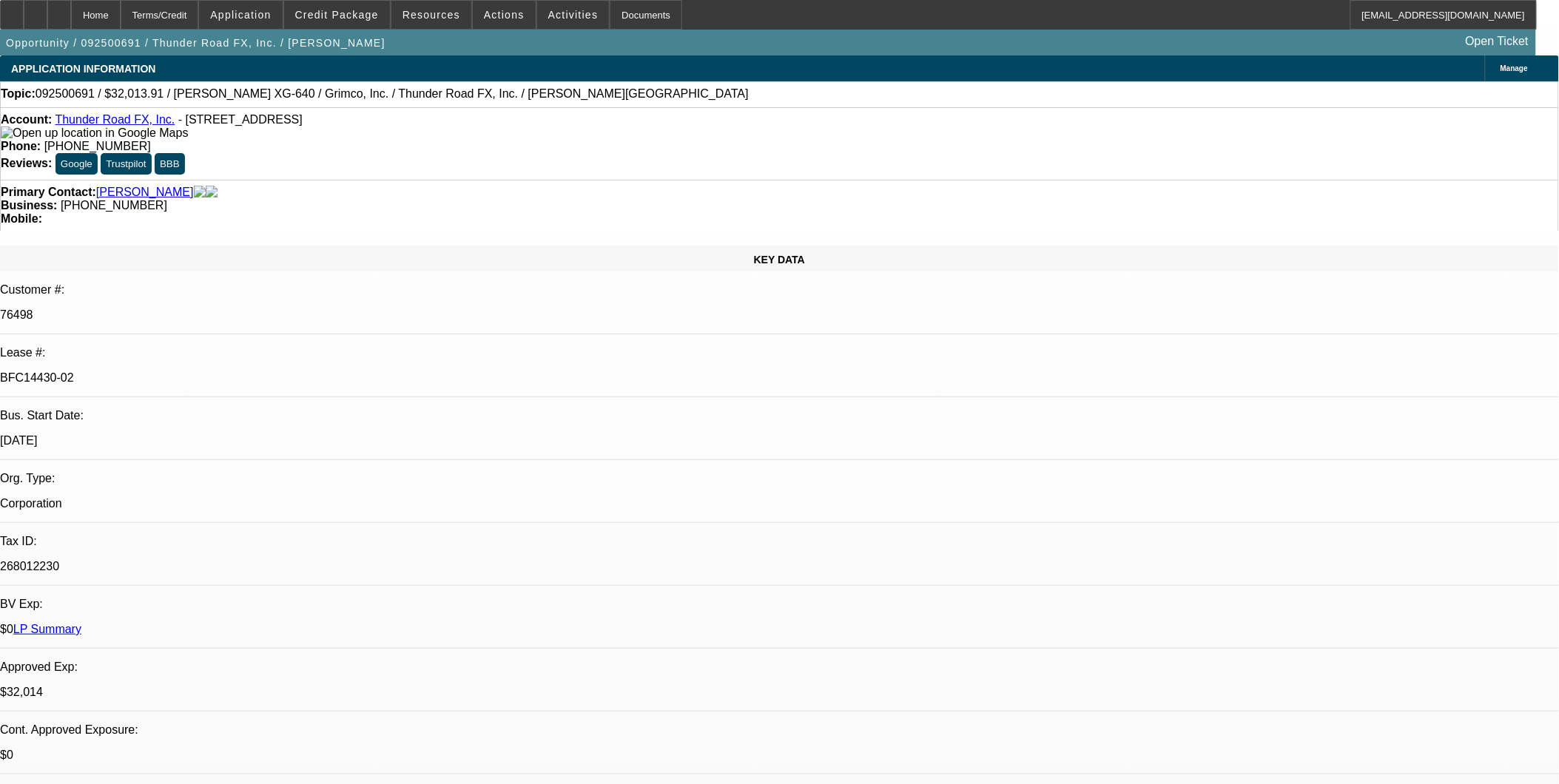
select select "0"
select select "1"
select select "3"
select select "2"
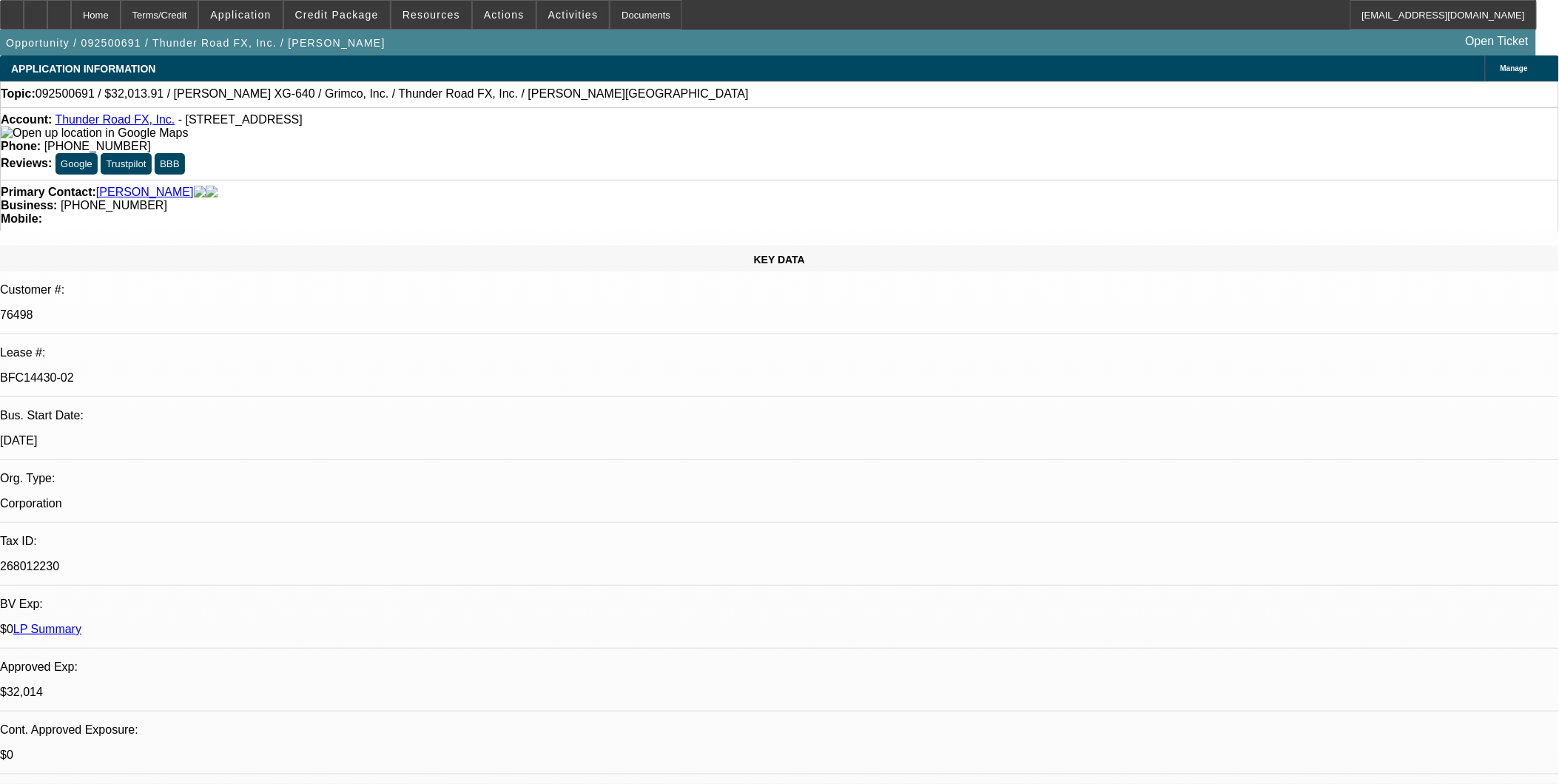
select select "1"
select select "3"
select select "2"
select select "1"
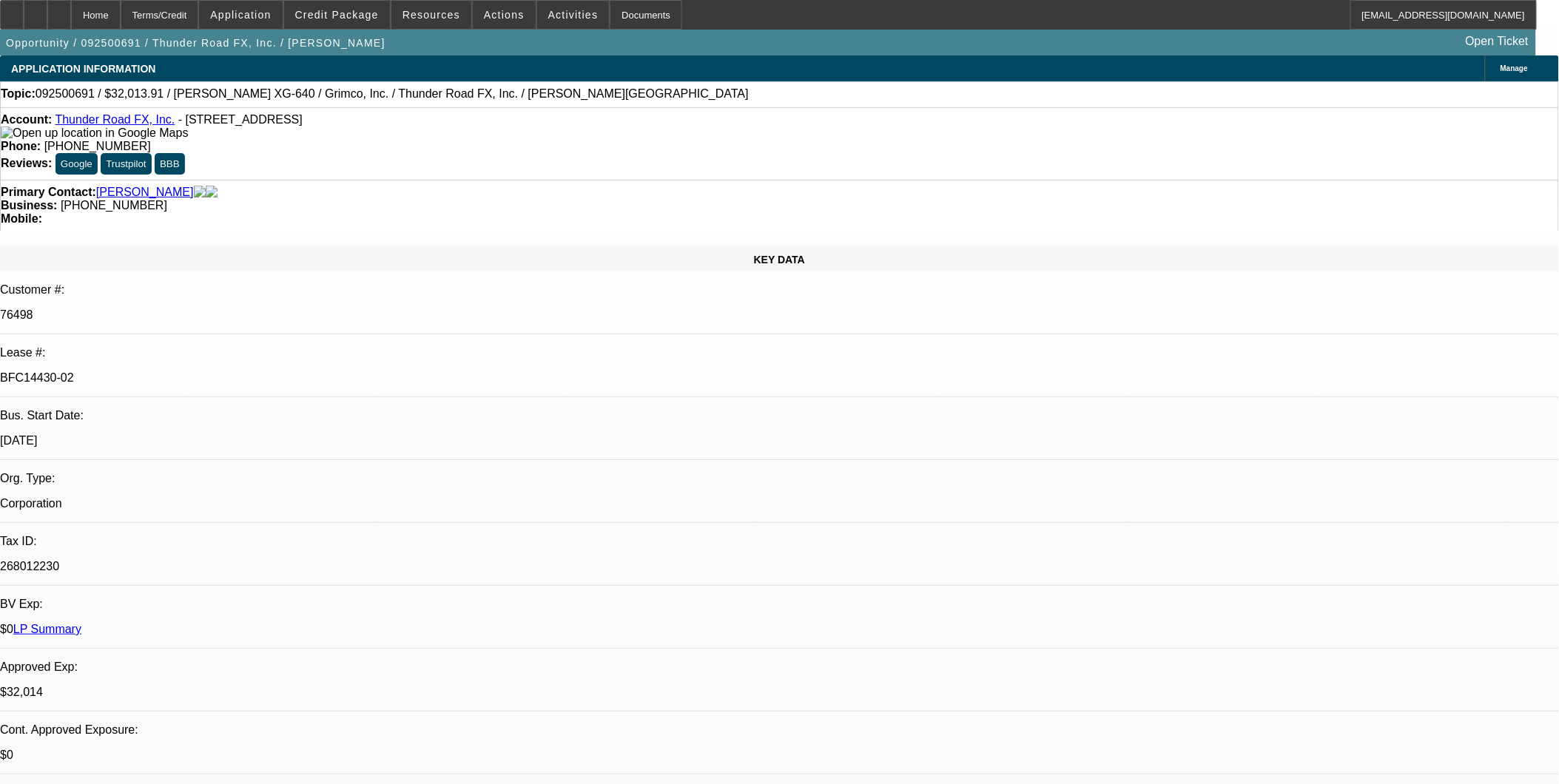
select select "2"
select select "1"
select select "2"
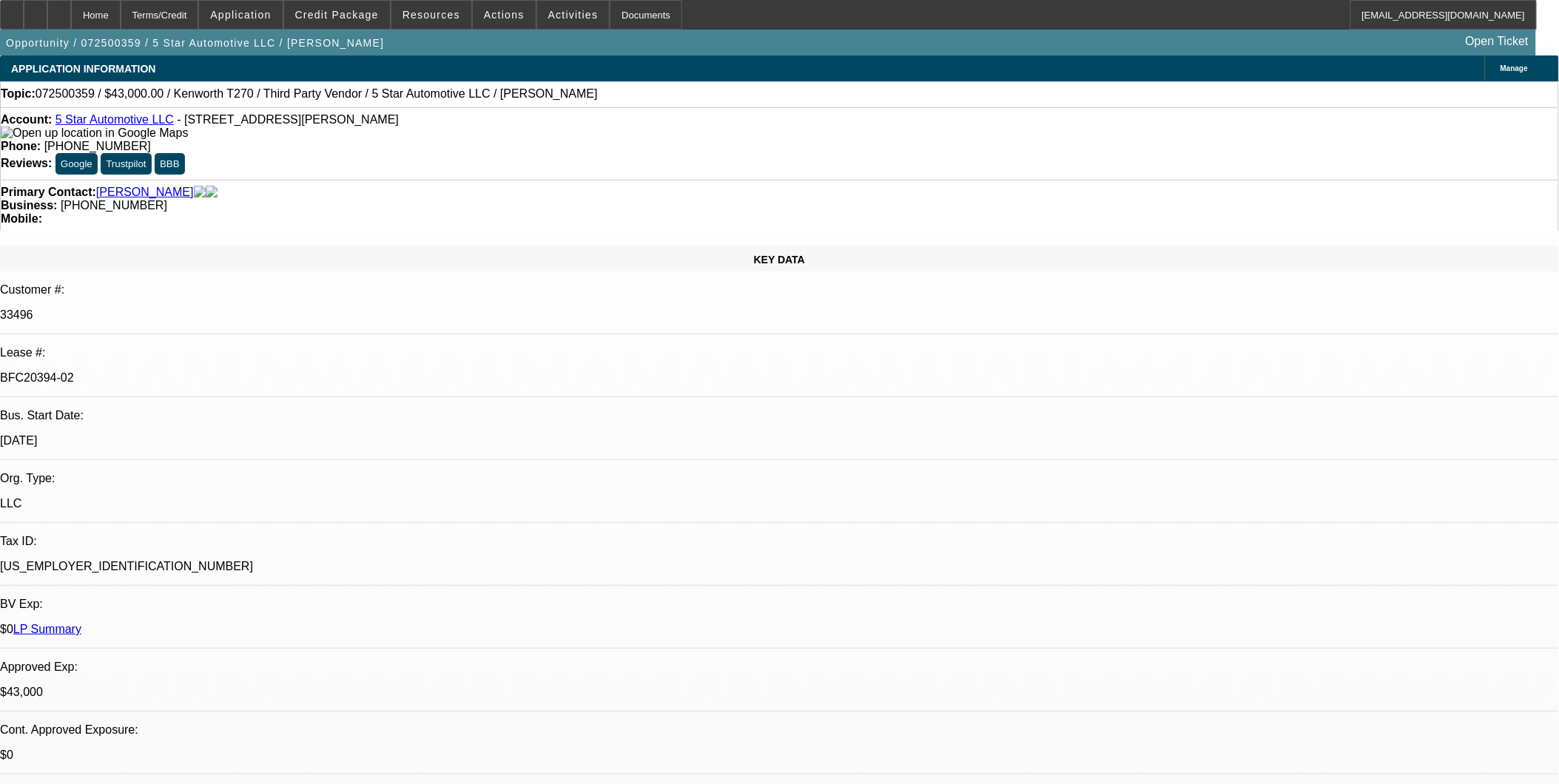
select select "0"
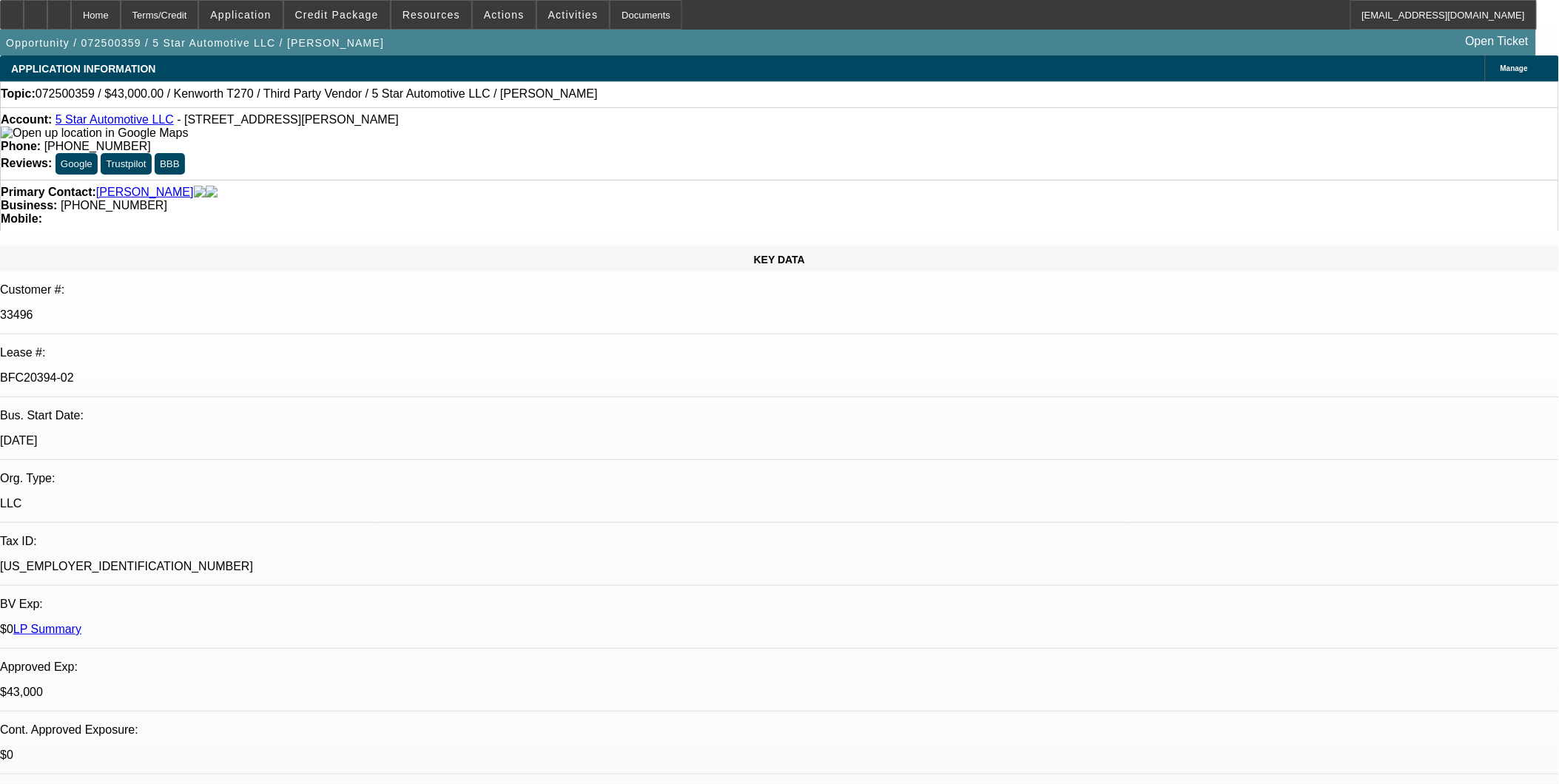
select select "0"
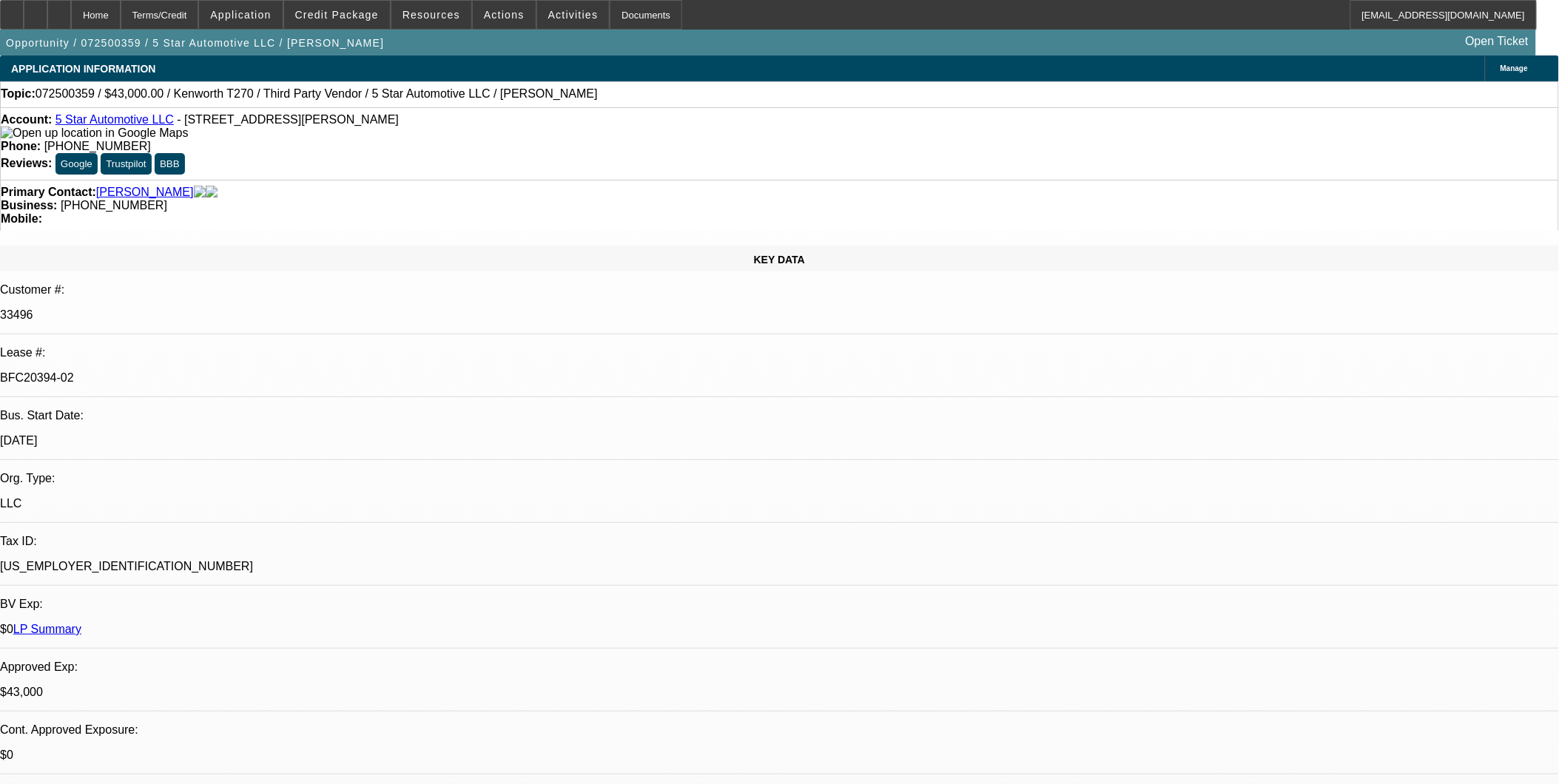
select select "0"
select select "1"
select select "6"
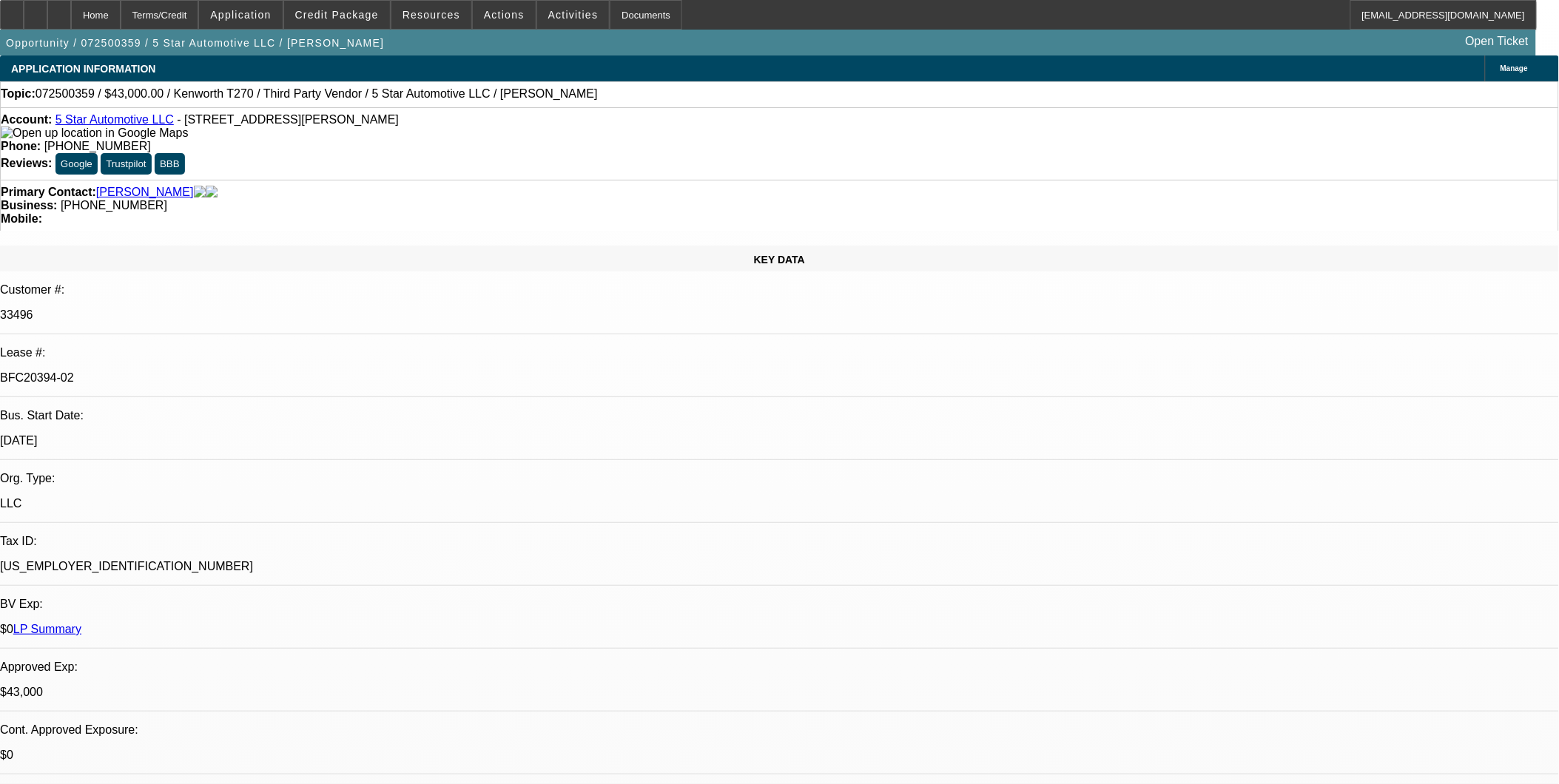
select select "1"
select select "6"
select select "1"
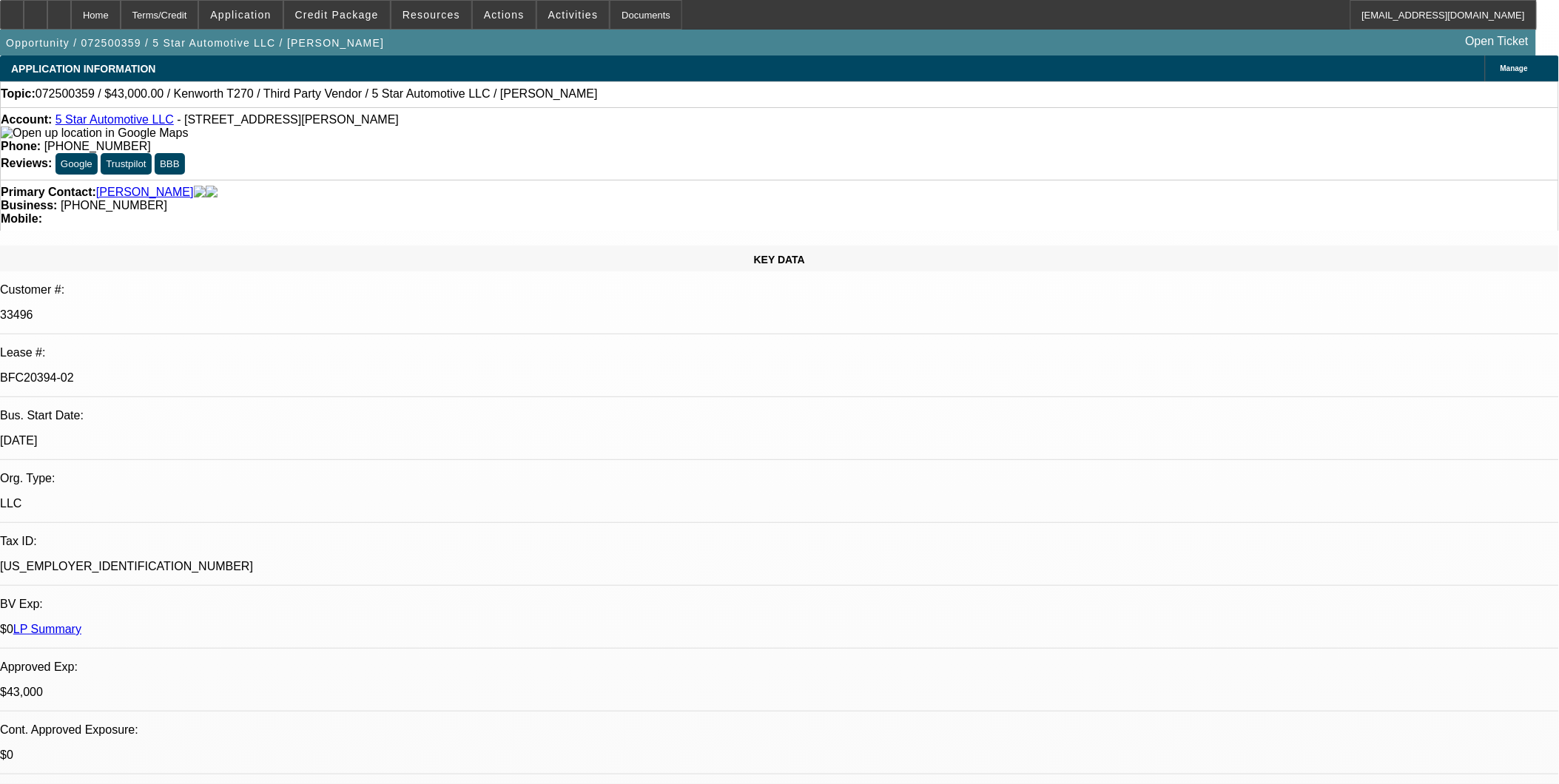
select select "6"
select select "1"
select select "6"
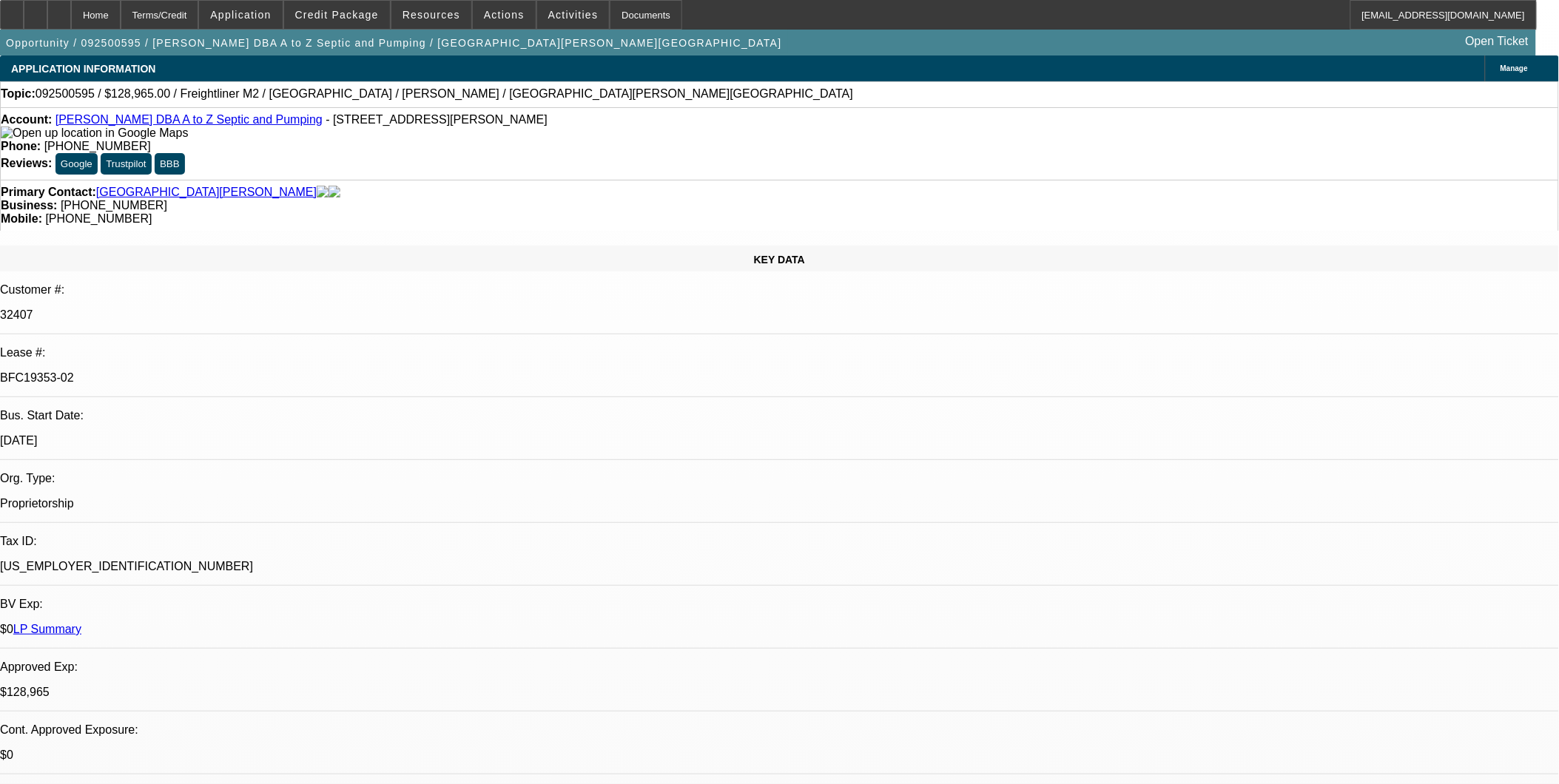
select select "0"
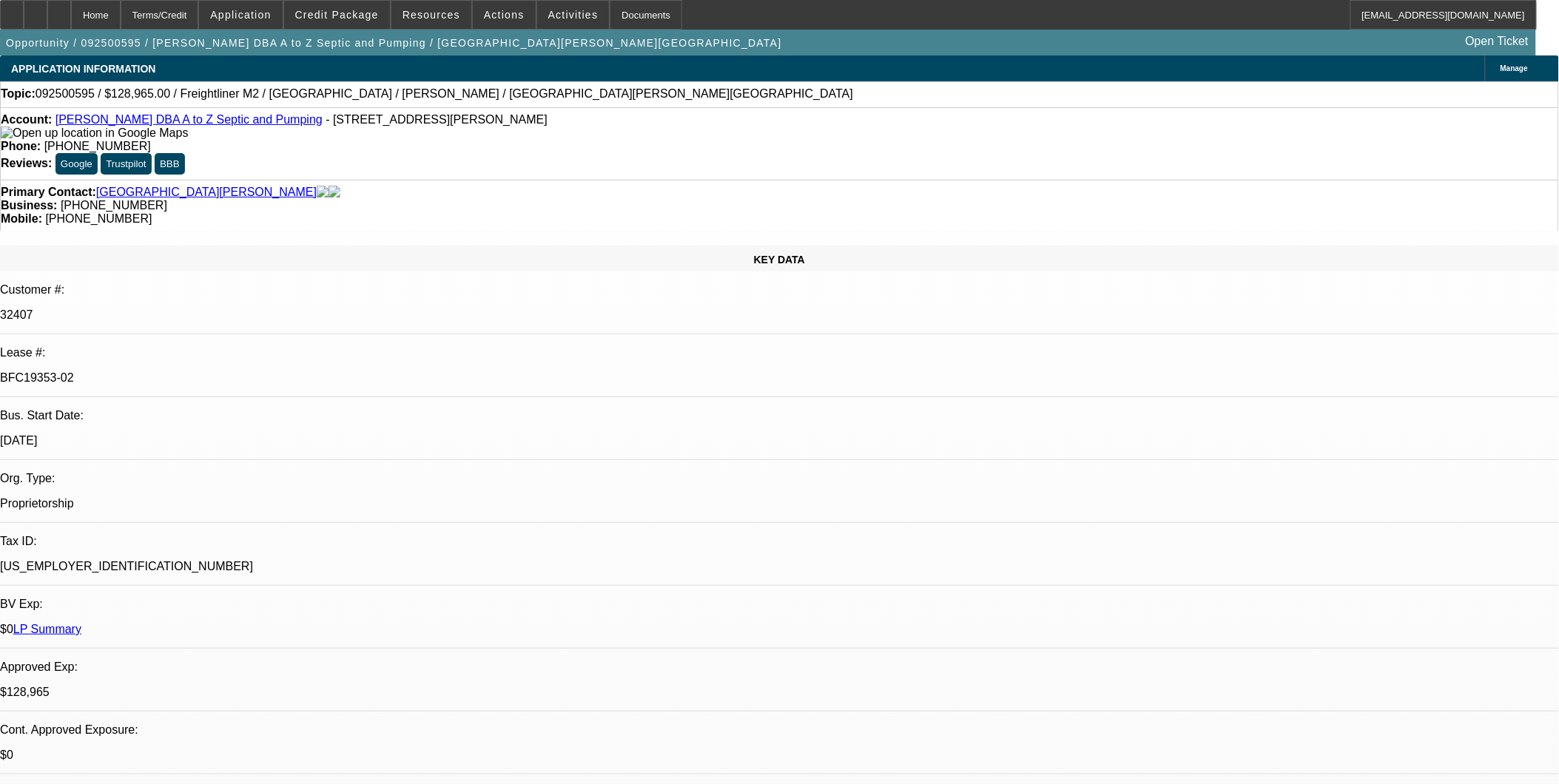
select select "0"
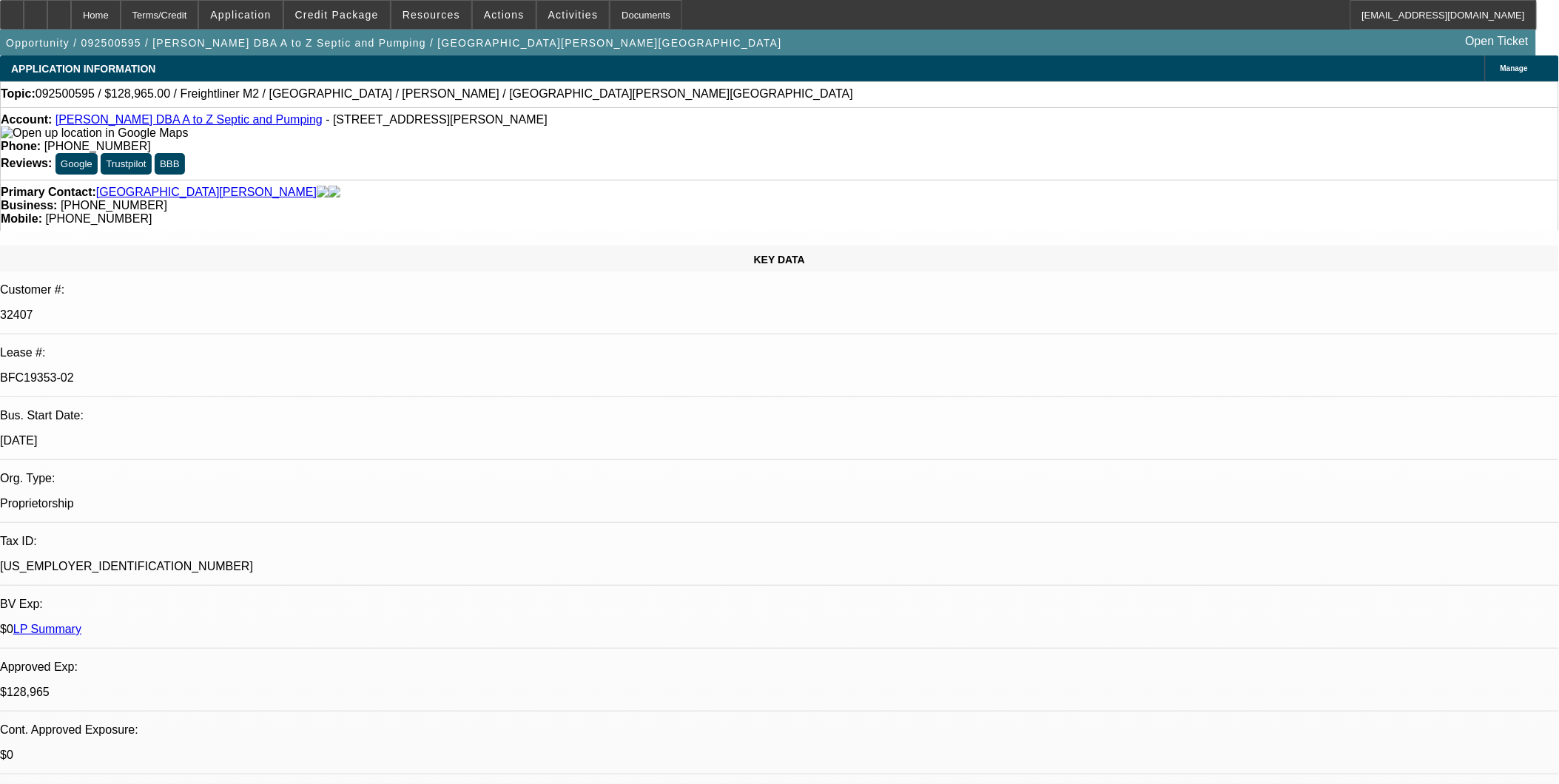
select select "2"
select select "0"
select select "1"
select select "6"
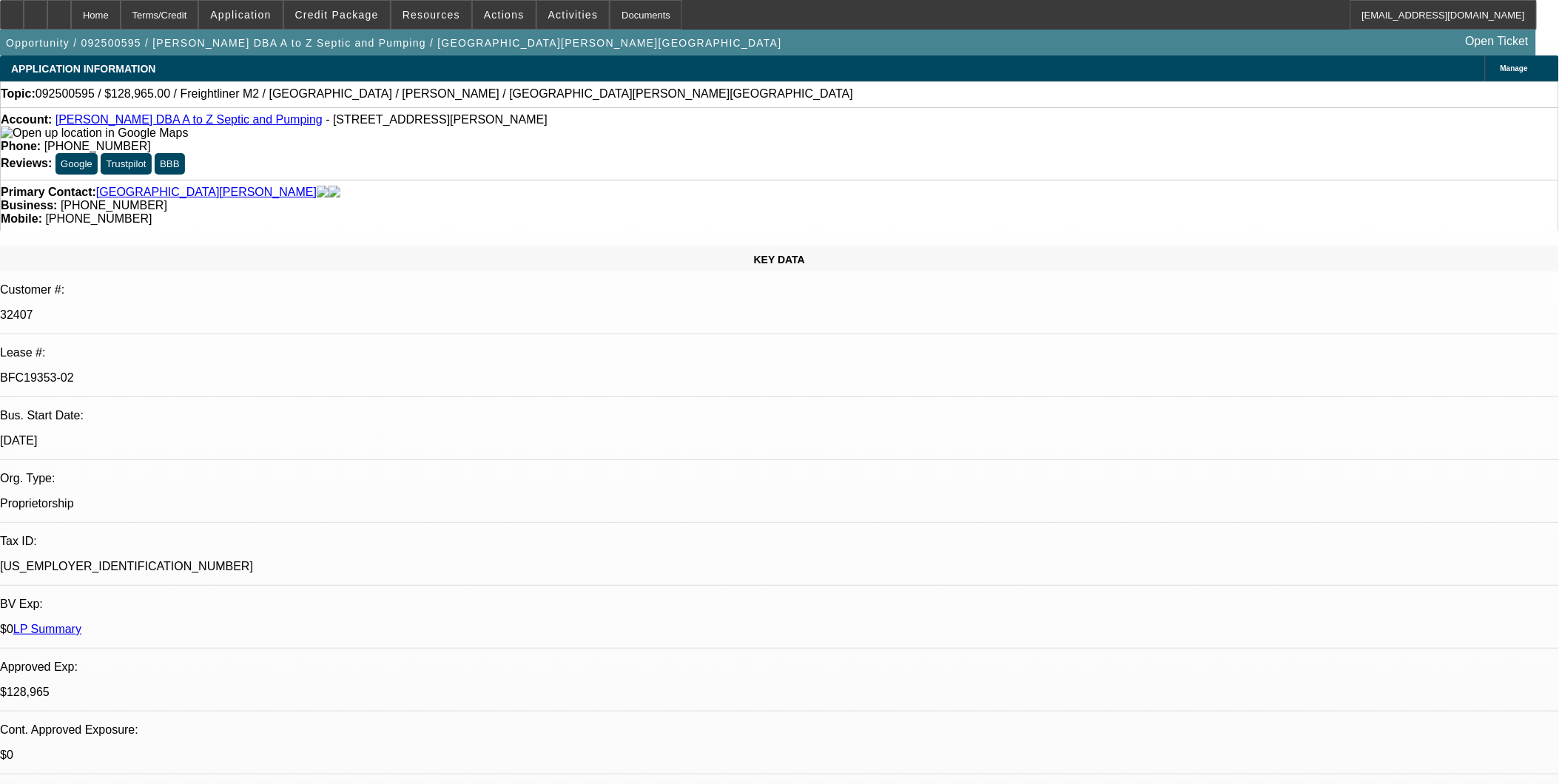
select select "1"
select select "6"
select select "1"
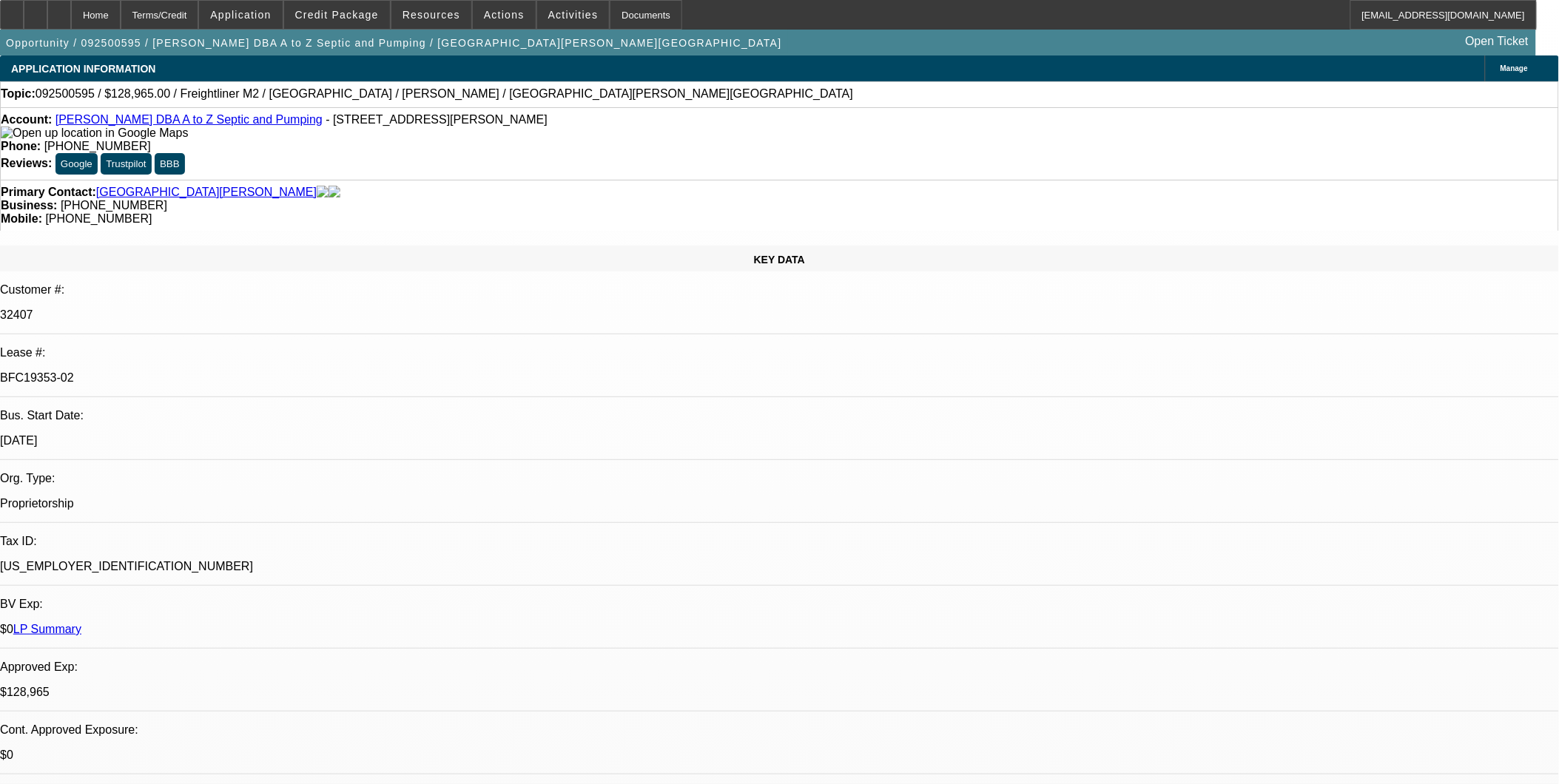
select select "6"
select select "1"
select select "2"
select select "6"
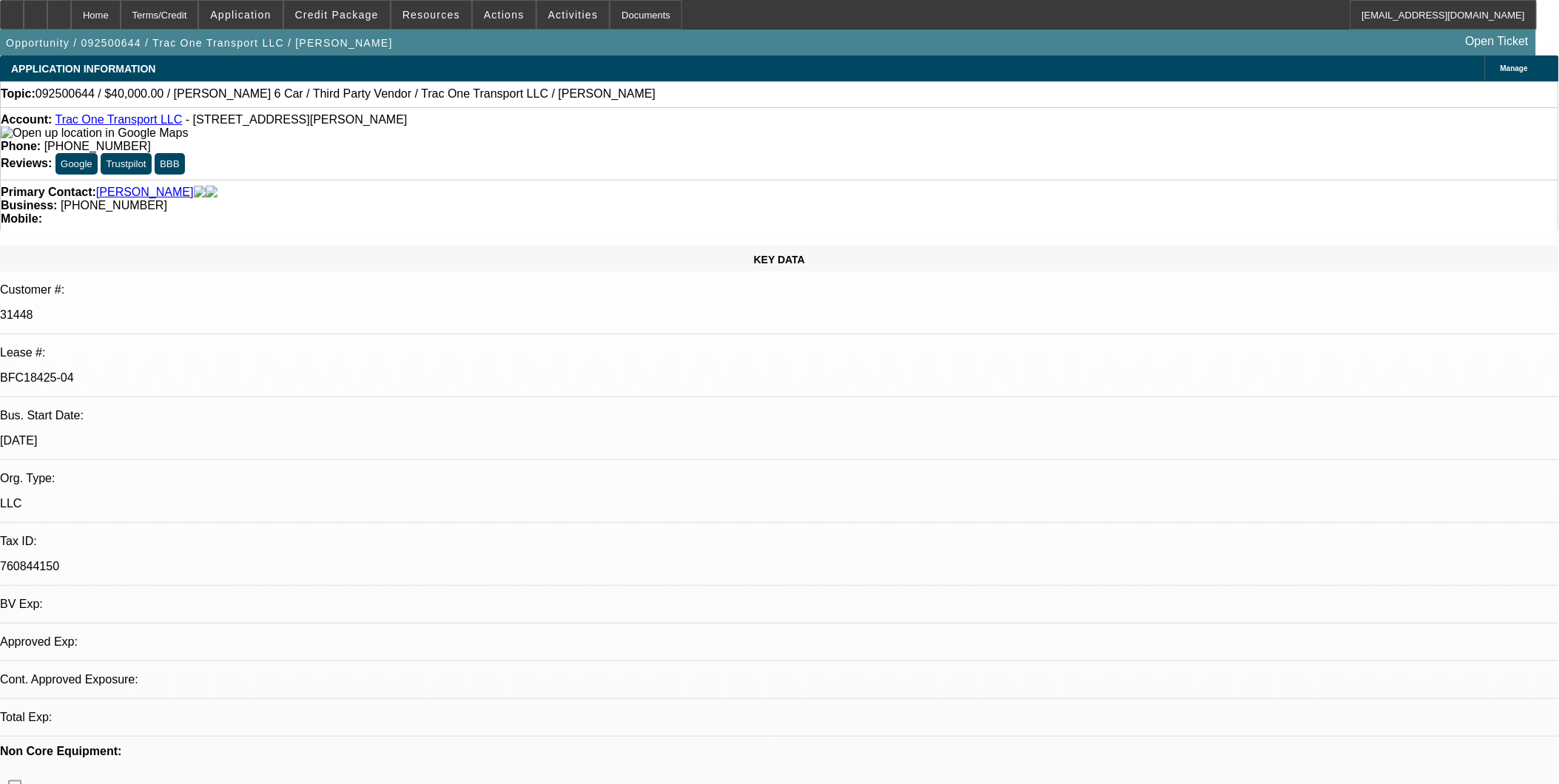
select select "0"
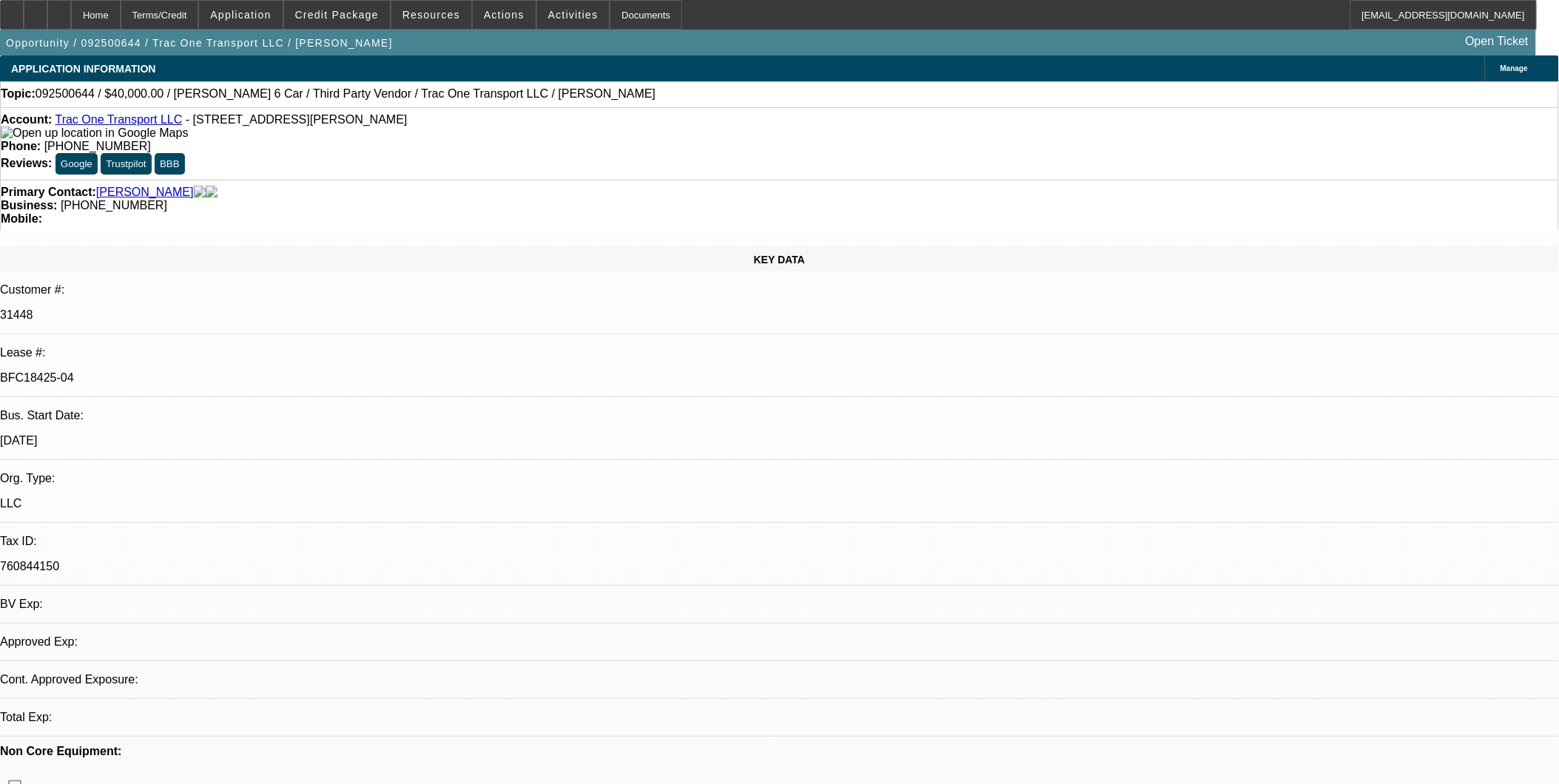
select select "0"
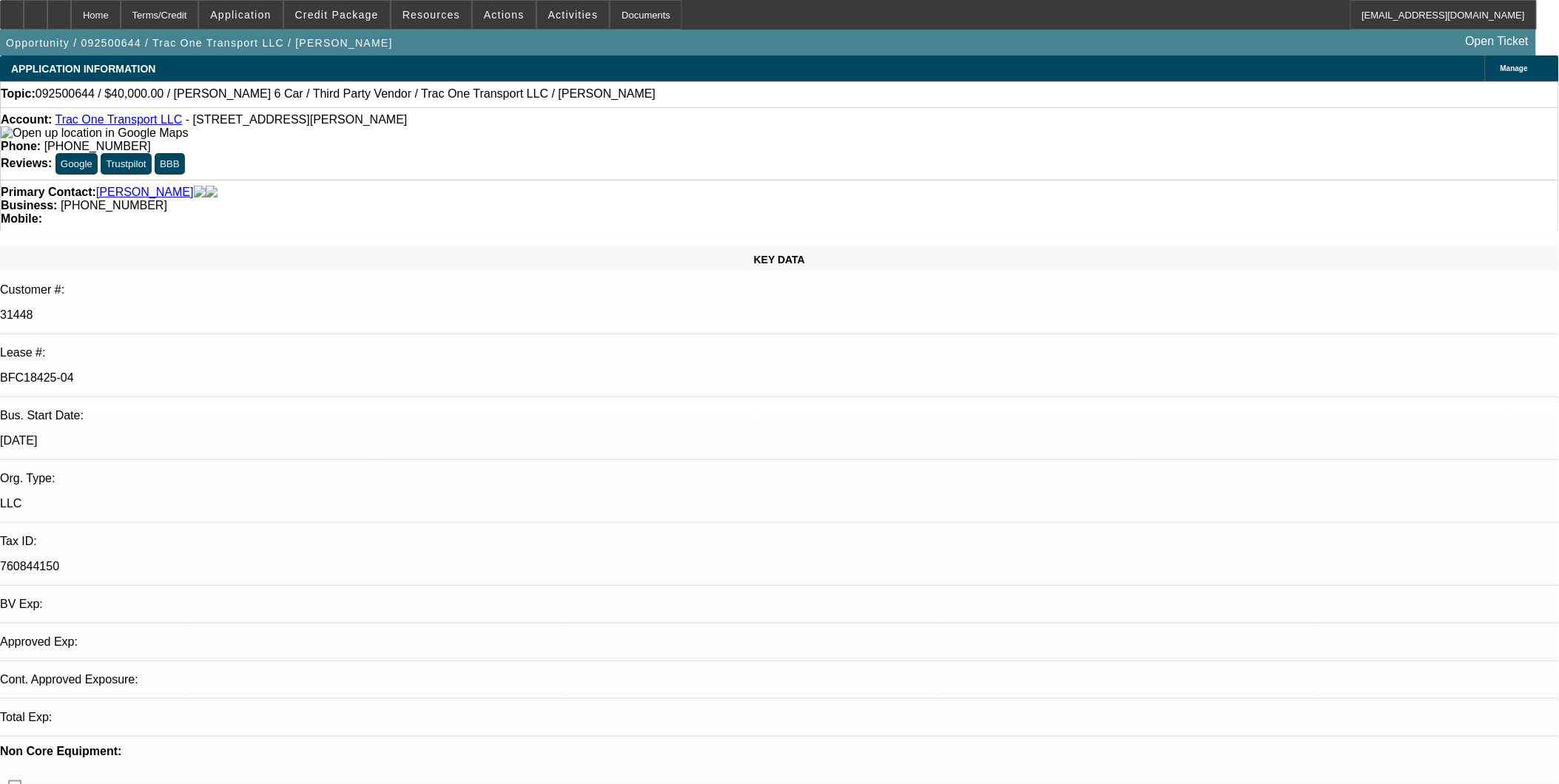
select select "0"
select select "1"
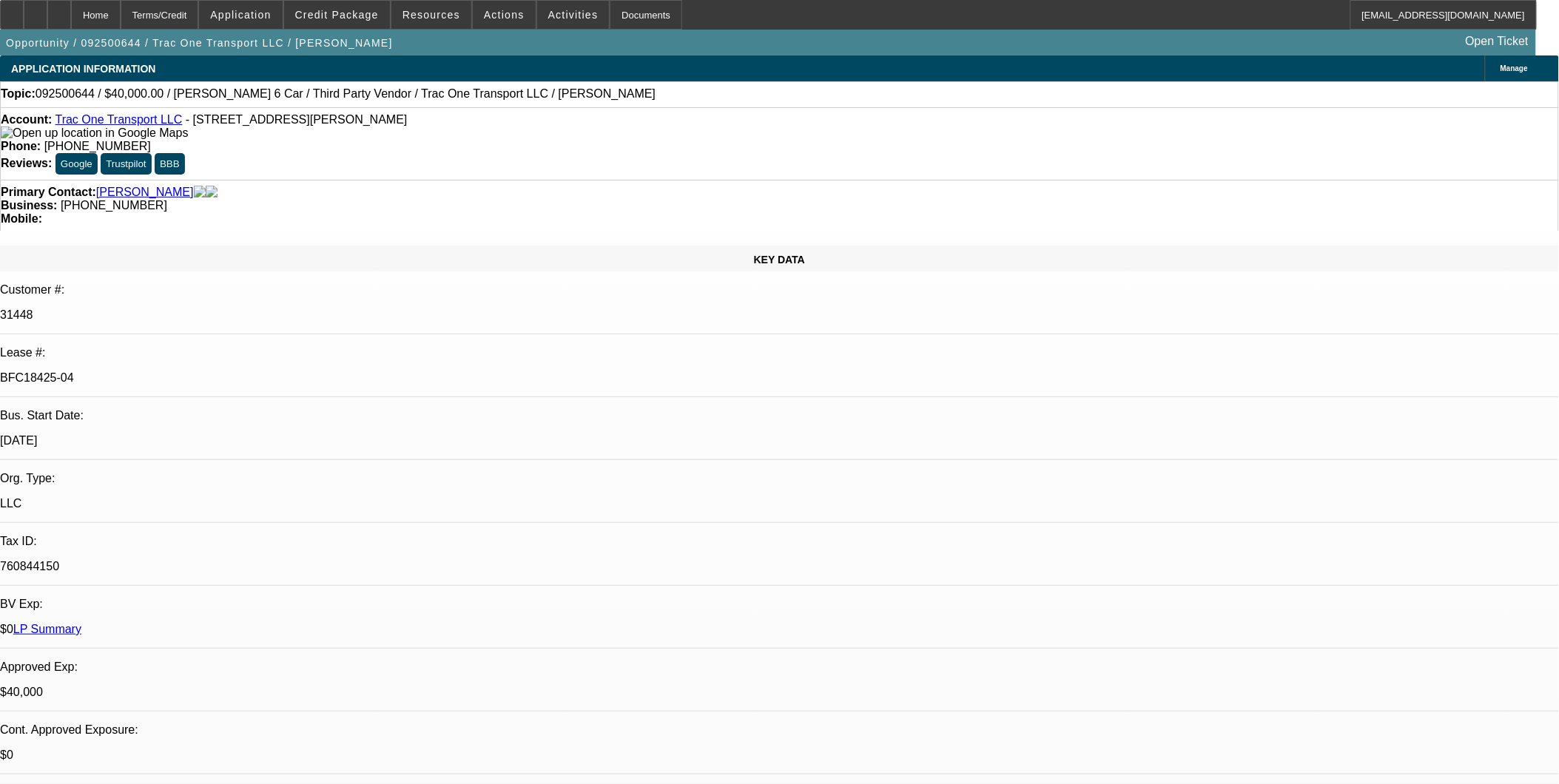
select select "1"
select select "3"
select select "6"
select select "1"
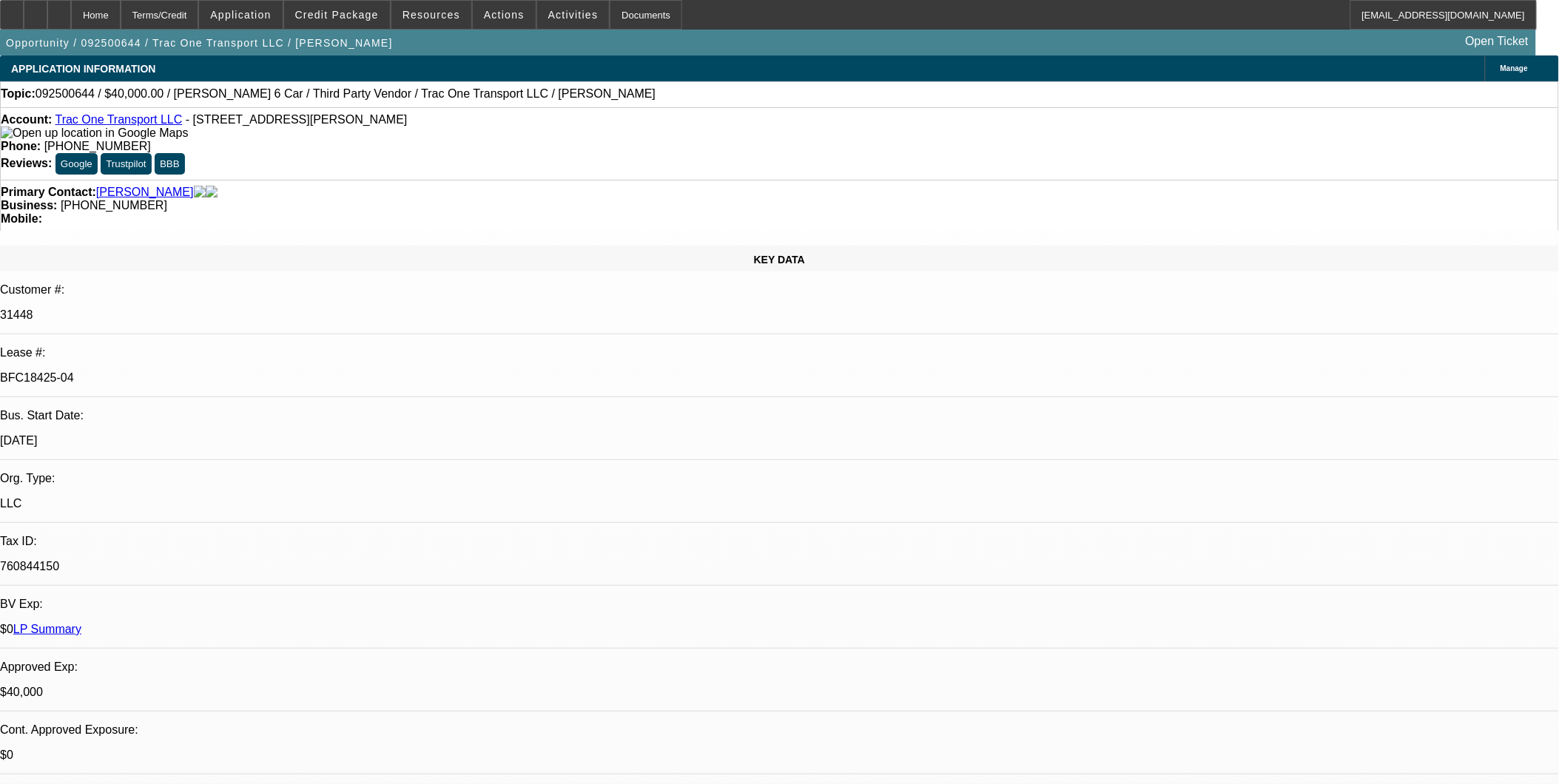
select select "6"
select select "1"
select select "6"
select select "1"
select select "6"
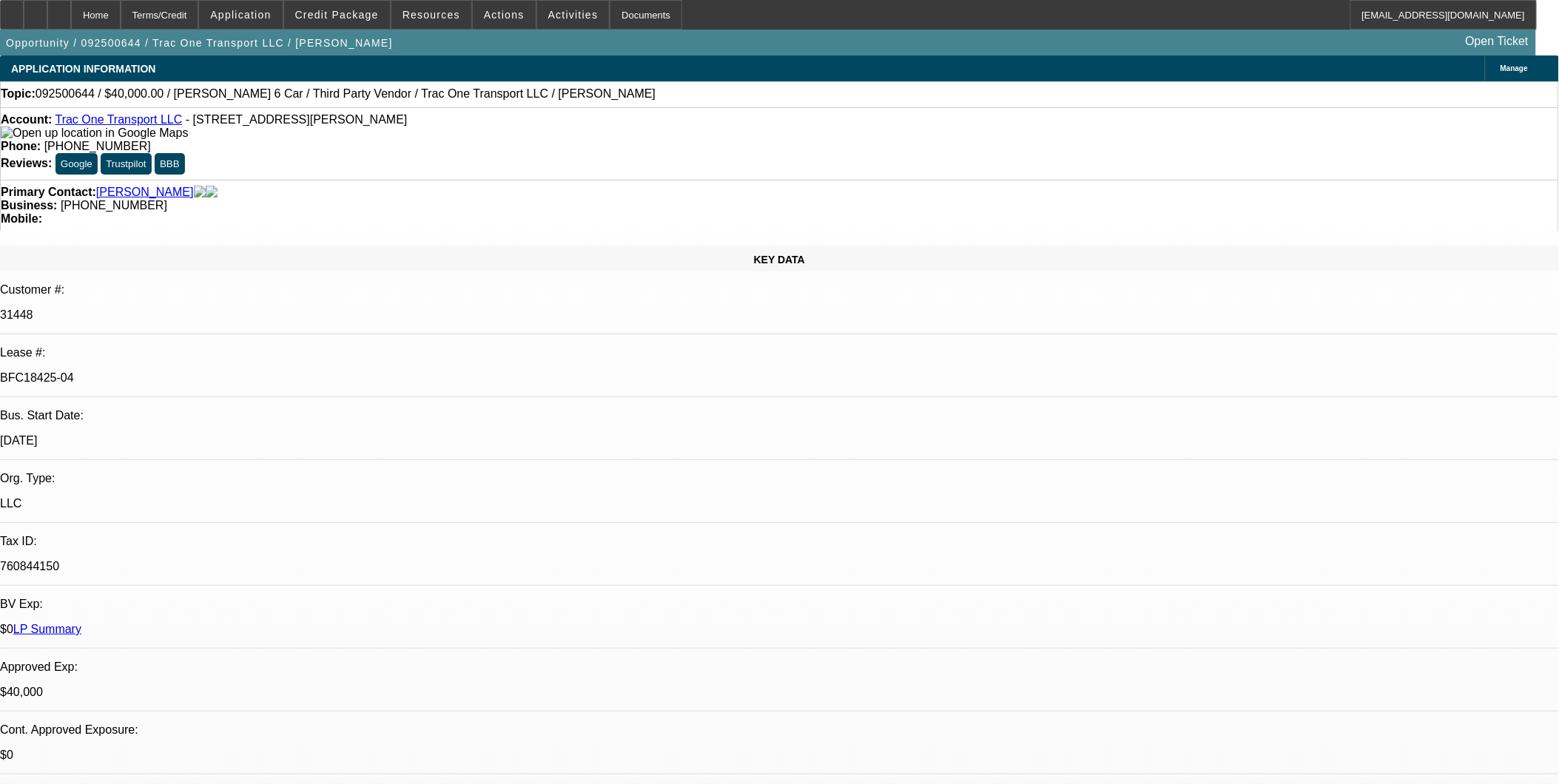
scroll to position [804, 0]
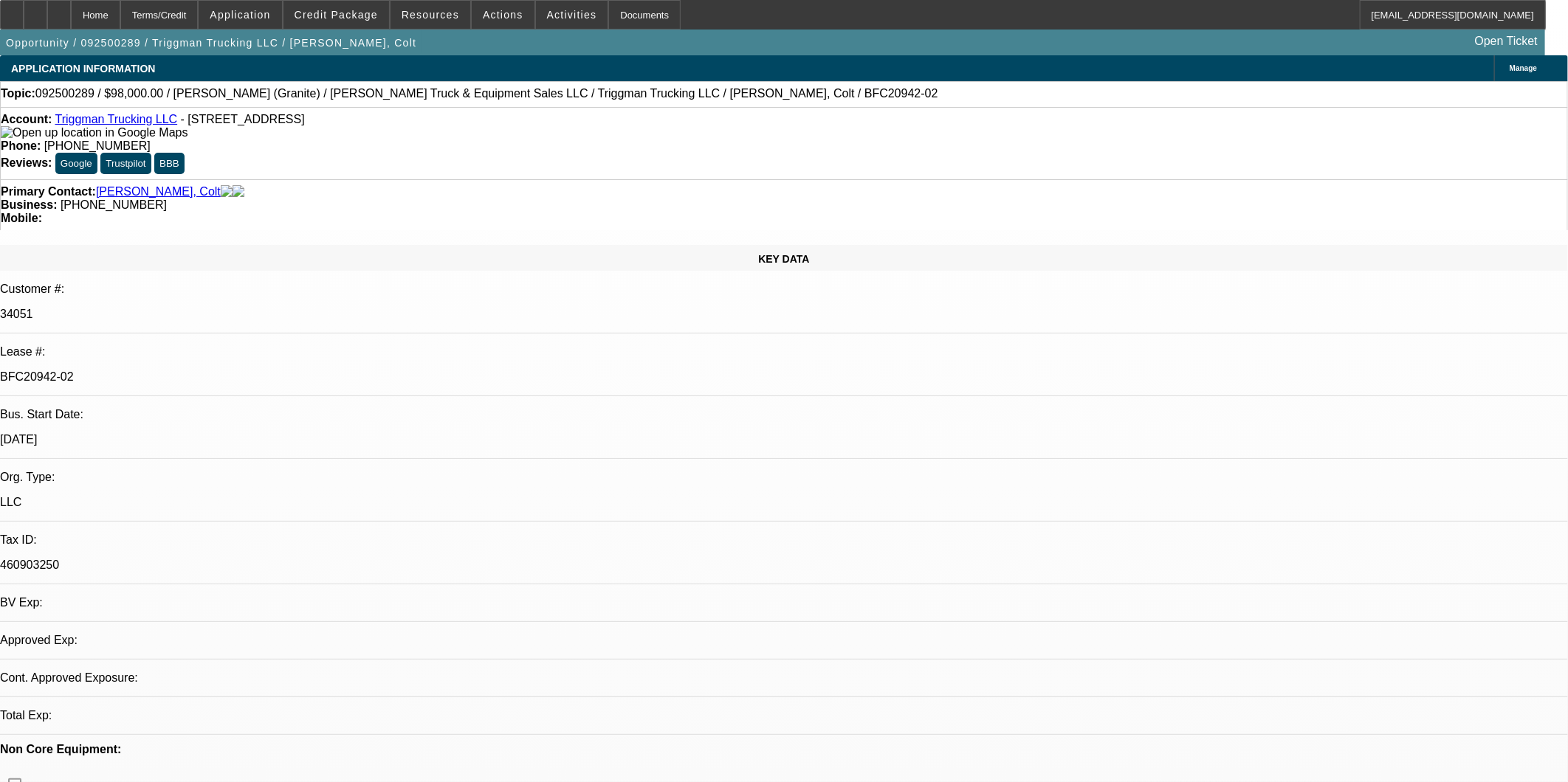
select select "0"
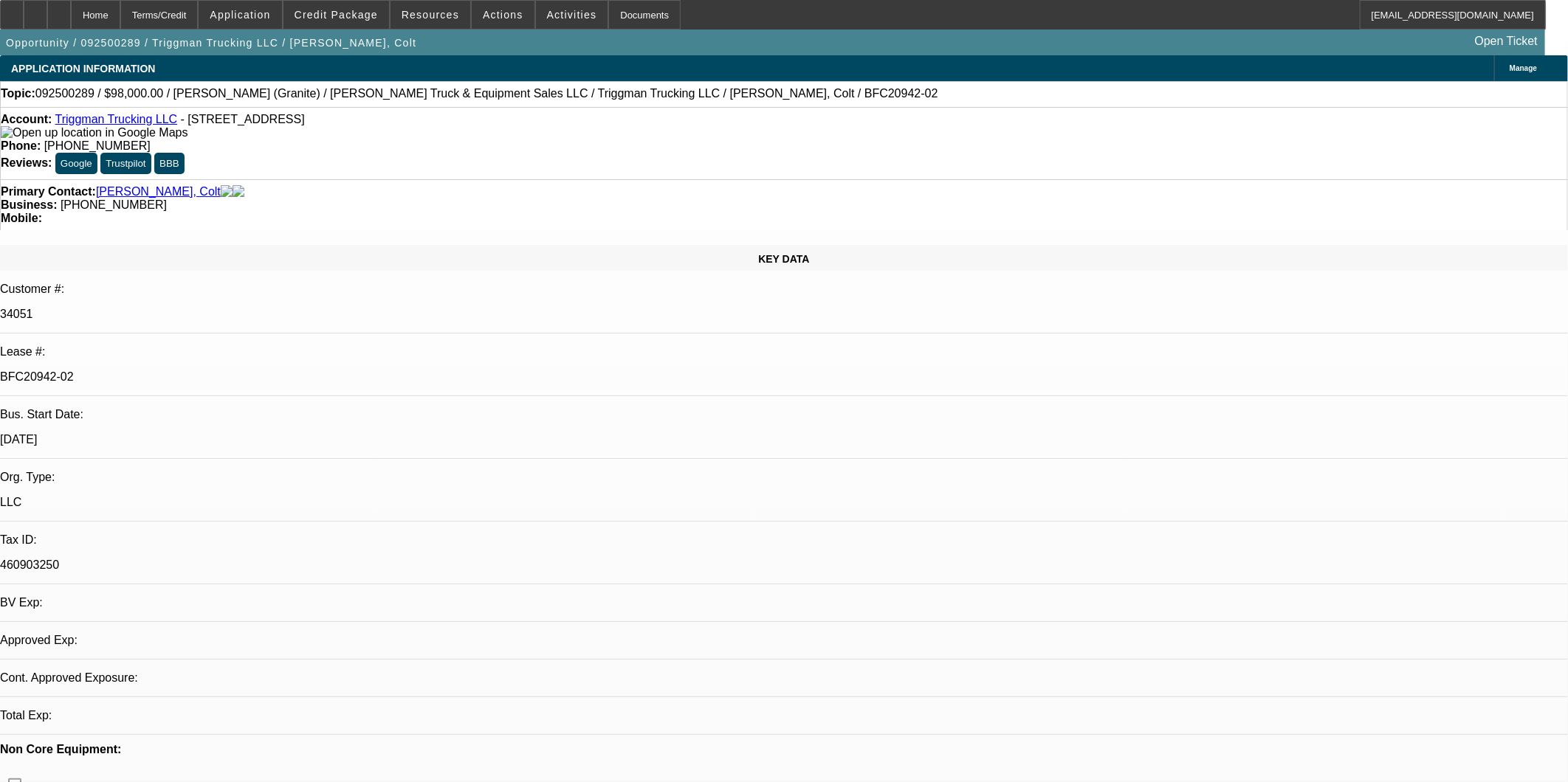
select select "0"
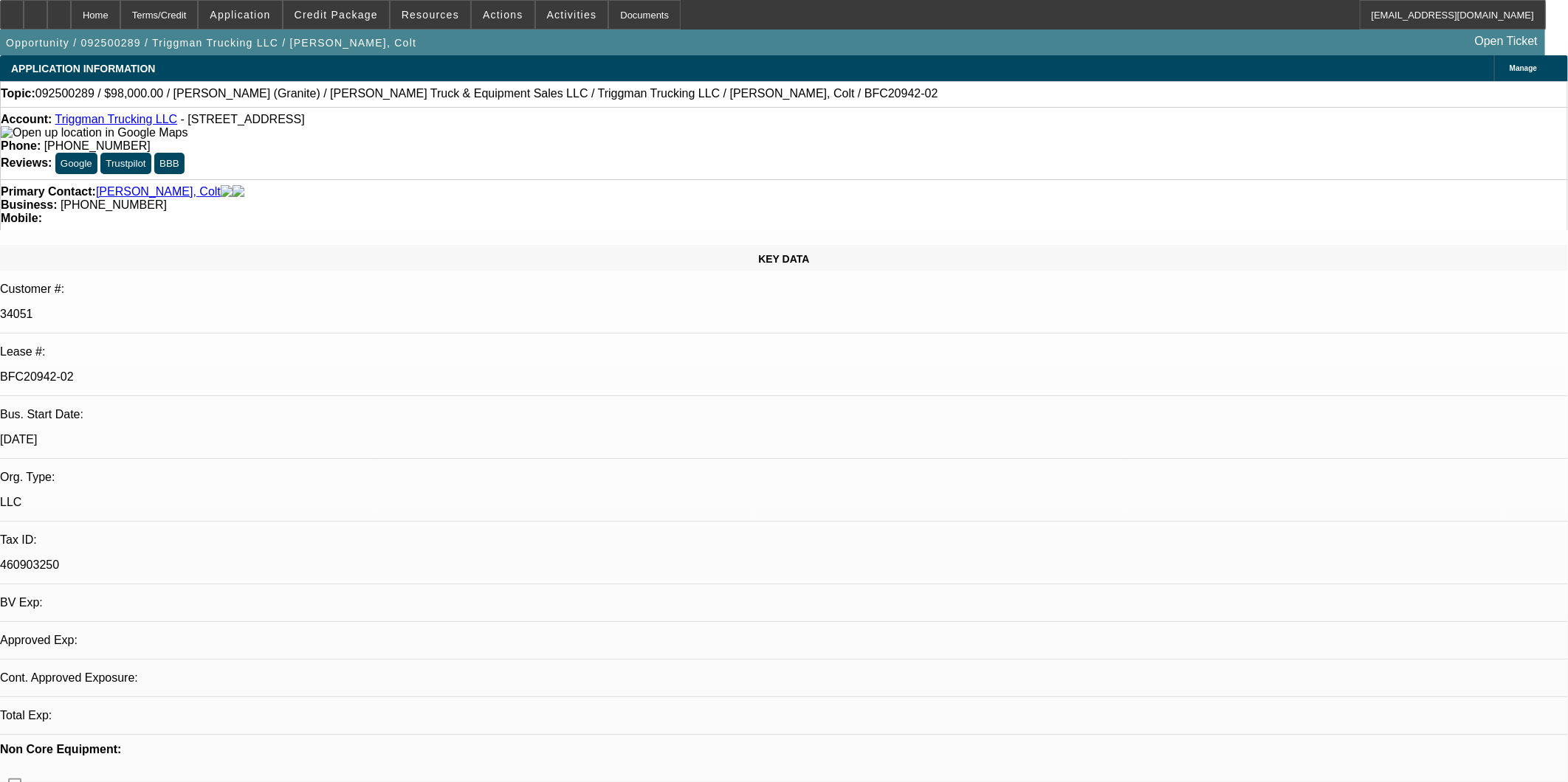
select select "0"
select select "1"
select select "2"
select select "6"
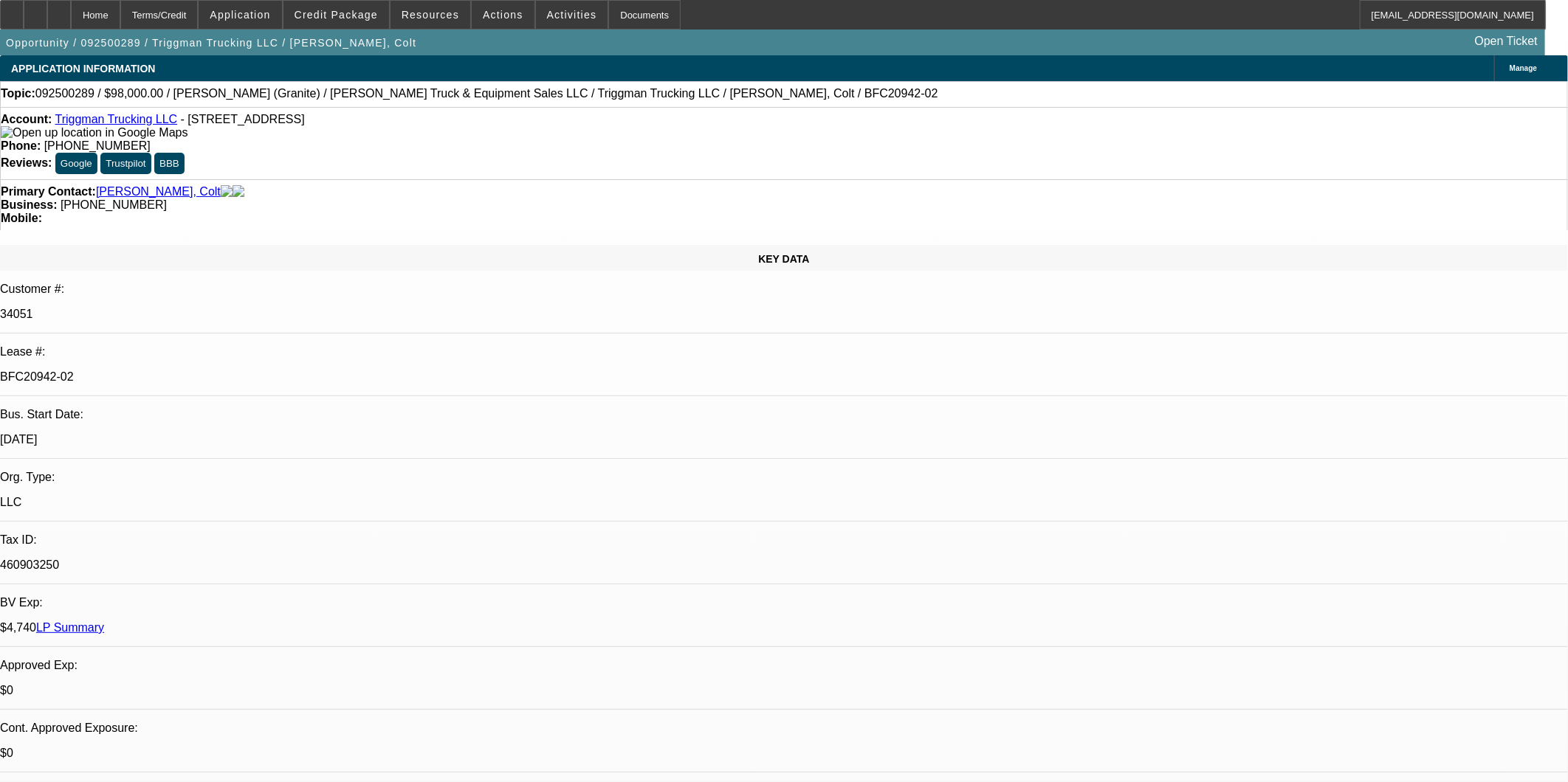
select select "1"
select select "2"
select select "6"
select select "1"
select select "2"
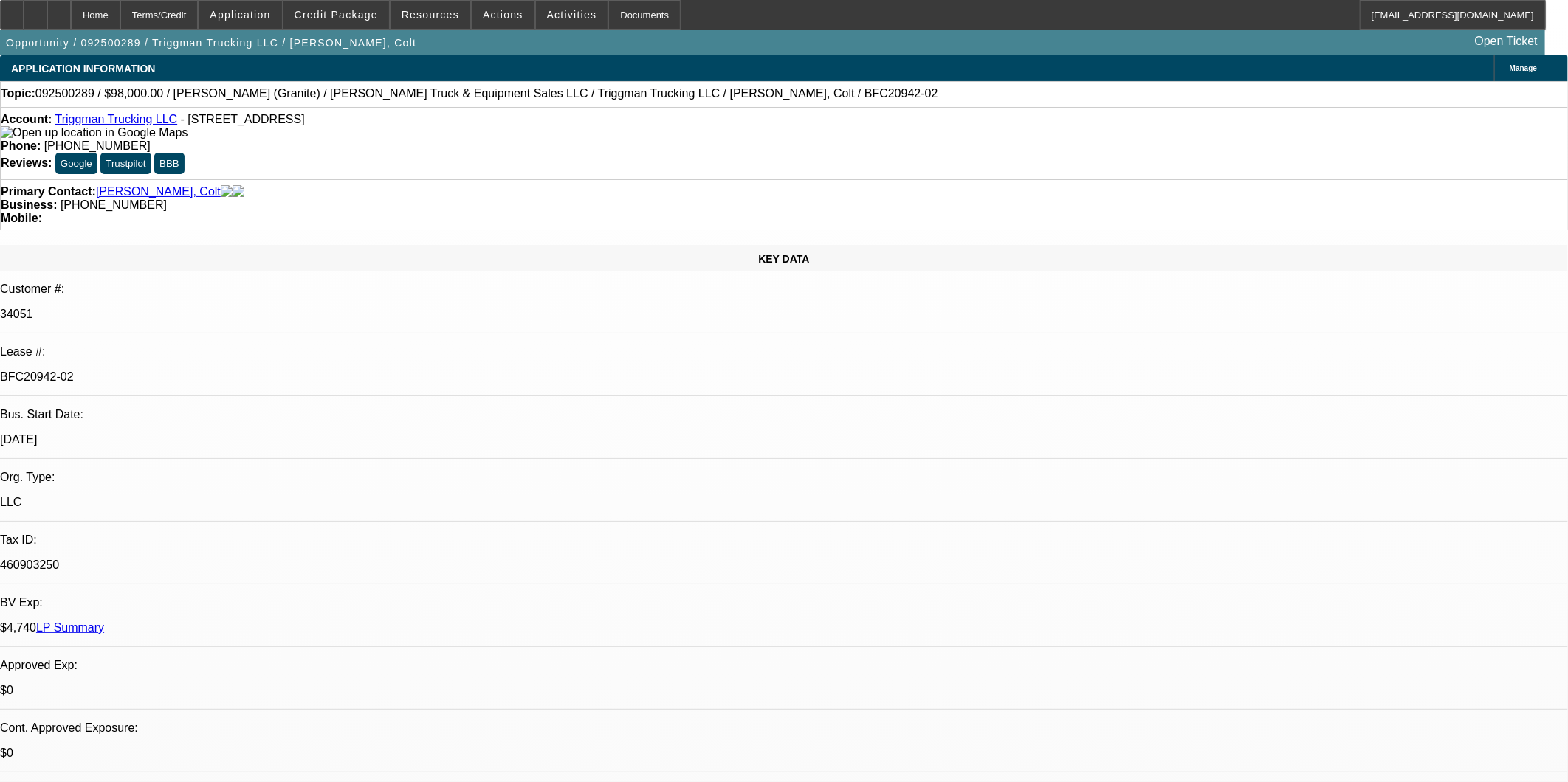
select select "6"
select select "1"
select select "2"
select select "6"
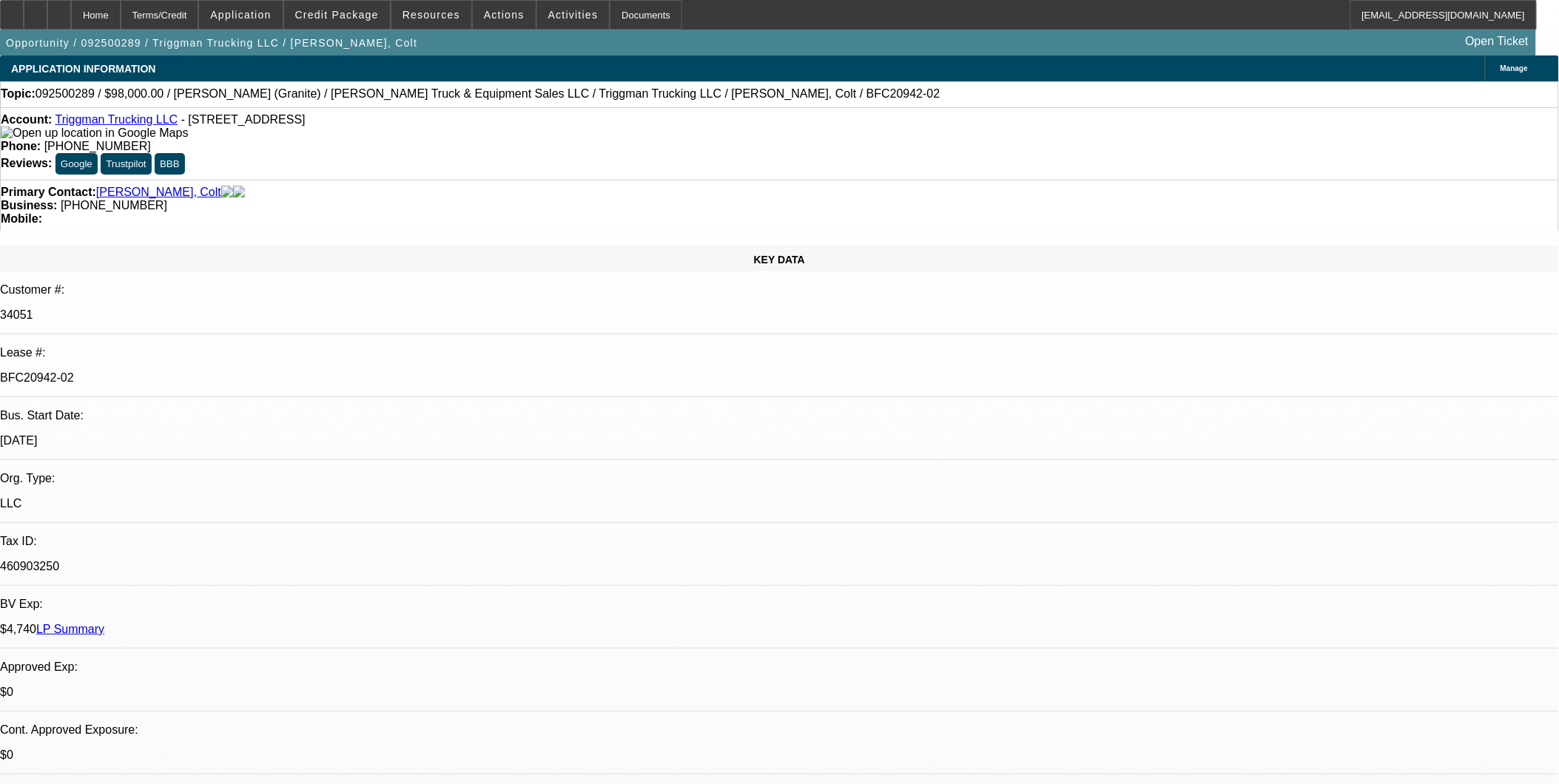
type input "approved"
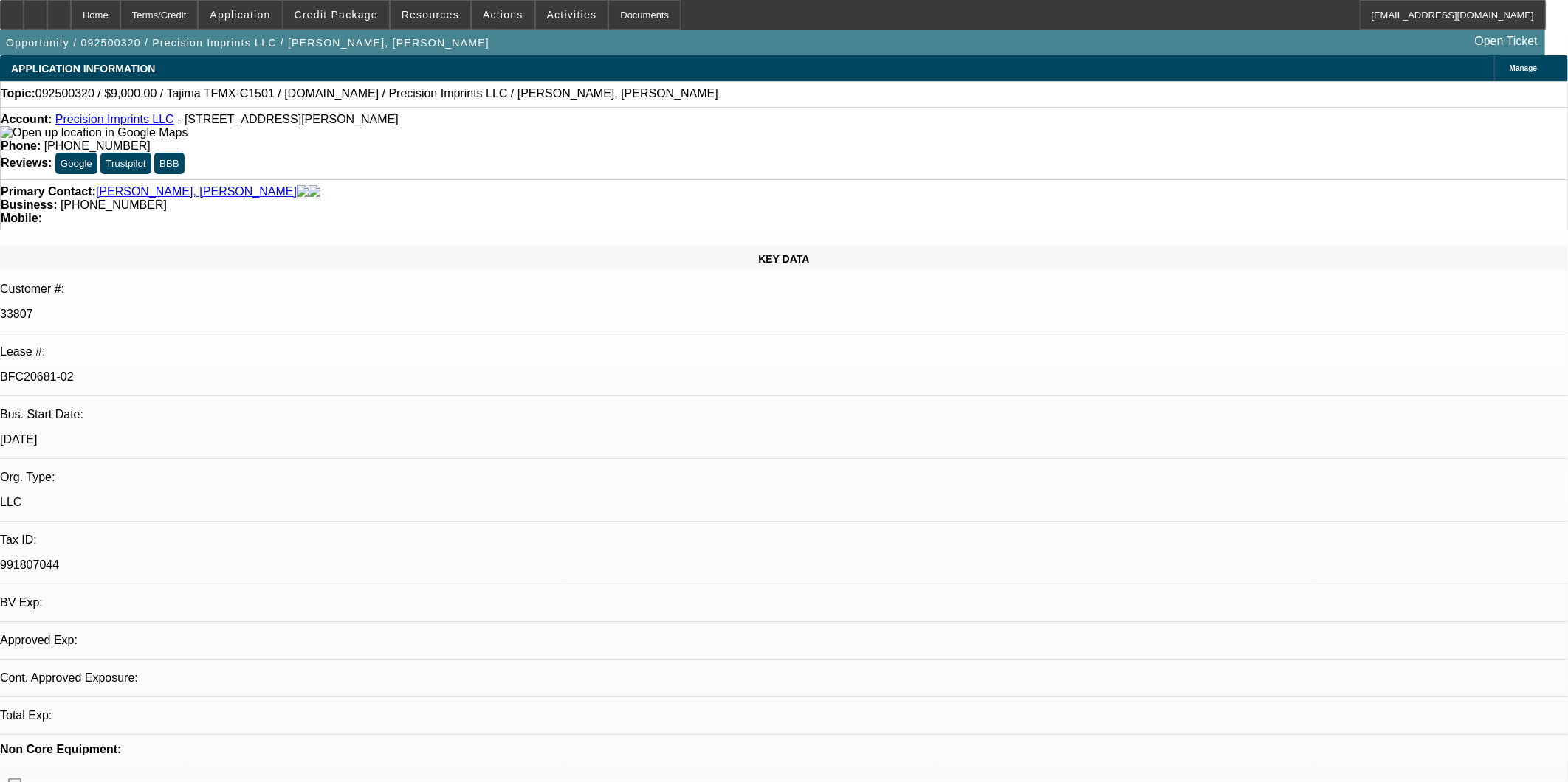
select select "0"
select select "2"
select select "0.1"
select select "0"
select select "2"
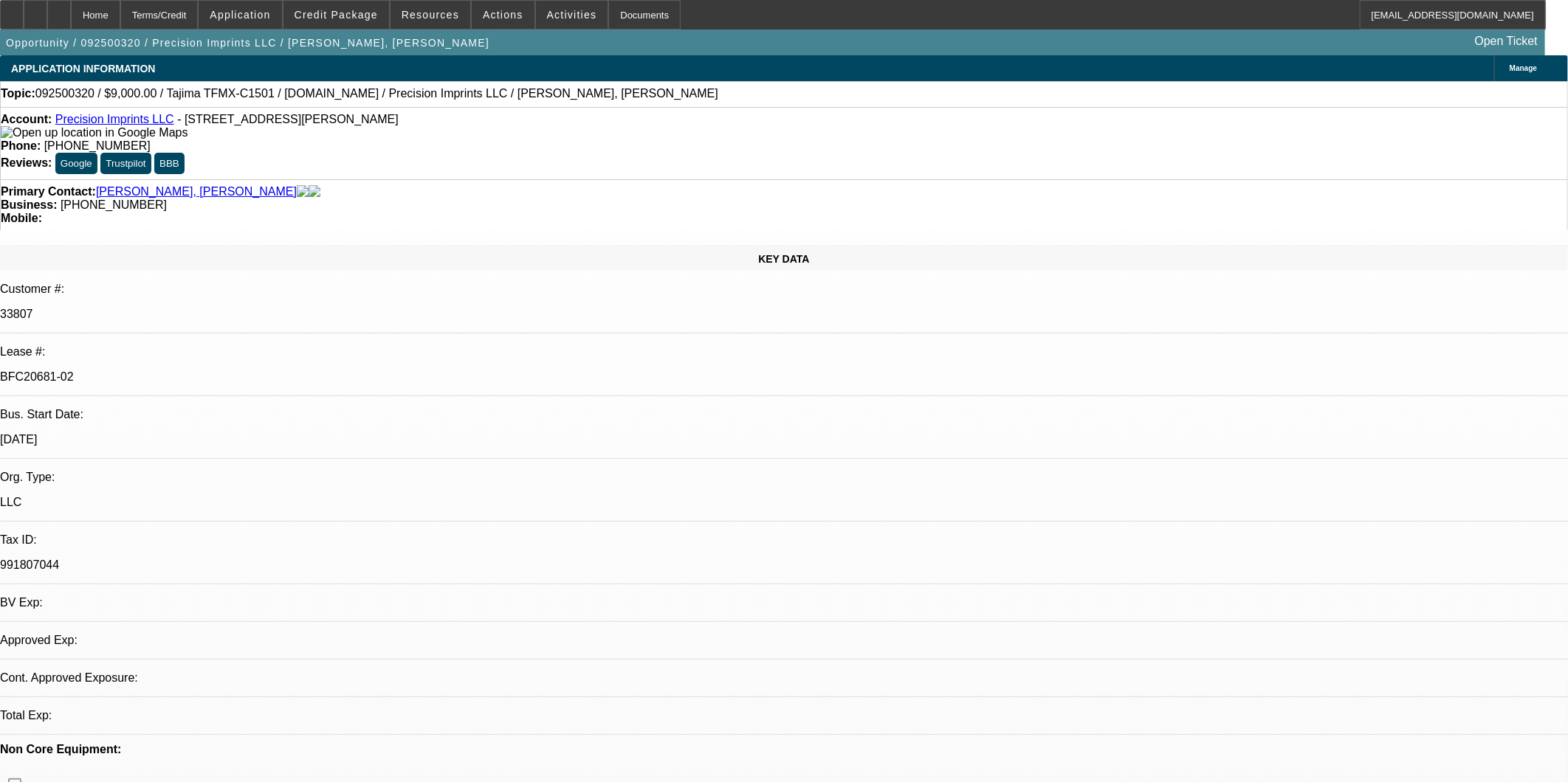
select select "0.1"
select select "0"
select select "2"
select select "0.1"
select select "1"
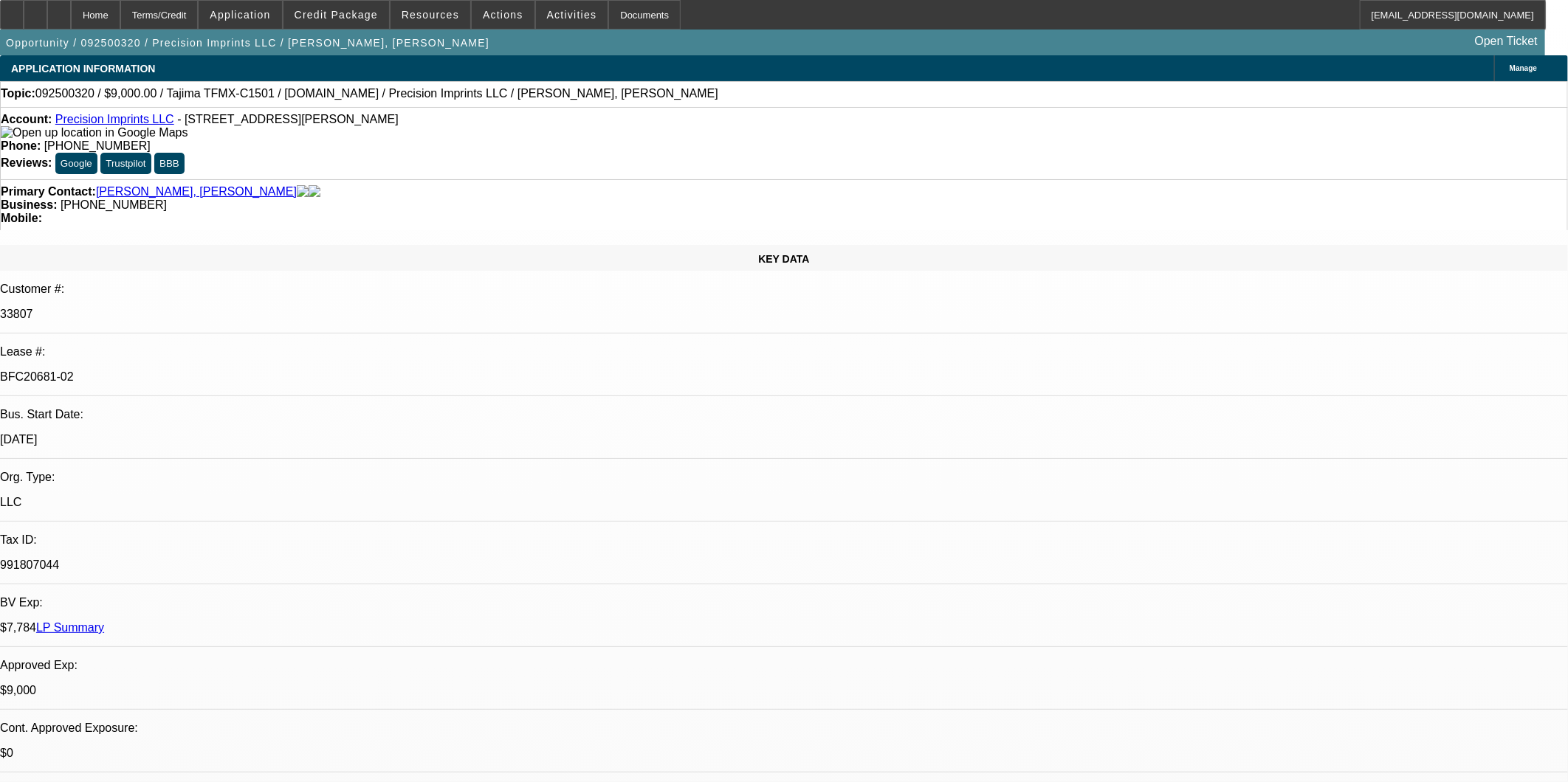
select select "2"
select select "4"
select select "1"
select select "2"
select select "4"
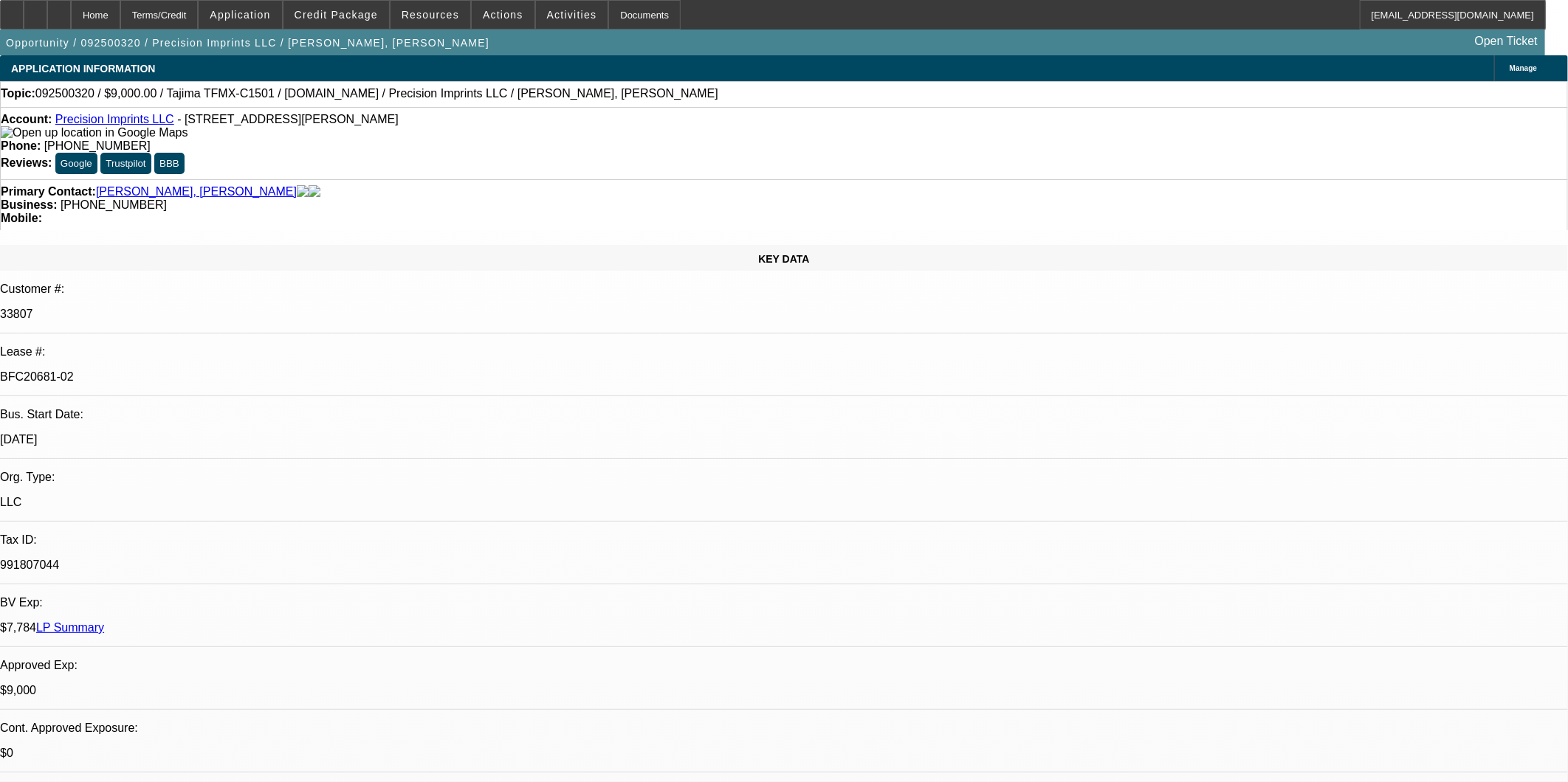
select select "1"
select select "2"
select select "4"
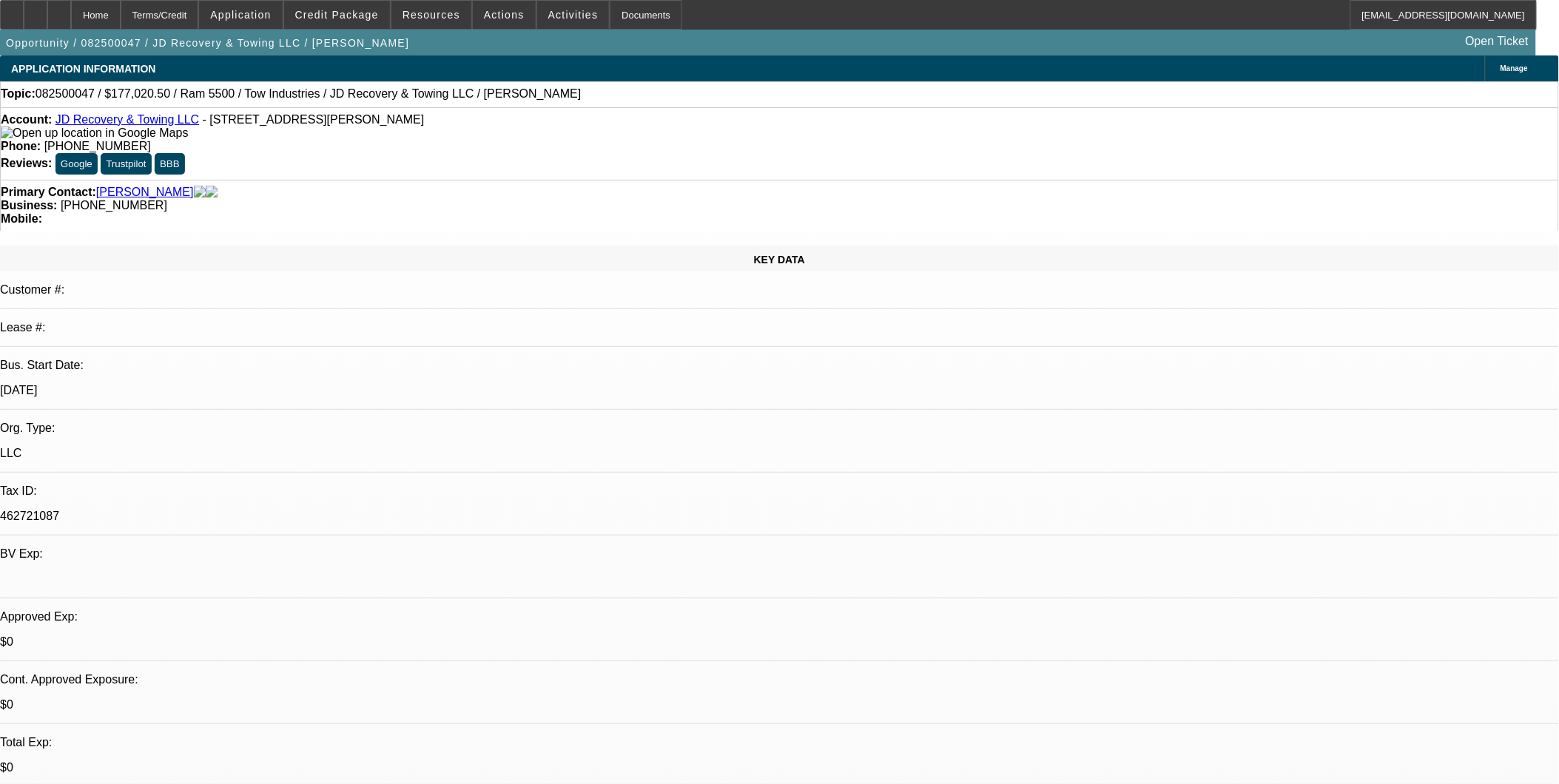
select select "0"
select select "0.1"
select select "0"
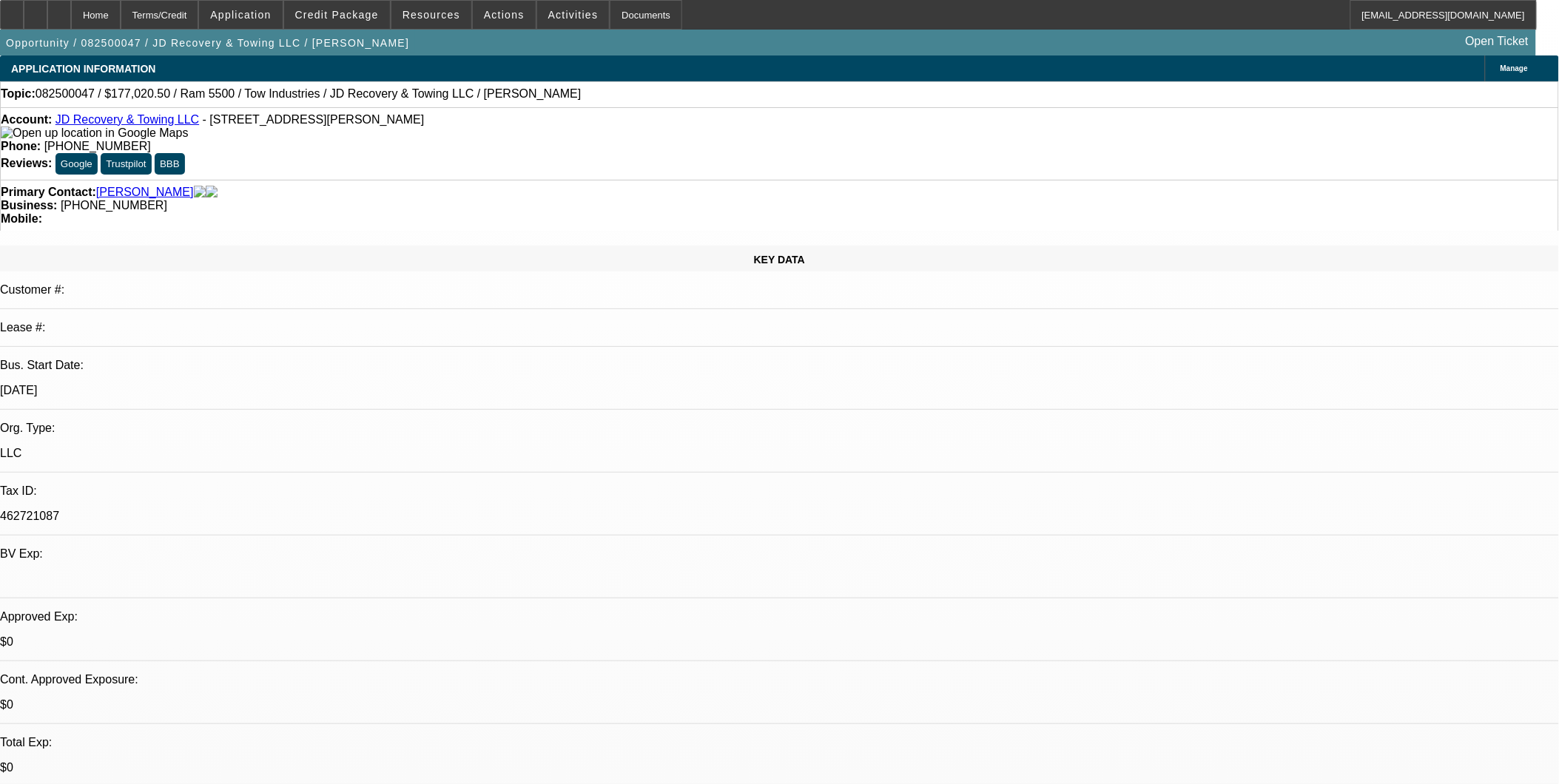
select select "0.1"
select select "0"
select select "0.1"
select select "0"
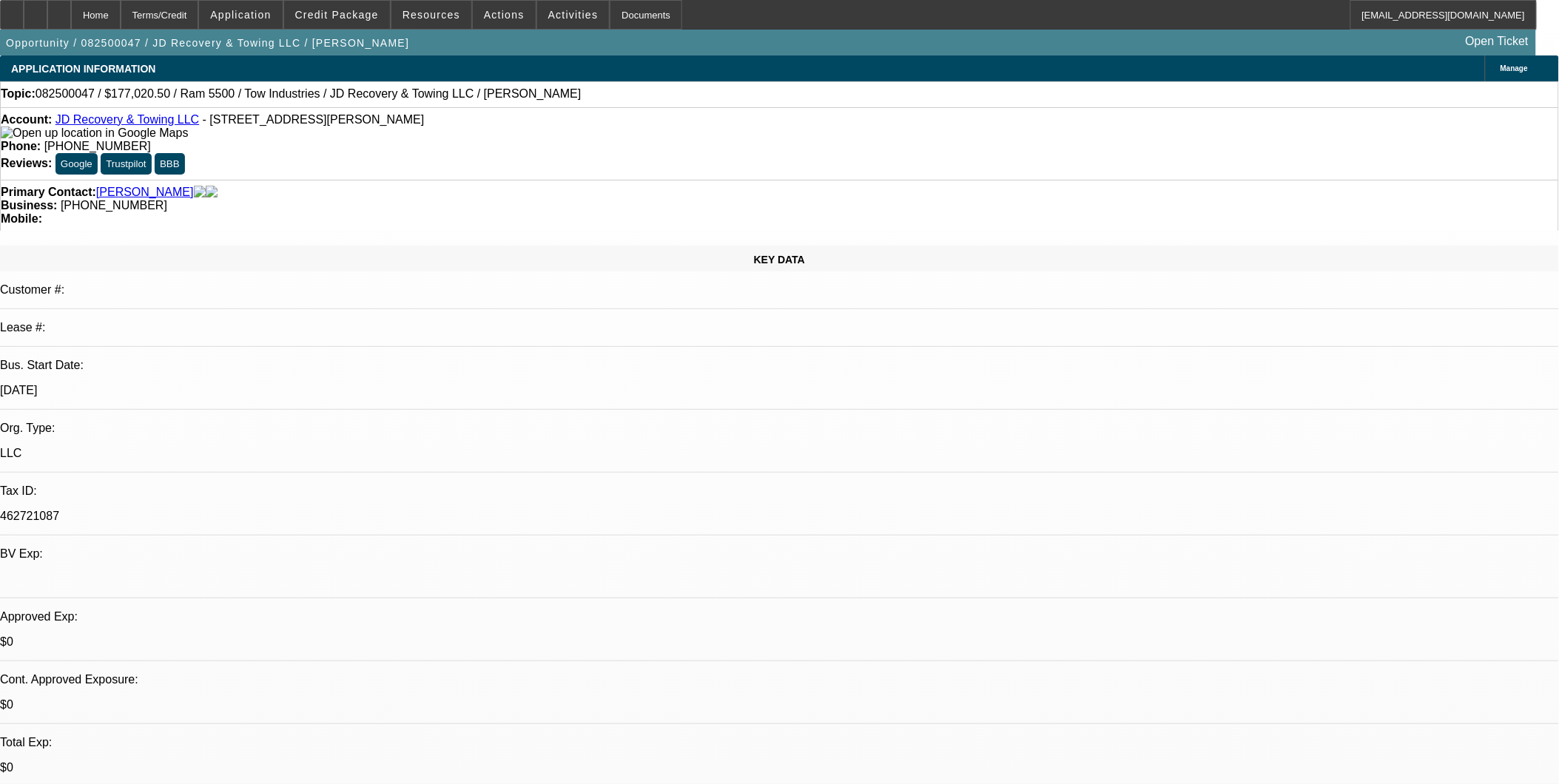
select select "0"
select select "0.1"
select select "1"
select select "5"
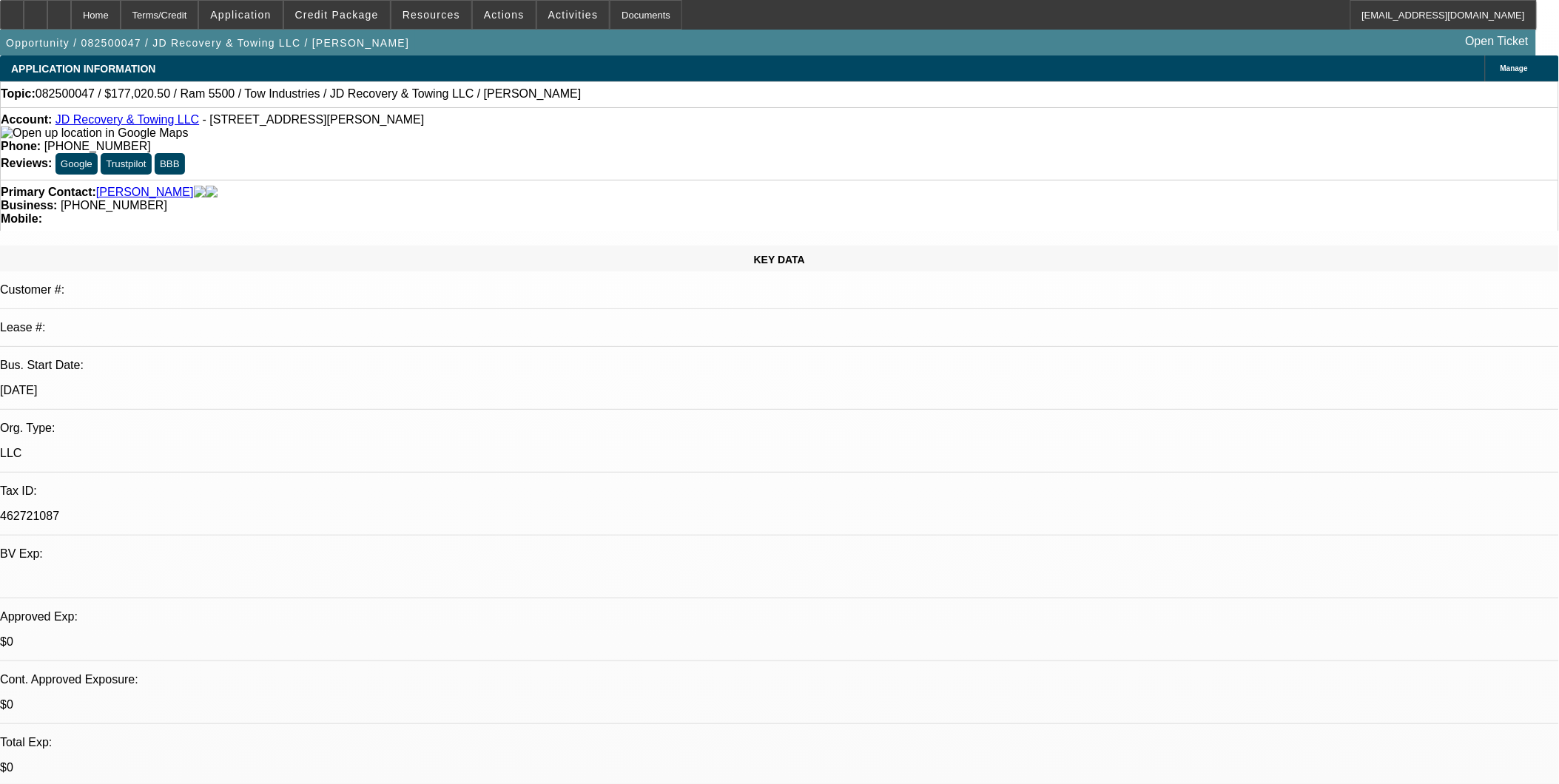
select select "1"
select select "5"
select select "1"
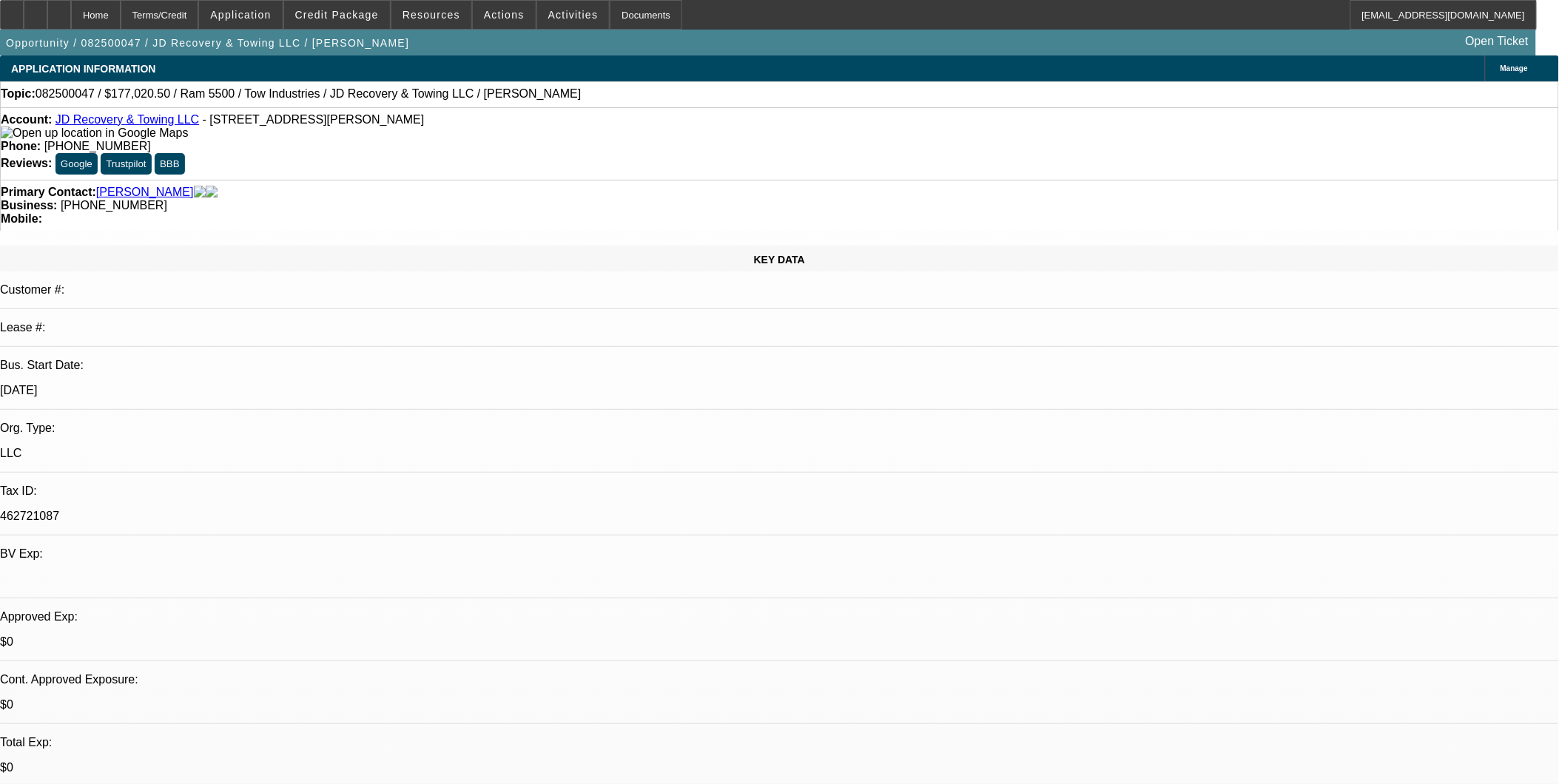
select select "4"
select select "1"
select select "4"
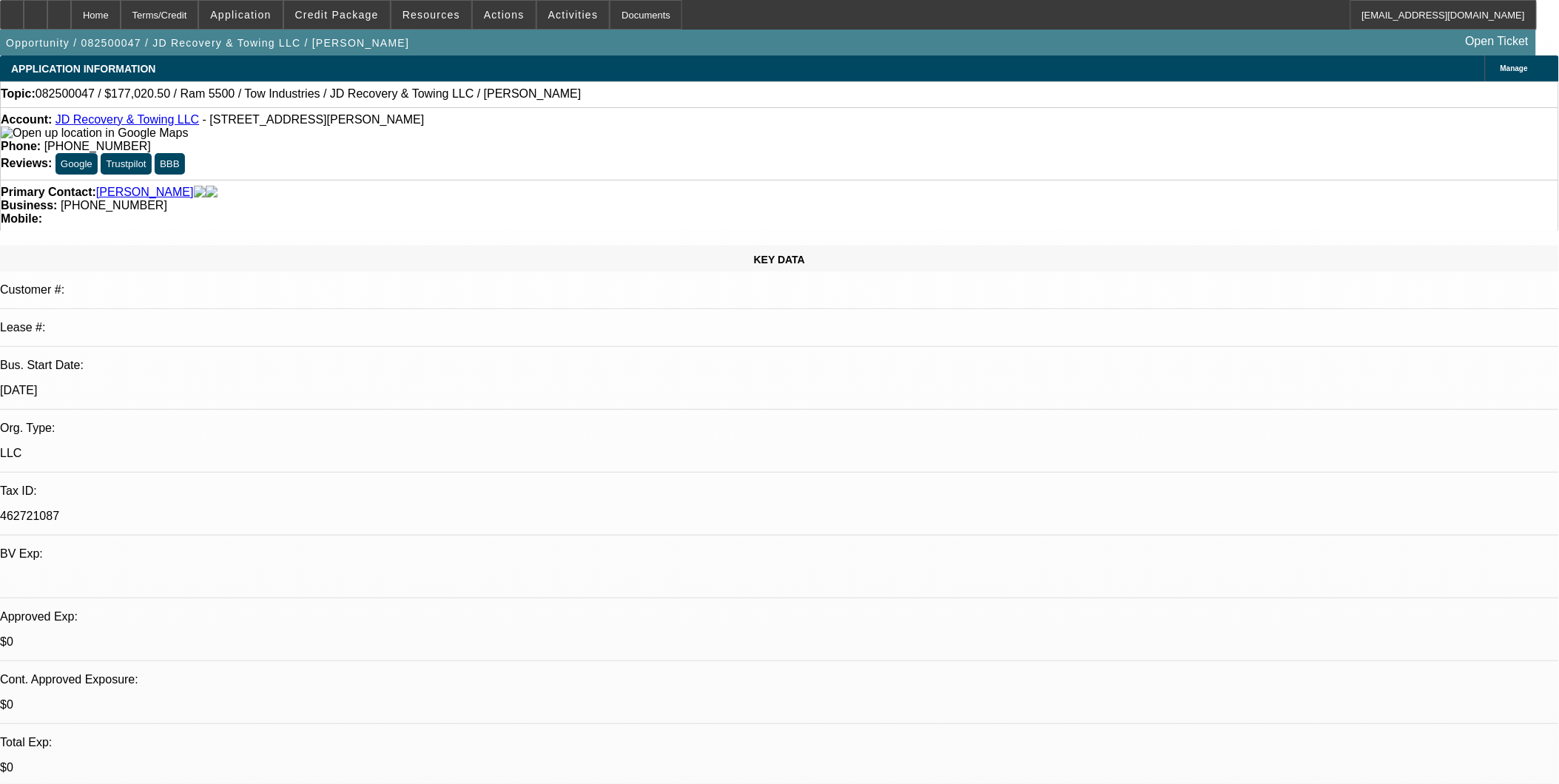
drag, startPoint x: 1252, startPoint y: 281, endPoint x: 1252, endPoint y: 264, distance: 17.0
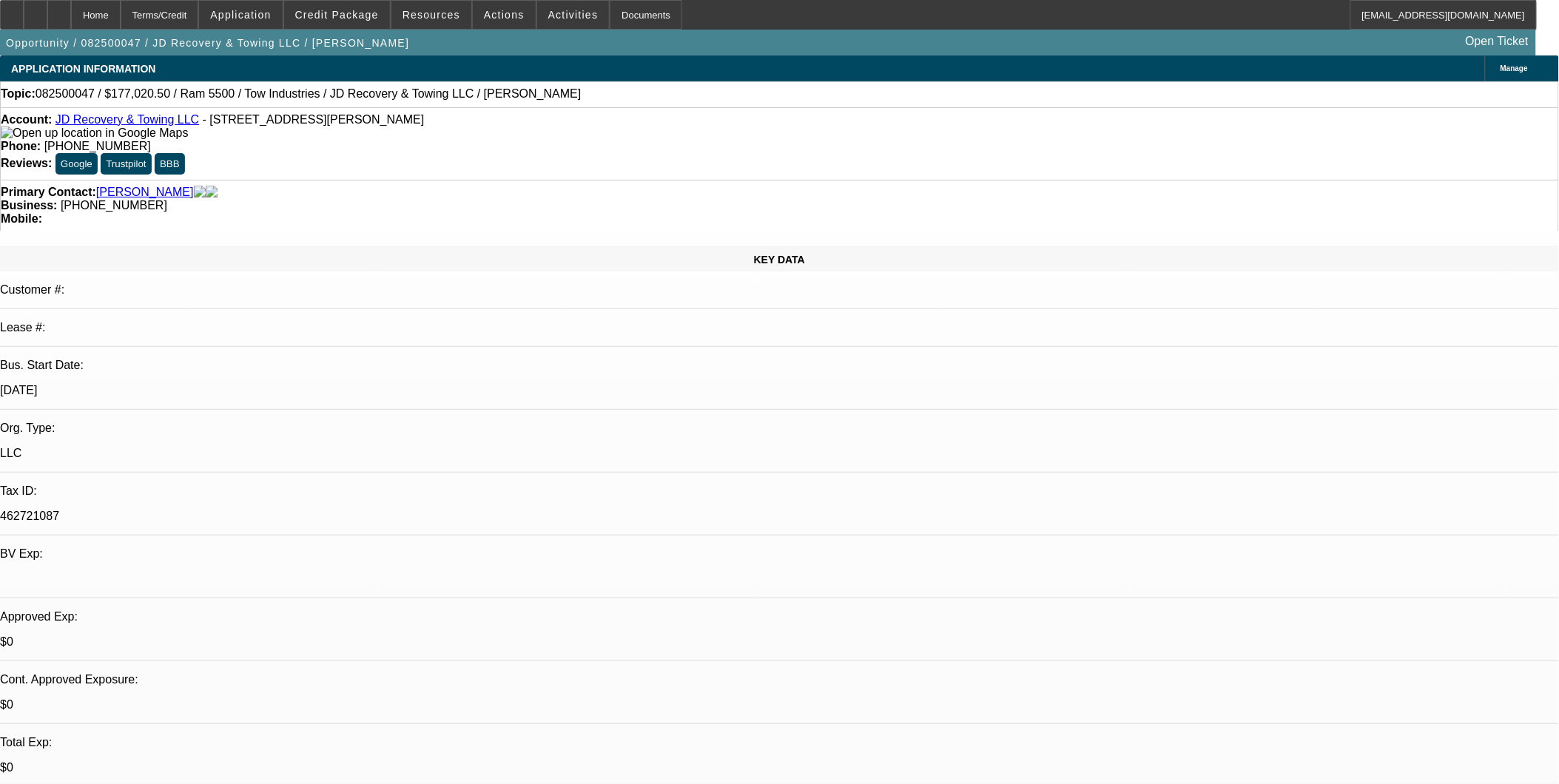
drag, startPoint x: 1256, startPoint y: 153, endPoint x: 1261, endPoint y: 159, distance: 7.8
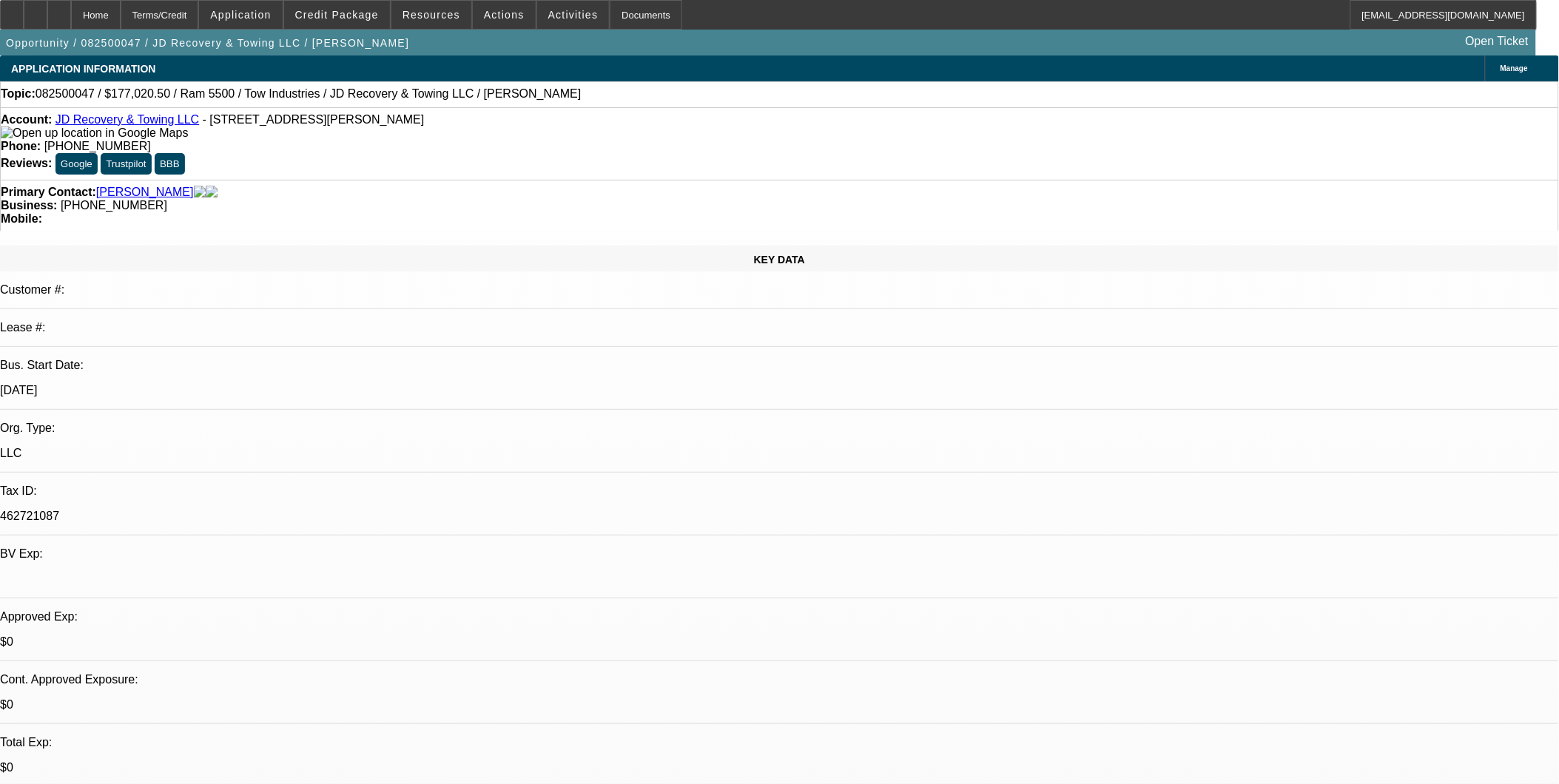
scroll to position [1476, 0]
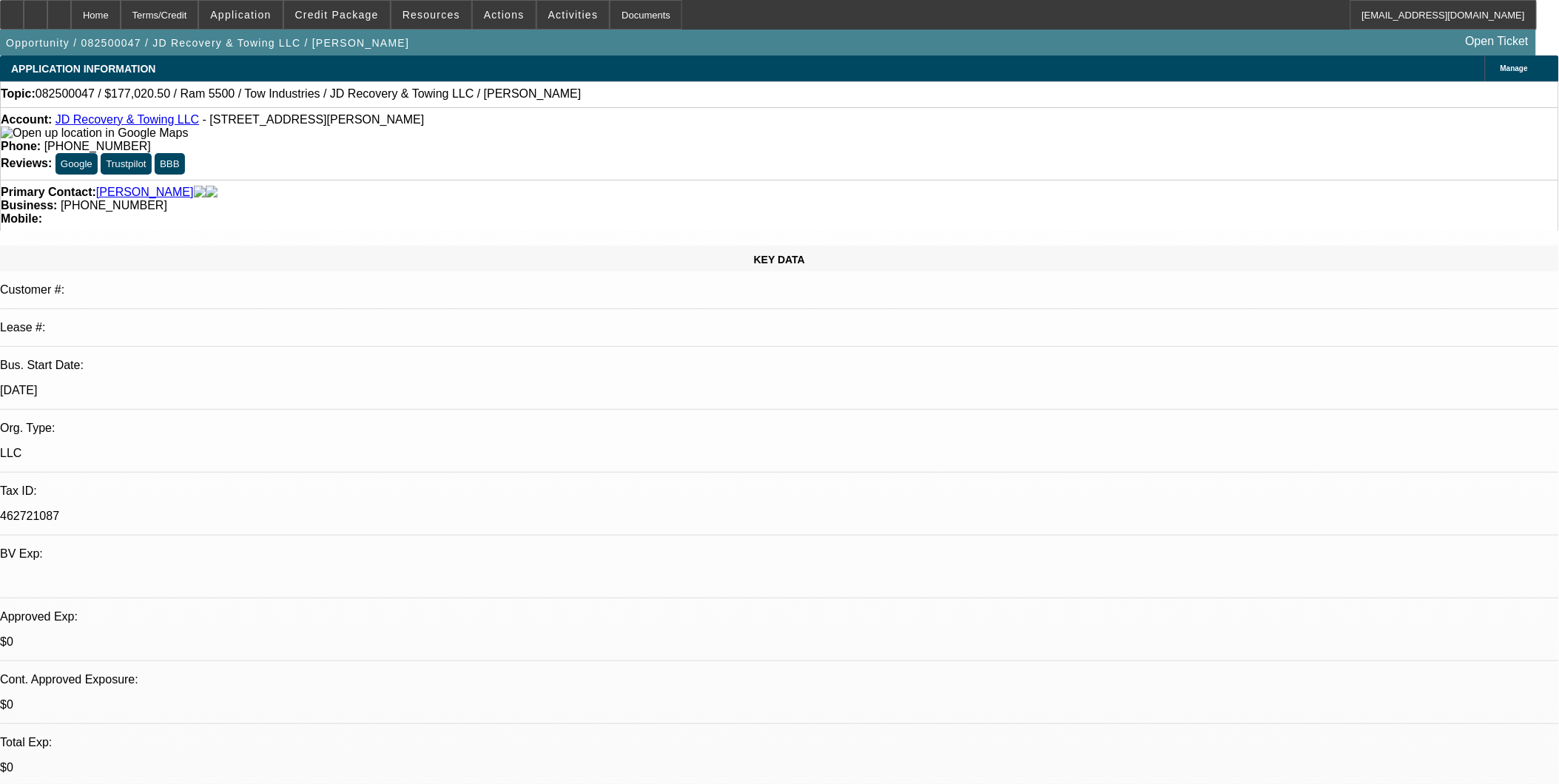
scroll to position [0, 0]
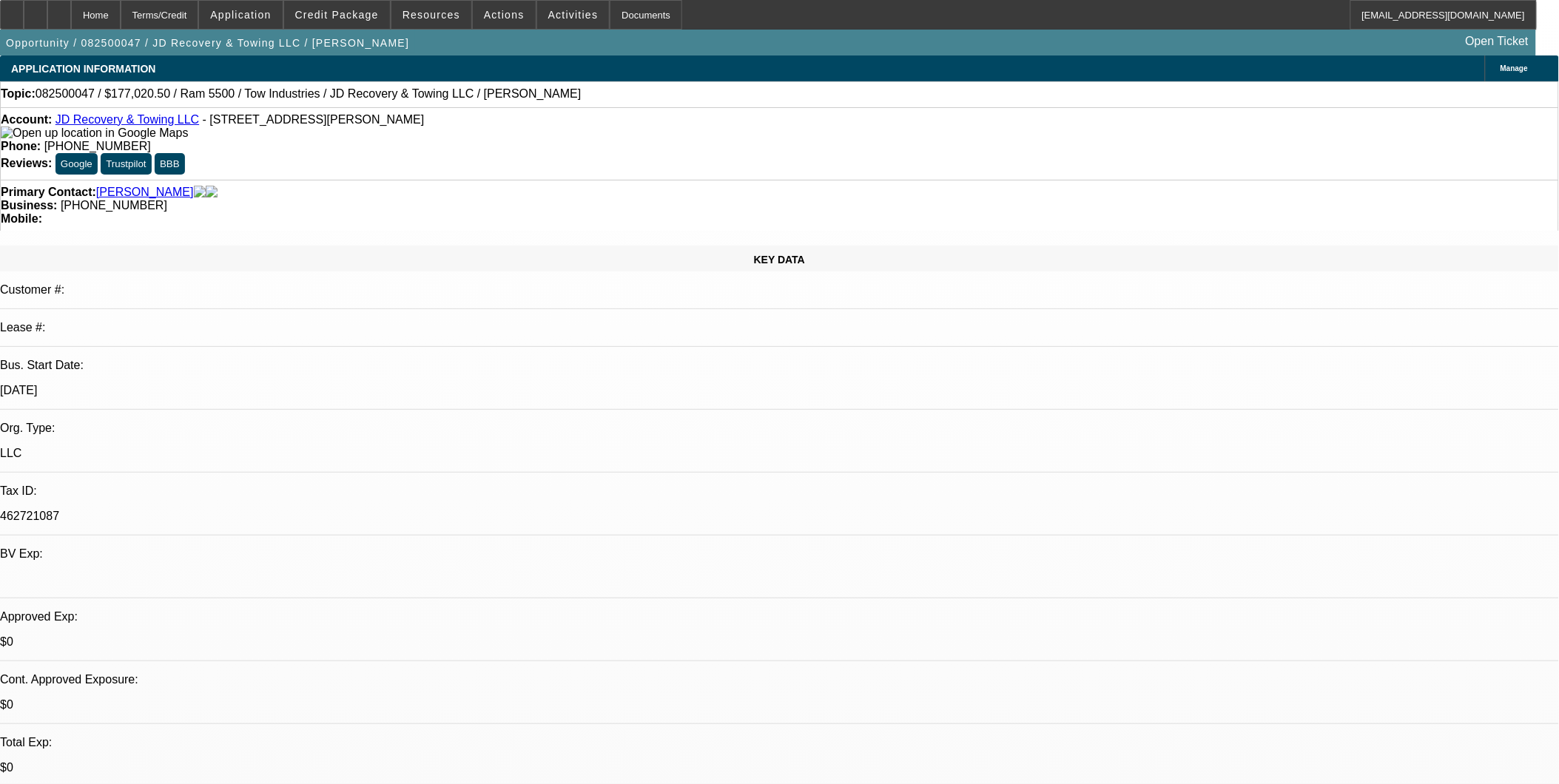
scroll to position [573, 0]
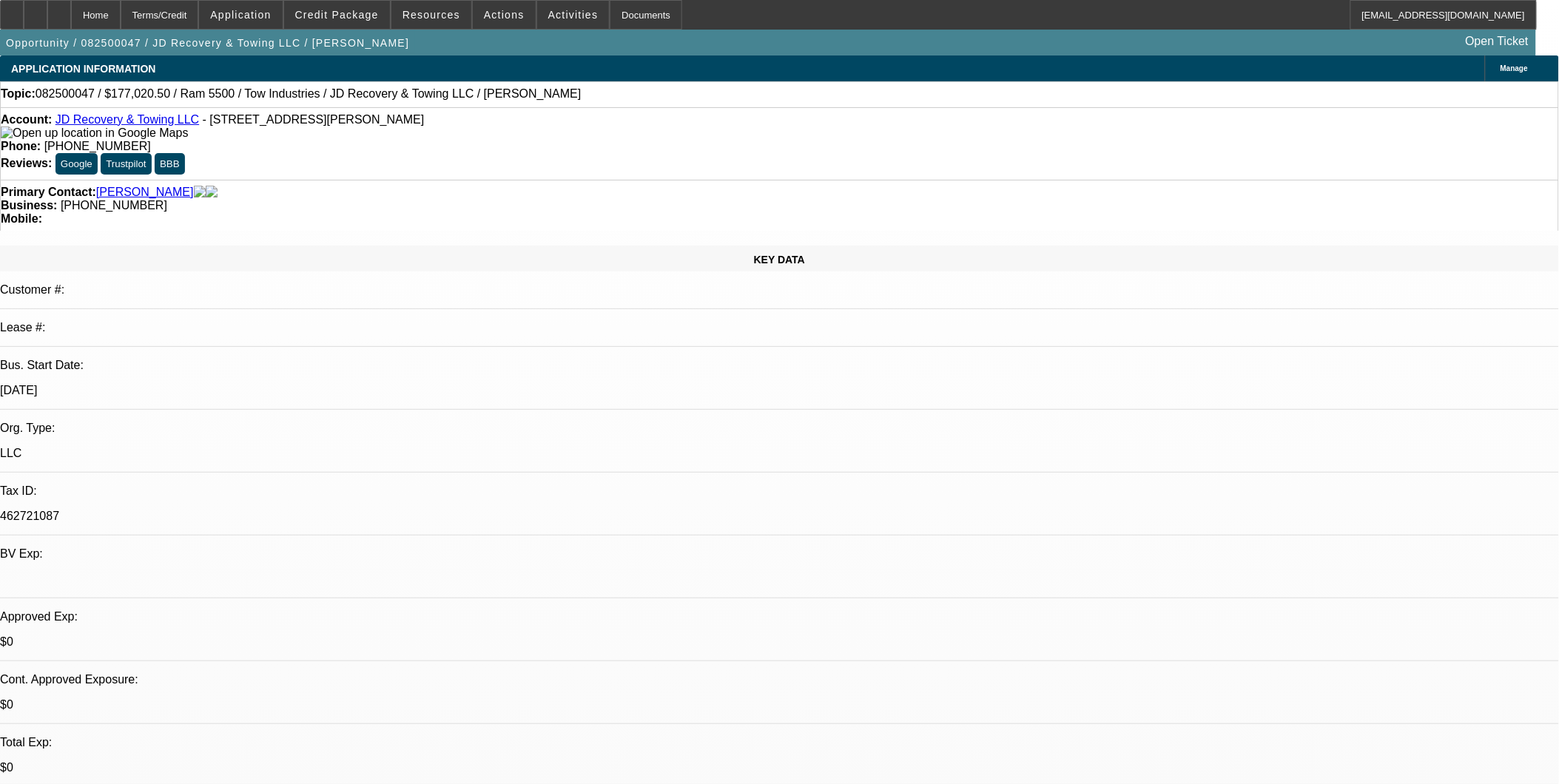
type input "approved"
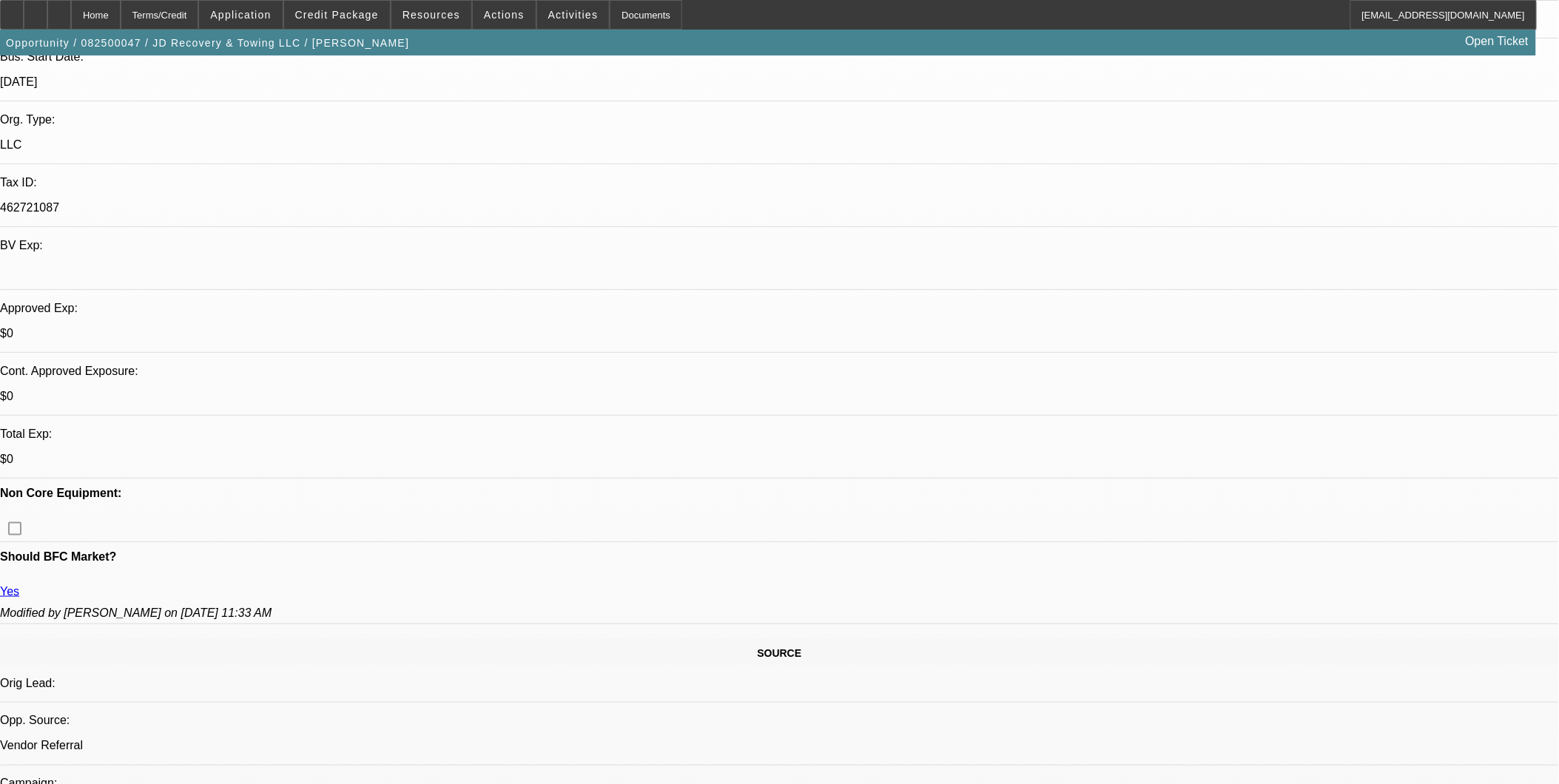
scroll to position [329, 0]
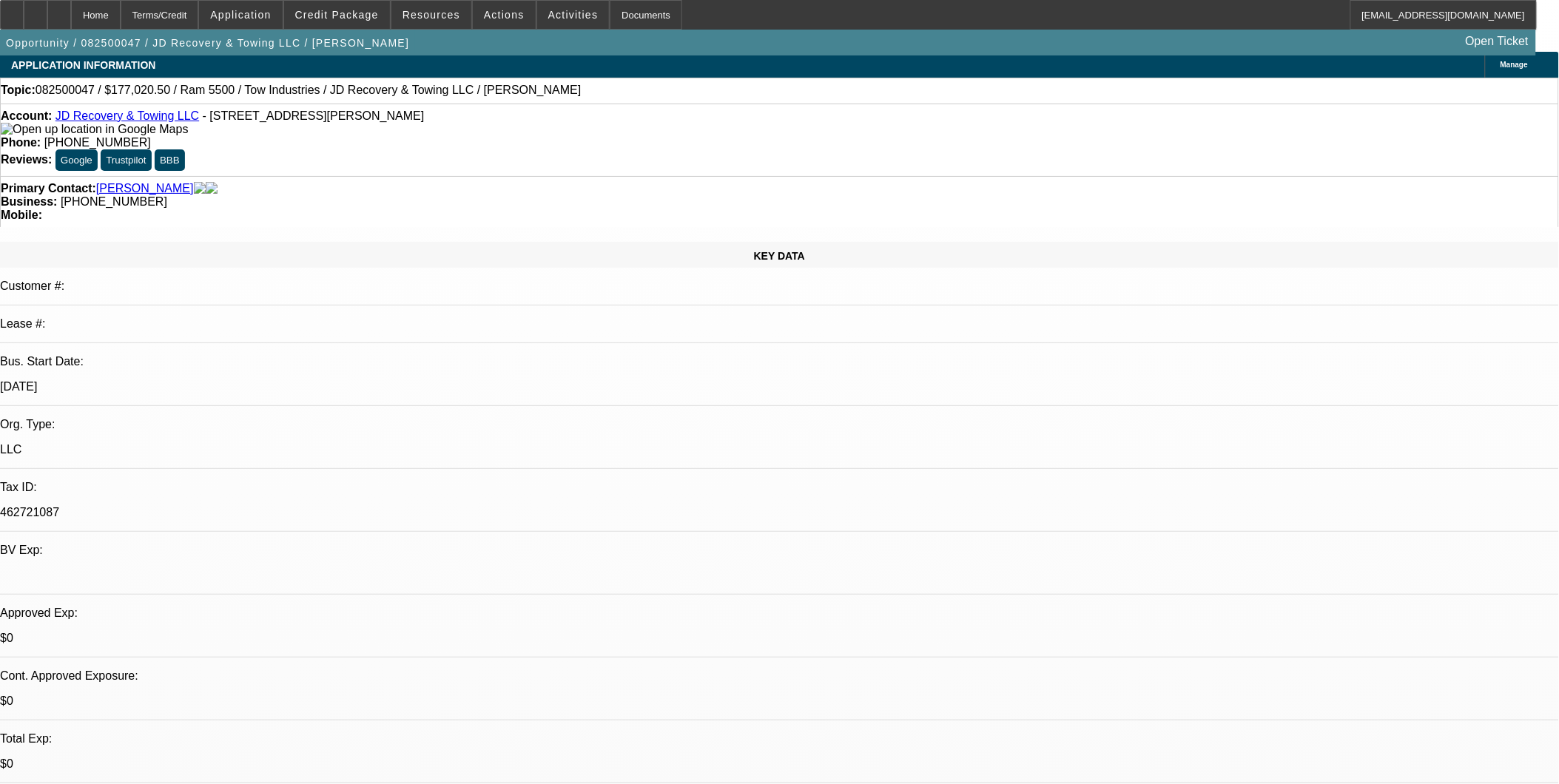
scroll to position [0, 0]
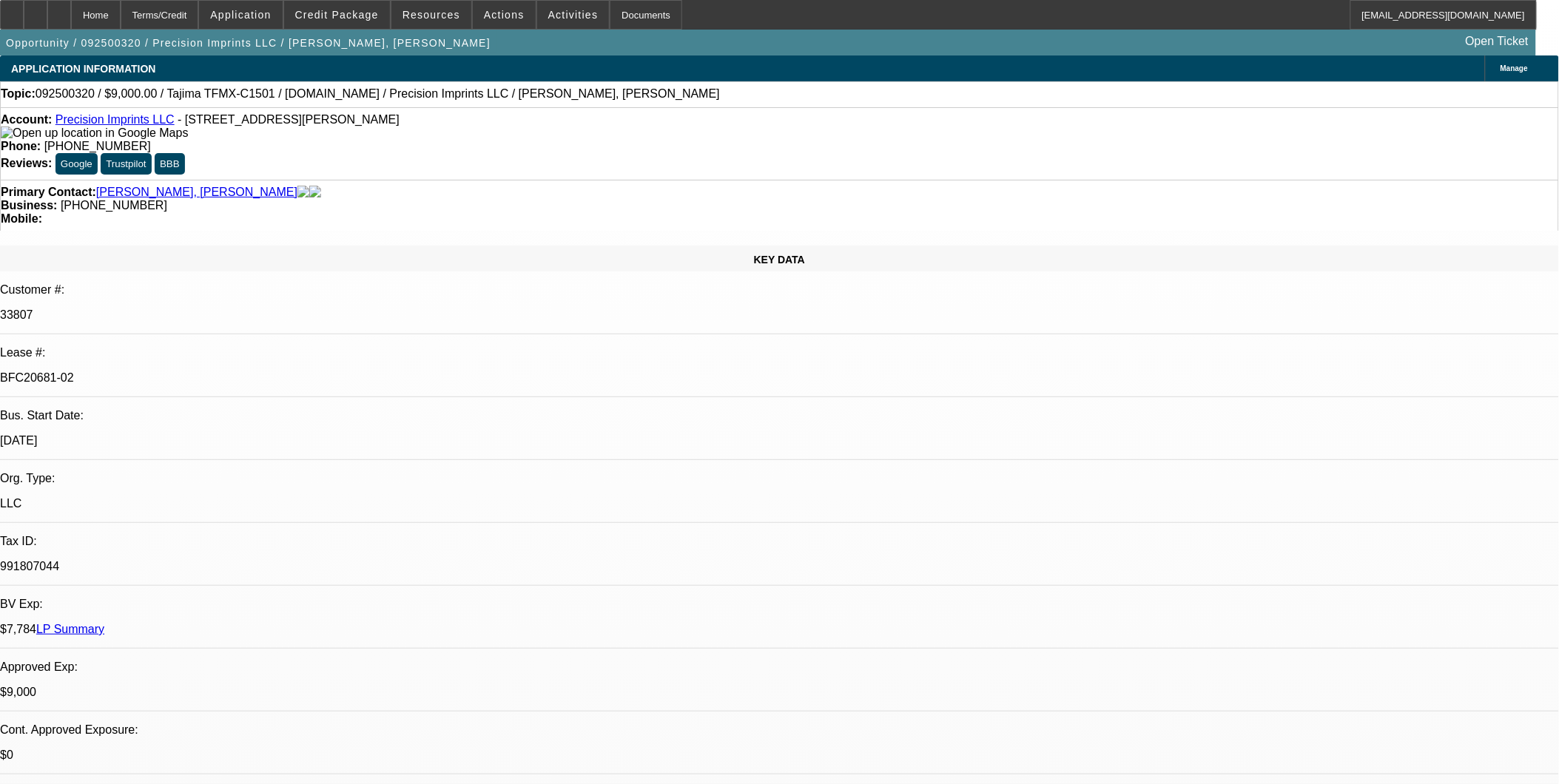
select select "0"
select select "2"
select select "0.1"
select select "0"
select select "2"
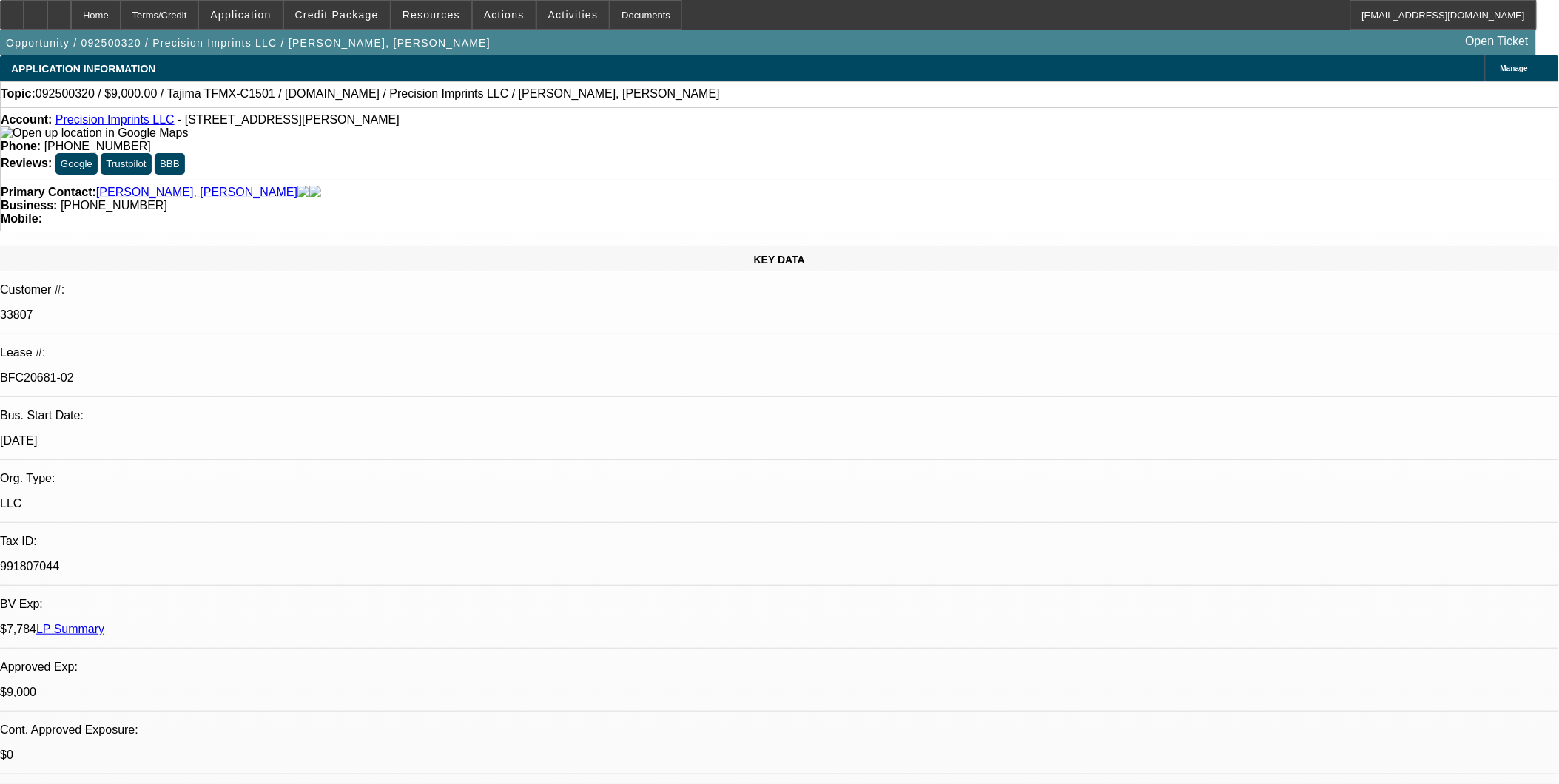
select select "0.1"
select select "0"
select select "2"
select select "0.1"
select select "1"
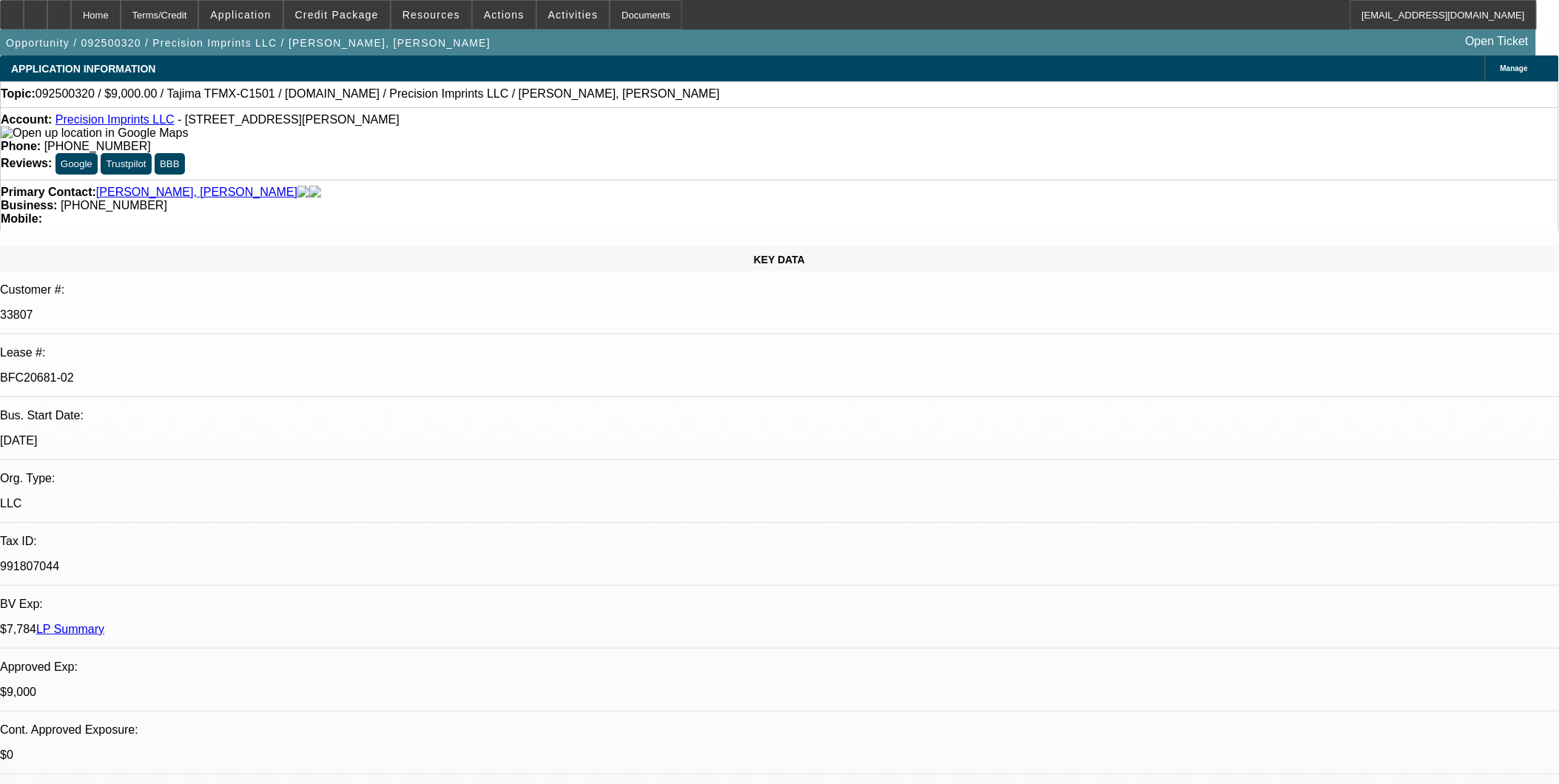
select select "1"
select select "2"
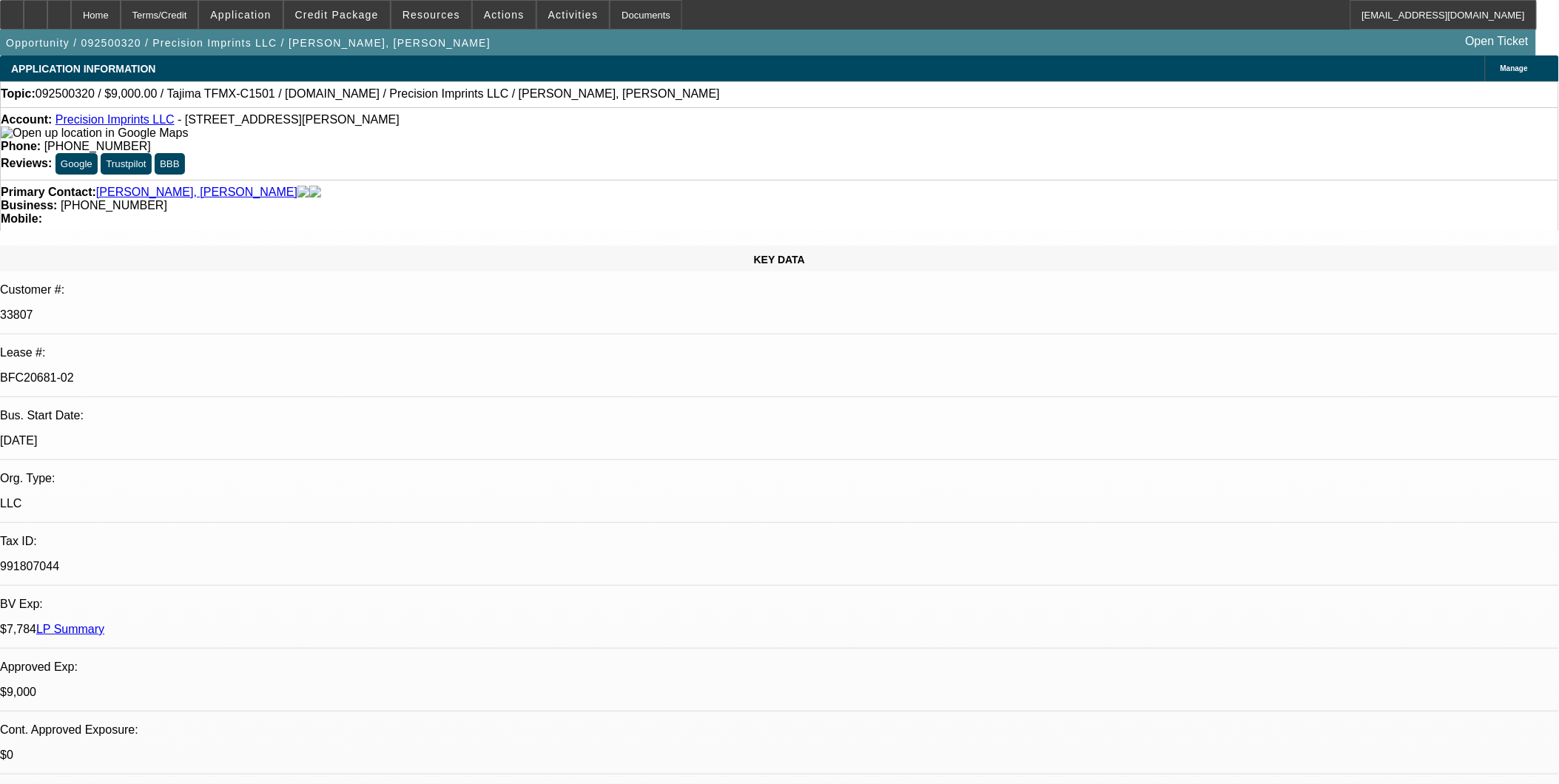
select select "4"
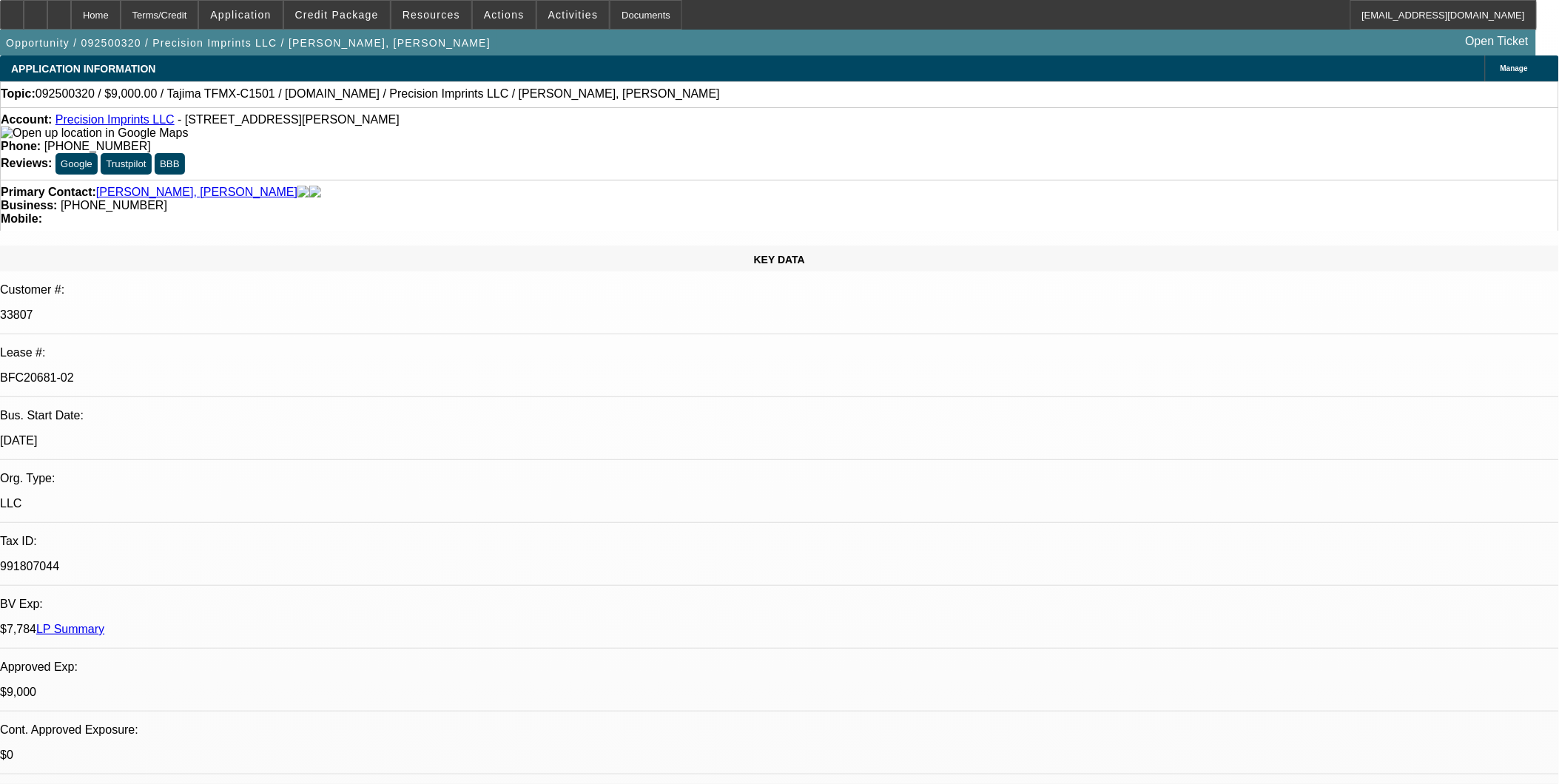
type input "approv"
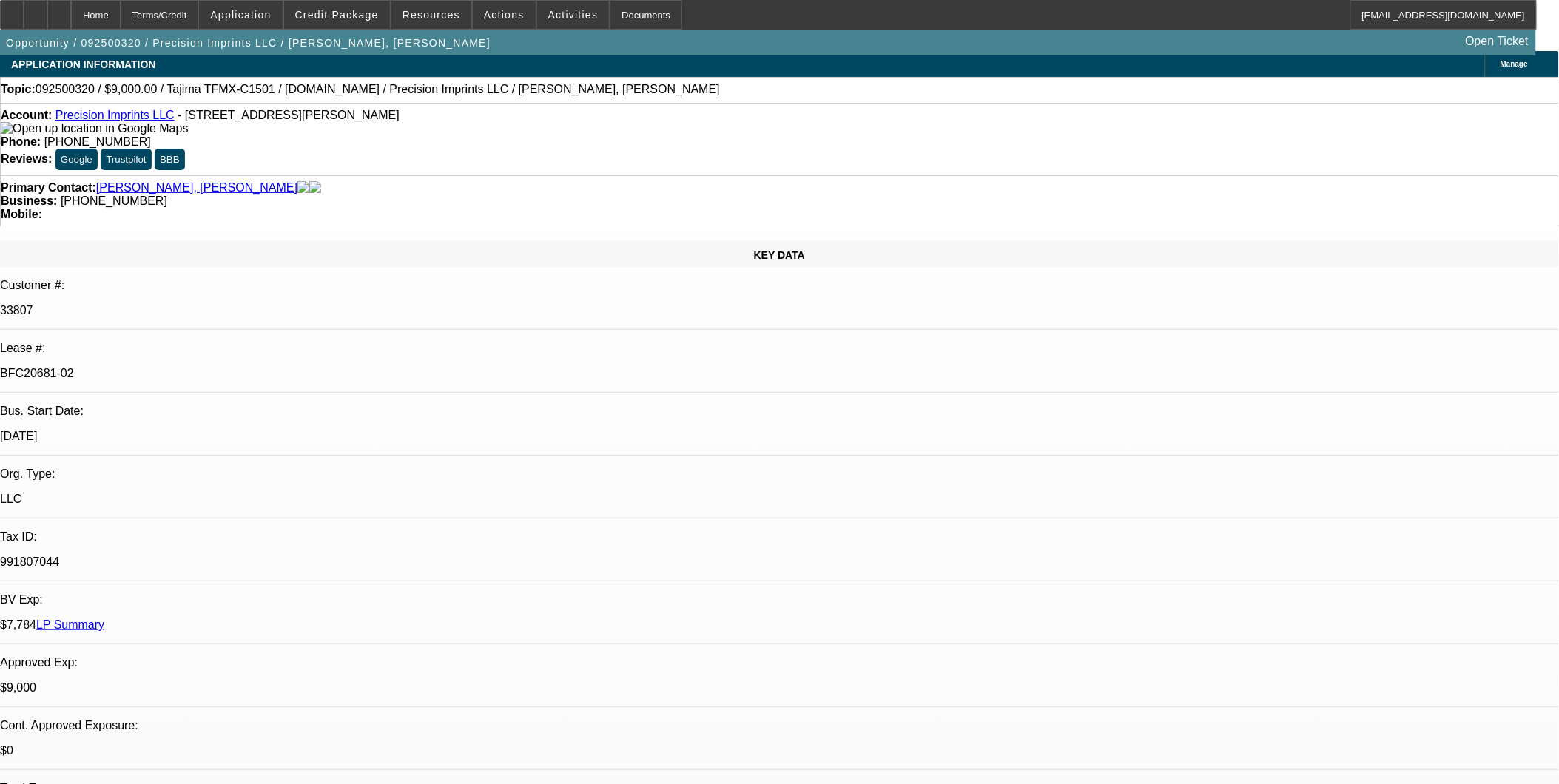
scroll to position [82, 0]
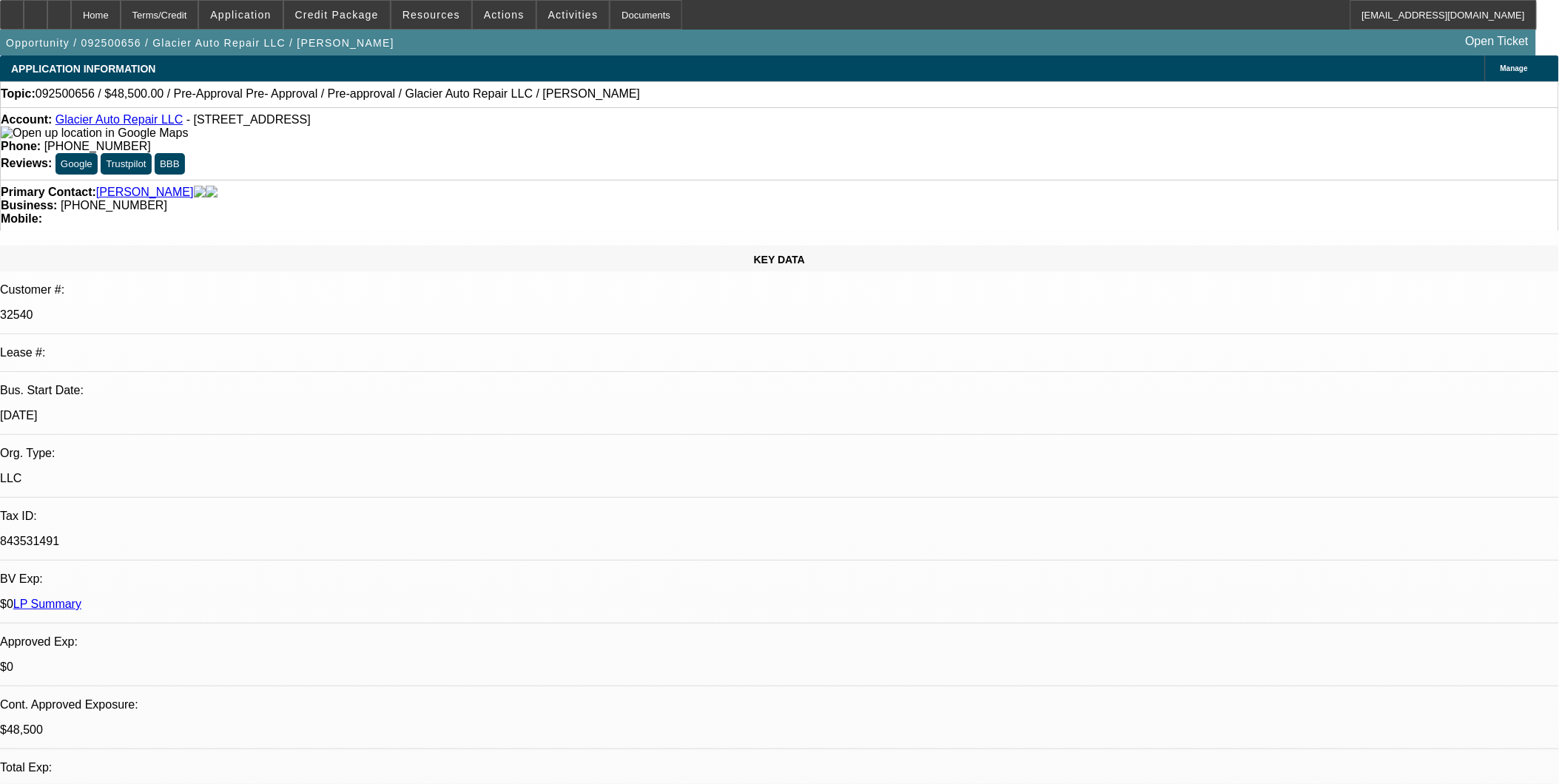
select select "0"
select select "2"
select select "0.1"
select select "0"
select select "2"
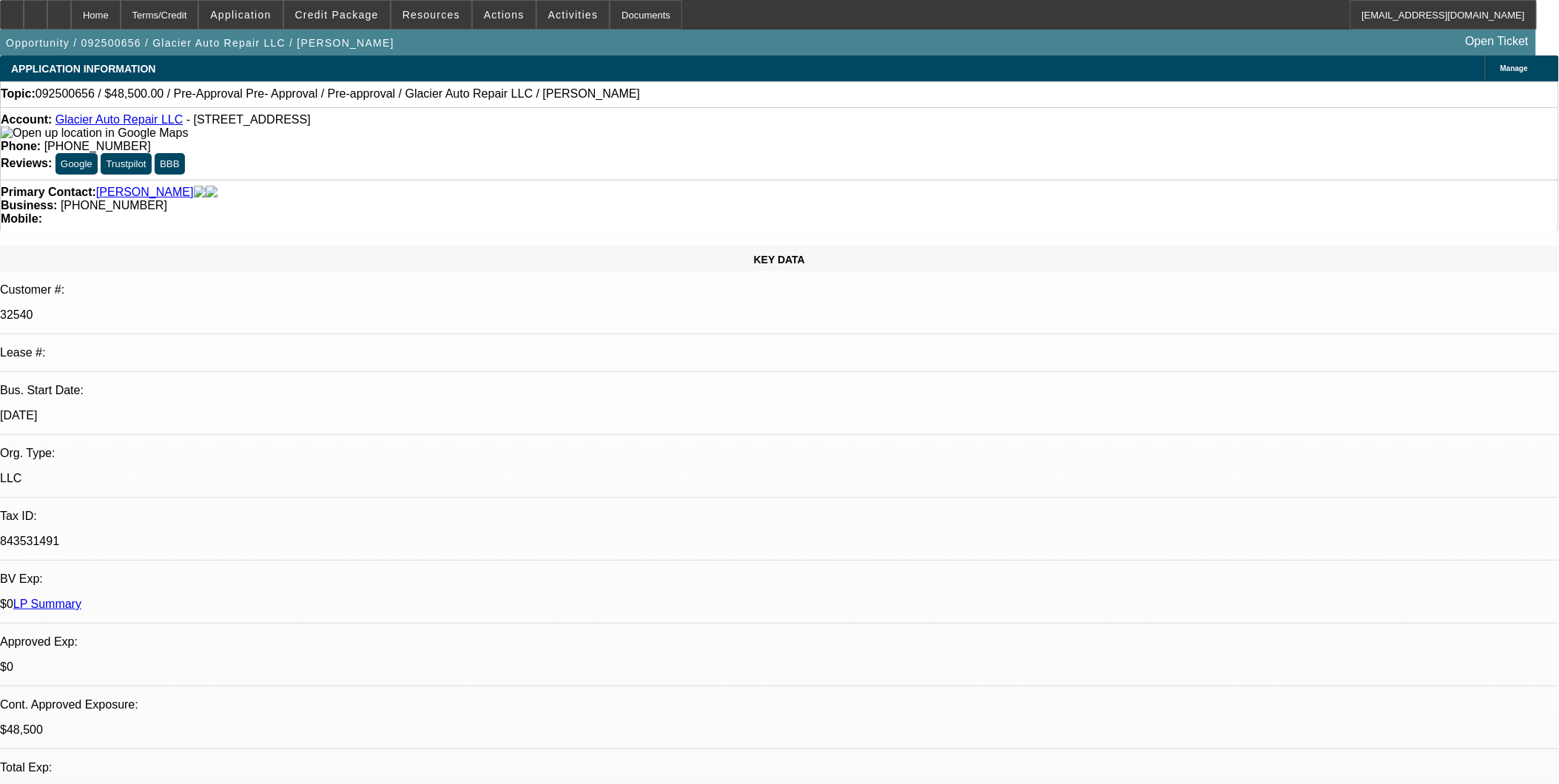
select select "0.1"
select select "0"
select select "2"
select select "0.1"
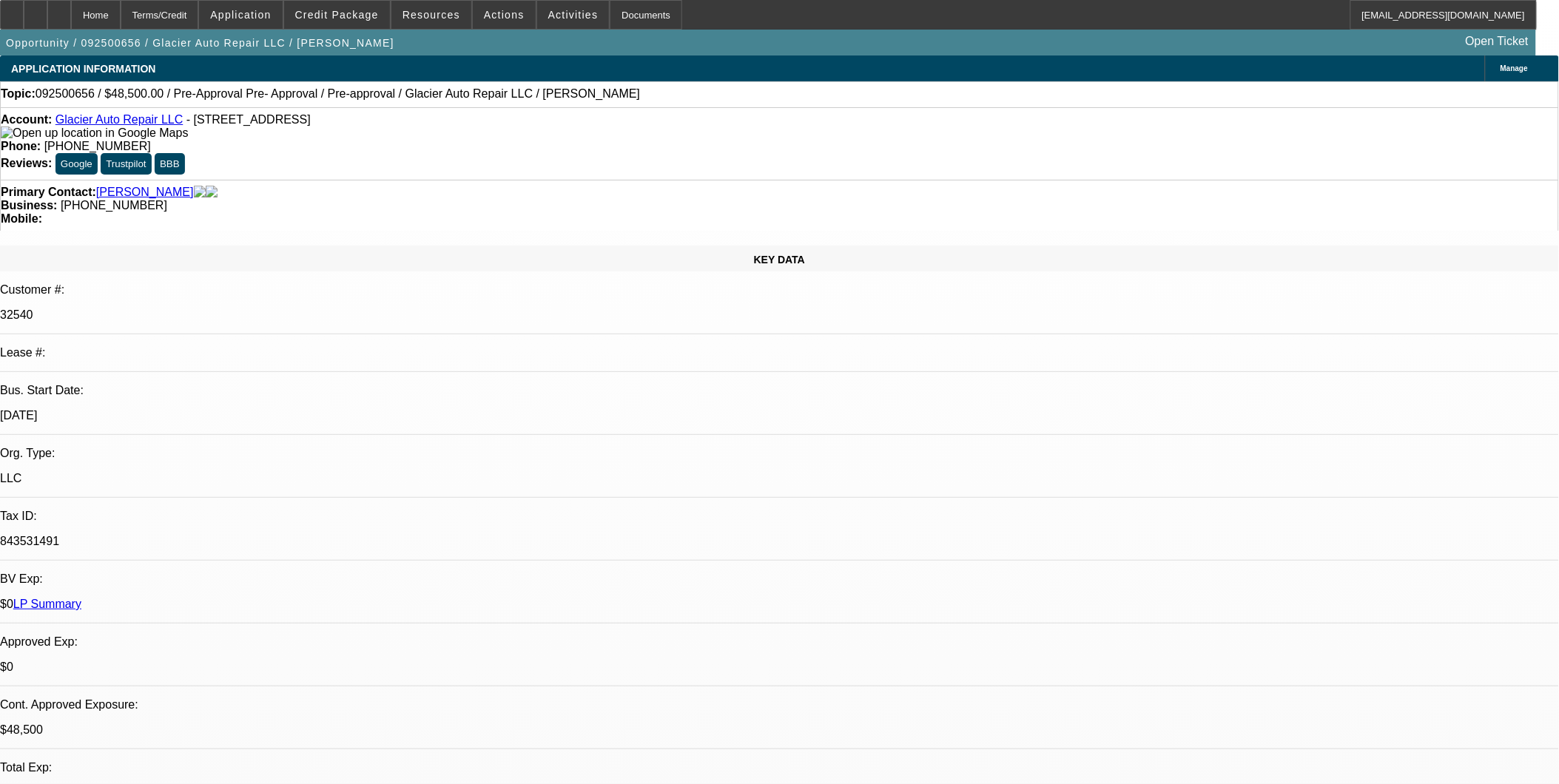
select select "2"
select select "0.1"
select select "1"
select select "2"
select select "4"
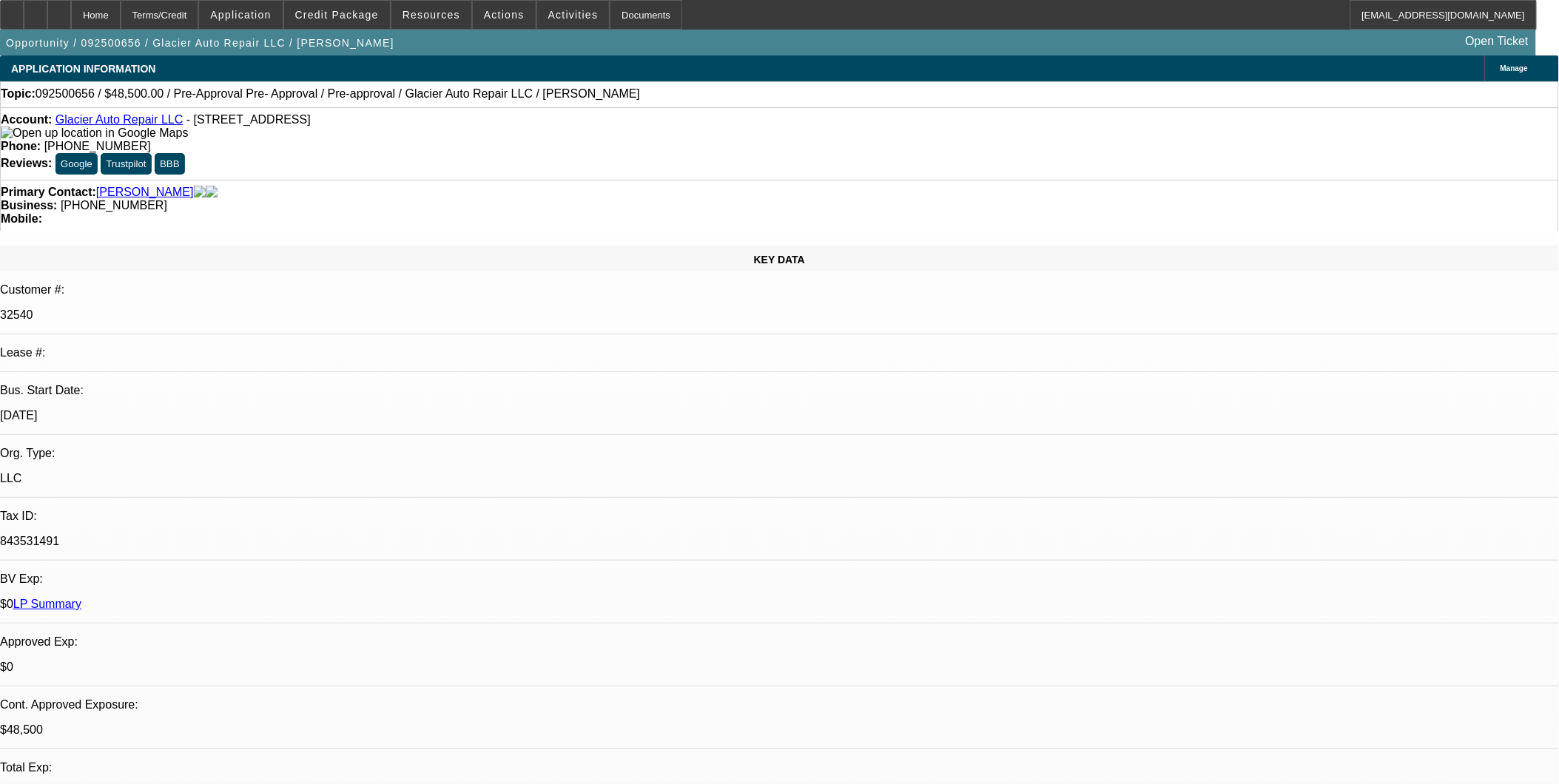
select select "1"
select select "2"
select select "4"
select select "1"
select select "2"
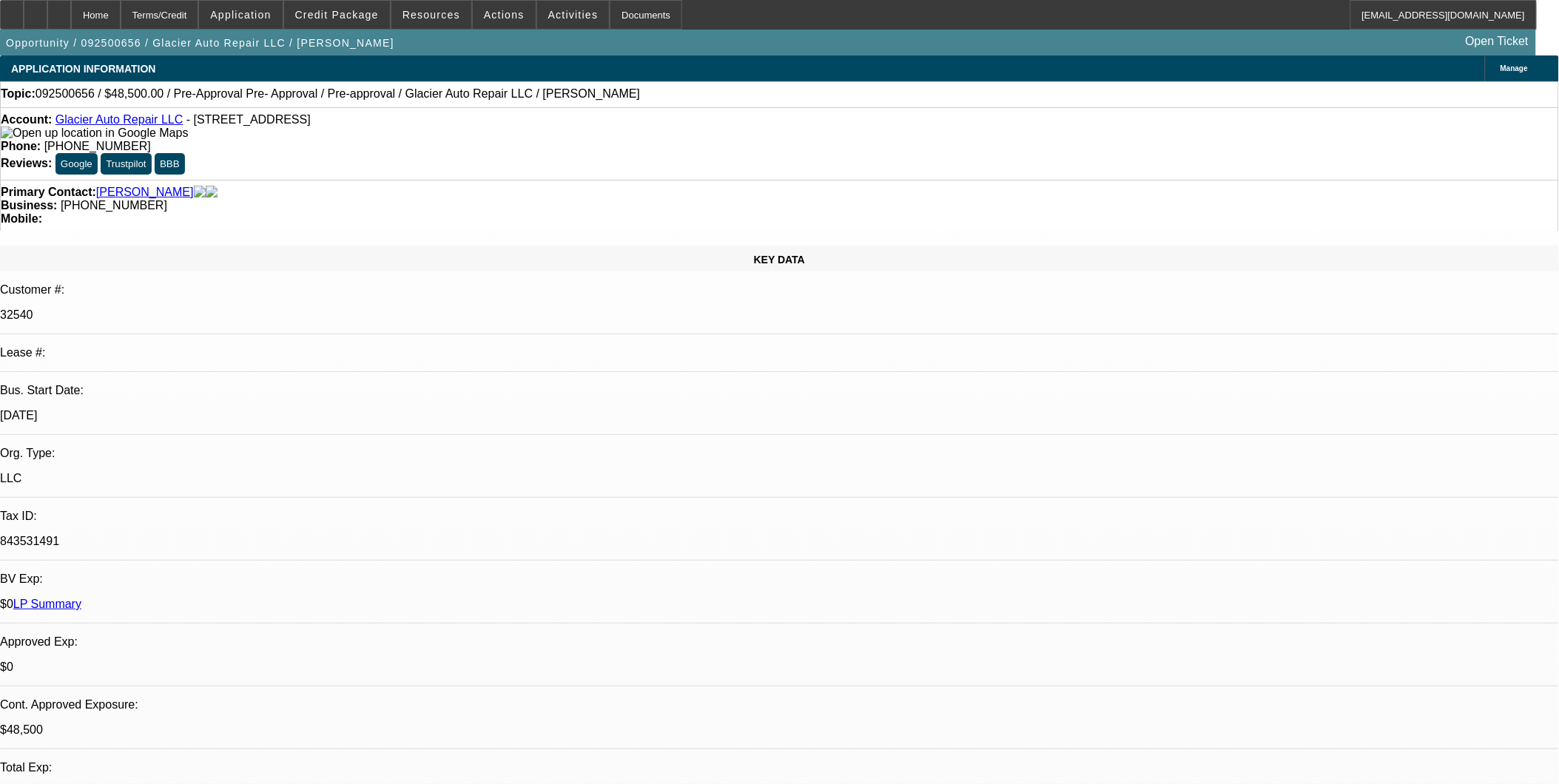
select select "4"
select select "1"
select select "2"
select select "4"
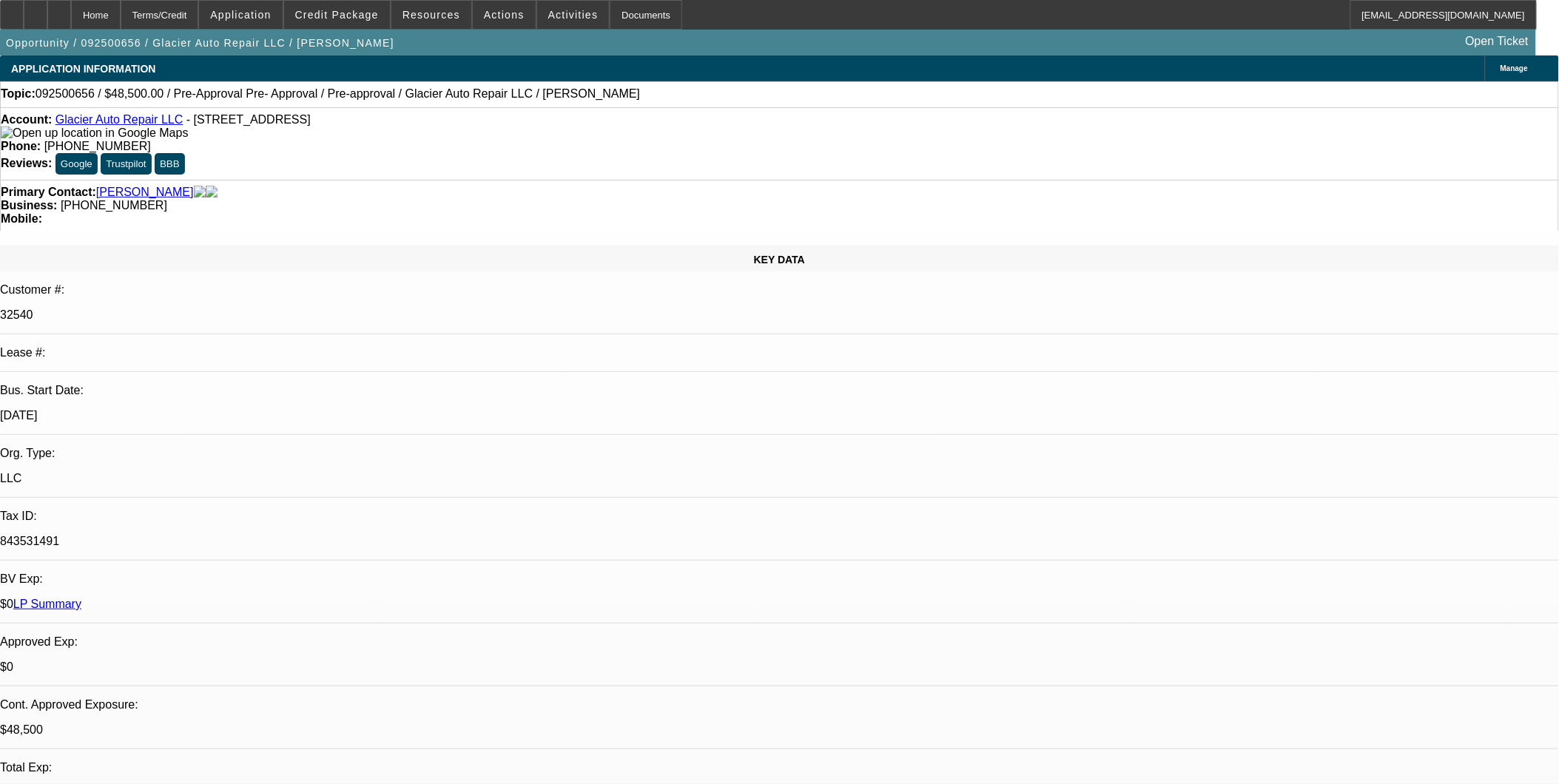
drag, startPoint x: 1258, startPoint y: 186, endPoint x: 1256, endPoint y: 167, distance: 19.1
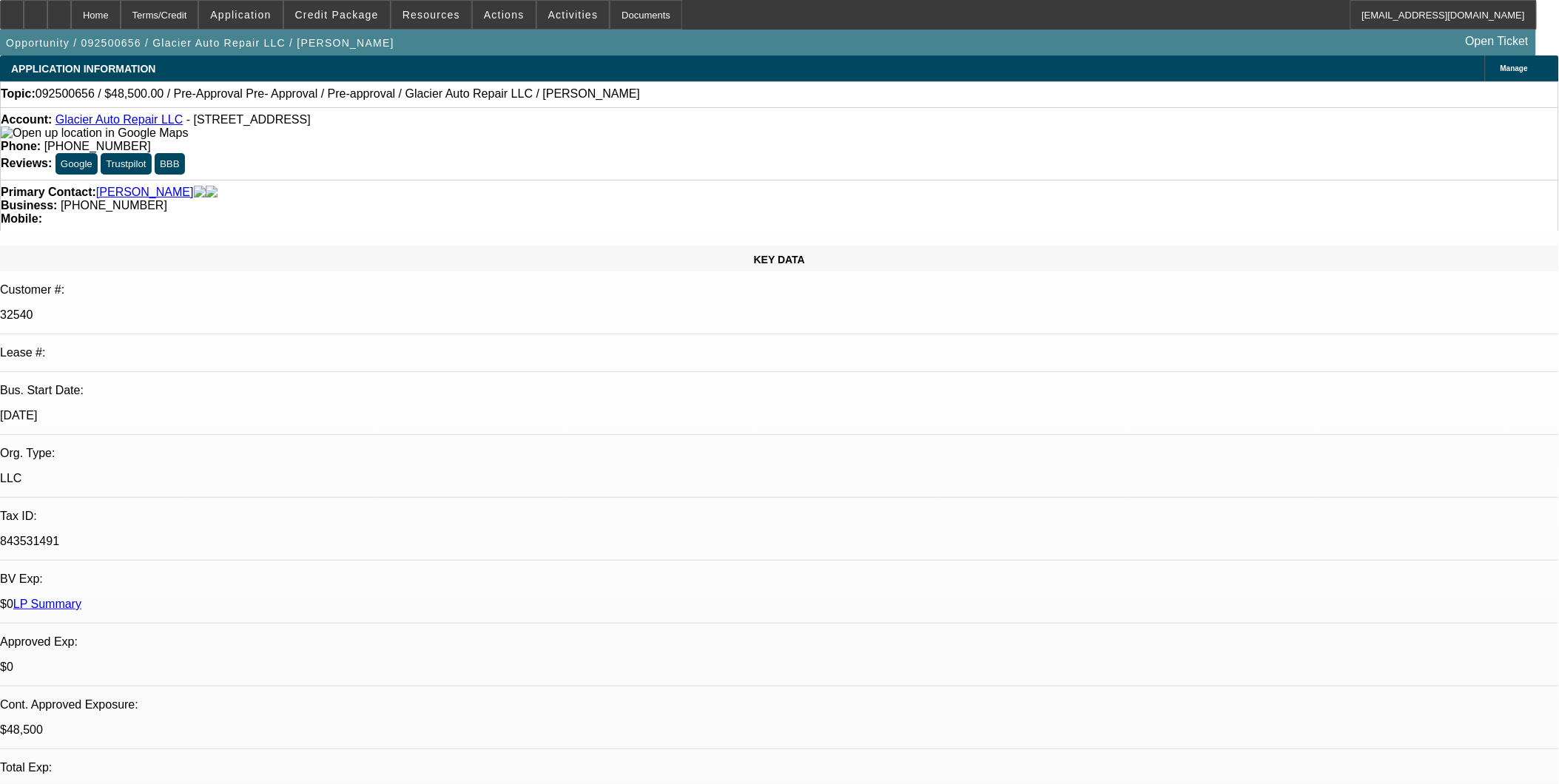
drag, startPoint x: 1256, startPoint y: 160, endPoint x: 1263, endPoint y: 174, distance: 15.7
